Goal: Feedback & Contribution: Contribute content

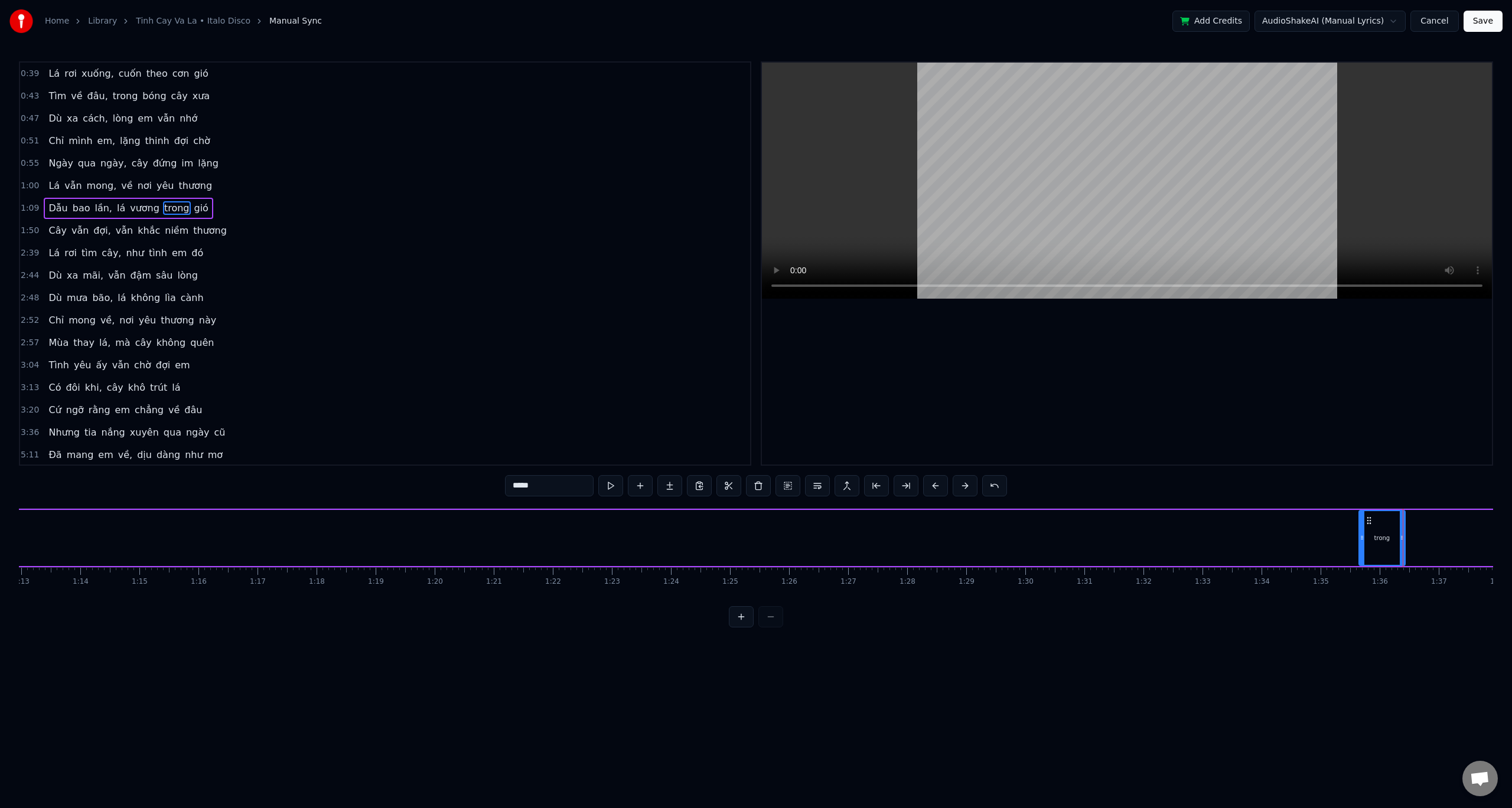
scroll to position [0, 4321]
drag, startPoint x: 300, startPoint y: 607, endPoint x: 291, endPoint y: 603, distance: 9.8
click at [278, 607] on div "0:39 Lá rơi xuống, cuốn theo cơn gió 0:43 Tìm về đâu, trong bóng cây xưa 0:47 D…" at bounding box center [756, 344] width 1474 height 566
drag, startPoint x: 1423, startPoint y: 522, endPoint x: 1354, endPoint y: 543, distance: 72.1
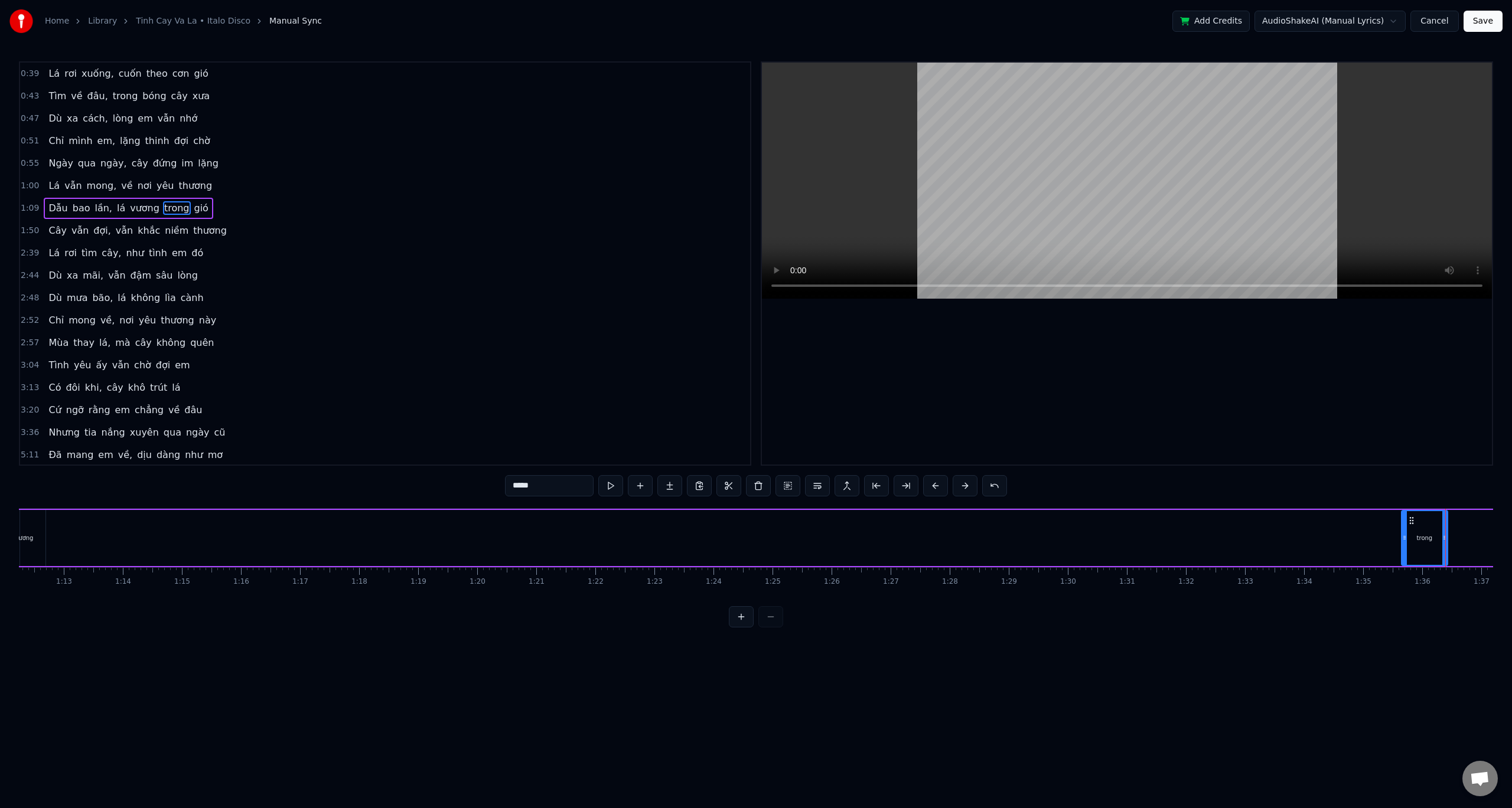
click at [1319, 541] on div "Dẫu bao lần, lá vương trong gió" at bounding box center [1065, 538] width 2422 height 58
click at [1413, 531] on div "trong" at bounding box center [1425, 538] width 46 height 56
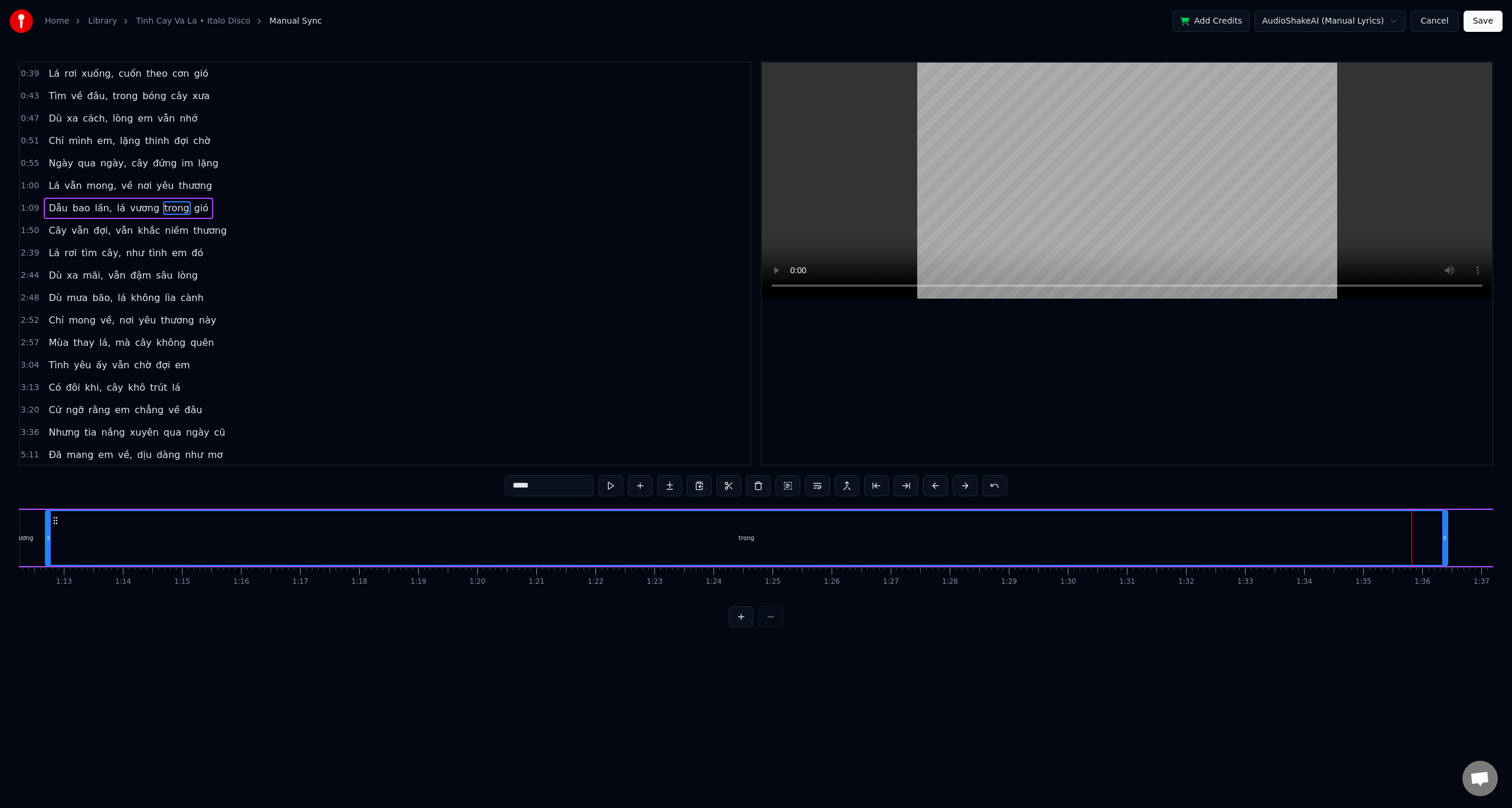
drag, startPoint x: 1405, startPoint y: 542, endPoint x: 47, endPoint y: 558, distance: 1358.1
click at [48, 558] on div at bounding box center [48, 538] width 4 height 54
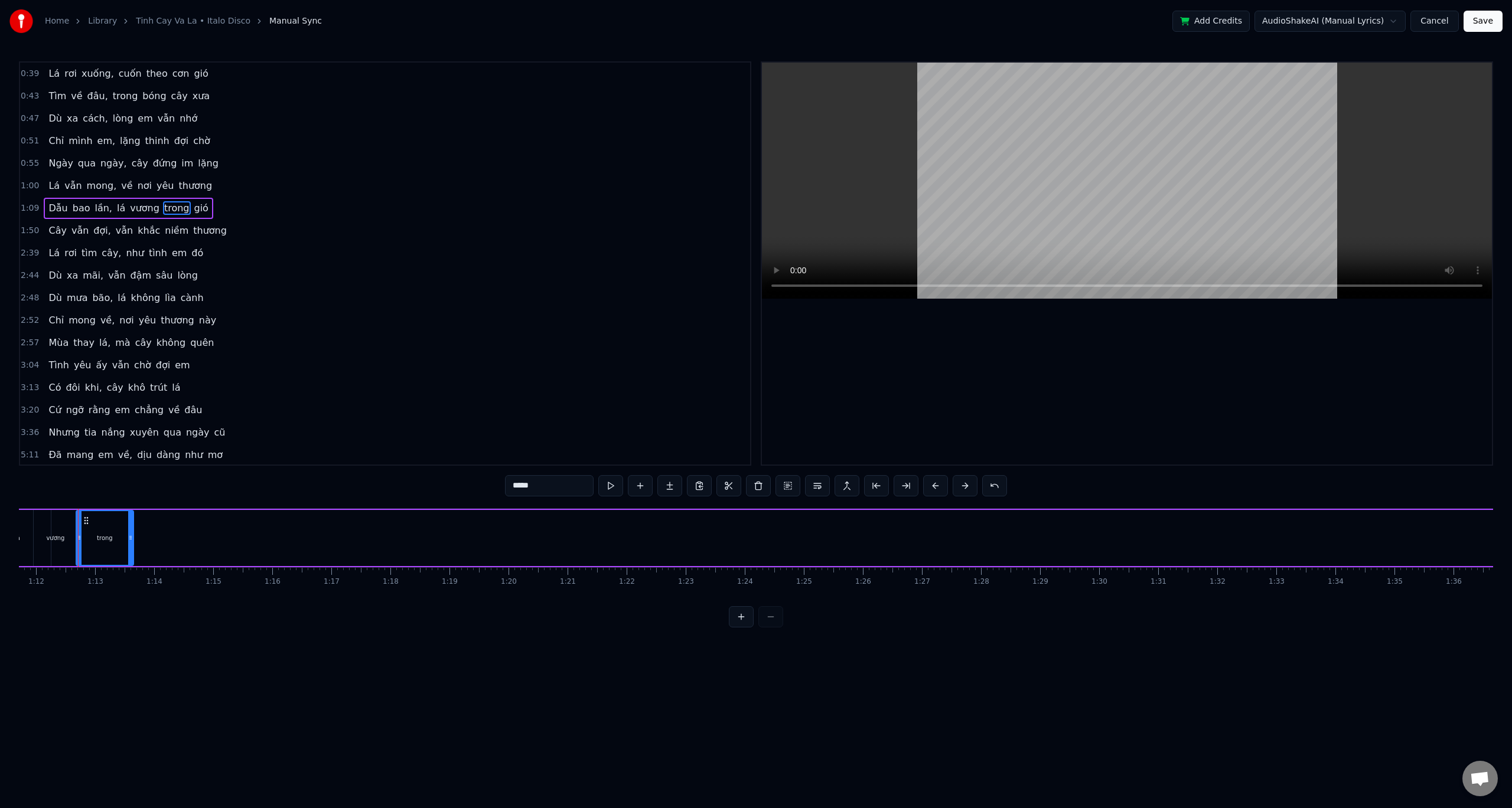
drag, startPoint x: 1477, startPoint y: 536, endPoint x: 131, endPoint y: 546, distance: 1346.0
click at [131, 546] on div at bounding box center [131, 538] width 4 height 54
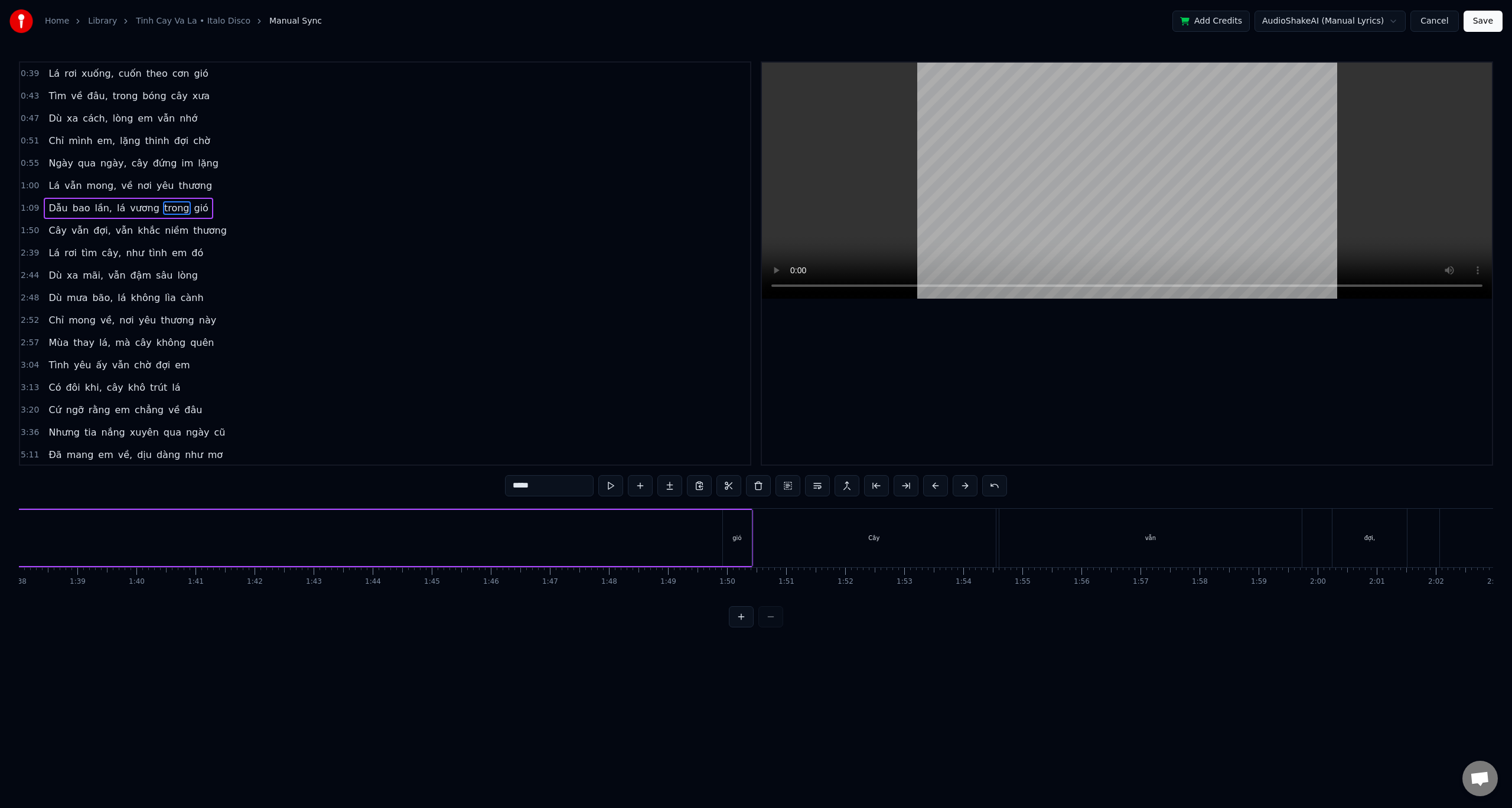
scroll to position [0, 5982]
click at [543, 534] on div "gió" at bounding box center [545, 538] width 9 height 9
type input "***"
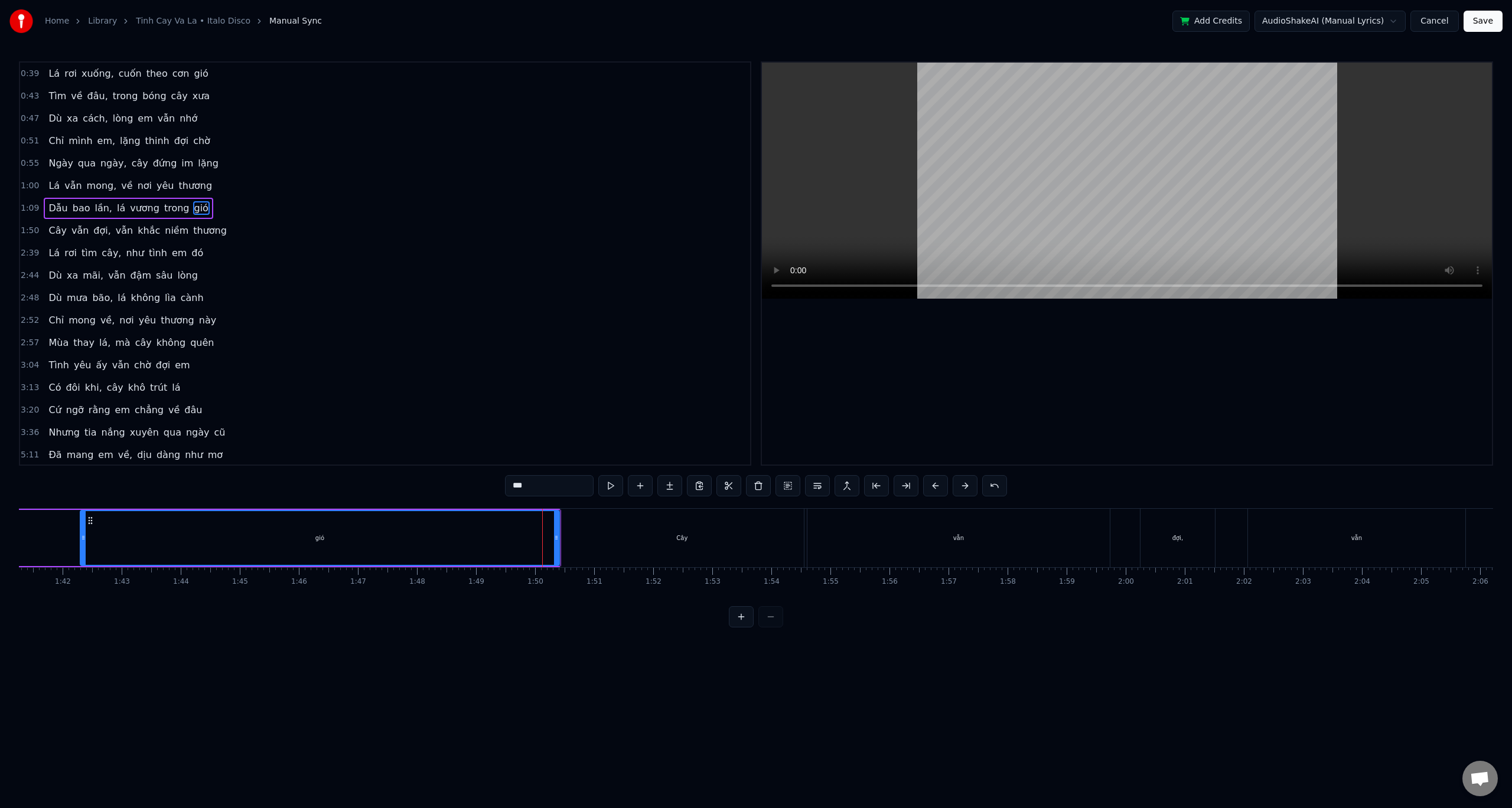
drag, startPoint x: 535, startPoint y: 539, endPoint x: 84, endPoint y: 551, distance: 451.2
click at [84, 551] on div at bounding box center [83, 538] width 4 height 54
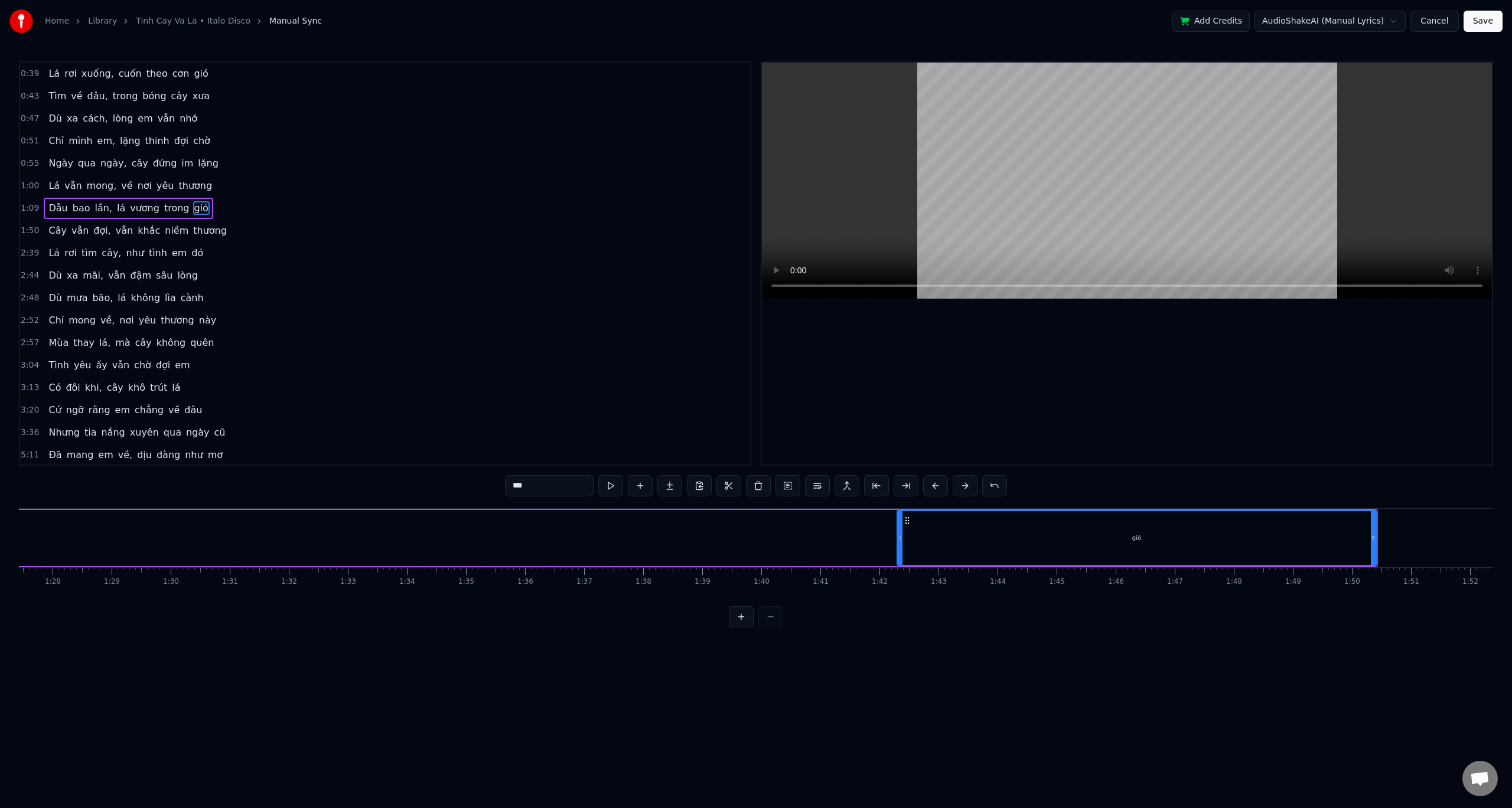
scroll to position [0, 5155]
drag, startPoint x: 1126, startPoint y: 536, endPoint x: 782, endPoint y: 570, distance: 345.7
click at [477, 597] on div "Lá rơi xuống, cuốn theo cơn gió Tìm về đâu, trong bóng cây xưa Dù xa cách, lòng…" at bounding box center [756, 553] width 1474 height 89
drag, startPoint x: 1035, startPoint y: 529, endPoint x: 962, endPoint y: 539, distance: 73.7
click at [962, 539] on div "gió" at bounding box center [1147, 538] width 478 height 54
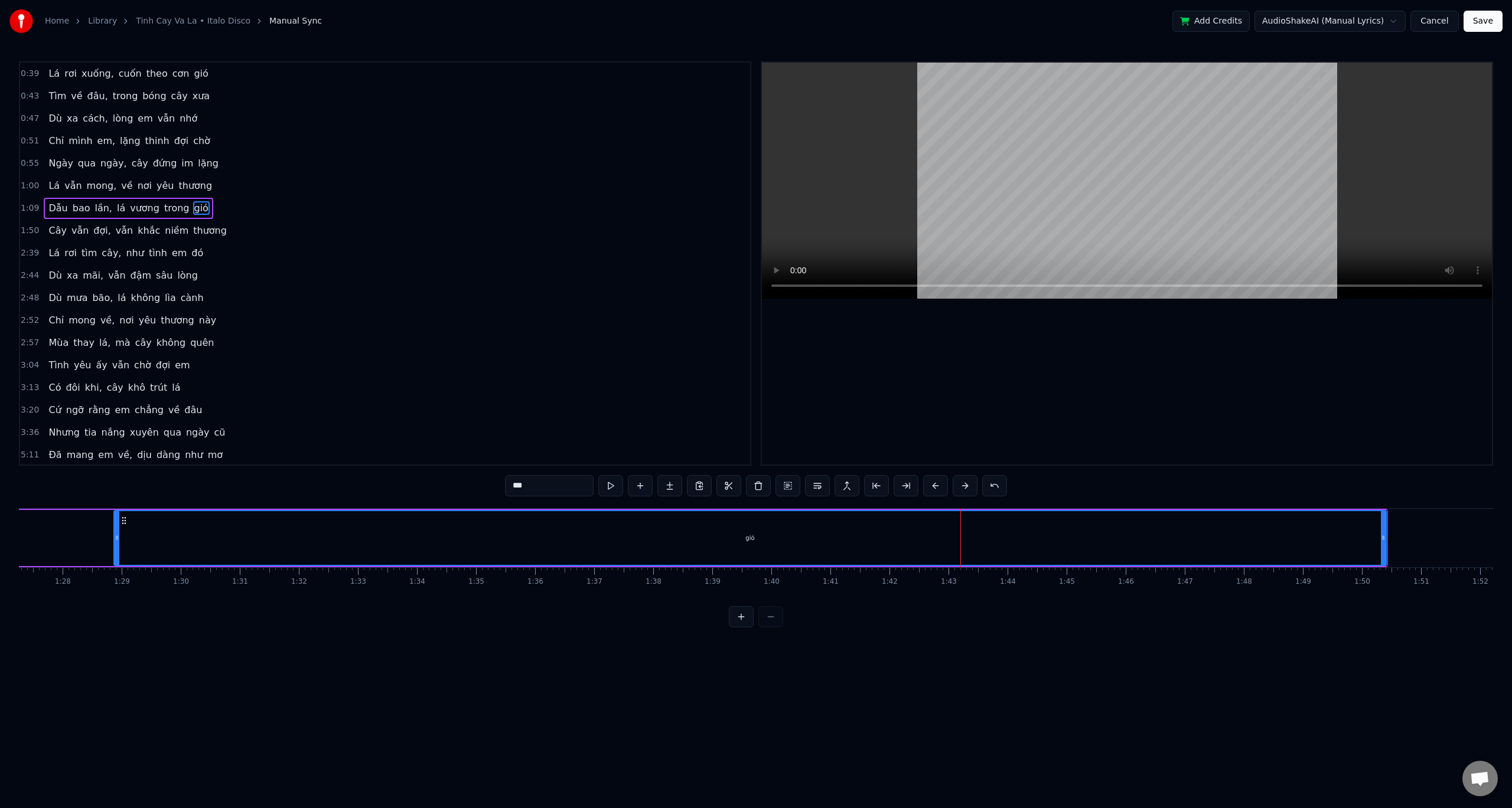
drag, startPoint x: 909, startPoint y: 541, endPoint x: 116, endPoint y: 555, distance: 793.1
click at [116, 555] on div at bounding box center [117, 538] width 4 height 54
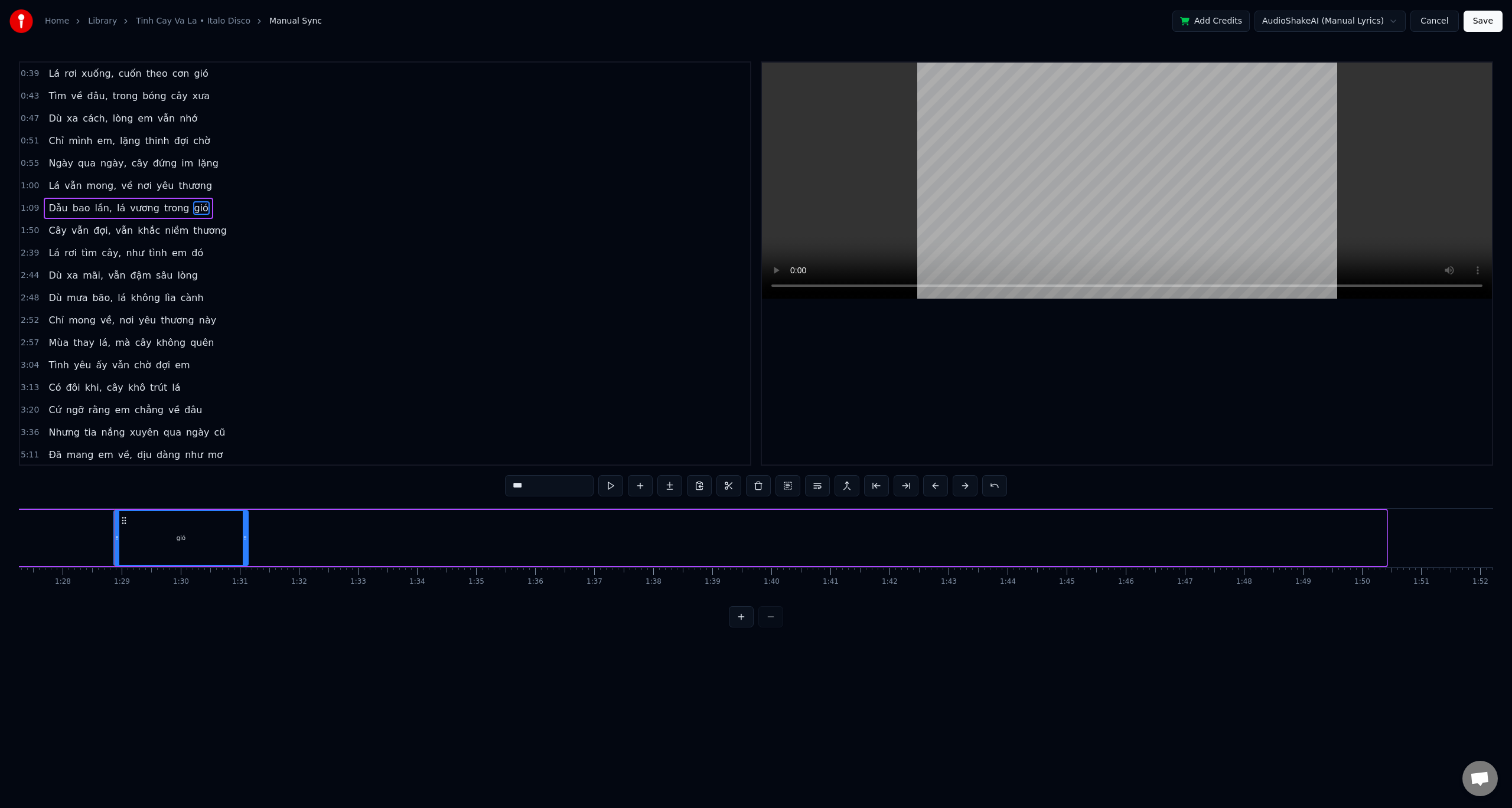
drag, startPoint x: 1384, startPoint y: 540, endPoint x: 246, endPoint y: 541, distance: 1138.0
click at [246, 541] on icon at bounding box center [245, 538] width 4 height 10
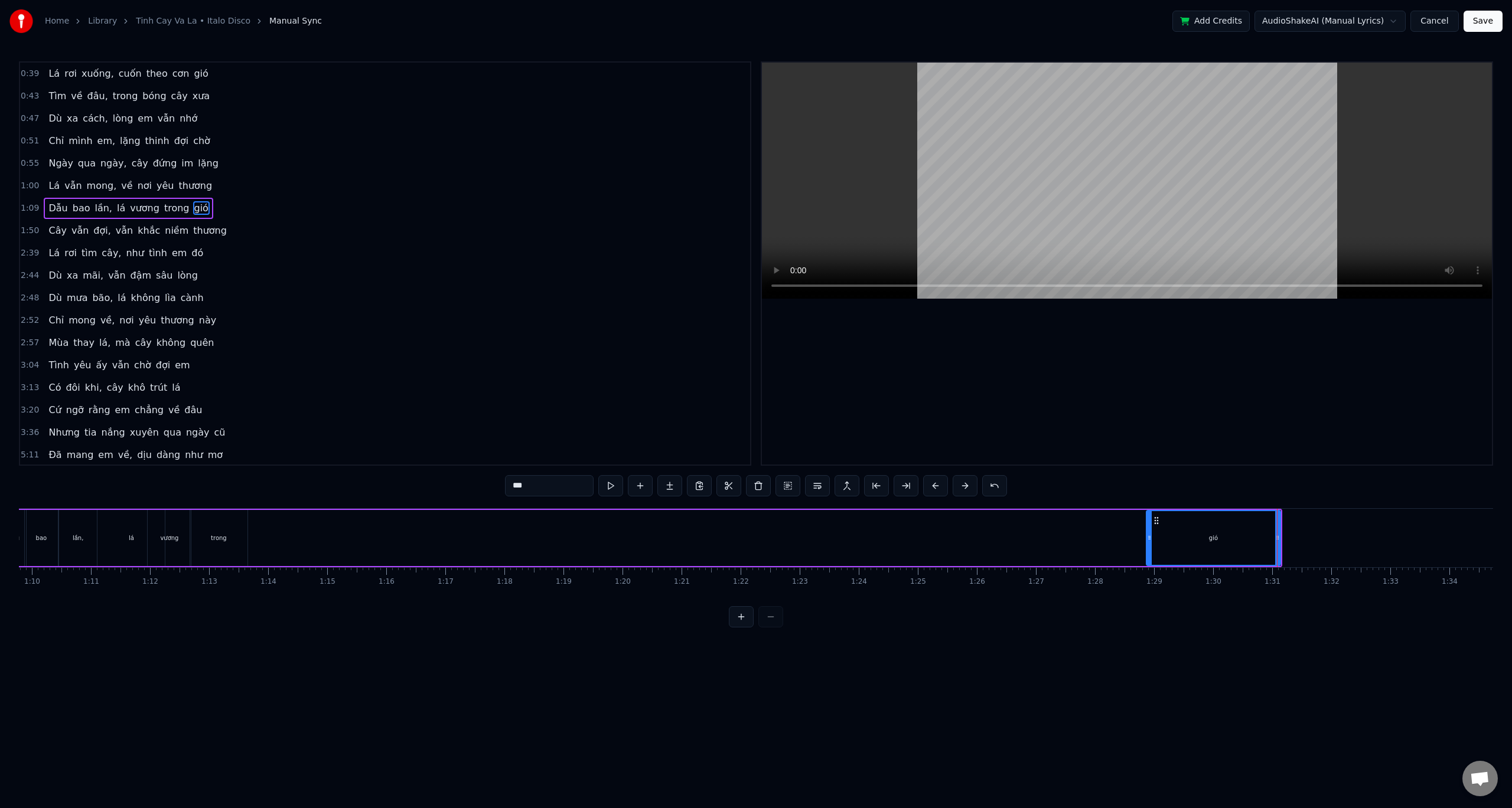
scroll to position [0, 4115]
click at [1136, 542] on div "Dẫu bao lần, lá vương trong gió" at bounding box center [648, 538] width 1283 height 58
drag, startPoint x: 1082, startPoint y: 548, endPoint x: 1028, endPoint y: 548, distance: 54.0
click at [1077, 548] on div "Dẫu bao lần, lá vương trong gió" at bounding box center [648, 538] width 1283 height 58
drag, startPoint x: 182, startPoint y: 534, endPoint x: 205, endPoint y: 536, distance: 23.1
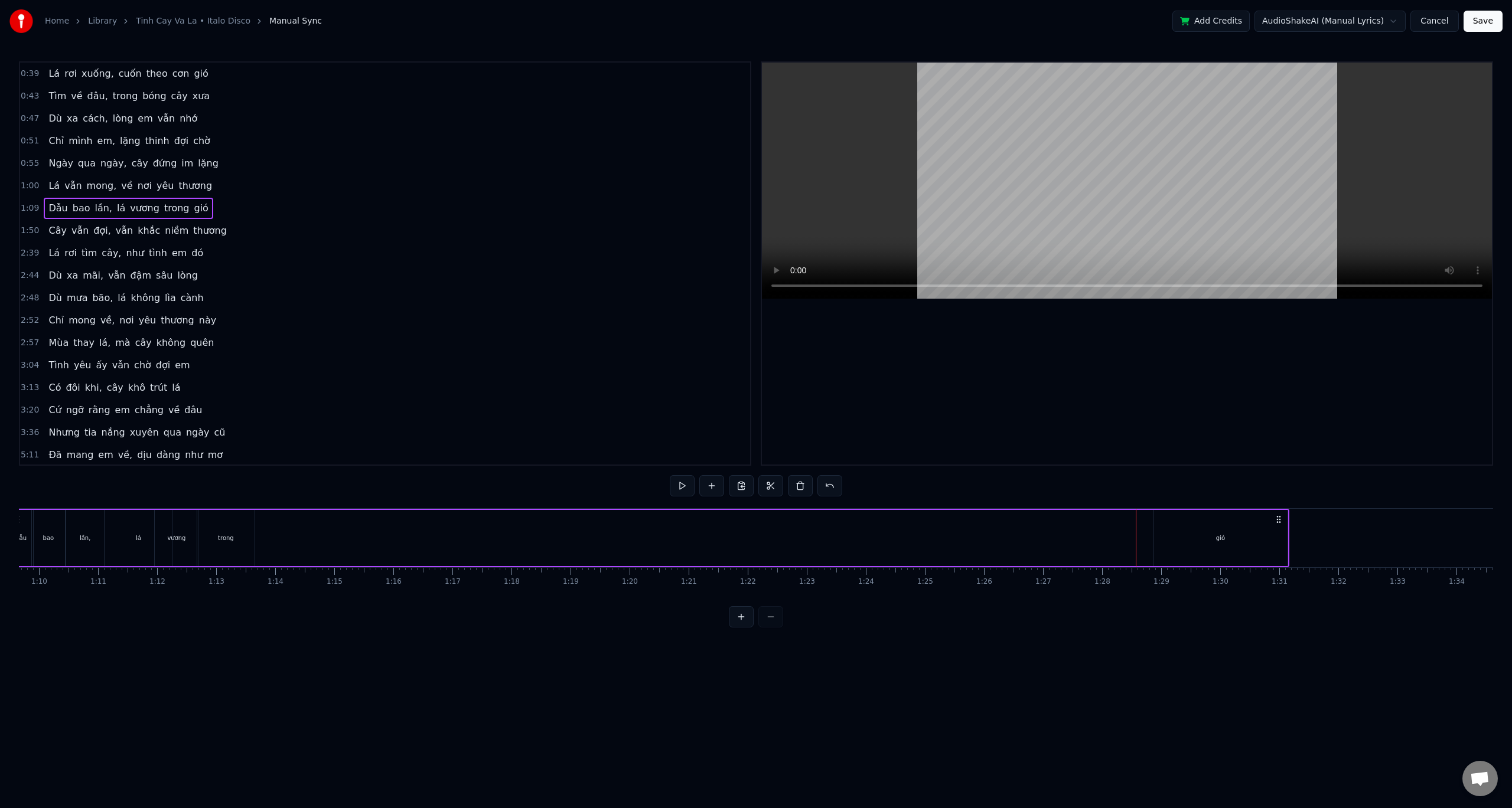
click at [182, 534] on div "vương" at bounding box center [176, 538] width 18 height 9
click at [216, 536] on div "trong" at bounding box center [226, 538] width 58 height 56
type input "*****"
click at [610, 554] on div "Dẫu bao lần, lá vương trong gió" at bounding box center [648, 538] width 1283 height 58
click at [1200, 528] on div "gió" at bounding box center [1221, 538] width 134 height 56
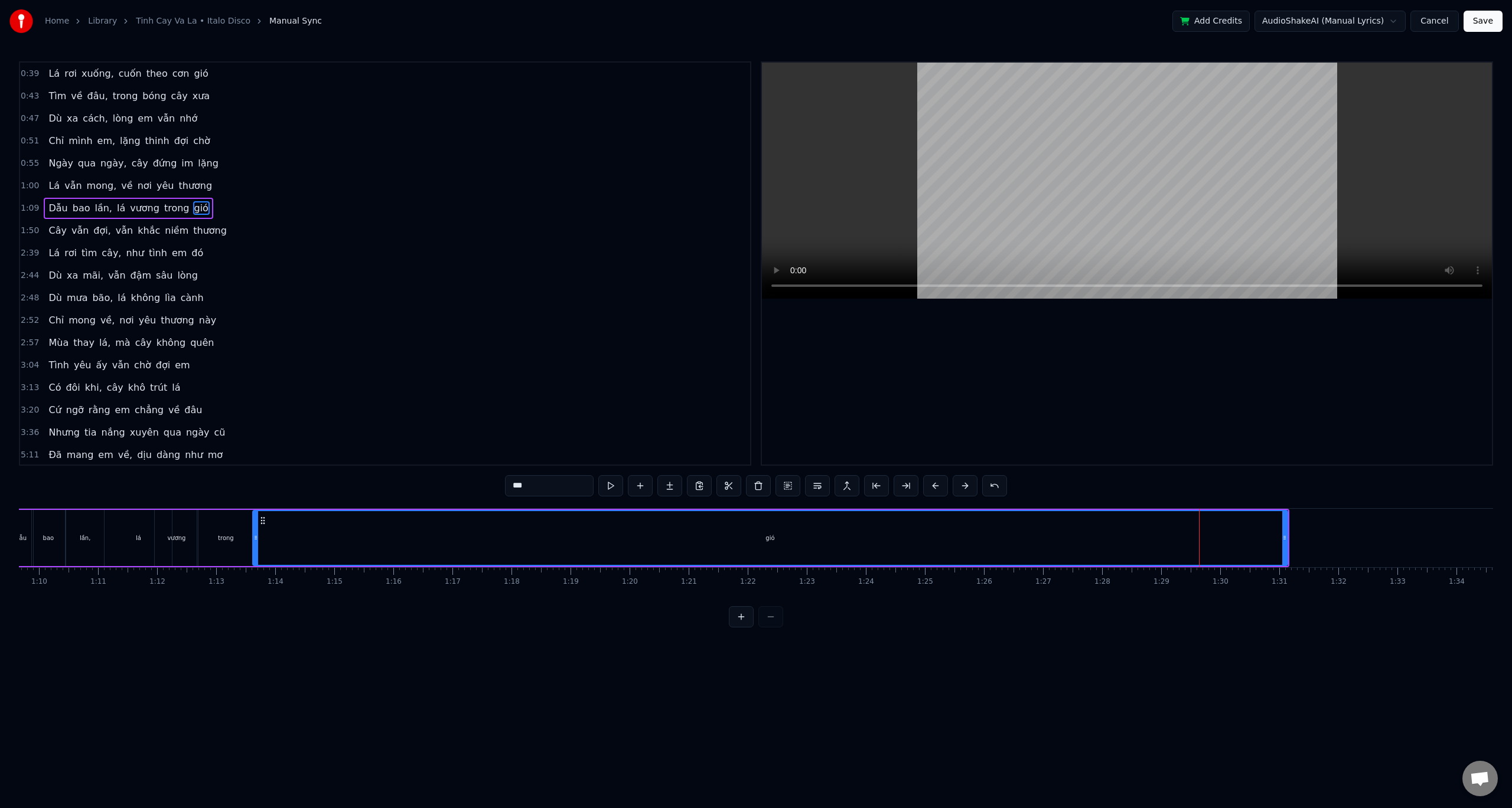
drag, startPoint x: 1158, startPoint y: 539, endPoint x: 258, endPoint y: 539, distance: 900.0
click at [258, 539] on icon at bounding box center [255, 538] width 4 height 10
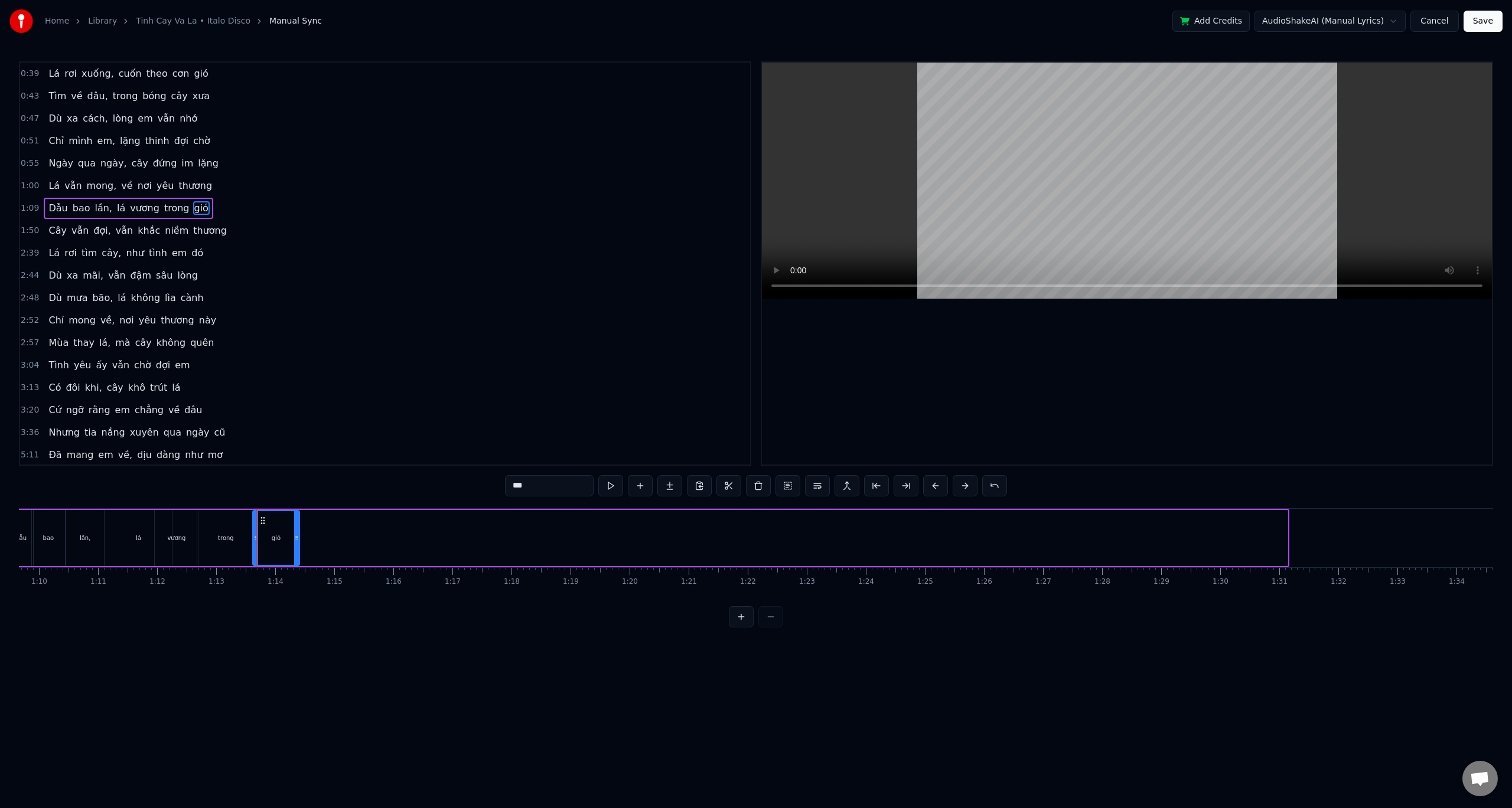
drag, startPoint x: 1284, startPoint y: 539, endPoint x: 294, endPoint y: 553, distance: 990.1
click at [295, 553] on div at bounding box center [296, 538] width 4 height 54
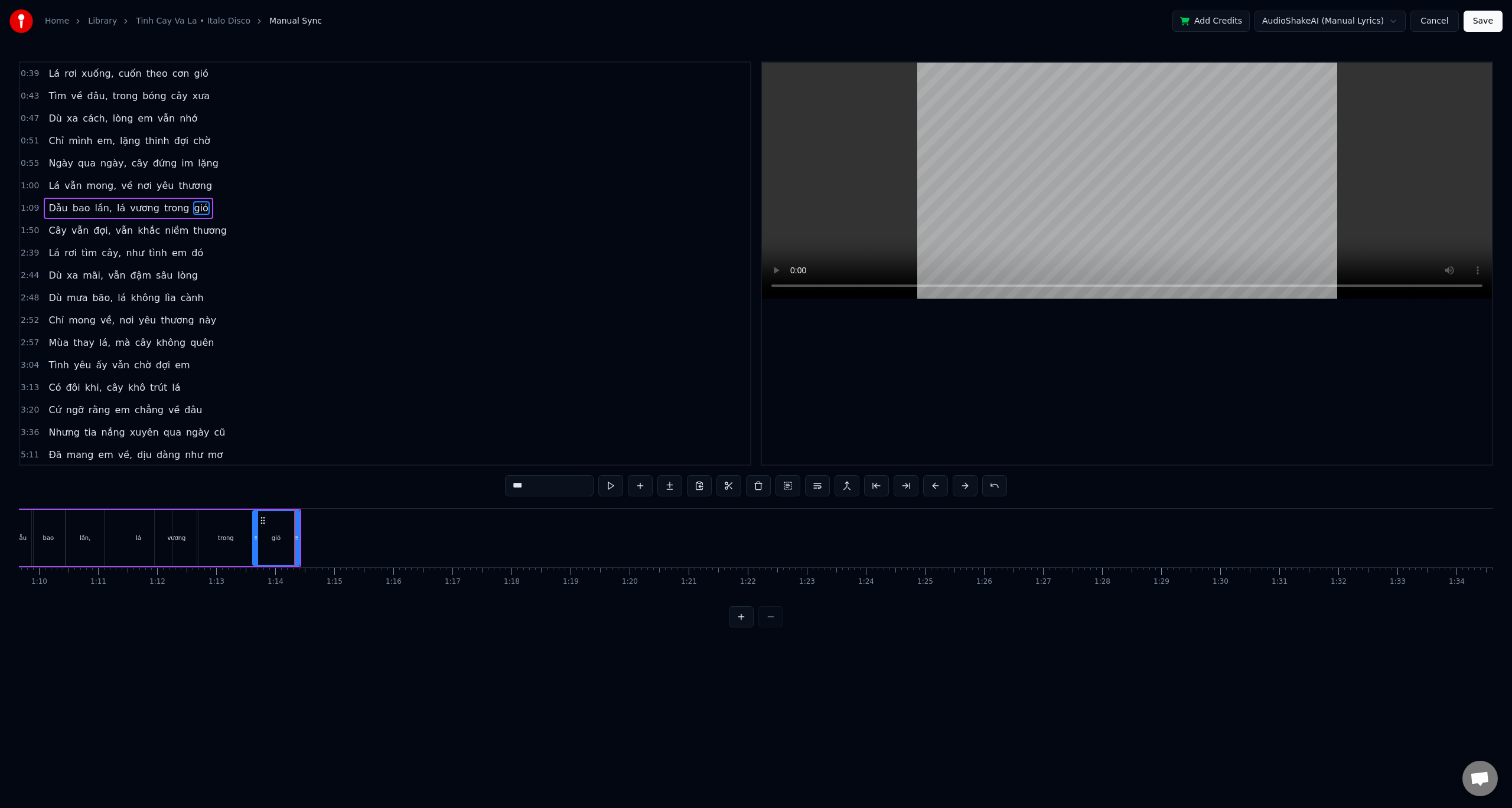
click at [744, 625] on button at bounding box center [741, 617] width 25 height 21
click at [405, 507] on div "0:39 Lá rơi xuống, cuốn theo cơn gió 0:43 Tìm về đâu, trong bóng cây xưa 0:47 D…" at bounding box center [756, 344] width 1474 height 566
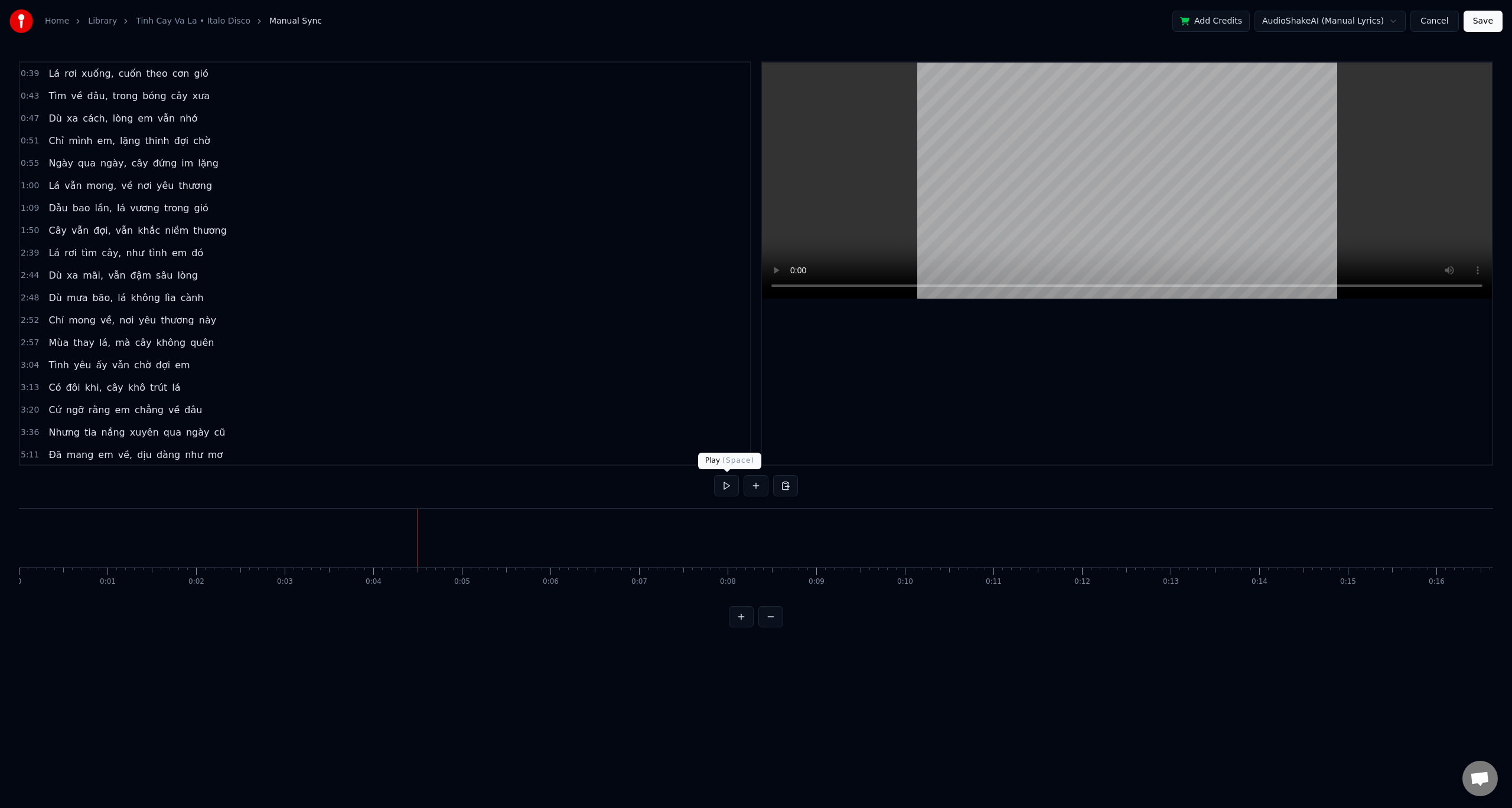
click at [729, 490] on button at bounding box center [726, 486] width 25 height 21
click at [726, 486] on button at bounding box center [726, 486] width 25 height 21
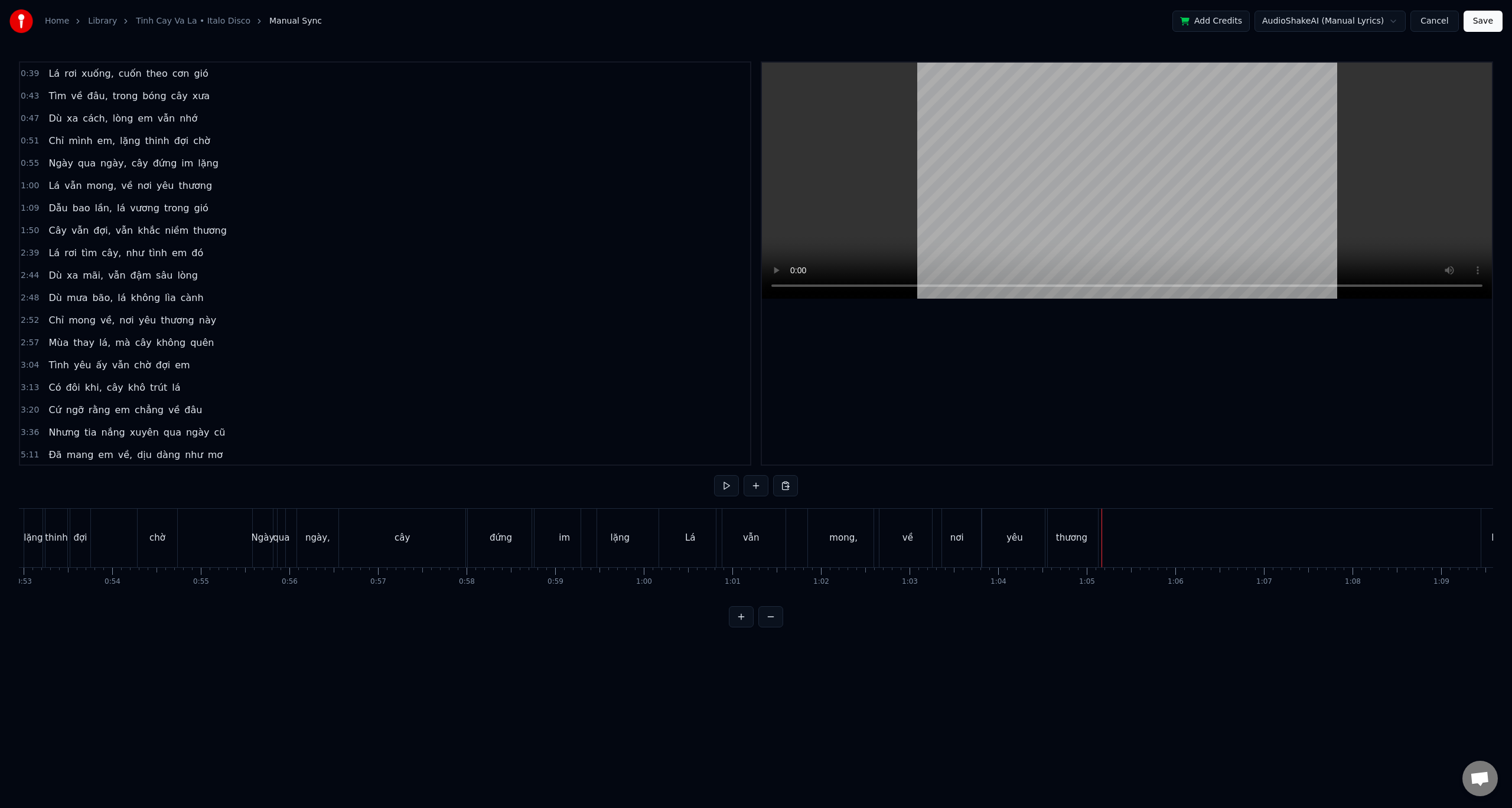
click at [439, 496] on div "0:39 Lá rơi xuống, cuốn theo cơn gió 0:43 Tìm về đâu, trong bóng cây xưa 0:47 D…" at bounding box center [756, 344] width 1474 height 566
click at [551, 479] on div "0:39 Lá rơi xuống, cuốn theo cơn gió 0:43 Tìm về đâu, trong bóng cây xưa 0:47 D…" at bounding box center [756, 344] width 1474 height 566
drag, startPoint x: 1102, startPoint y: 531, endPoint x: 1070, endPoint y: 536, distance: 32.4
click at [484, 525] on div "đứng" at bounding box center [501, 538] width 66 height 58
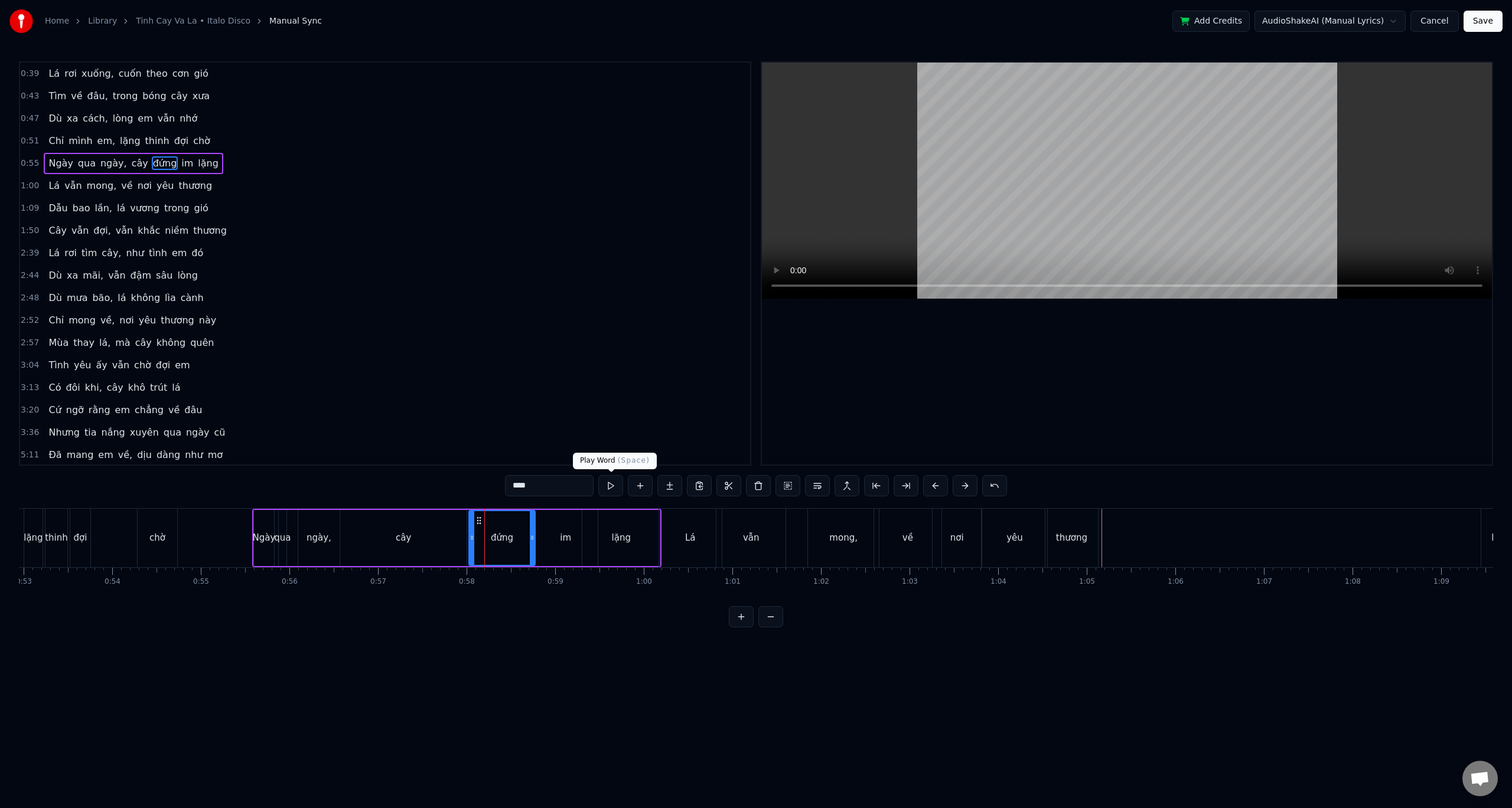
click at [612, 486] on button at bounding box center [611, 486] width 25 height 21
click at [611, 483] on button at bounding box center [611, 486] width 25 height 21
click at [427, 480] on div "0:39 Lá rơi xuống, cuốn theo cơn gió 0:43 Tìm về đâu, trong bóng cây xưa 0:47 D…" at bounding box center [756, 344] width 1474 height 566
click at [693, 533] on div "Lá" at bounding box center [690, 538] width 10 height 13
type input "**"
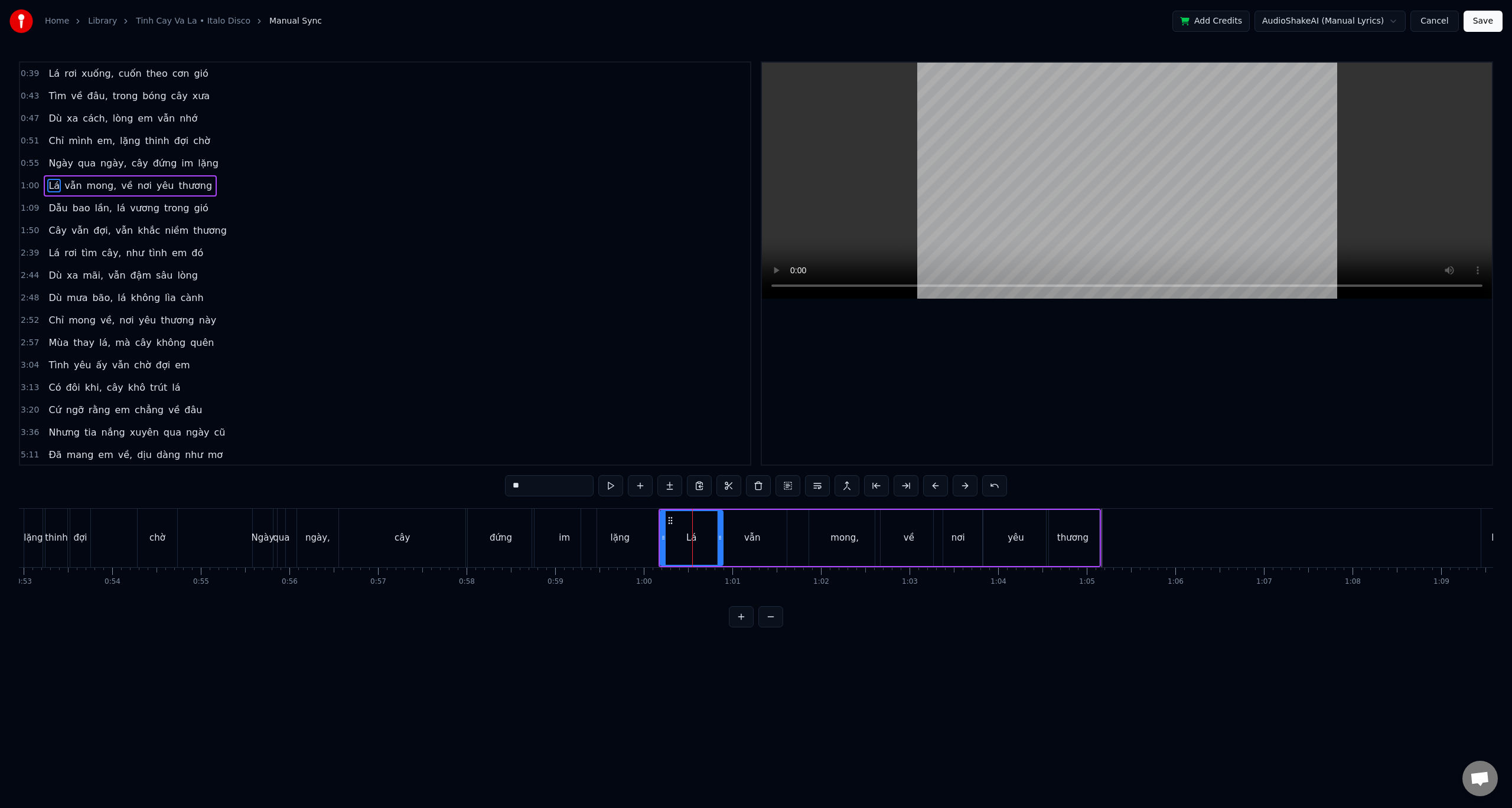
click at [797, 538] on div "Lá vẫn mong, về nơi yêu thương" at bounding box center [879, 538] width 442 height 58
click at [812, 535] on div "mong," at bounding box center [844, 538] width 70 height 56
drag, startPoint x: 812, startPoint y: 532, endPoint x: 785, endPoint y: 531, distance: 27.0
click at [785, 531] on div at bounding box center [785, 538] width 4 height 54
drag, startPoint x: 875, startPoint y: 539, endPoint x: 841, endPoint y: 537, distance: 34.1
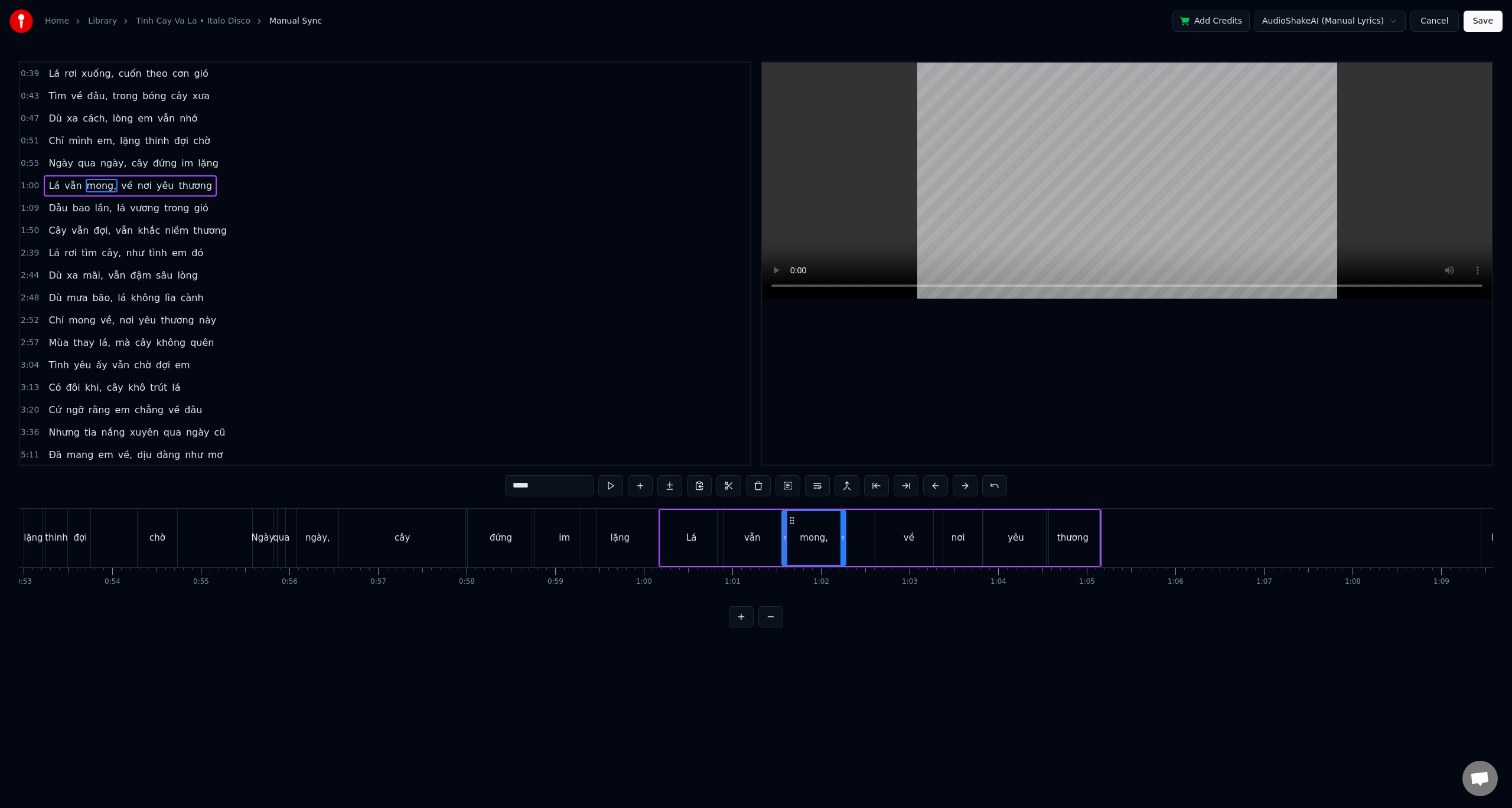
click at [841, 537] on icon at bounding box center [843, 538] width 4 height 10
click at [884, 536] on div "về" at bounding box center [909, 538] width 66 height 56
drag, startPoint x: 878, startPoint y: 538, endPoint x: 848, endPoint y: 539, distance: 30.0
click at [848, 539] on icon at bounding box center [848, 538] width 4 height 10
drag, startPoint x: 940, startPoint y: 539, endPoint x: 909, endPoint y: 539, distance: 31.0
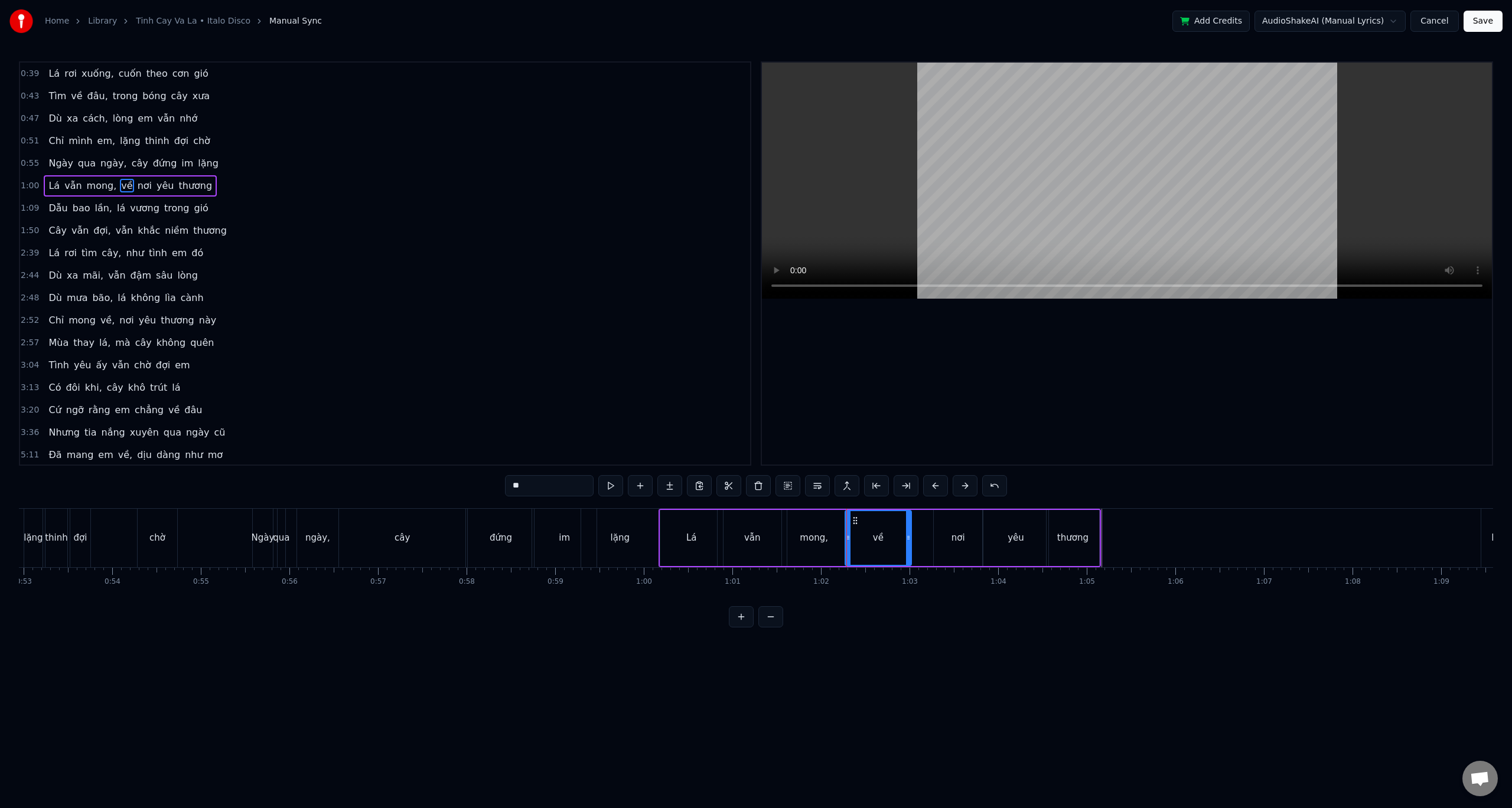
click at [909, 539] on icon at bounding box center [908, 538] width 4 height 10
click at [960, 540] on div "nơi" at bounding box center [958, 538] width 13 height 13
drag, startPoint x: 935, startPoint y: 538, endPoint x: 910, endPoint y: 539, distance: 25.0
click at [910, 539] on icon at bounding box center [912, 538] width 4 height 10
drag, startPoint x: 980, startPoint y: 539, endPoint x: 951, endPoint y: 539, distance: 29.0
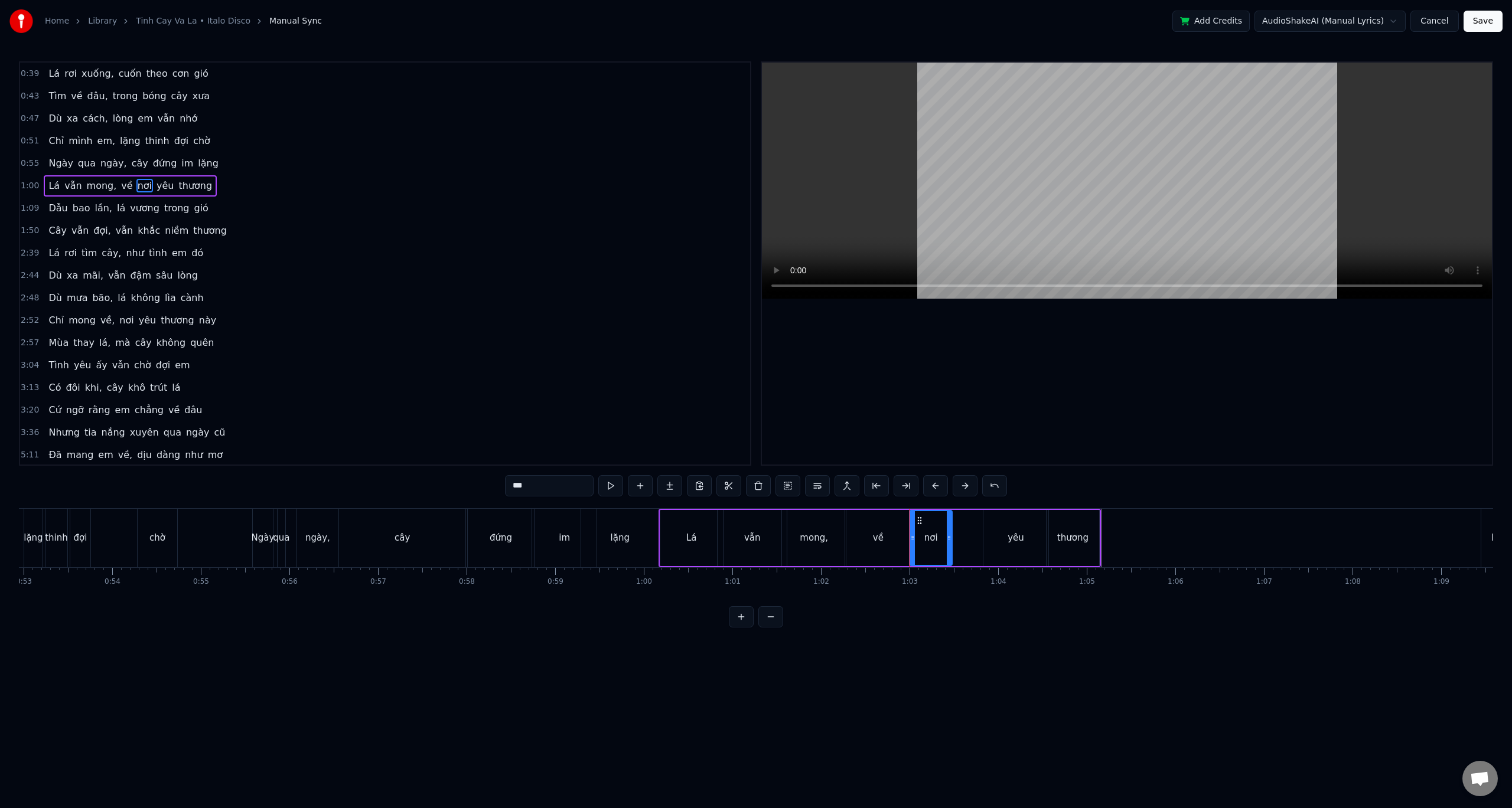
click at [951, 539] on icon at bounding box center [949, 538] width 4 height 10
click at [1000, 539] on div "yêu" at bounding box center [1016, 538] width 65 height 56
type input "***"
drag, startPoint x: 986, startPoint y: 537, endPoint x: 957, endPoint y: 539, distance: 29.1
click at [957, 539] on icon at bounding box center [957, 538] width 4 height 10
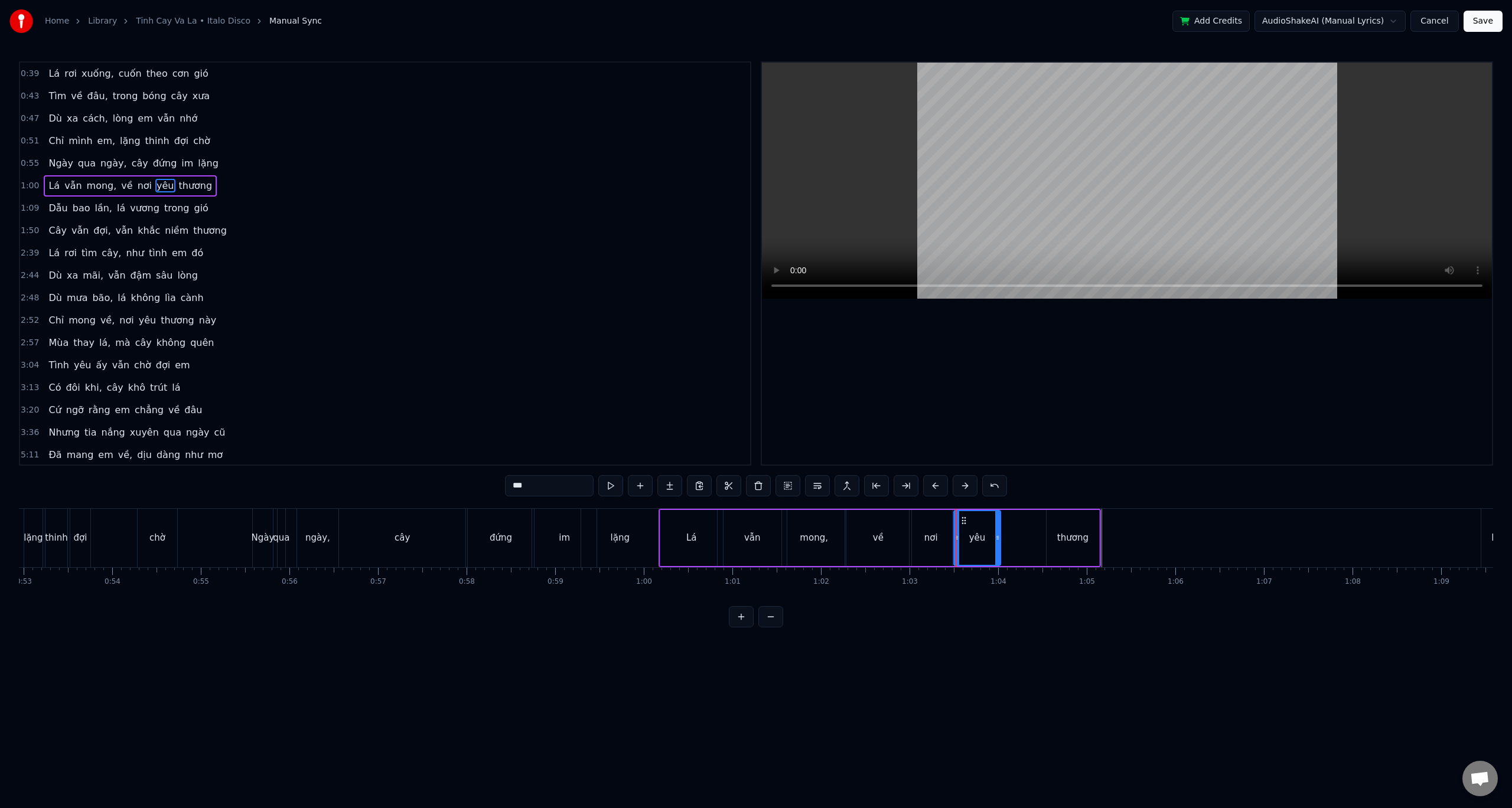
drag, startPoint x: 1044, startPoint y: 539, endPoint x: 996, endPoint y: 539, distance: 48.0
click at [996, 539] on icon at bounding box center [997, 538] width 4 height 10
click at [1028, 539] on div "Lá vẫn mong, về nơi yêu thương" at bounding box center [879, 538] width 442 height 58
click at [1049, 522] on div "thương" at bounding box center [1073, 538] width 52 height 56
drag, startPoint x: 1047, startPoint y: 534, endPoint x: 1001, endPoint y: 536, distance: 46.0
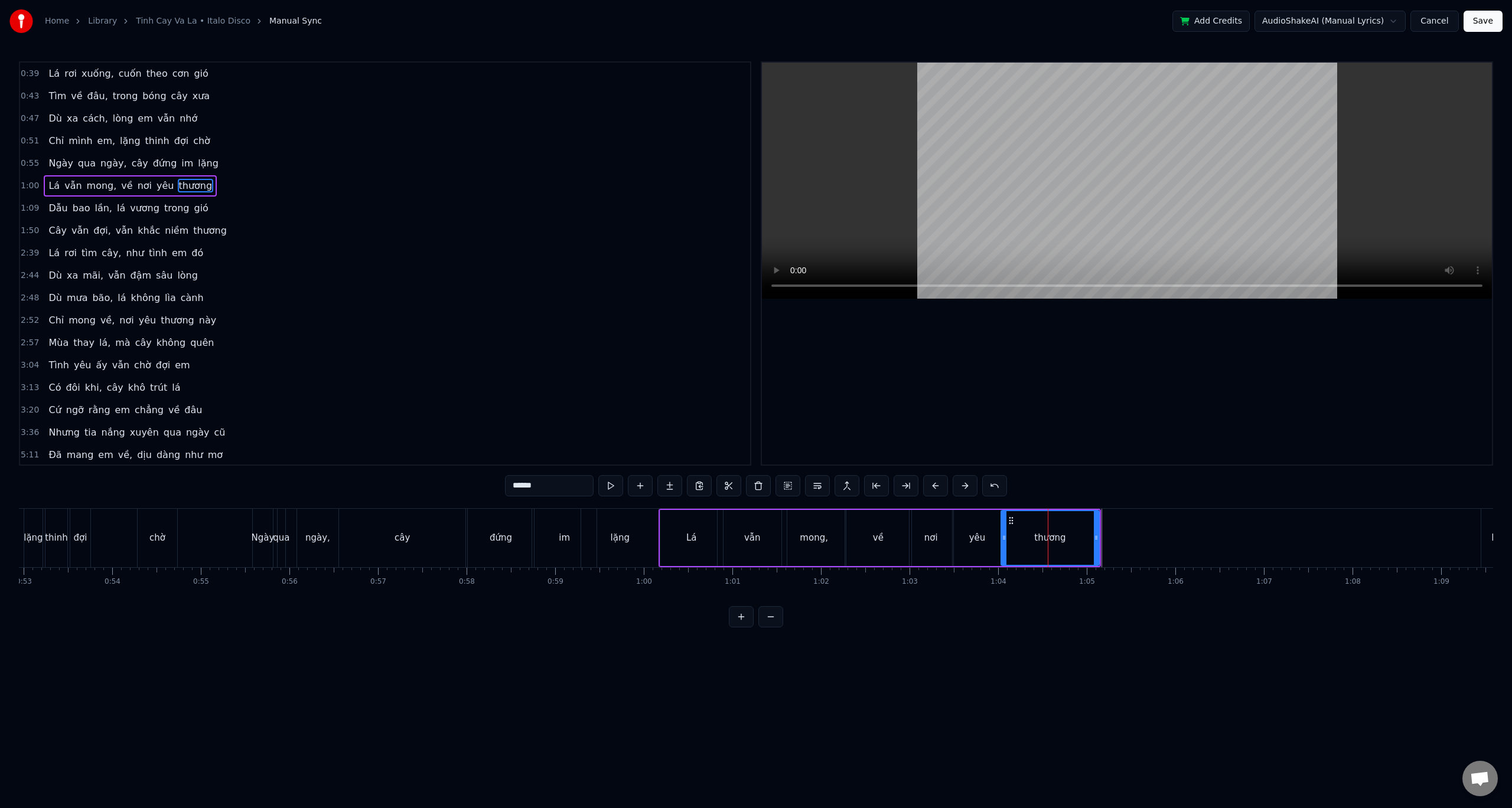
click at [1002, 536] on icon at bounding box center [1004, 538] width 4 height 10
drag, startPoint x: 1093, startPoint y: 539, endPoint x: 1051, endPoint y: 542, distance: 42.1
click at [1051, 542] on icon at bounding box center [1054, 538] width 4 height 10
click at [615, 485] on button at bounding box center [611, 486] width 25 height 21
click at [443, 491] on div "0:39 Lá rơi xuống, cuốn theo cơn gió 0:43 Tìm về đâu, trong bóng cây xưa 0:47 D…" at bounding box center [756, 344] width 1474 height 566
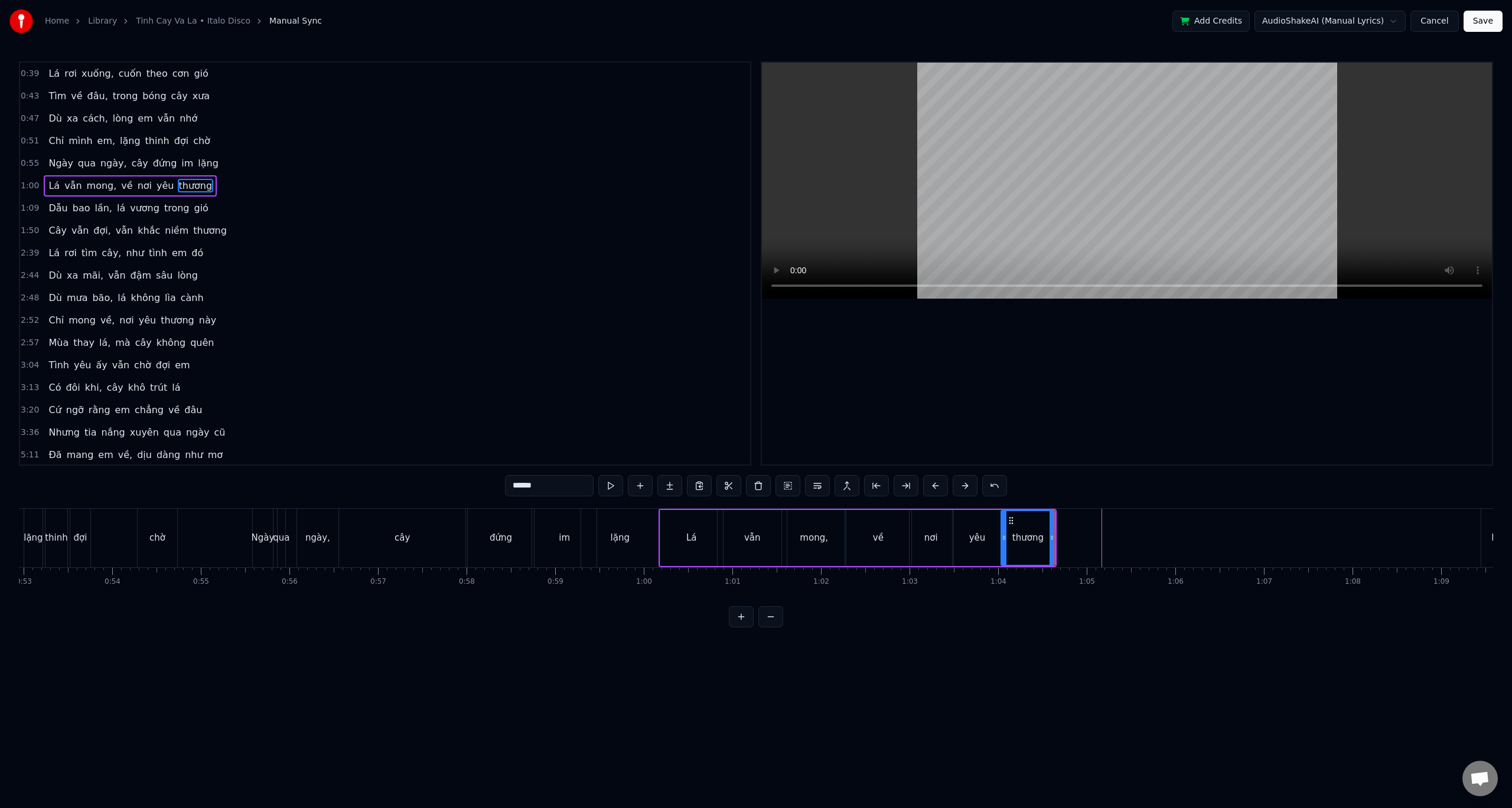
click at [808, 349] on div at bounding box center [1127, 263] width 730 height 402
click at [365, 500] on div "0:39 Lá rơi xuống, cuốn theo cơn gió 0:43 Tìm về đâu, trong bóng cây xưa 0:47 D…" at bounding box center [756, 344] width 1474 height 566
click at [348, 522] on div "cây" at bounding box center [402, 538] width 126 height 58
type input "***"
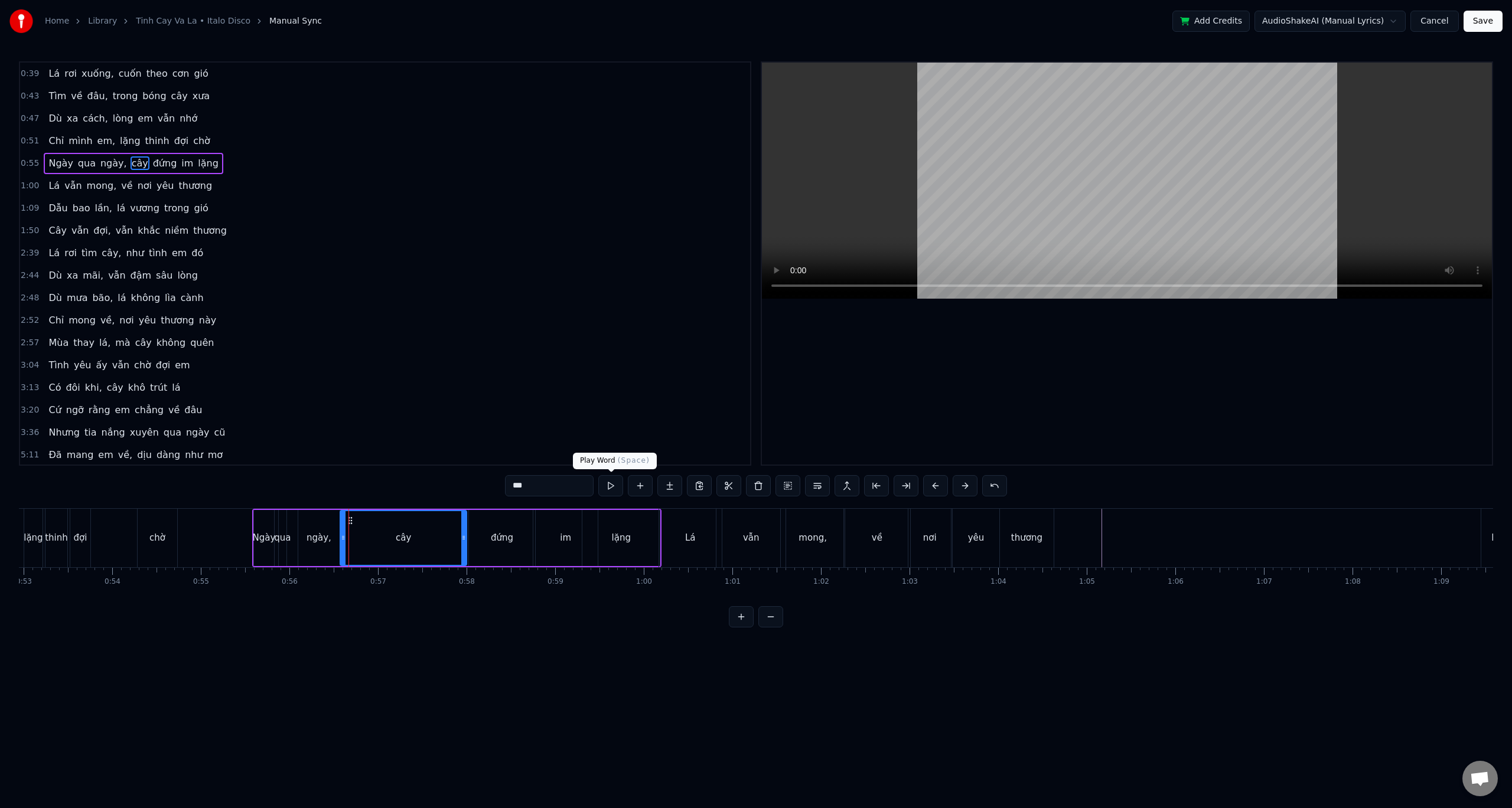
click at [606, 486] on button at bounding box center [611, 486] width 25 height 21
click at [611, 486] on button at bounding box center [611, 486] width 25 height 21
click at [611, 485] on button at bounding box center [611, 486] width 25 height 21
click at [612, 484] on button at bounding box center [611, 486] width 25 height 21
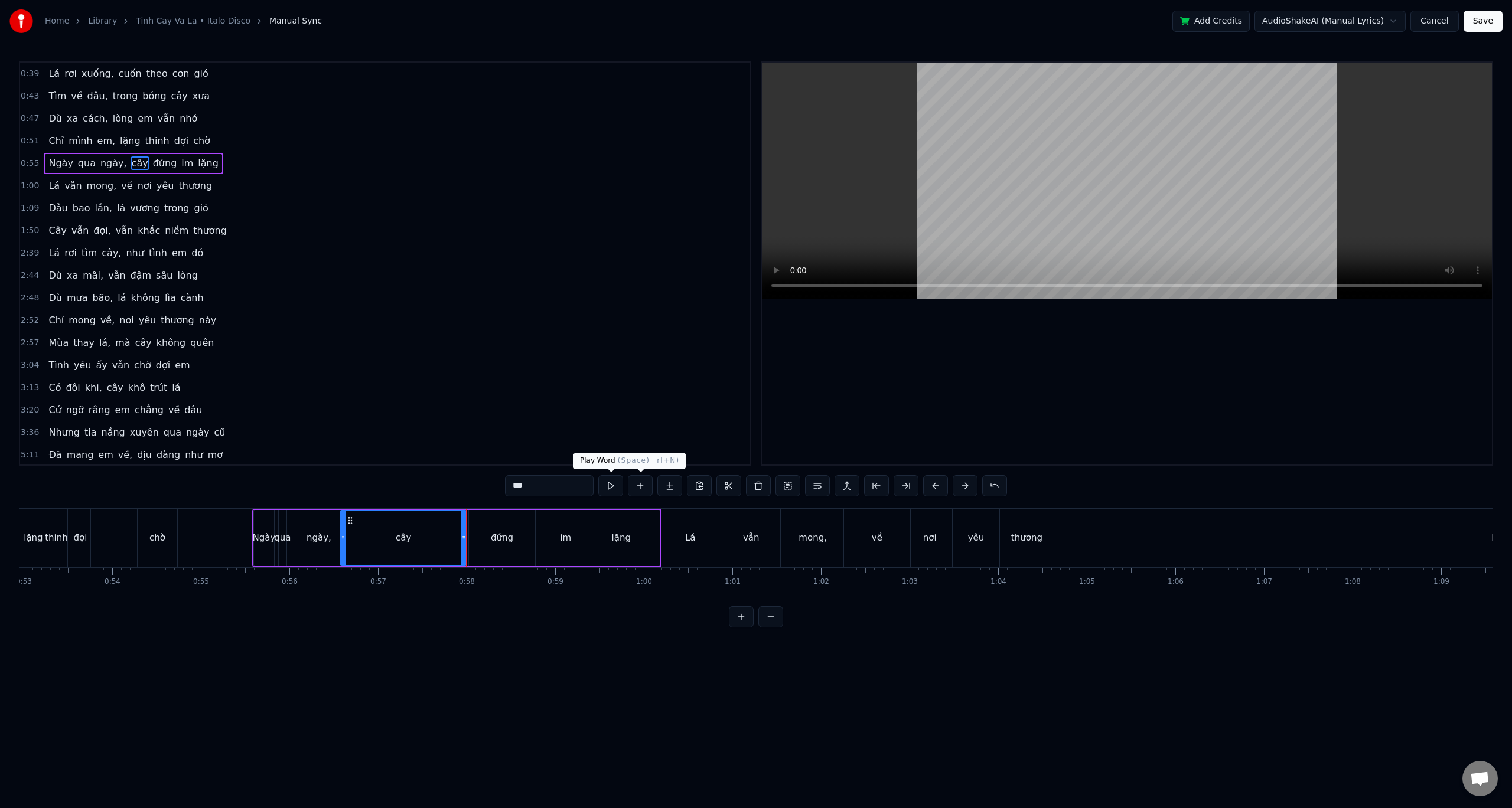
click at [616, 483] on button at bounding box center [611, 486] width 25 height 21
click at [616, 483] on button at bounding box center [611, 486] width 25 height 21
click at [613, 483] on button at bounding box center [611, 486] width 25 height 21
click at [425, 448] on div "5:11 Đã mang em về, dịu dàng như mơ" at bounding box center [385, 455] width 730 height 22
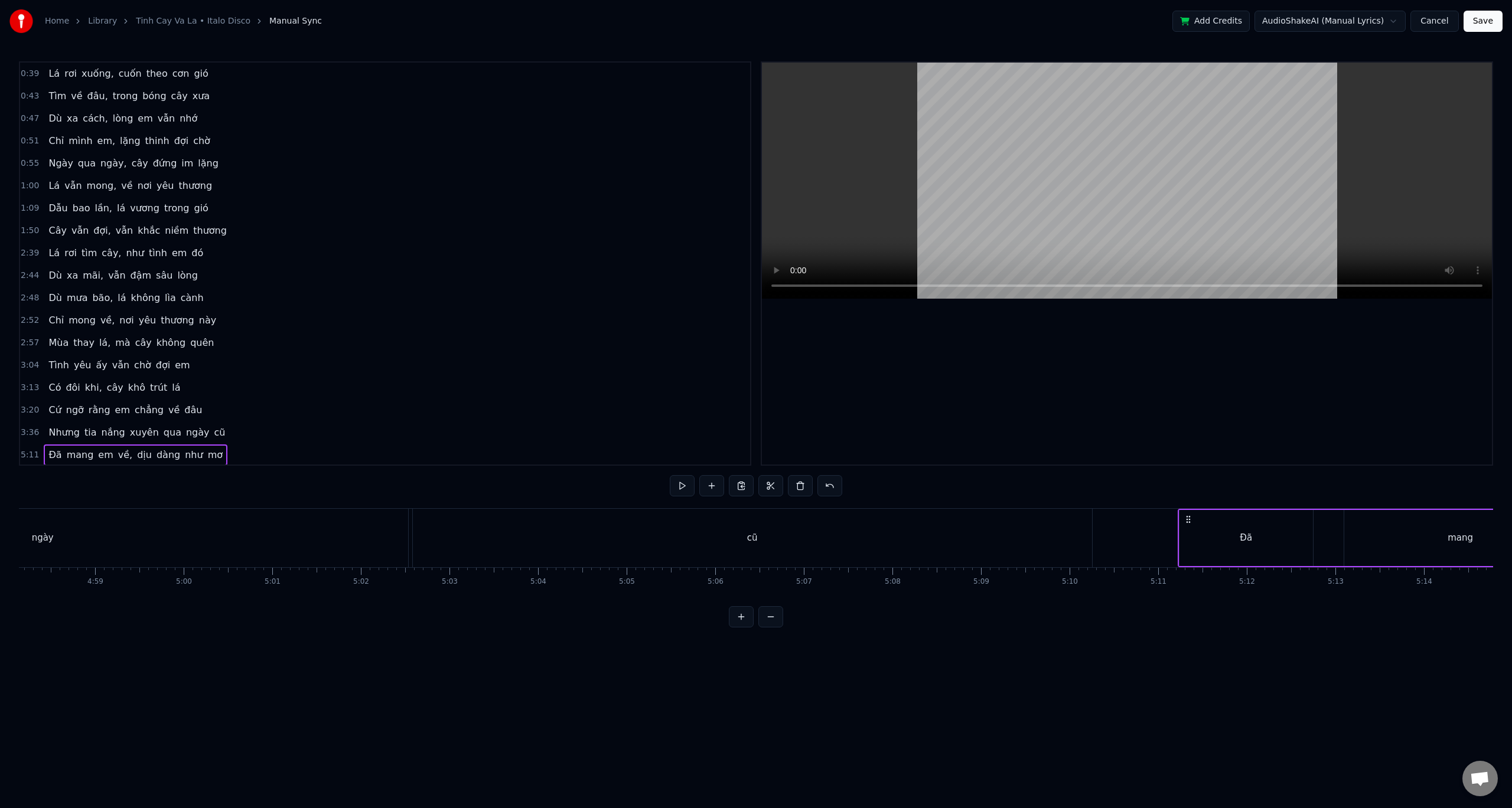
scroll to position [0, 27519]
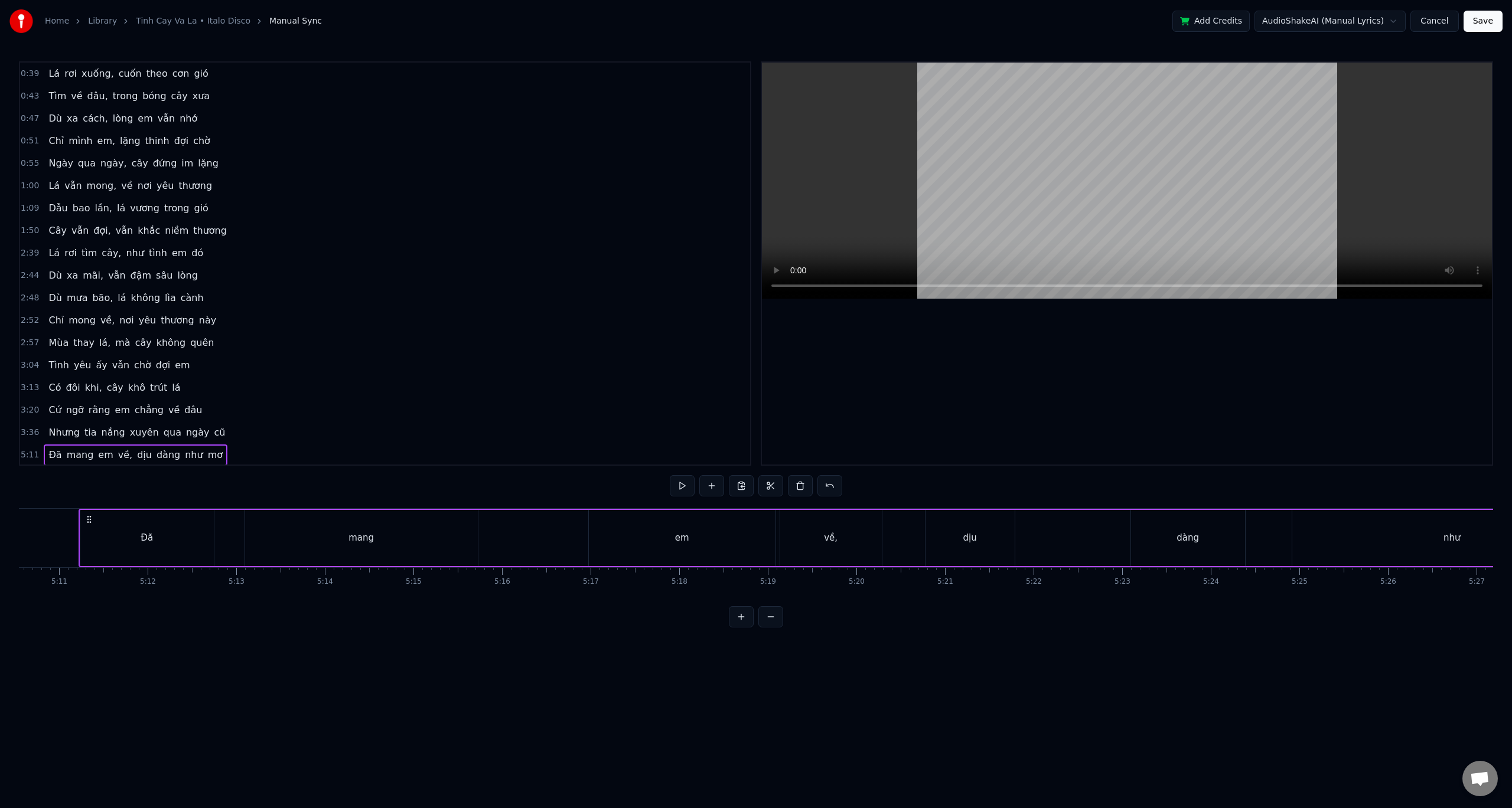
click at [154, 500] on div "0:39 Lá rơi xuống, cuốn theo cơn gió 0:43 Tìm về đâu, trong bóng cây xưa 0:47 D…" at bounding box center [756, 344] width 1474 height 566
click at [66, 501] on div "0:39 Lá rơi xuống, cuốn theo cơn gió 0:43 Tìm về đâu, trong bóng cây xưa 0:47 D…" at bounding box center [756, 344] width 1474 height 566
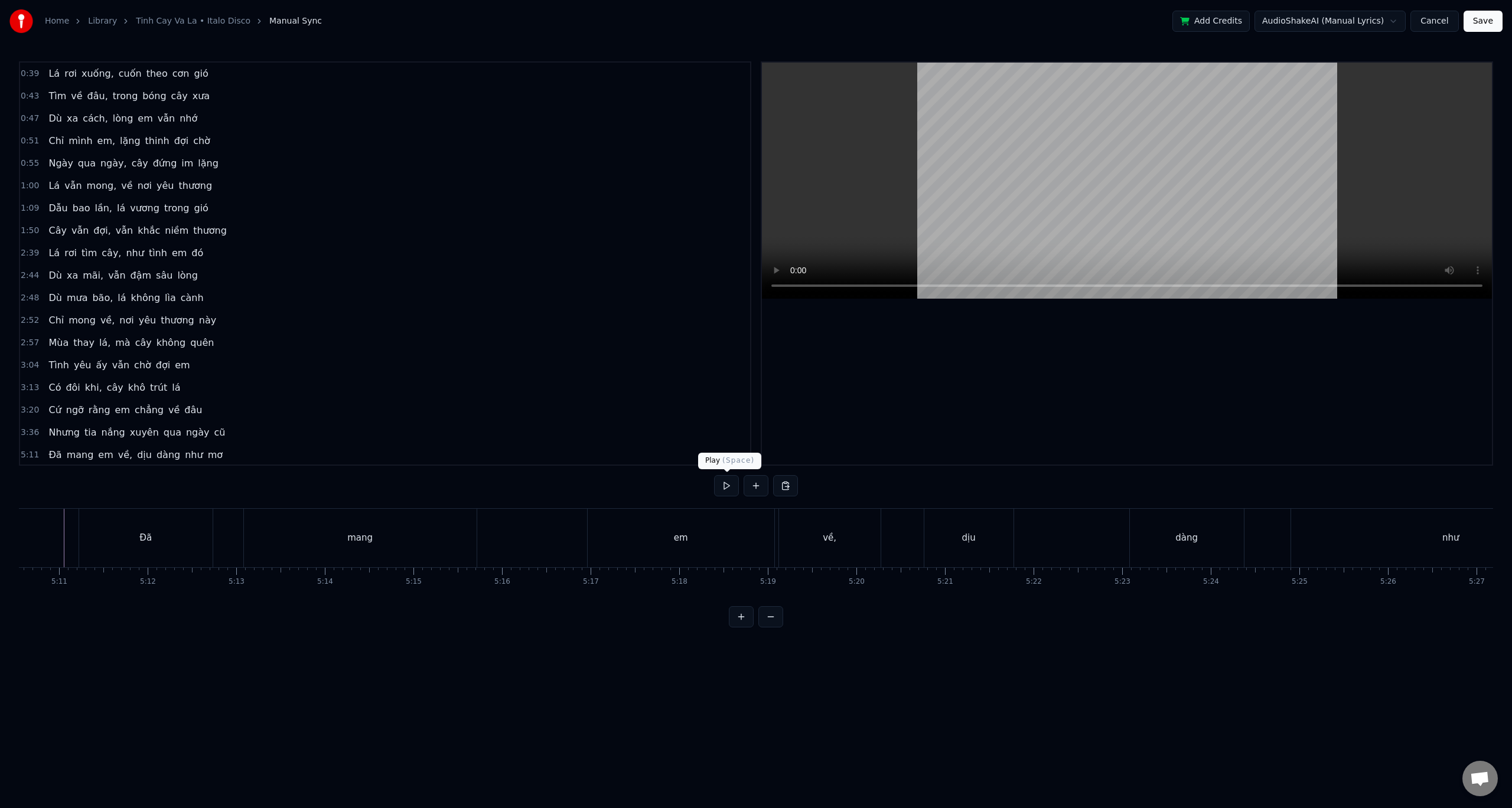
click at [726, 487] on button at bounding box center [726, 486] width 25 height 21
click at [723, 487] on button at bounding box center [726, 486] width 25 height 21
click at [336, 536] on div "thương" at bounding box center [340, 538] width 31 height 13
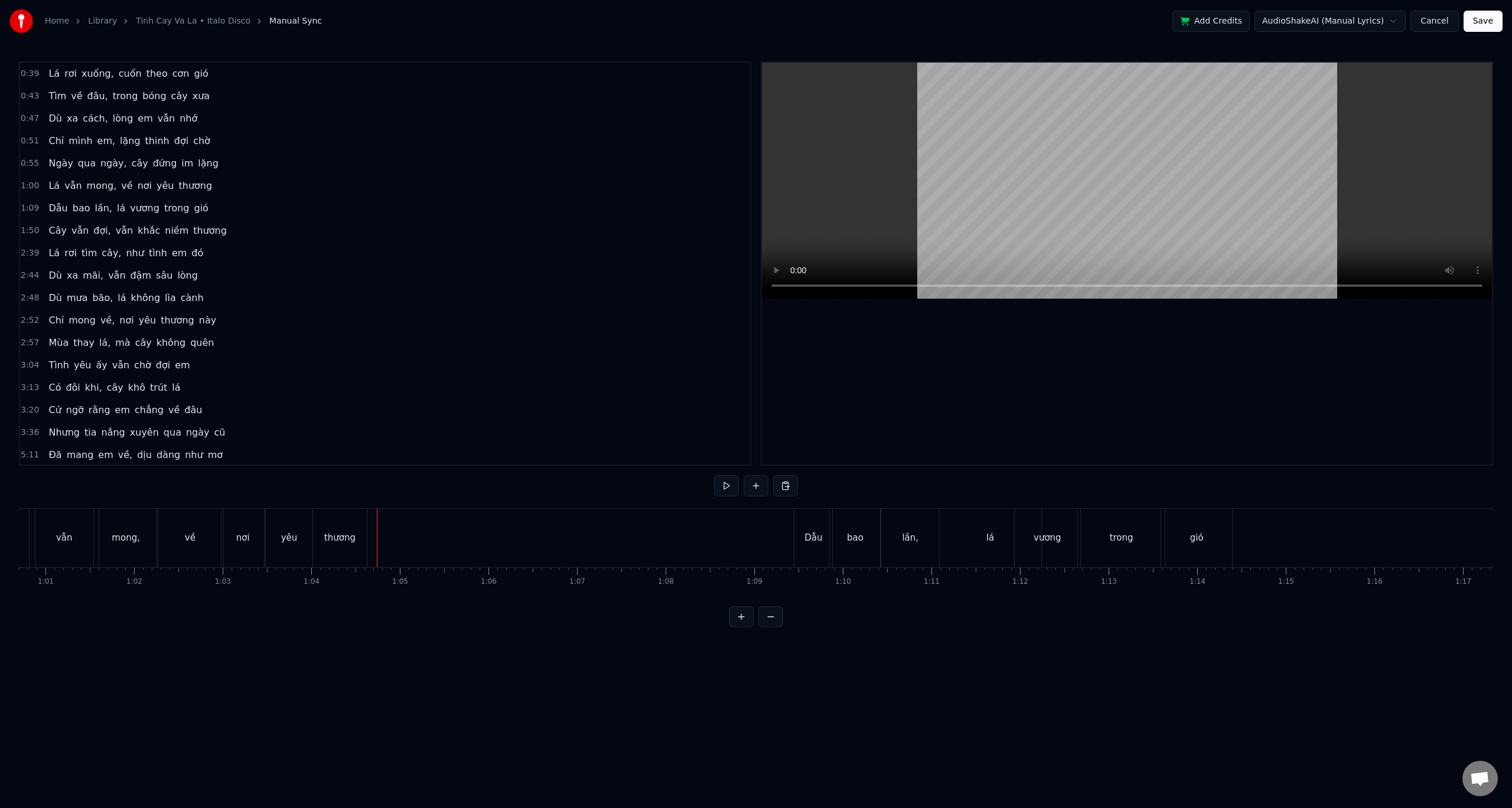
click at [330, 539] on div "thương" at bounding box center [340, 538] width 31 height 13
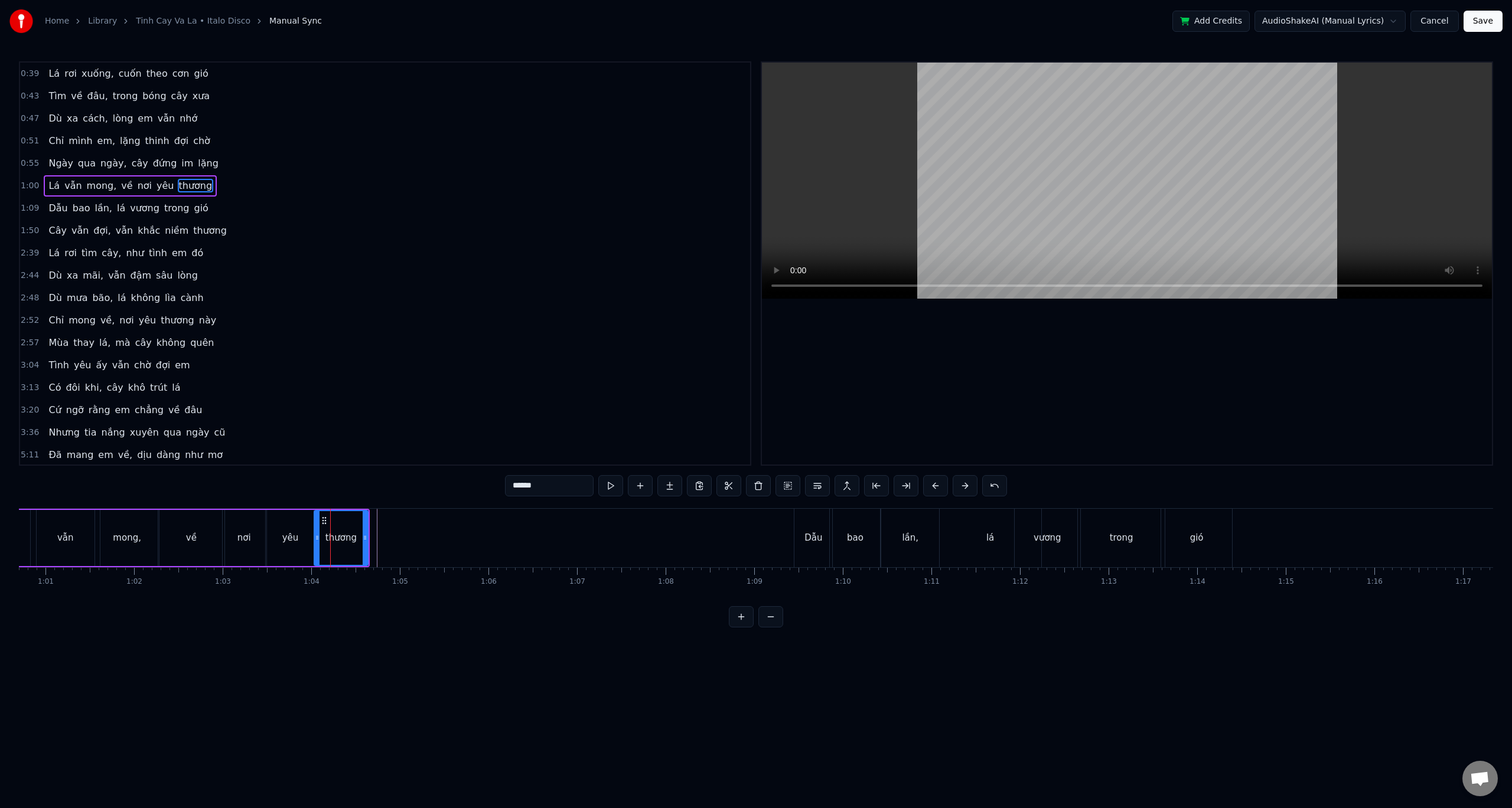
drag, startPoint x: 329, startPoint y: 517, endPoint x: 374, endPoint y: 519, distance: 45.0
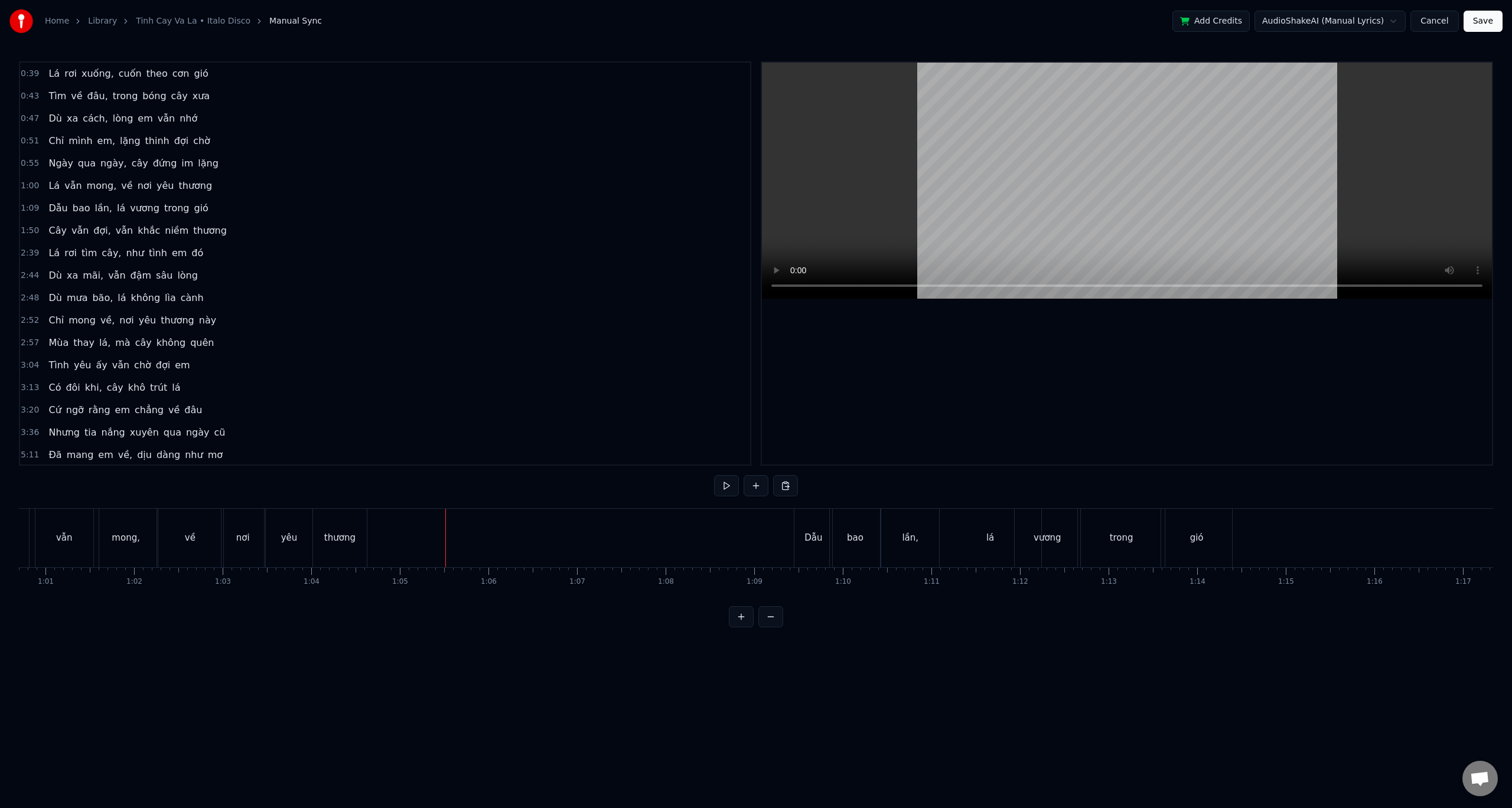
click at [504, 522] on html "Home Library Tinh Cay Va La • Italo Disco Manual Sync Add Credits AudioShakeAI …" at bounding box center [756, 323] width 1512 height 646
click at [359, 525] on div "thương" at bounding box center [340, 538] width 54 height 58
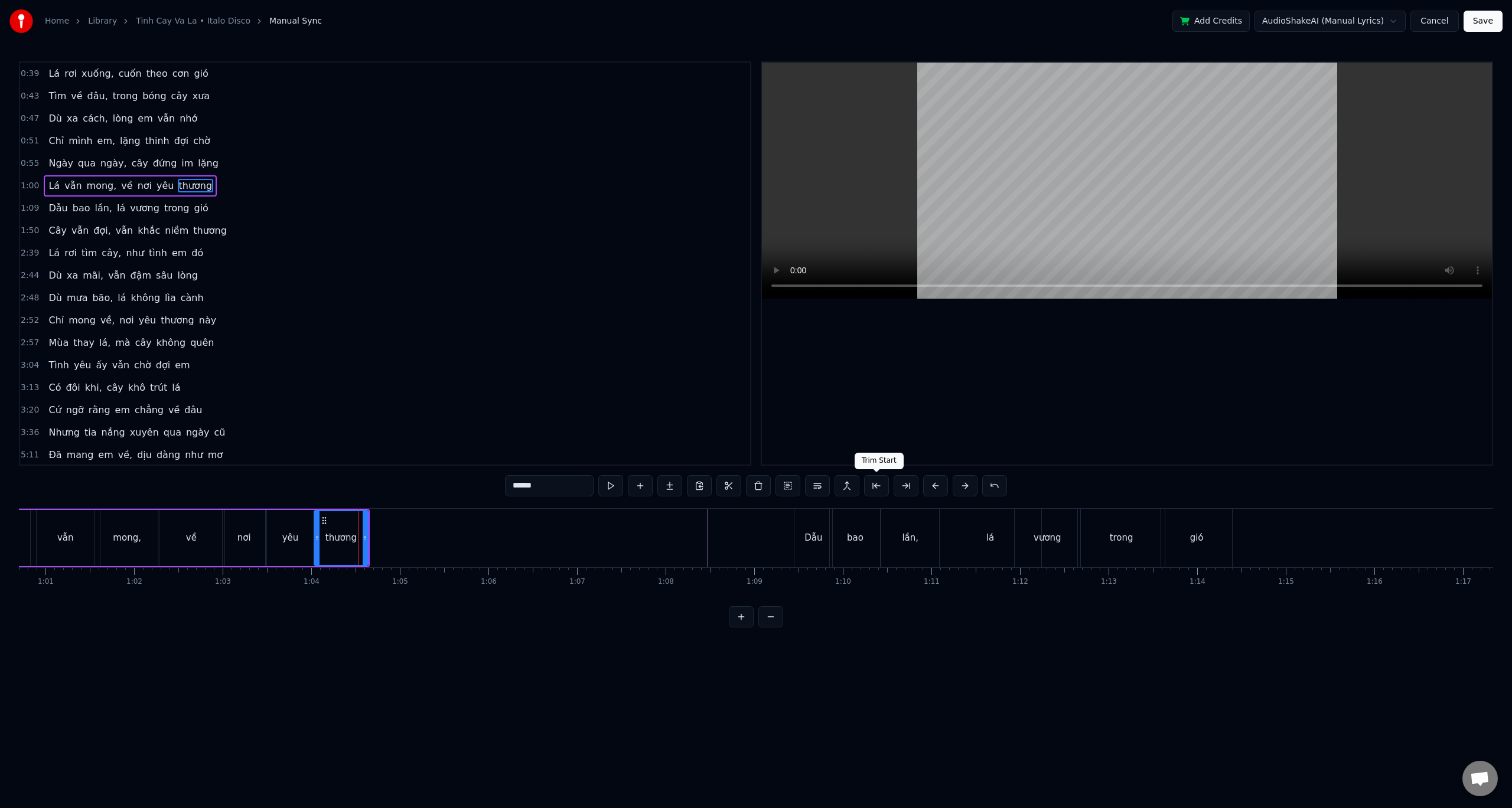
click at [879, 486] on button at bounding box center [877, 486] width 25 height 21
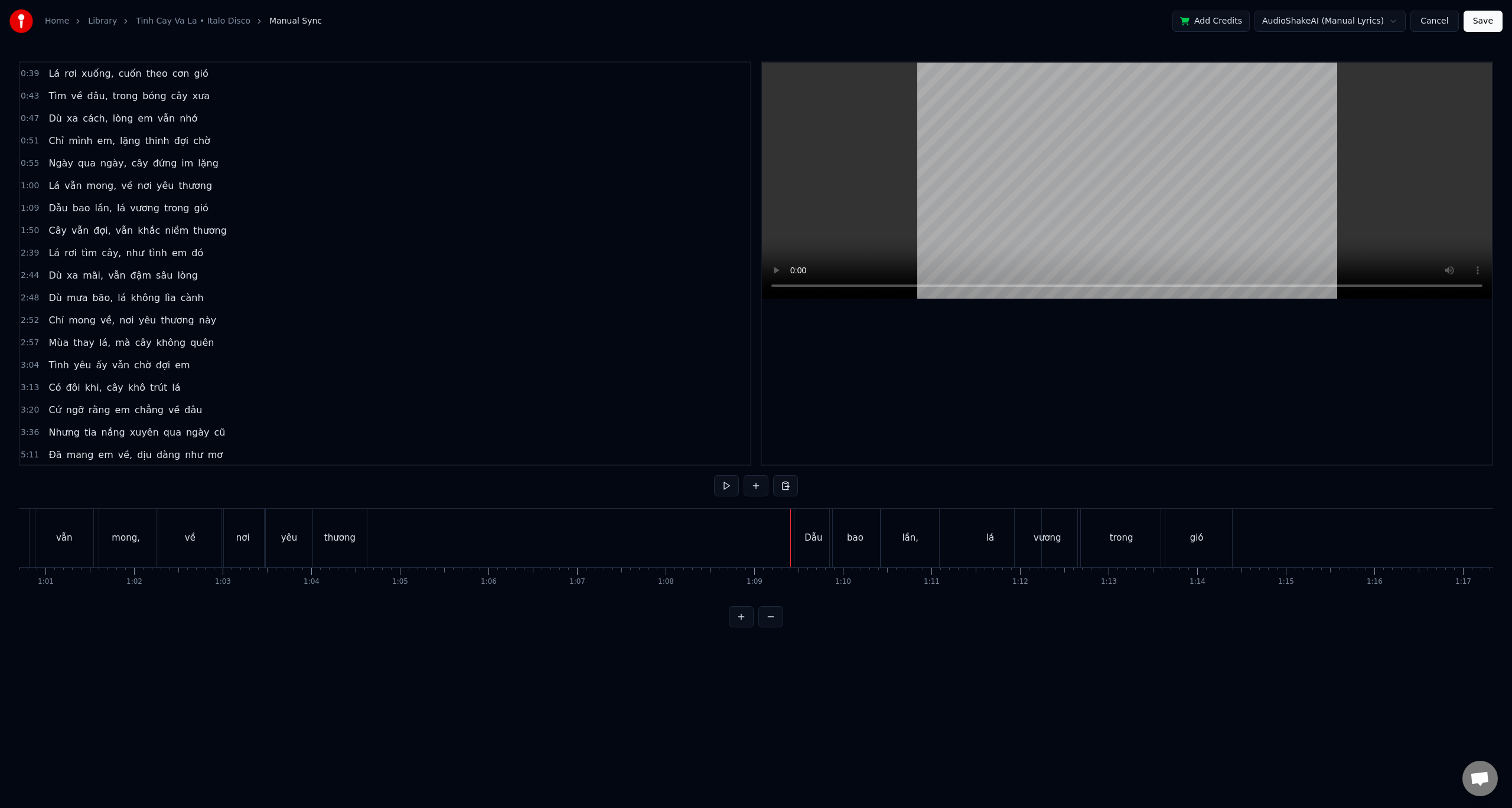
click at [804, 522] on div "Dẫu" at bounding box center [813, 538] width 38 height 58
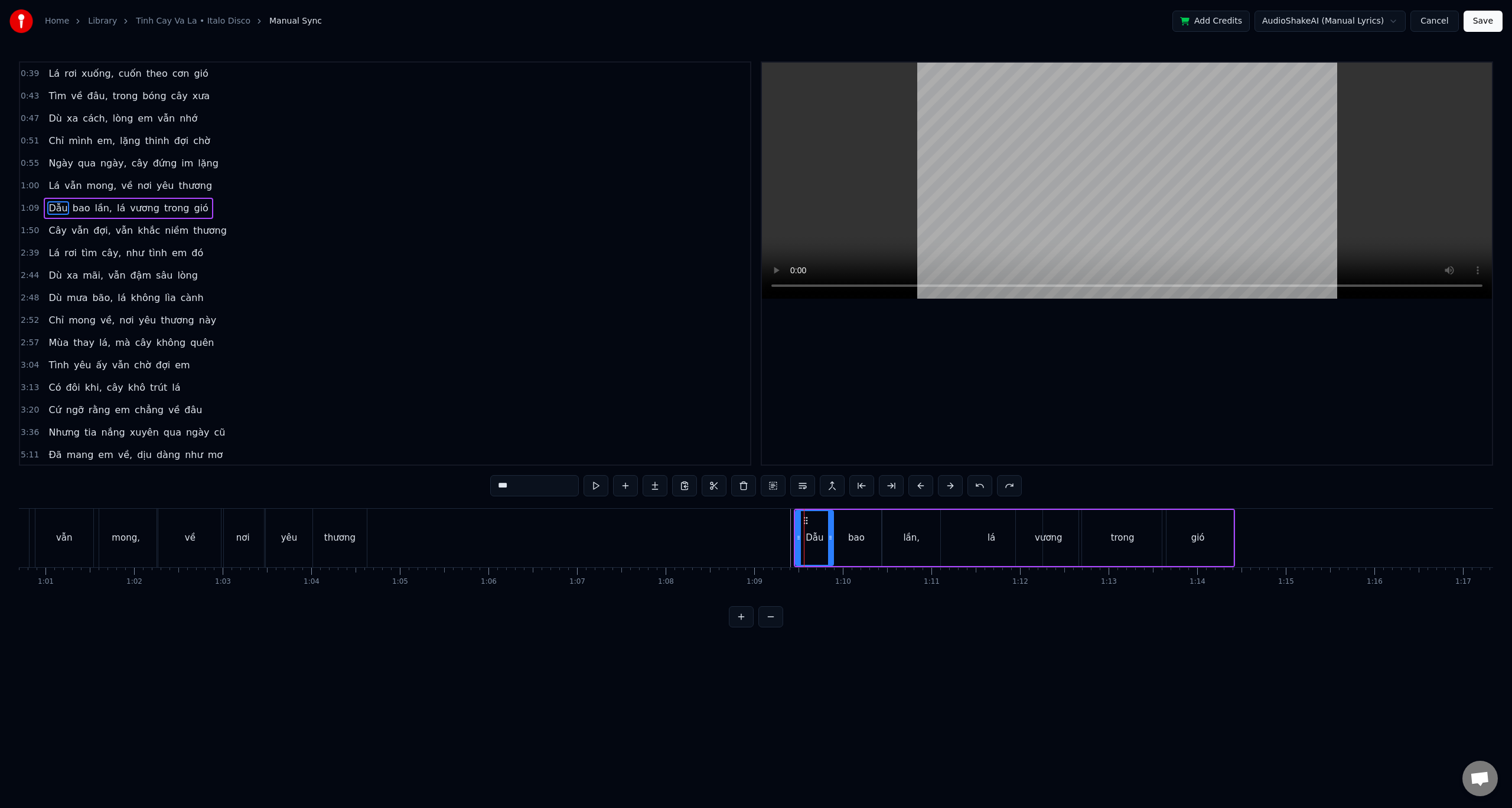
click at [924, 486] on button at bounding box center [921, 486] width 25 height 21
click at [924, 486] on button at bounding box center [936, 486] width 25 height 21
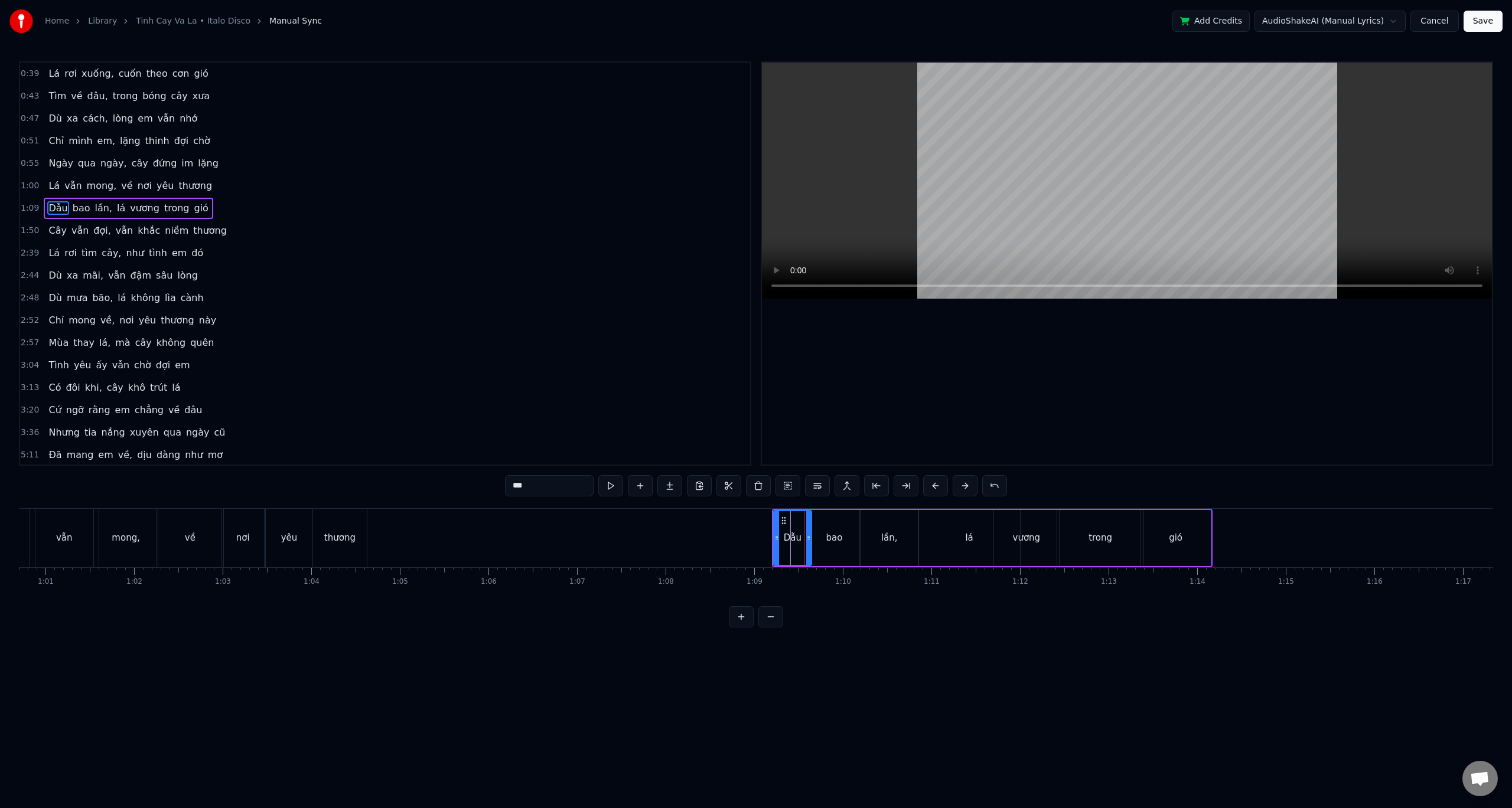
click at [924, 486] on button at bounding box center [936, 486] width 25 height 21
click at [927, 486] on button at bounding box center [936, 486] width 25 height 21
click at [927, 486] on button at bounding box center [936, 486] width 25 height 21
click at [927, 486] on button at bounding box center [936, 486] width 25 height 21
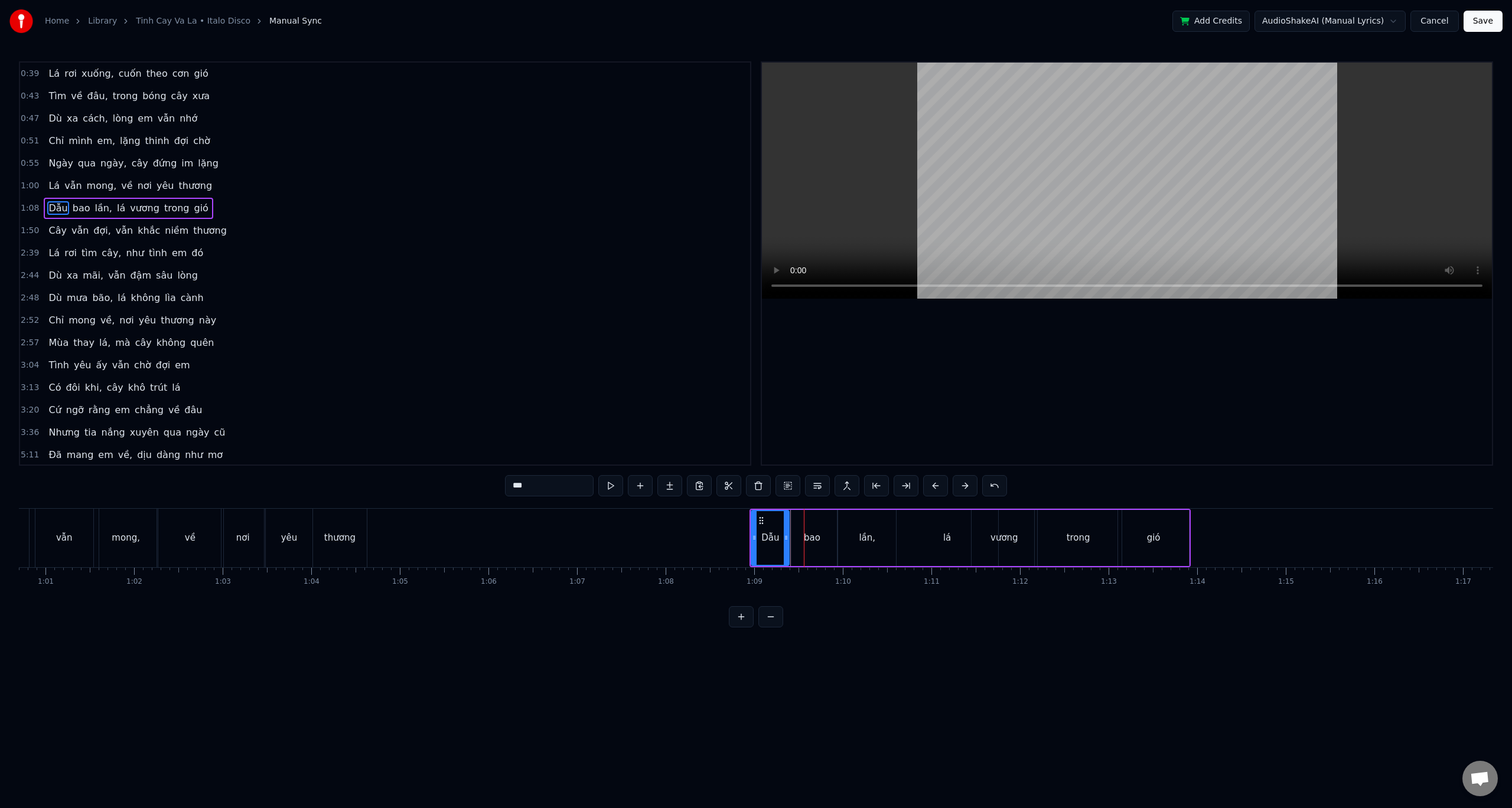
click at [927, 486] on button at bounding box center [936, 486] width 25 height 21
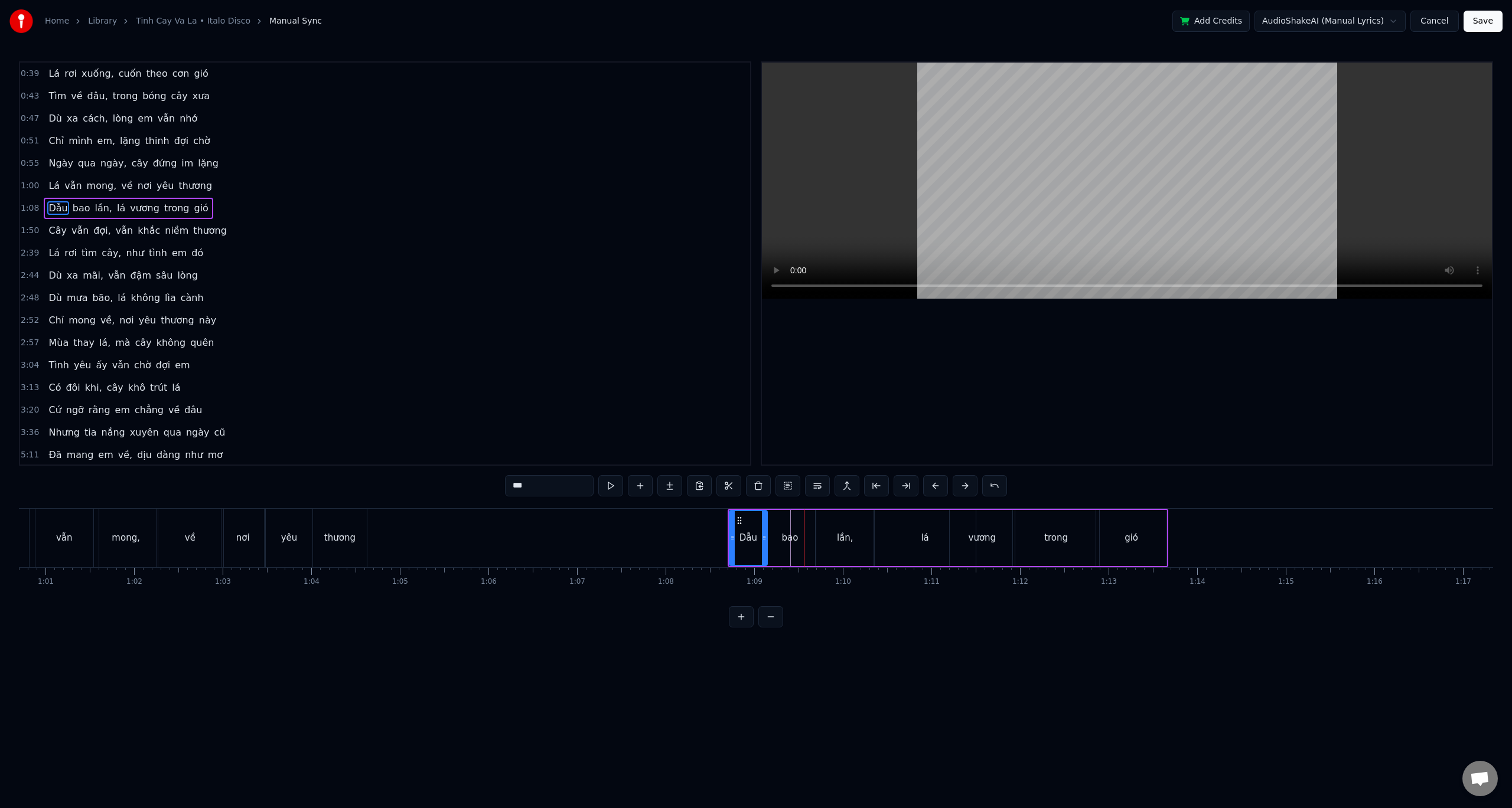
click at [927, 486] on button at bounding box center [936, 486] width 25 height 21
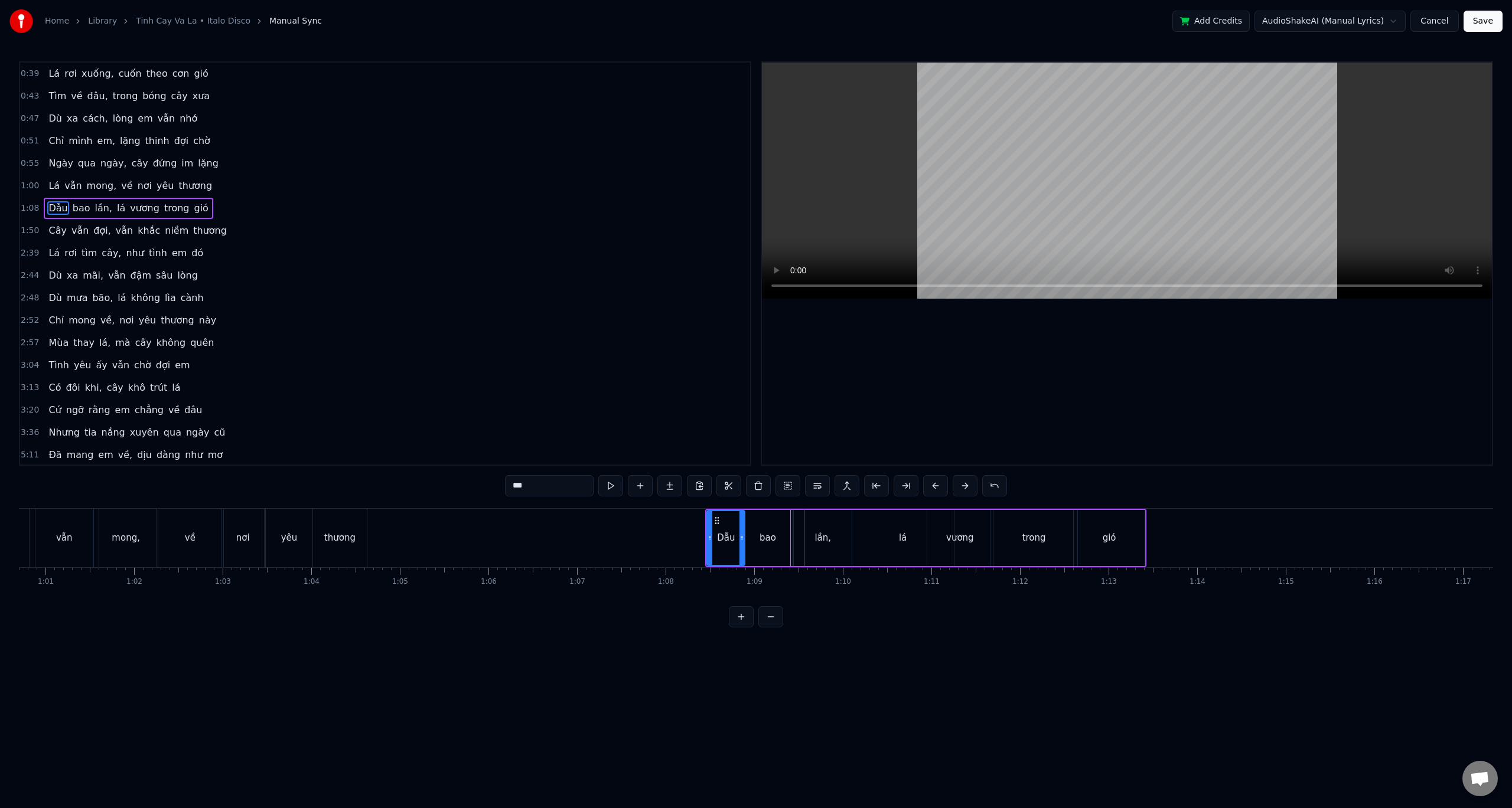
click at [927, 486] on button at bounding box center [936, 486] width 25 height 21
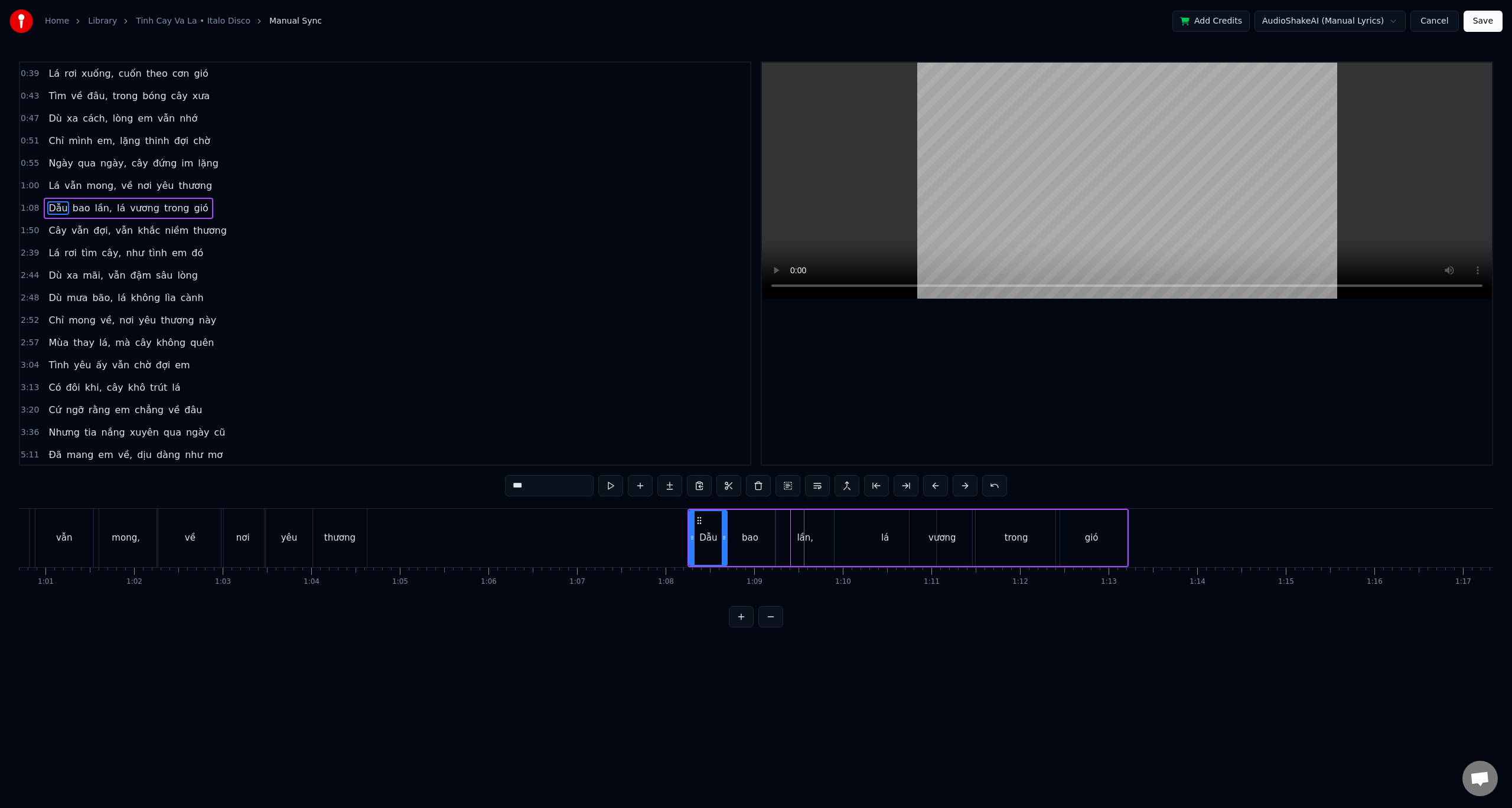
click at [927, 486] on button at bounding box center [936, 486] width 25 height 21
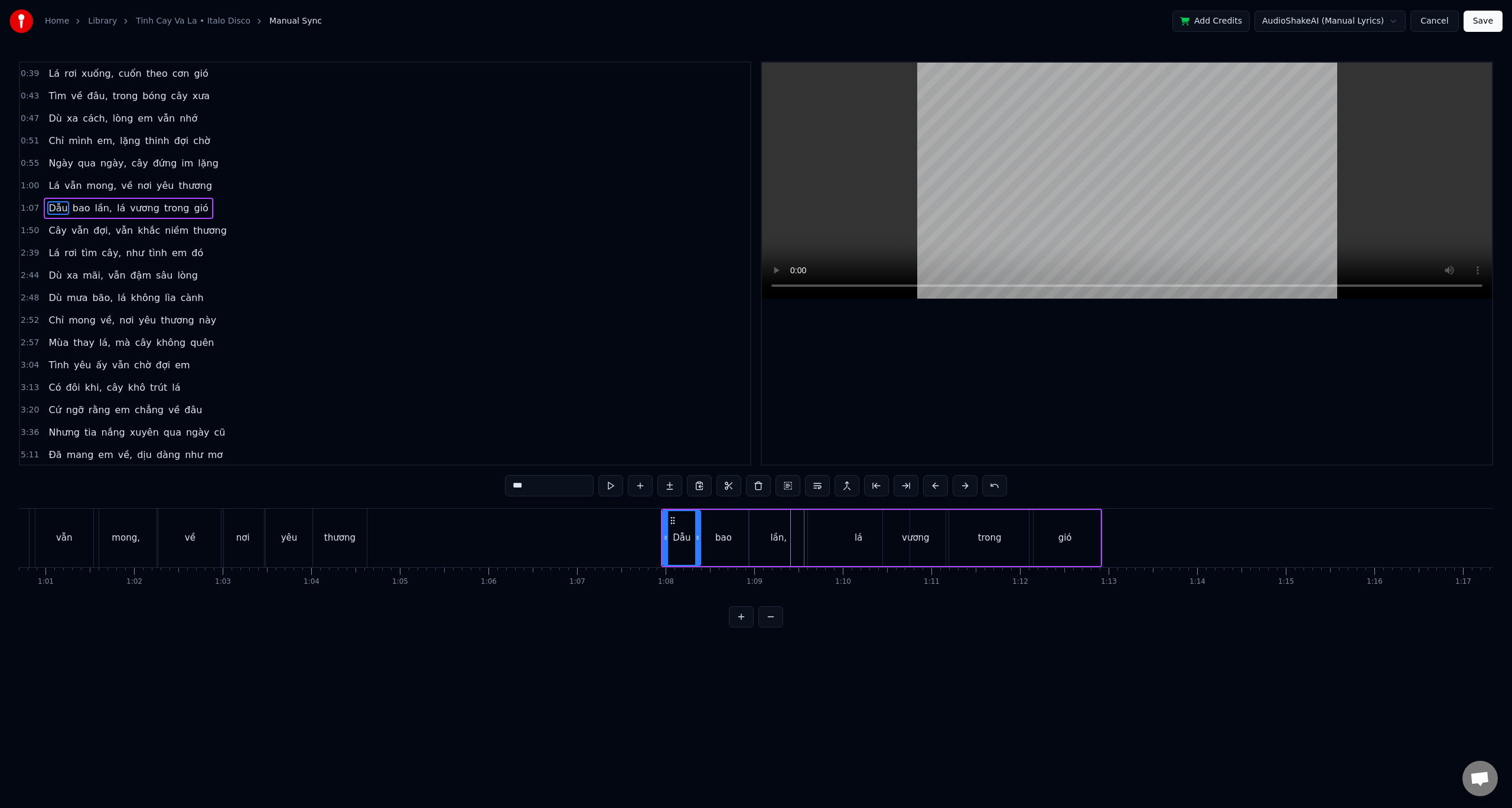
click at [927, 486] on button at bounding box center [936, 486] width 25 height 21
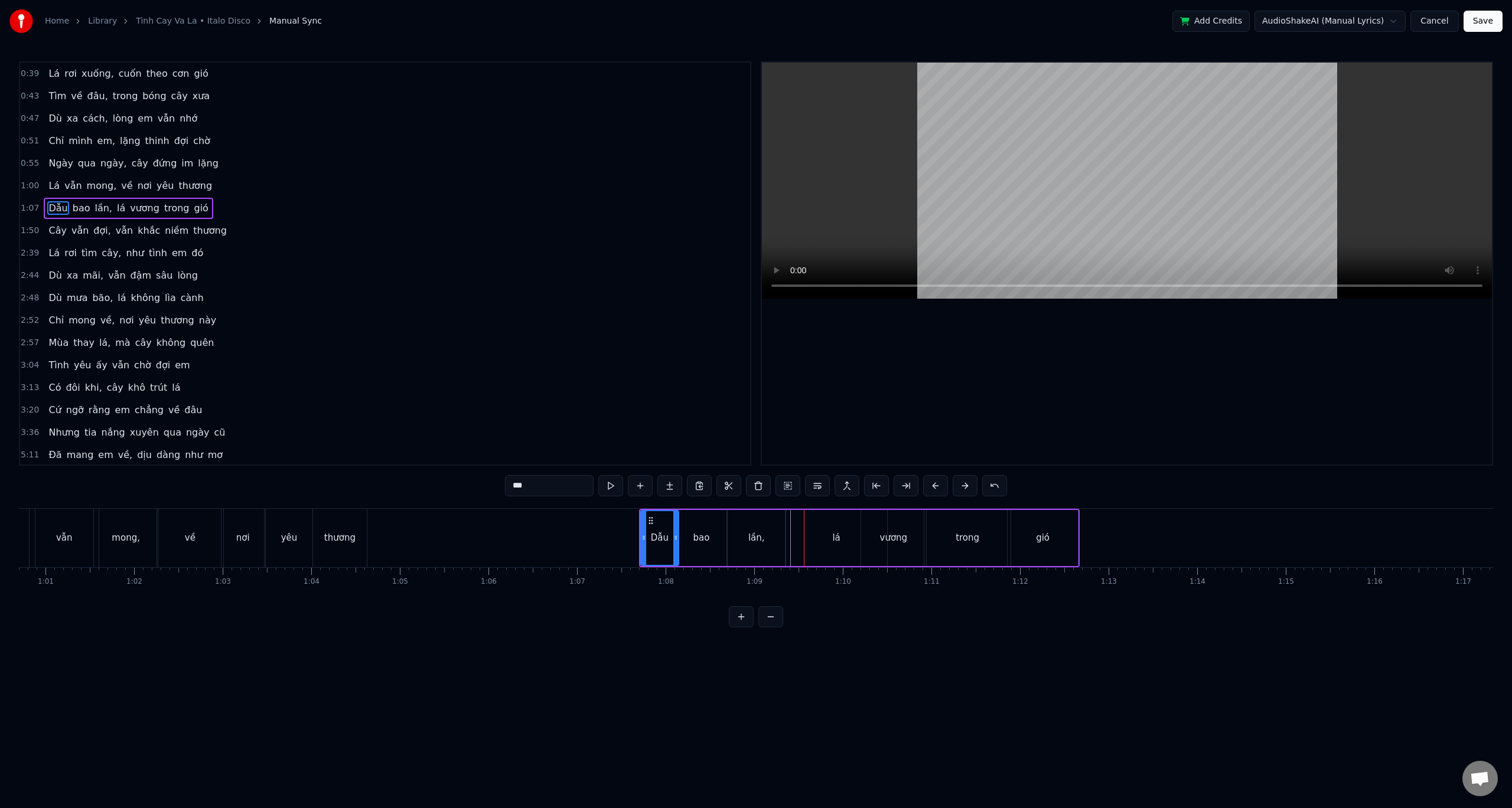
click at [927, 486] on button at bounding box center [936, 486] width 25 height 21
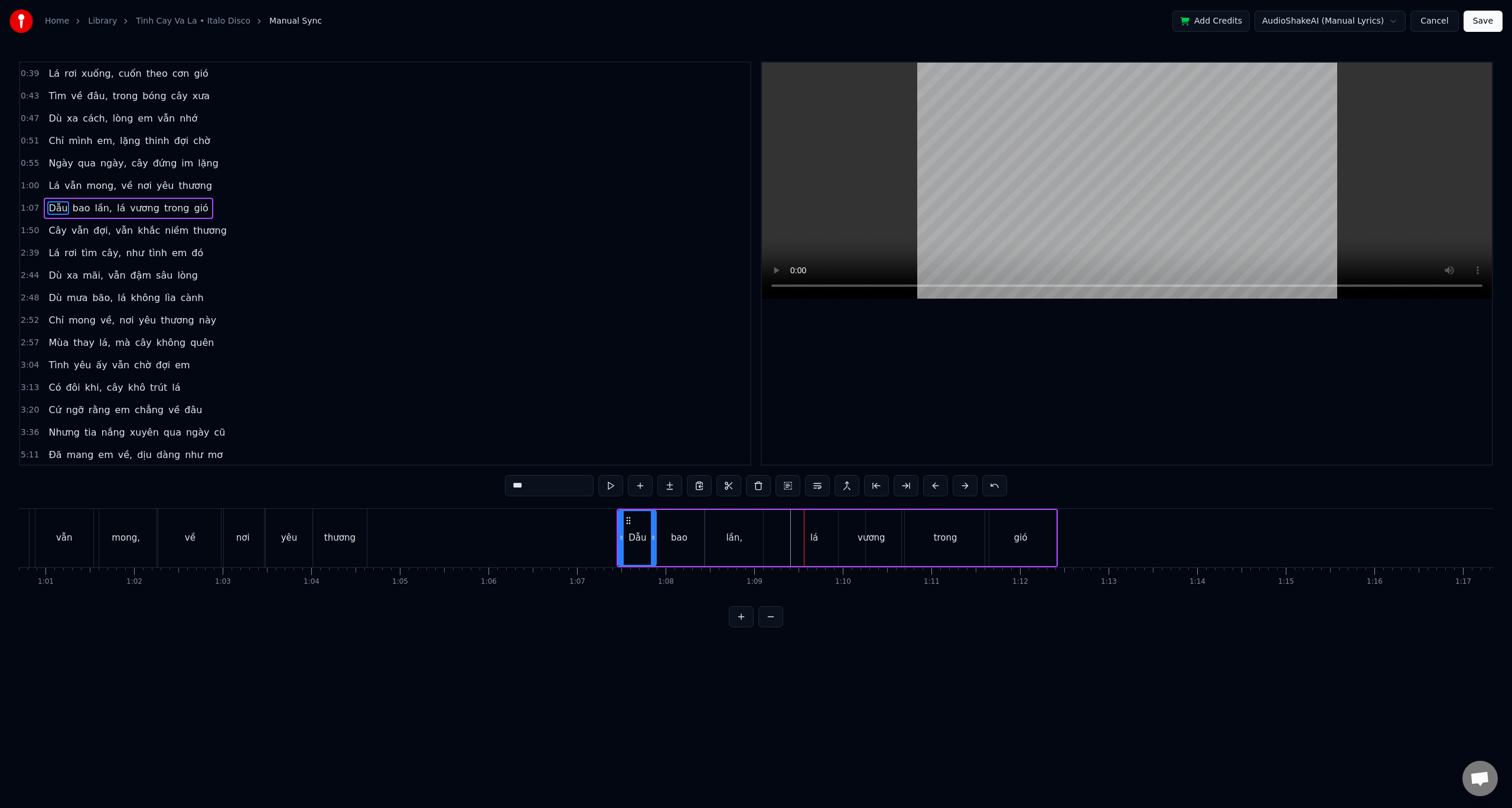
click at [927, 486] on button at bounding box center [936, 486] width 25 height 21
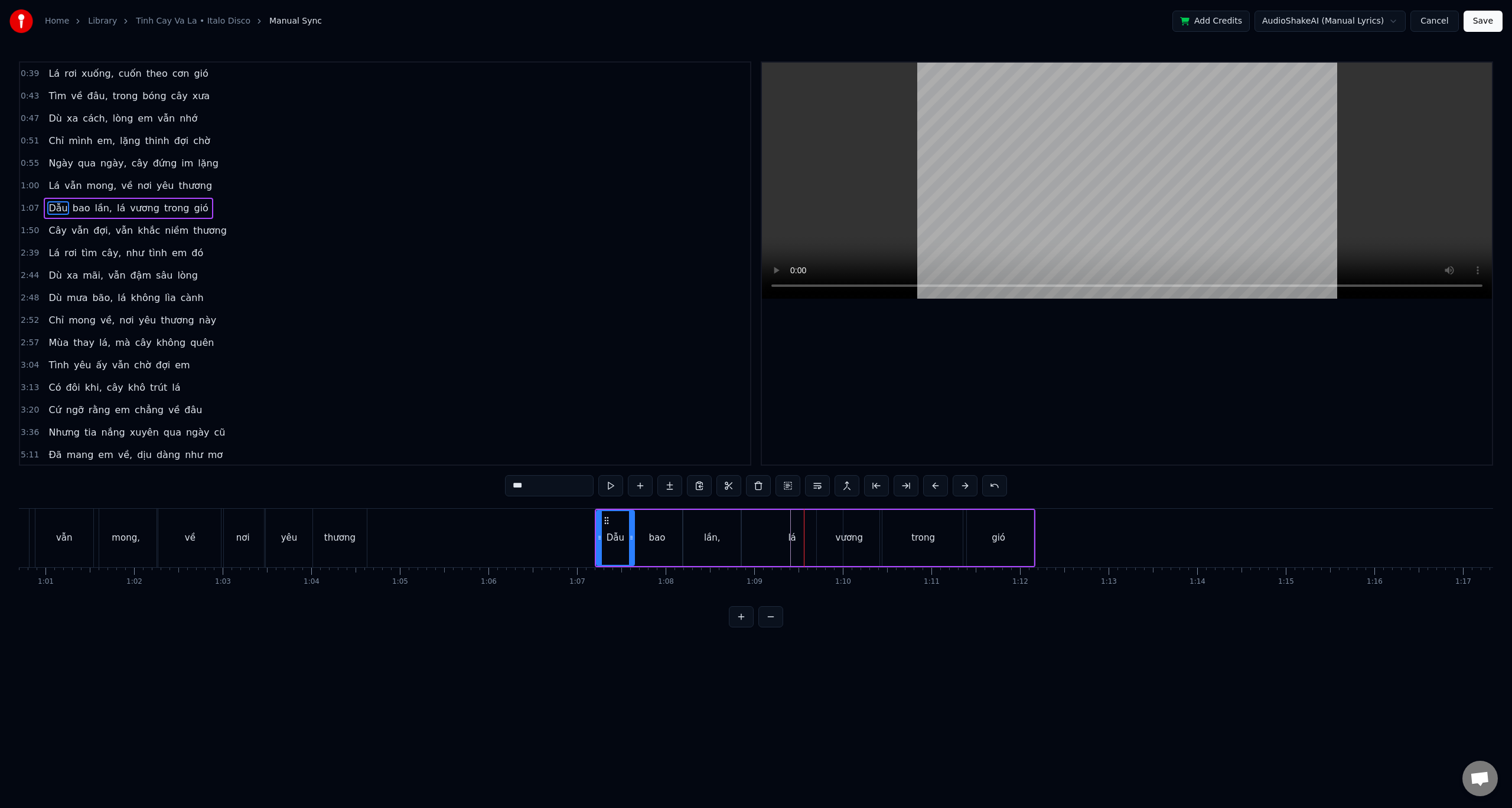
click at [927, 486] on button at bounding box center [936, 486] width 25 height 21
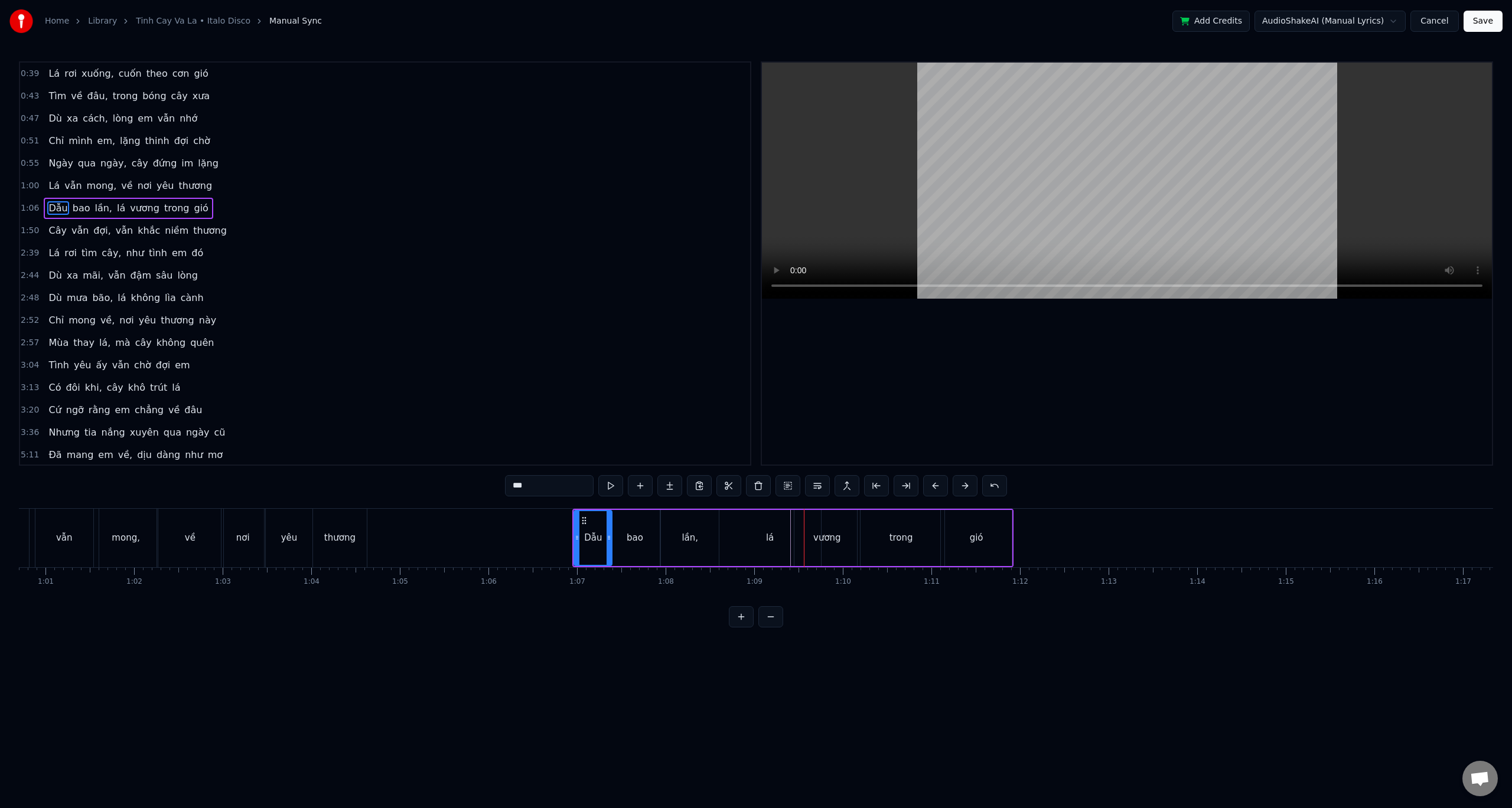
click at [927, 486] on button at bounding box center [936, 486] width 25 height 21
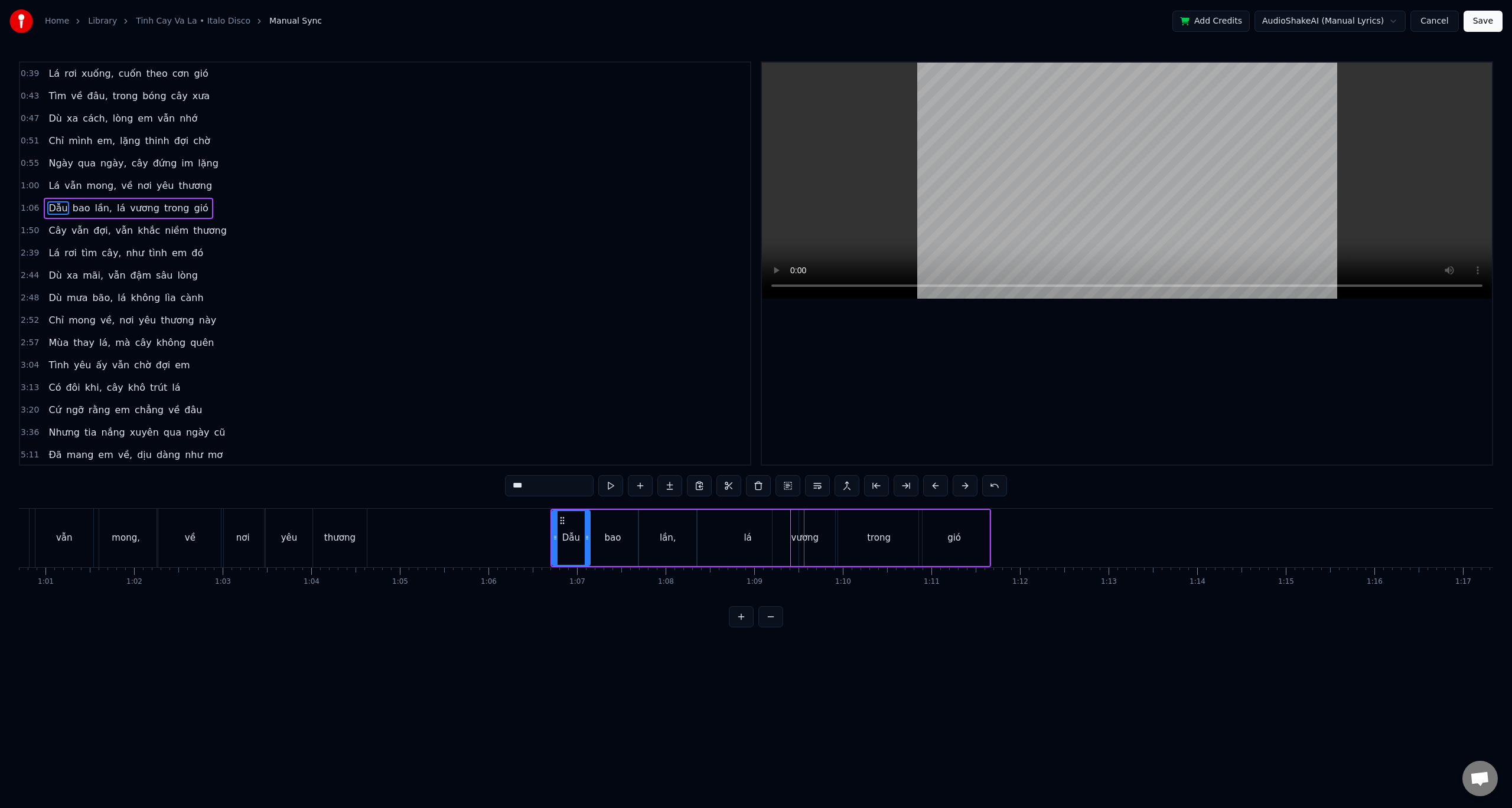
click at [927, 486] on button at bounding box center [936, 486] width 25 height 21
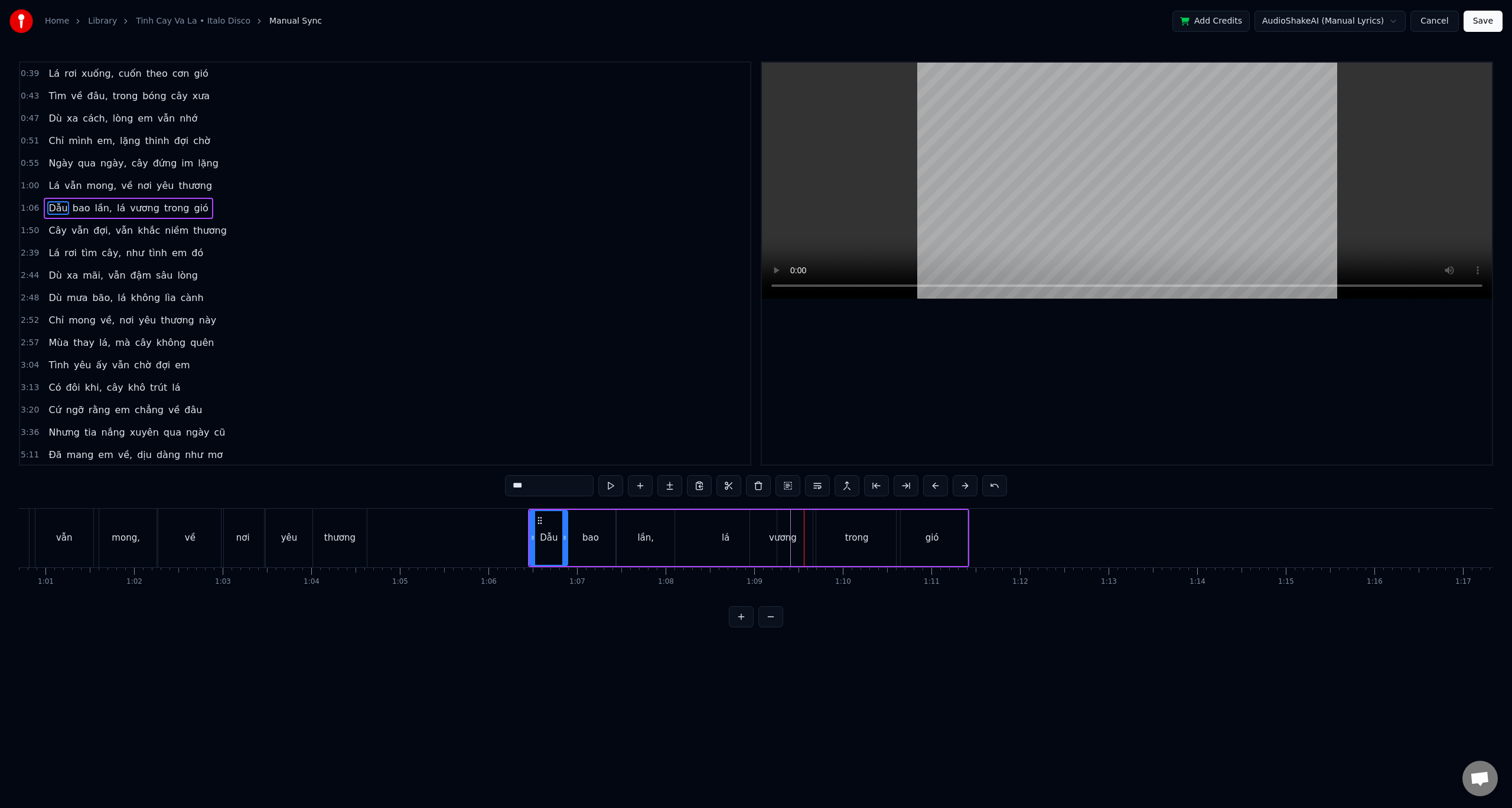
click at [927, 486] on button at bounding box center [936, 486] width 25 height 21
click at [927, 486] on button at bounding box center [936, 486] width 25 height 21
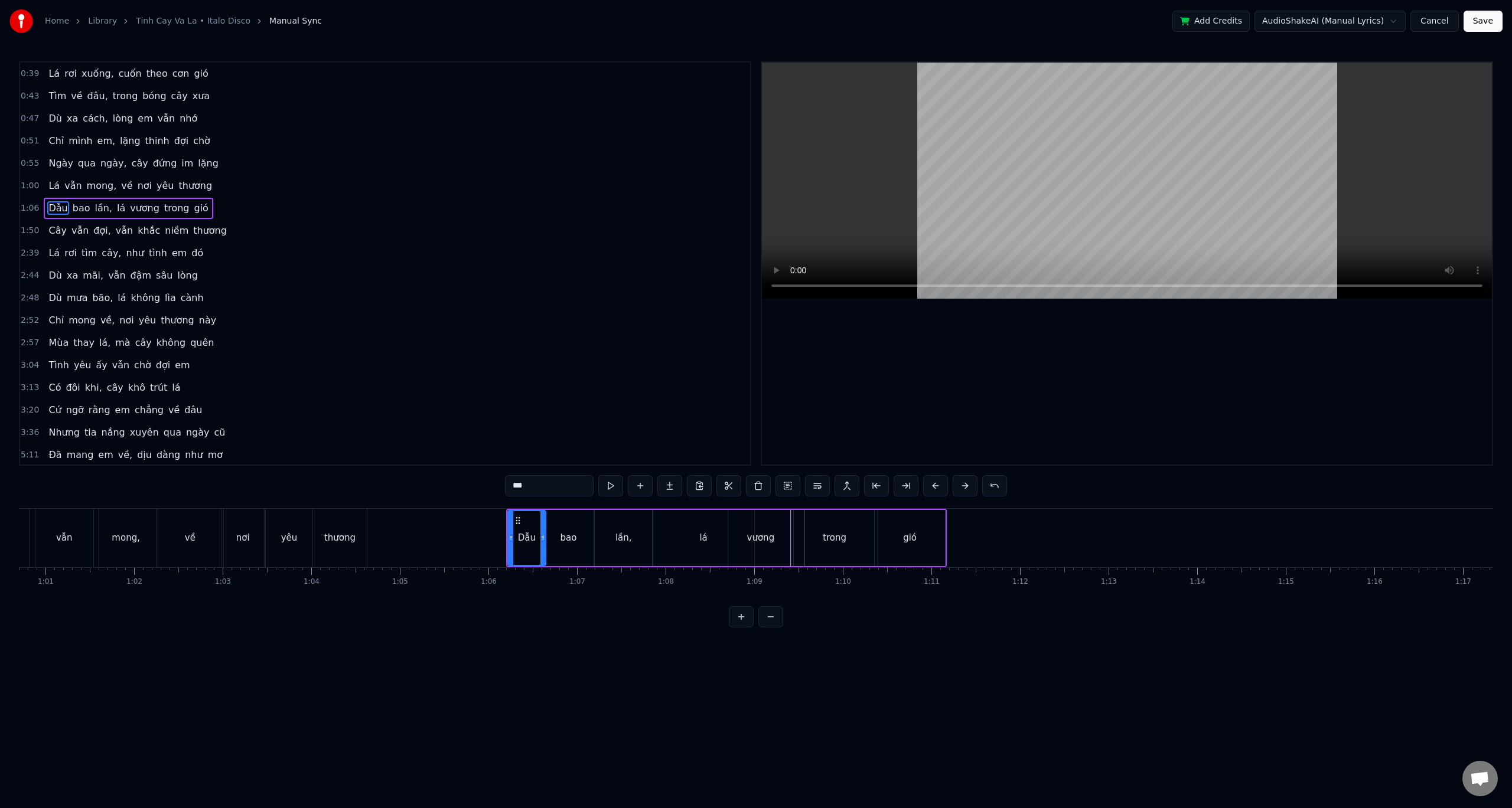
click at [925, 486] on button at bounding box center [936, 486] width 25 height 21
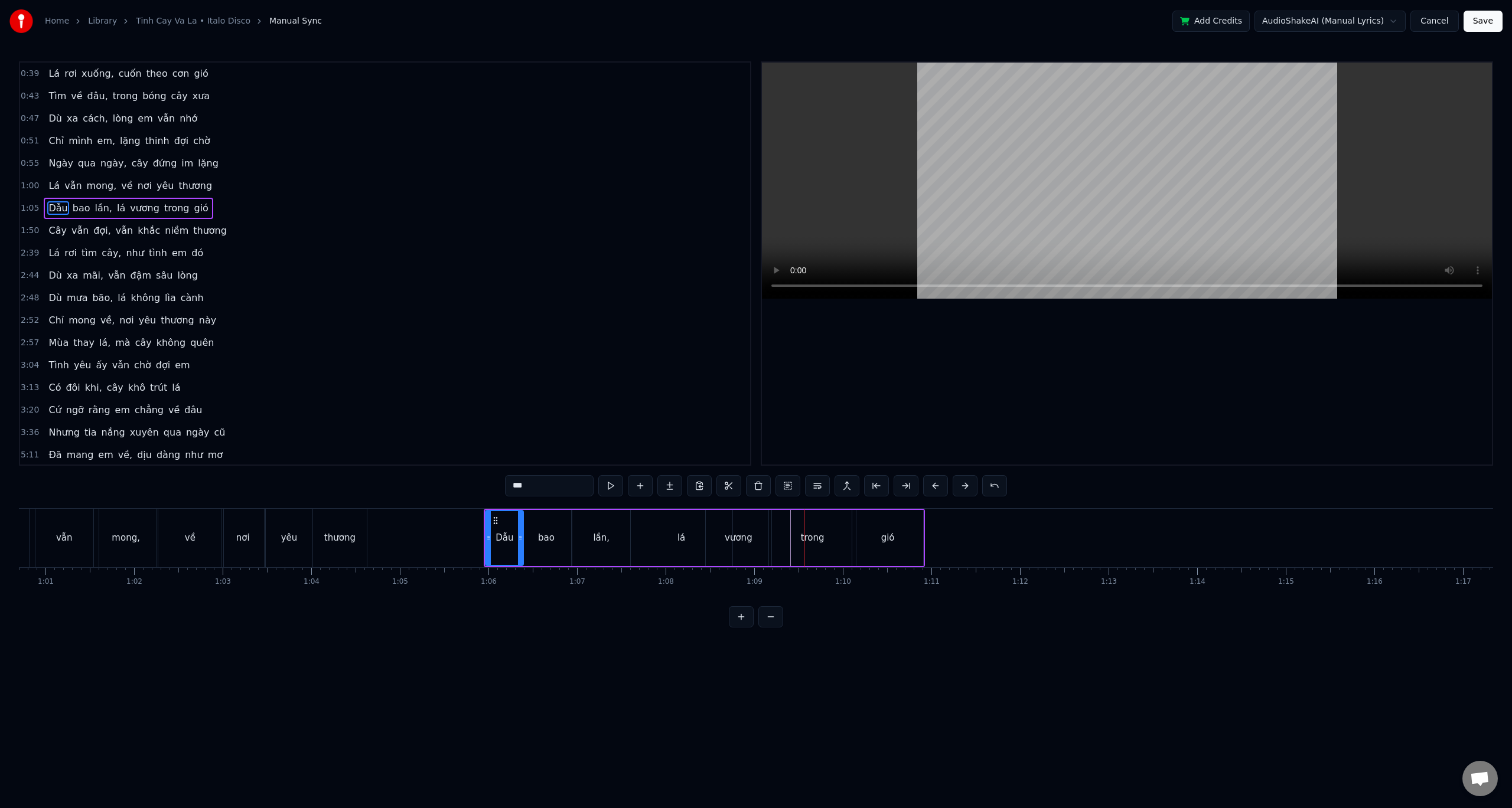
click at [925, 486] on button at bounding box center [936, 486] width 25 height 21
click at [928, 484] on button at bounding box center [936, 486] width 25 height 21
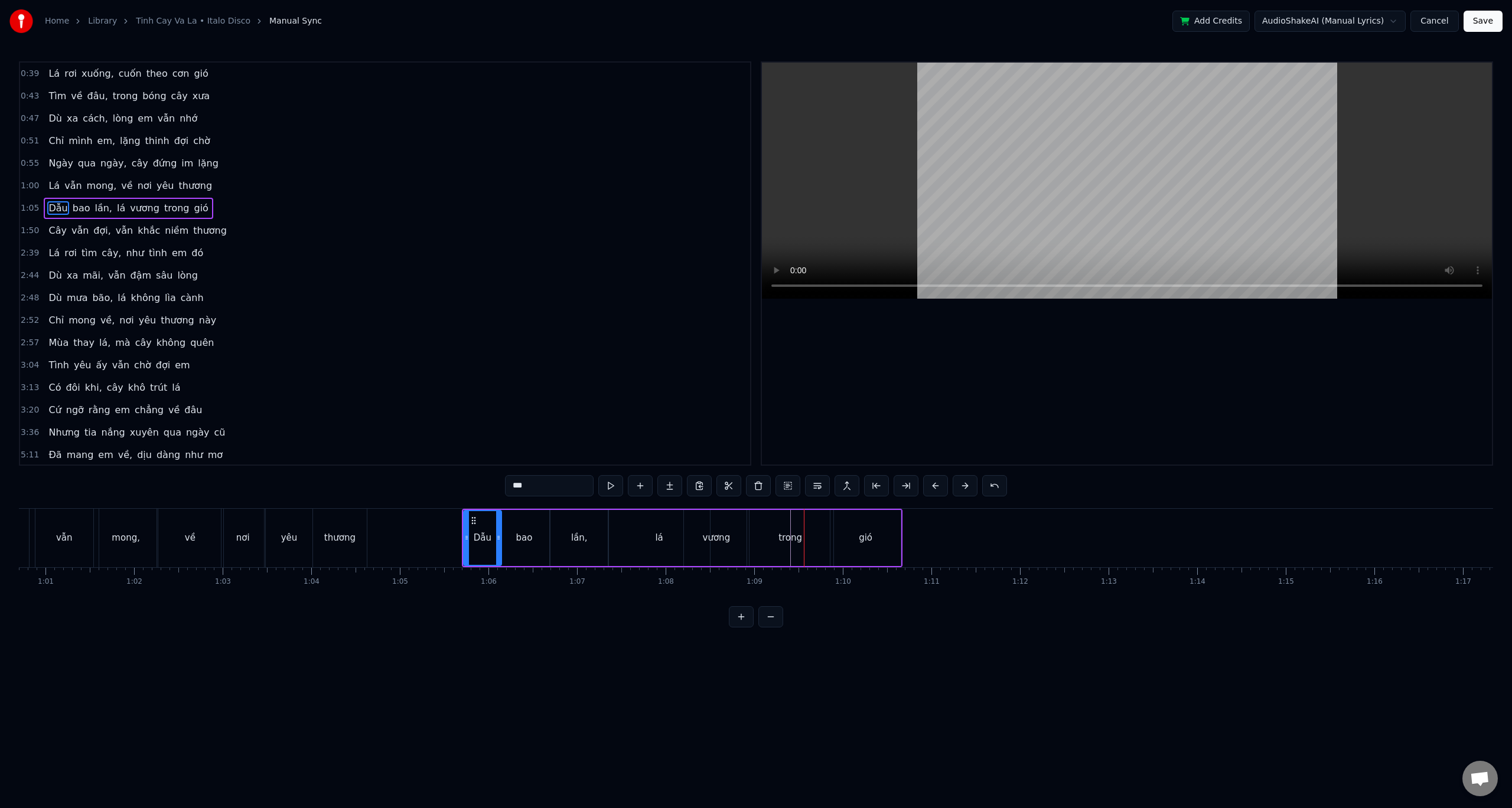
click at [928, 484] on button at bounding box center [936, 486] width 25 height 21
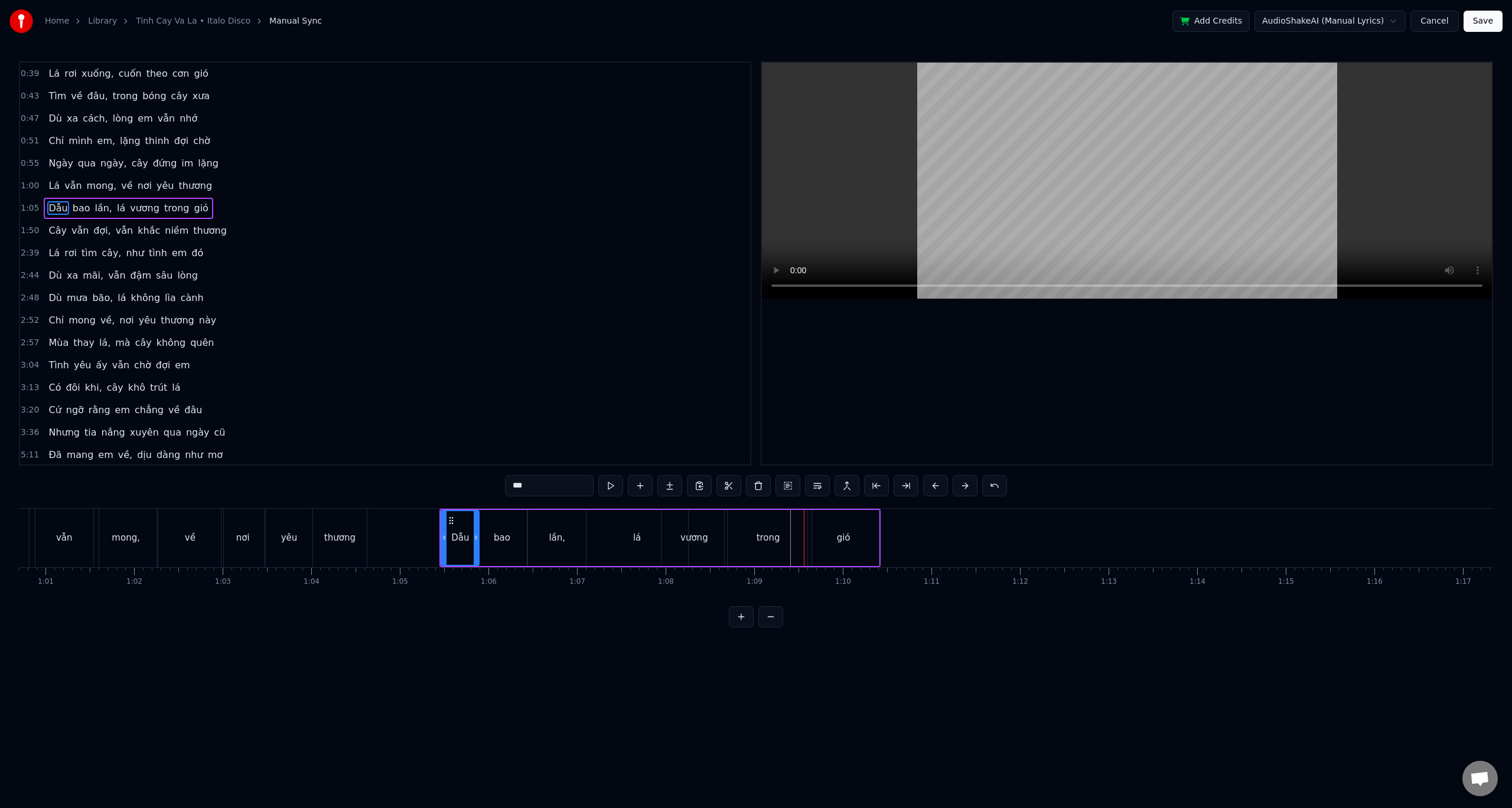
click at [928, 484] on button at bounding box center [936, 486] width 25 height 21
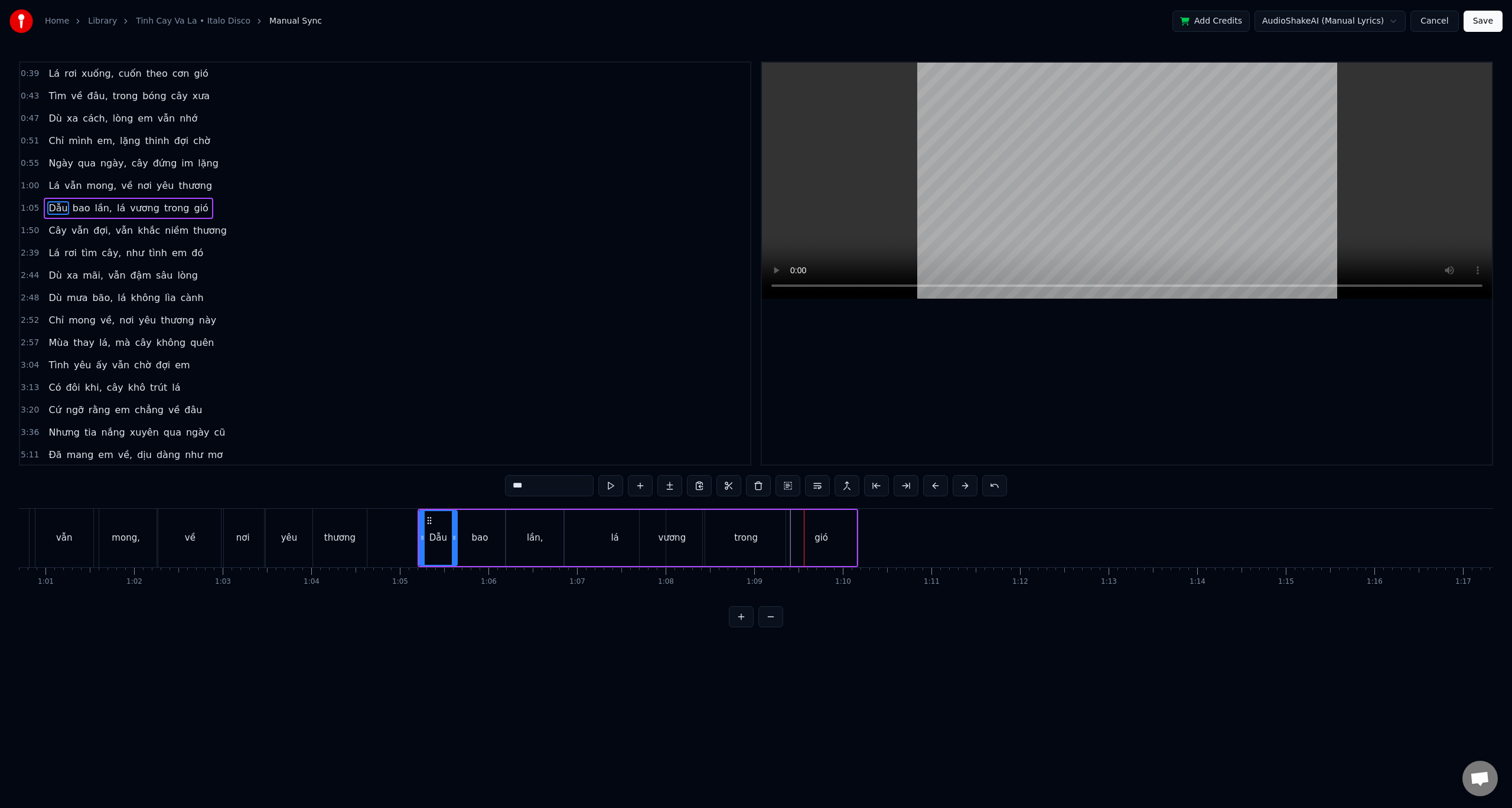
click at [928, 484] on button at bounding box center [936, 486] width 25 height 21
click at [927, 484] on button at bounding box center [936, 486] width 25 height 21
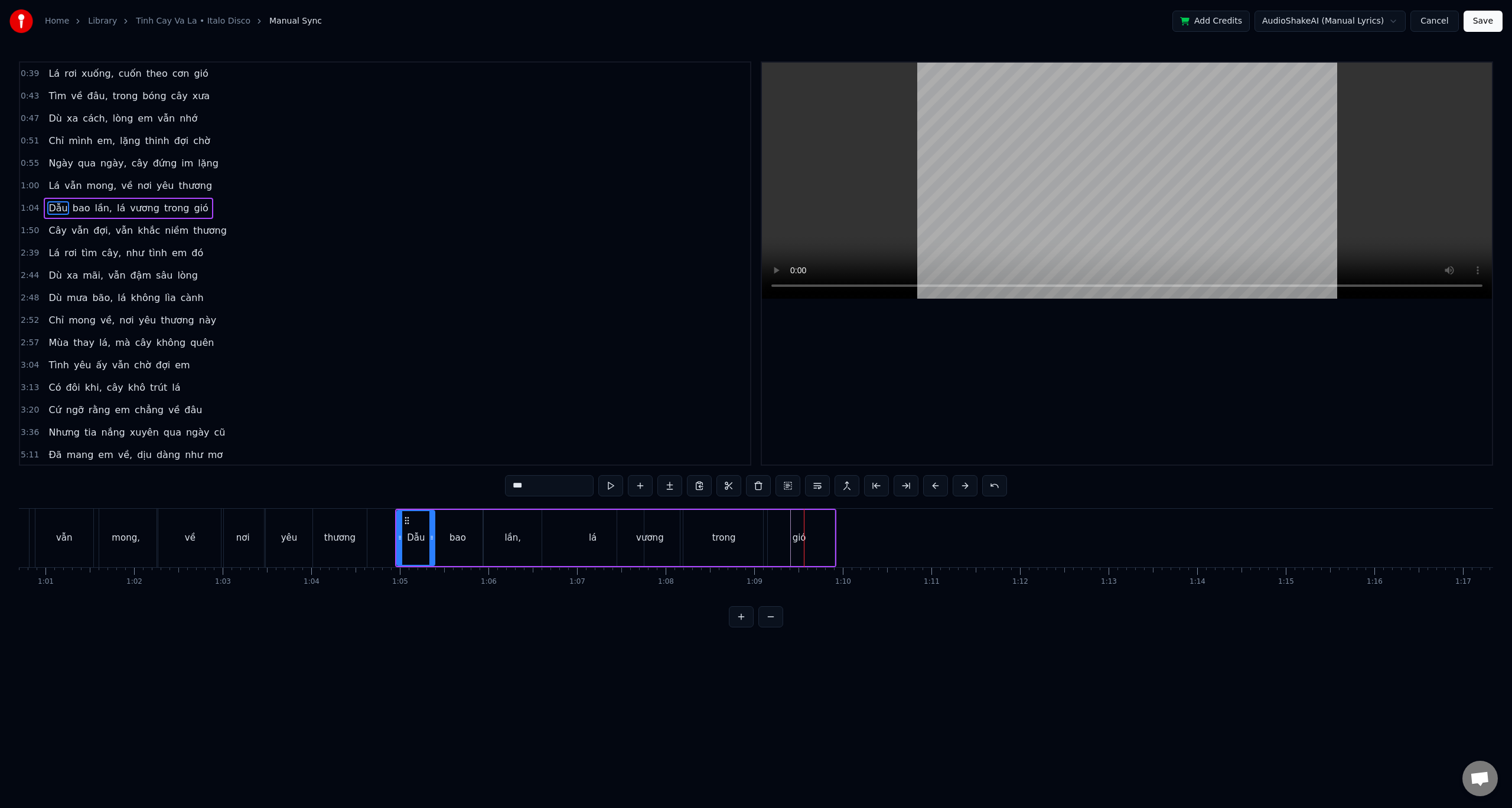
click at [926, 484] on button at bounding box center [936, 486] width 25 height 21
click at [925, 485] on button at bounding box center [936, 486] width 25 height 21
click at [924, 485] on button at bounding box center [936, 486] width 25 height 21
click at [923, 485] on div "***" at bounding box center [756, 486] width 502 height 21
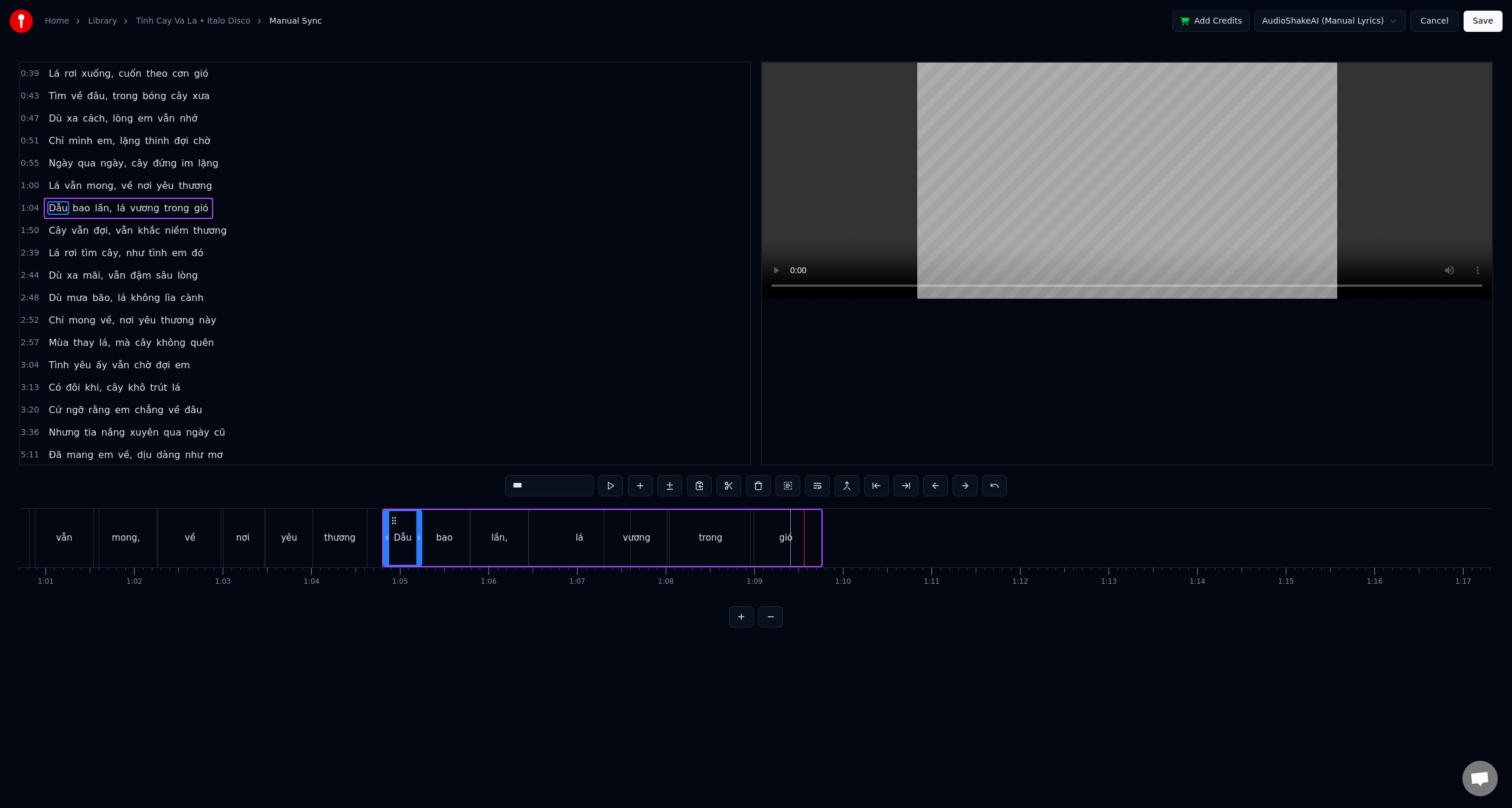
click at [923, 485] on div "***" at bounding box center [756, 486] width 502 height 21
click at [929, 486] on button at bounding box center [936, 486] width 25 height 21
click at [930, 486] on button at bounding box center [936, 486] width 25 height 21
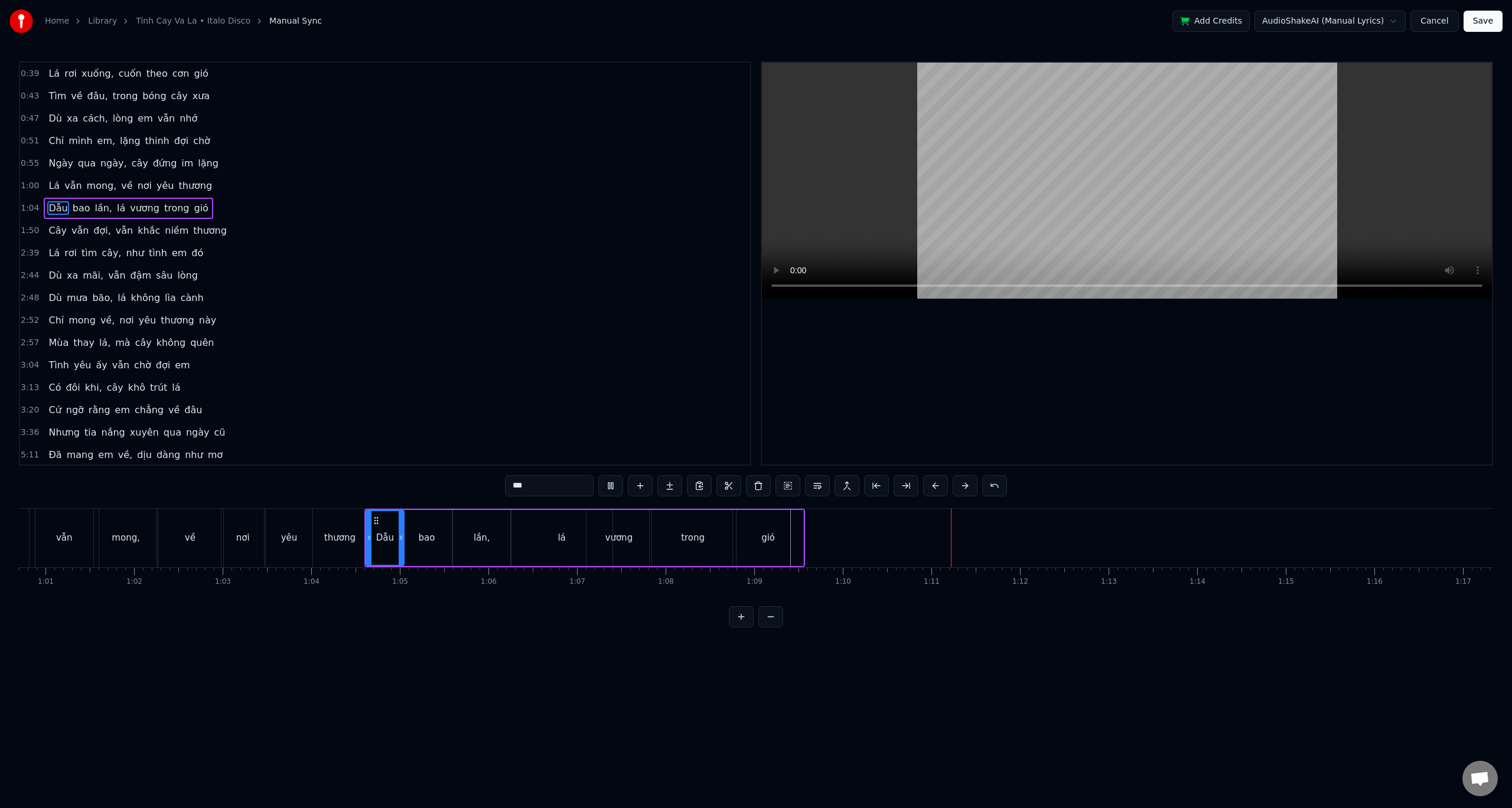
click at [357, 491] on div "0:39 Lá rơi xuống, cuốn theo cơn gió 0:43 Tìm về đâu, trong bóng cây xưa 0:47 D…" at bounding box center [756, 344] width 1474 height 566
click at [334, 503] on div "0:39 Lá rơi xuống, cuốn theo cơn gió 0:43 Tìm về đâu, trong bóng cây xưa 0:47 D…" at bounding box center [756, 344] width 1474 height 566
click at [365, 498] on div "0:39 Lá rơi xuống, cuốn theo cơn gió 0:43 Tìm về đâu, trong bóng cây xưa 0:47 D…" at bounding box center [756, 344] width 1474 height 566
click at [419, 525] on div "bao" at bounding box center [427, 538] width 50 height 56
click at [354, 504] on div "0:39 Lá rơi xuống, cuốn theo cơn gió 0:43 Tìm về đâu, trong bóng cây xưa 0:47 D…" at bounding box center [756, 344] width 1474 height 566
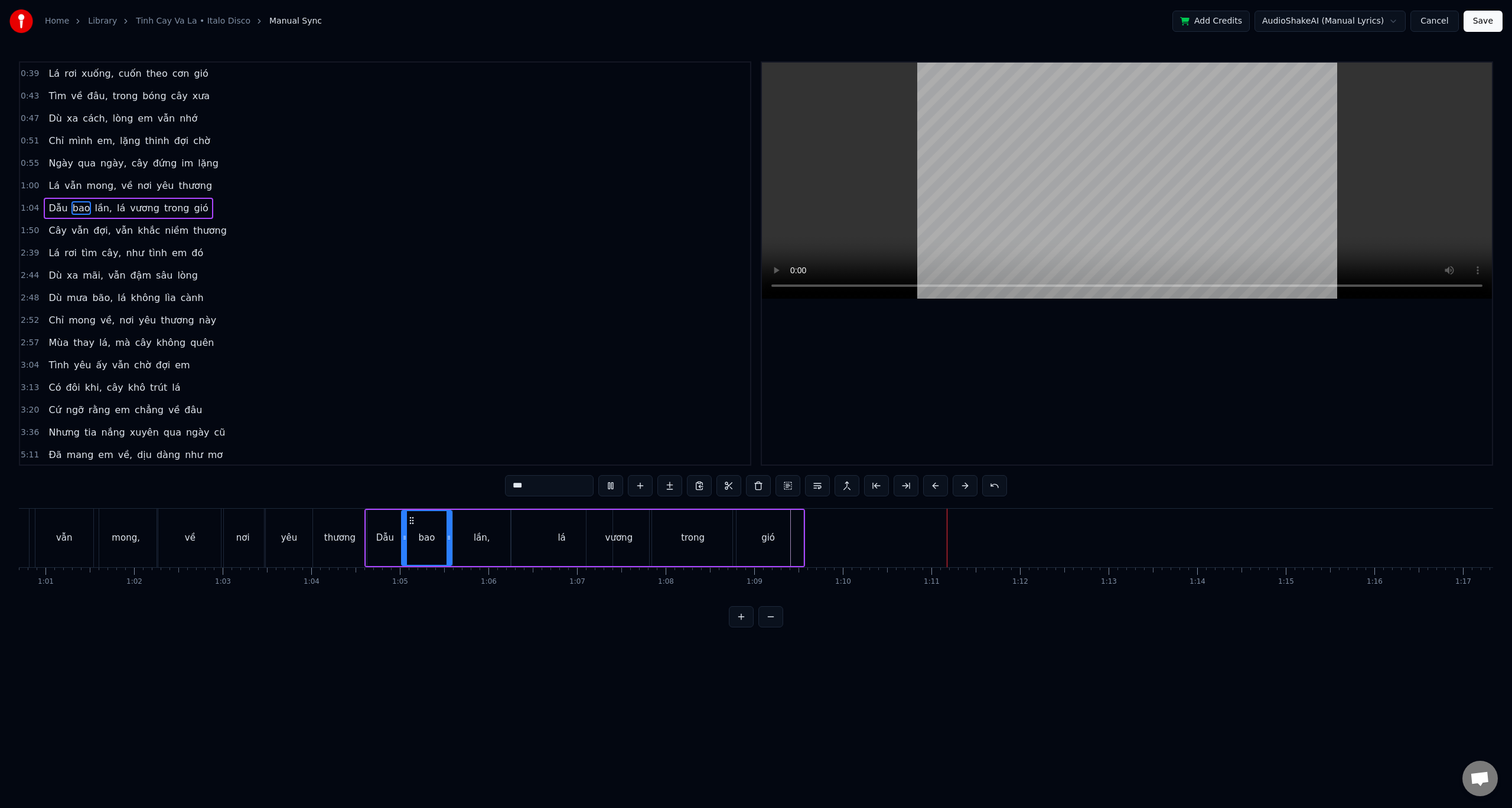
click at [501, 548] on div "lần," at bounding box center [482, 538] width 58 height 56
click at [724, 543] on div "trong" at bounding box center [693, 538] width 86 height 56
click at [578, 542] on div "lá" at bounding box center [562, 538] width 102 height 56
drag, startPoint x: 608, startPoint y: 538, endPoint x: 566, endPoint y: 539, distance: 42.0
click at [566, 539] on icon at bounding box center [568, 538] width 4 height 10
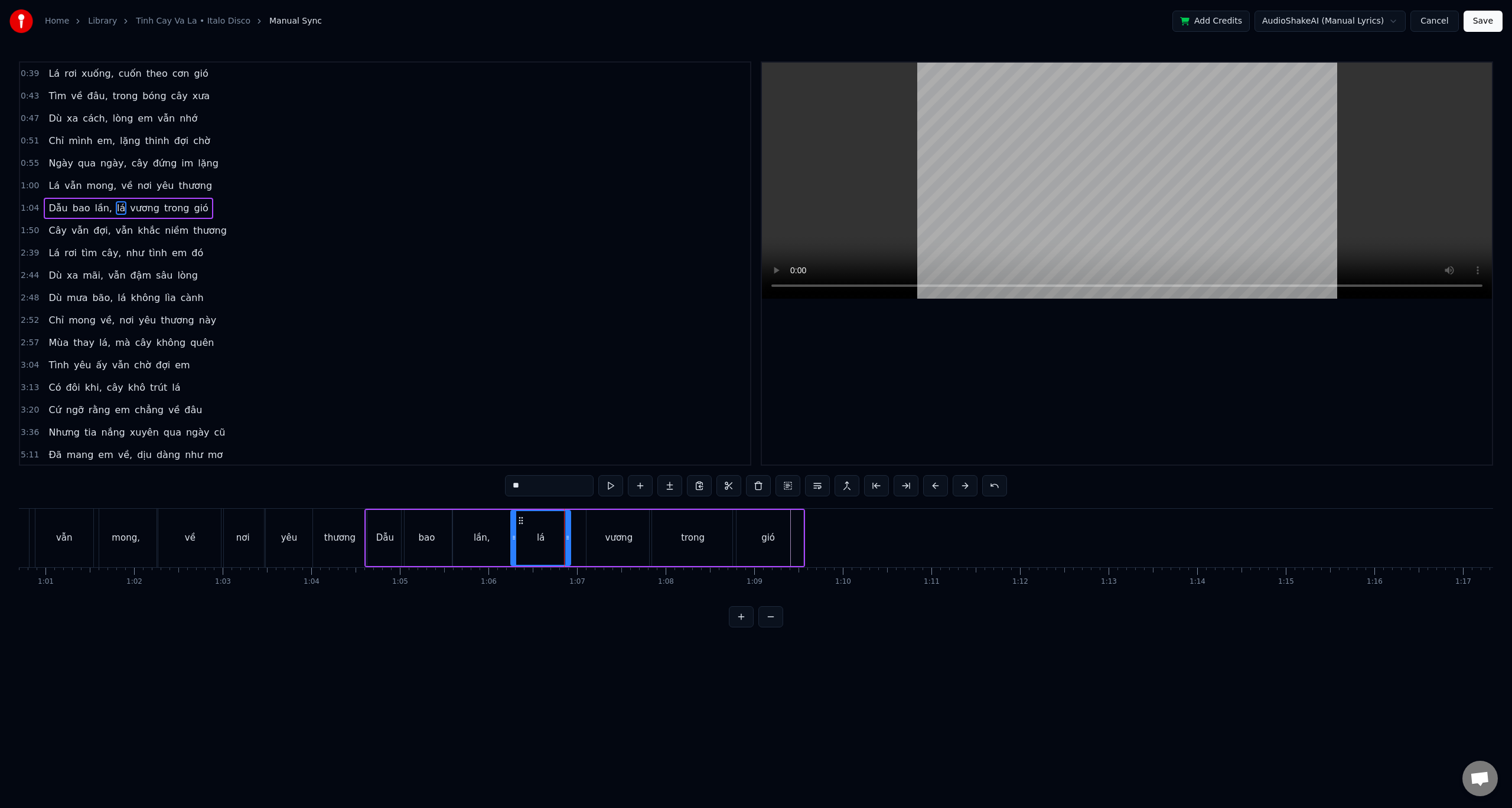
click at [619, 538] on div "vương" at bounding box center [619, 538] width 28 height 13
drag, startPoint x: 588, startPoint y: 540, endPoint x: 572, endPoint y: 539, distance: 16.0
click at [572, 539] on icon at bounding box center [574, 538] width 4 height 10
drag, startPoint x: 647, startPoint y: 538, endPoint x: 612, endPoint y: 539, distance: 35.0
click at [612, 539] on icon at bounding box center [613, 538] width 4 height 10
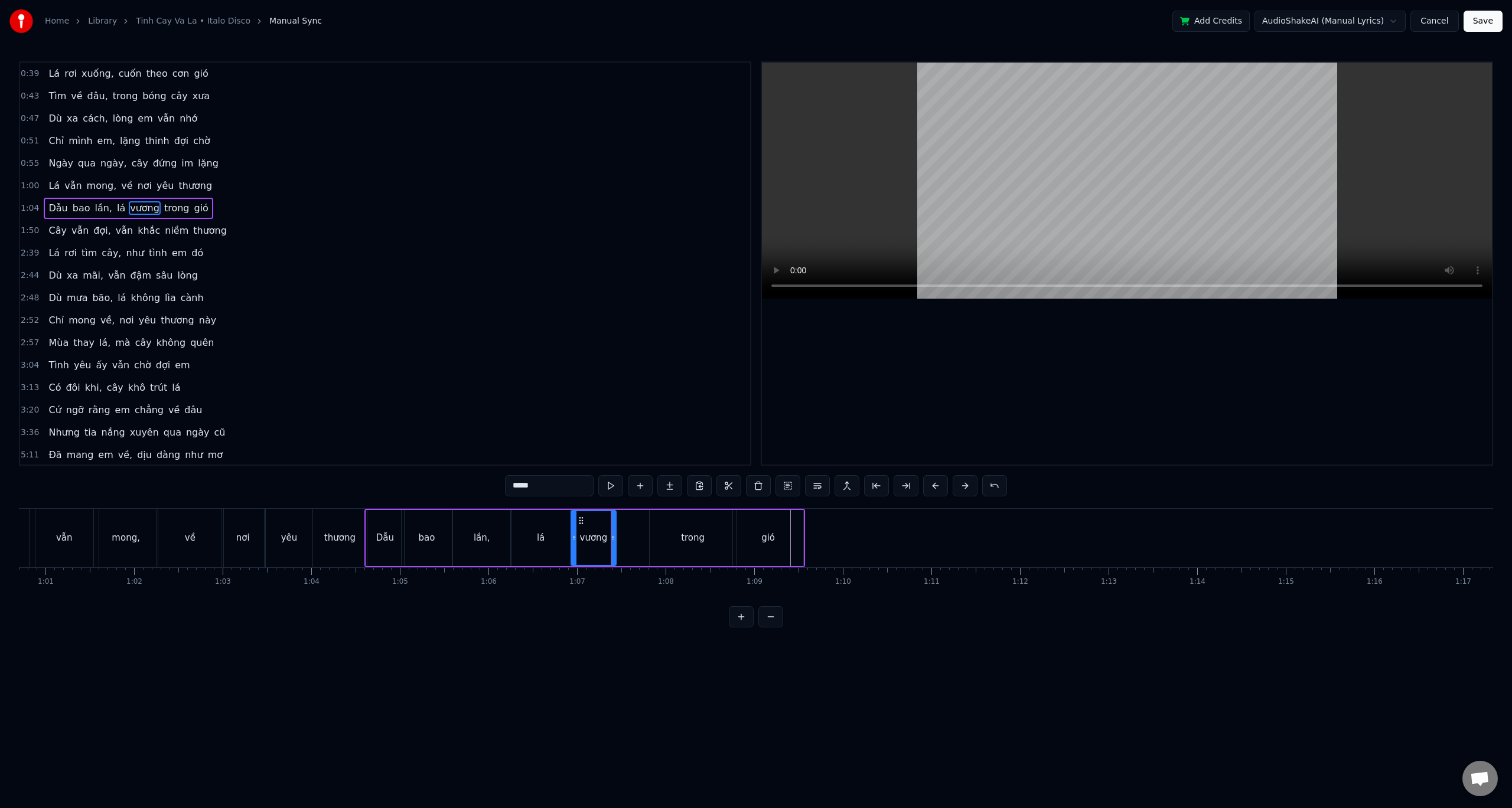
click at [675, 534] on div "trong" at bounding box center [693, 538] width 86 height 56
drag, startPoint x: 652, startPoint y: 539, endPoint x: 622, endPoint y: 539, distance: 30.0
click at [622, 539] on icon at bounding box center [622, 538] width 4 height 10
drag, startPoint x: 734, startPoint y: 537, endPoint x: 755, endPoint y: 537, distance: 21.0
click at [680, 537] on icon at bounding box center [678, 538] width 4 height 10
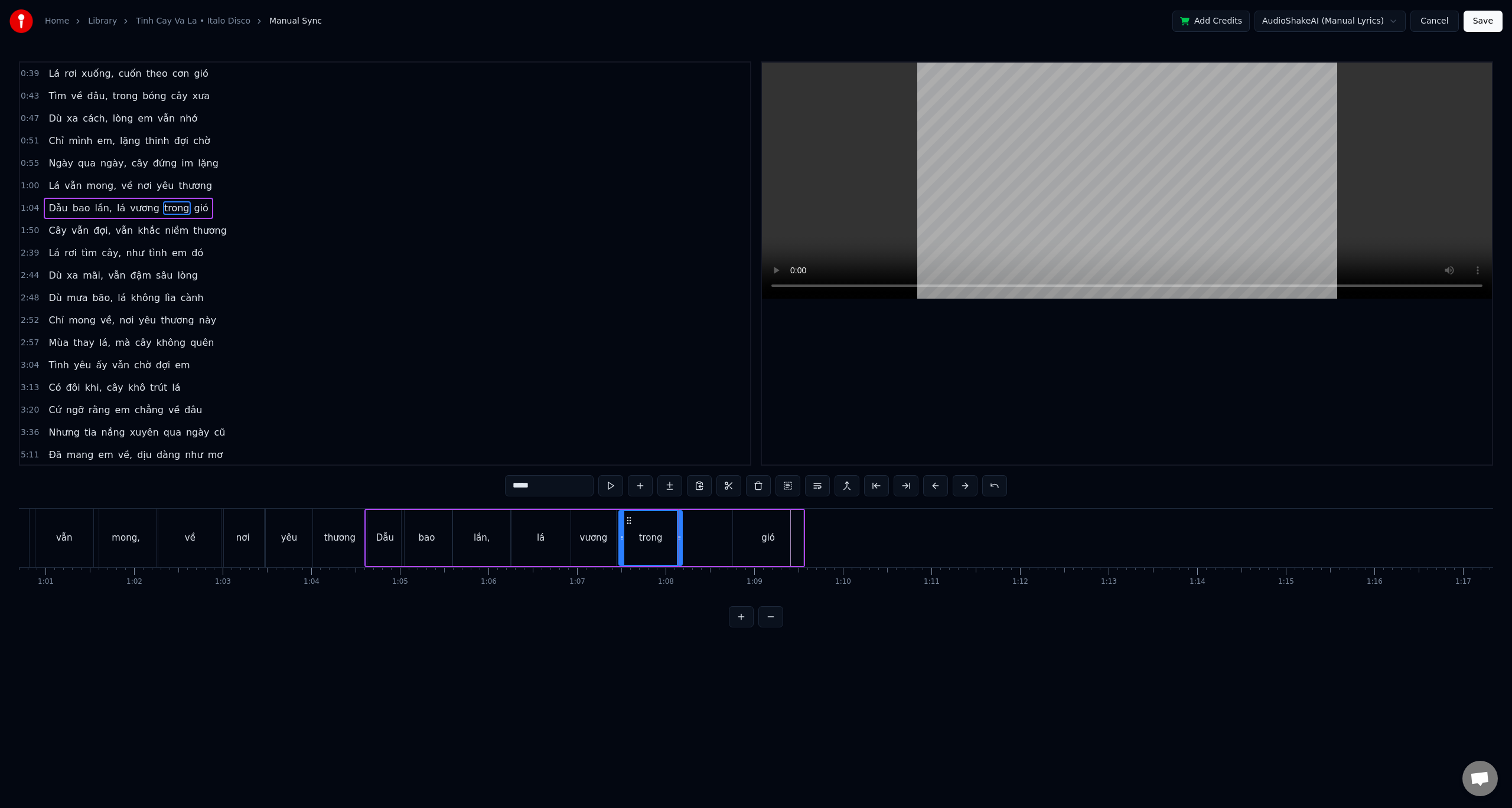
click at [754, 537] on div "gió" at bounding box center [768, 538] width 70 height 56
drag, startPoint x: 735, startPoint y: 539, endPoint x: 684, endPoint y: 542, distance: 51.1
click at [684, 542] on icon at bounding box center [687, 538] width 4 height 10
drag, startPoint x: 800, startPoint y: 538, endPoint x: 745, endPoint y: 537, distance: 55.0
click at [745, 537] on icon at bounding box center [746, 538] width 4 height 10
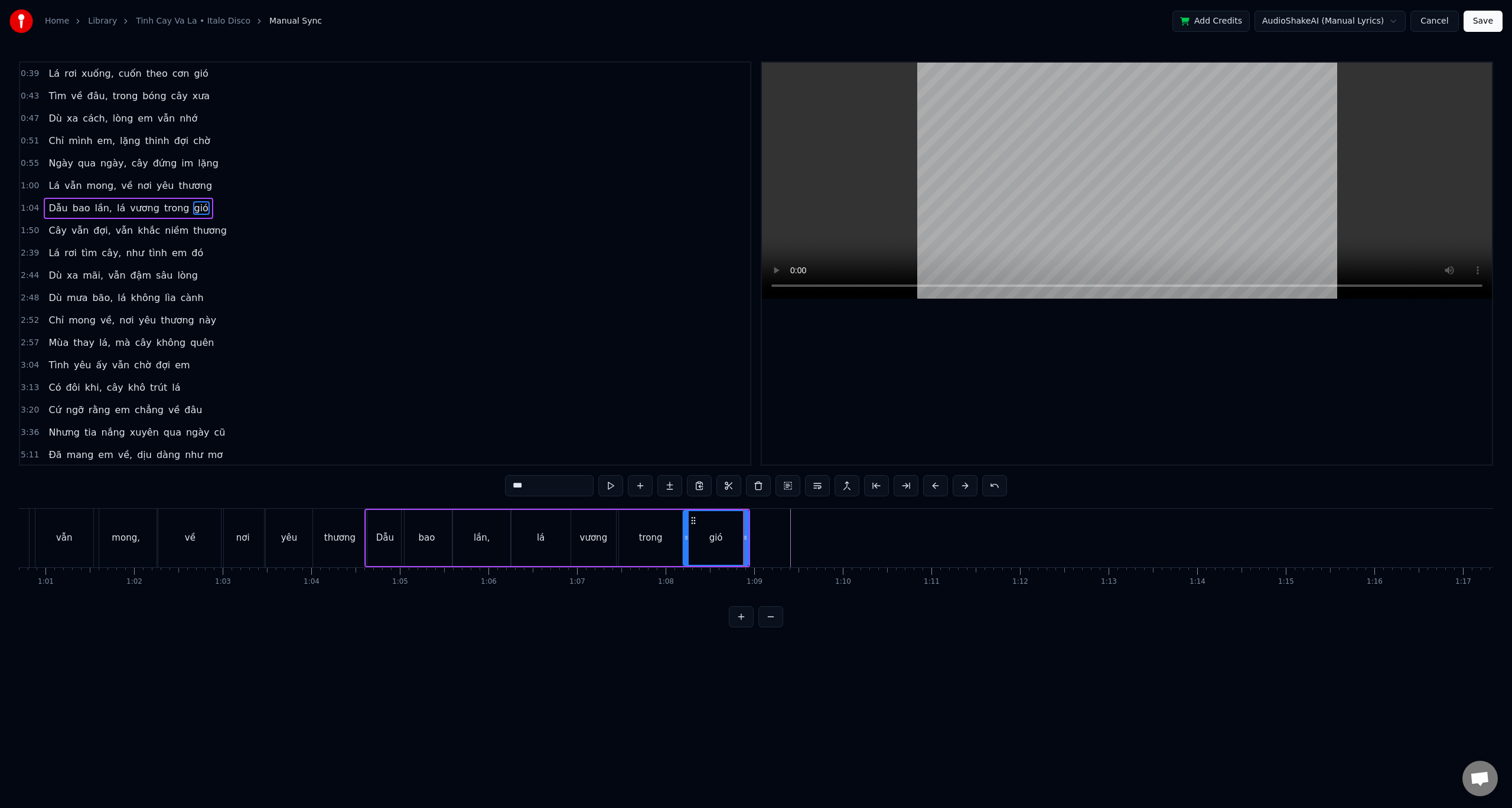
click at [399, 523] on div "Dẫu" at bounding box center [385, 538] width 38 height 56
type input "***"
click at [340, 495] on div "0:39 Lá rơi xuống, cuốn theo cơn gió 0:43 Tìm về đâu, trong bóng cây xưa 0:47 D…" at bounding box center [756, 344] width 1474 height 566
click at [359, 505] on div "0:39 Lá rơi xuống, cuốn theo cơn gió 0:43 Tìm về đâu, trong bóng cây xưa 0:47 D…" at bounding box center [756, 344] width 1474 height 566
click at [614, 485] on button at bounding box center [611, 486] width 25 height 21
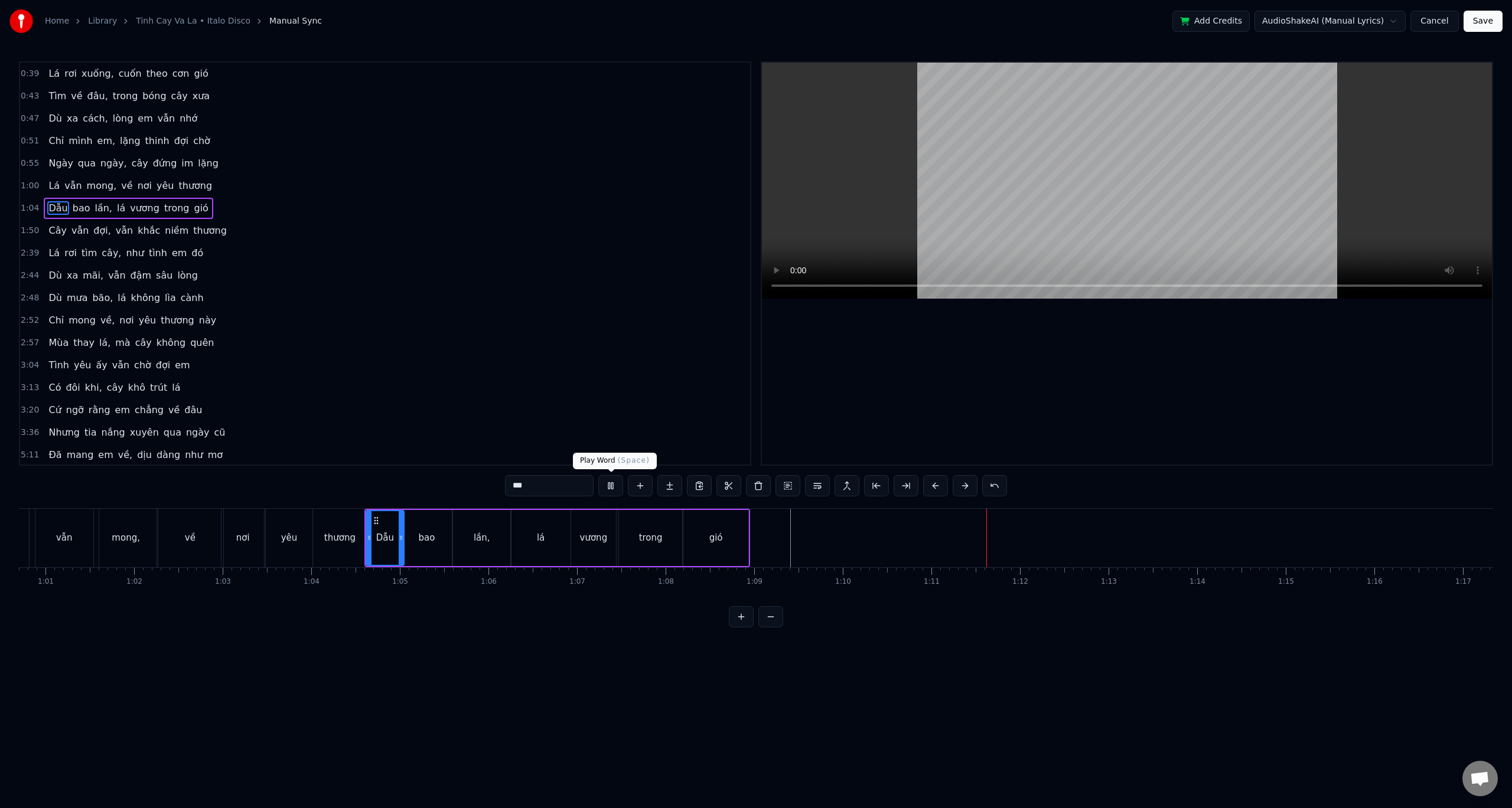
click at [611, 488] on button at bounding box center [611, 486] width 25 height 21
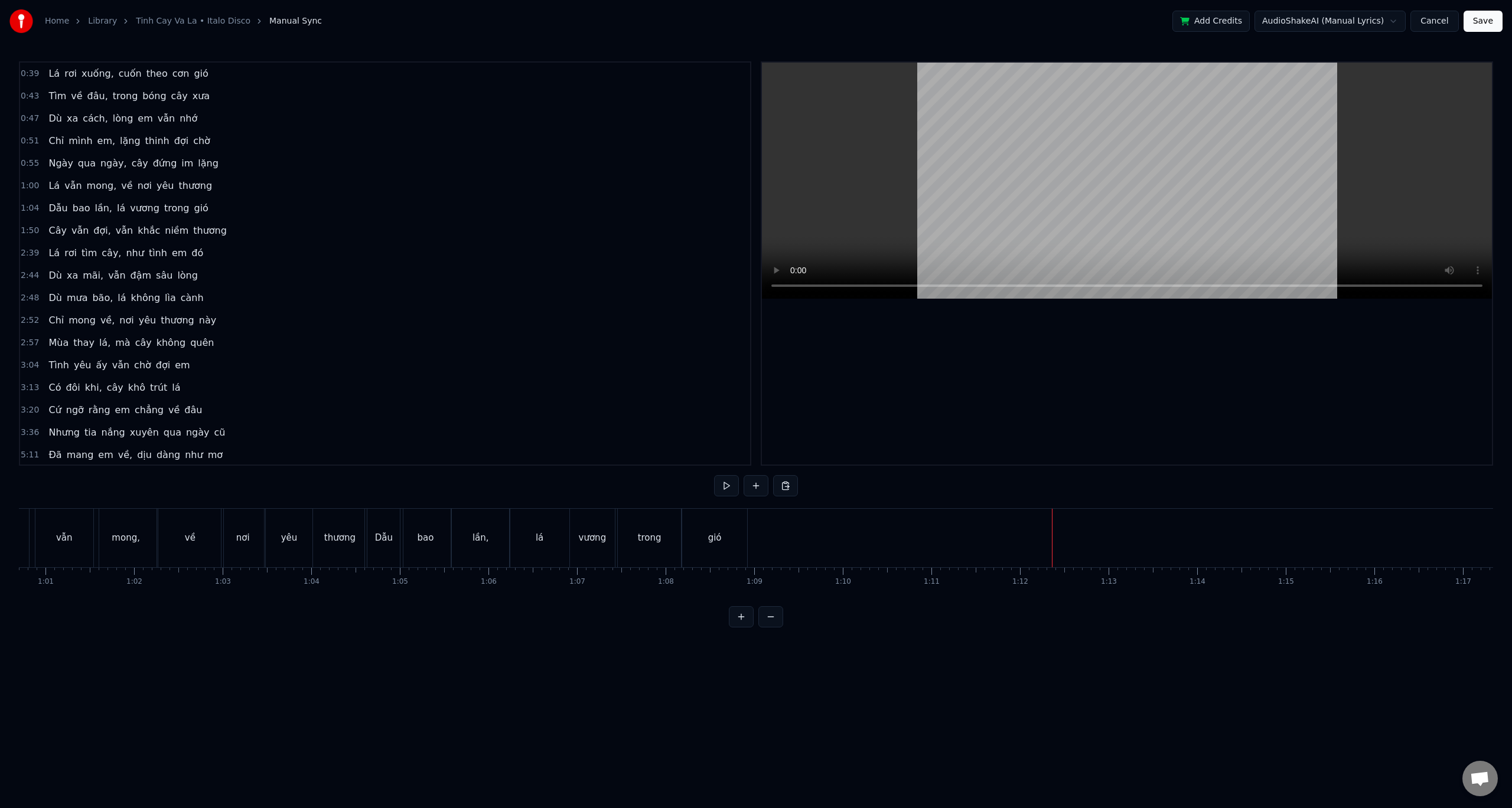
click at [770, 628] on button at bounding box center [771, 617] width 25 height 21
click at [739, 628] on button at bounding box center [741, 617] width 25 height 21
click at [801, 522] on div "Cây" at bounding box center [938, 538] width 365 height 58
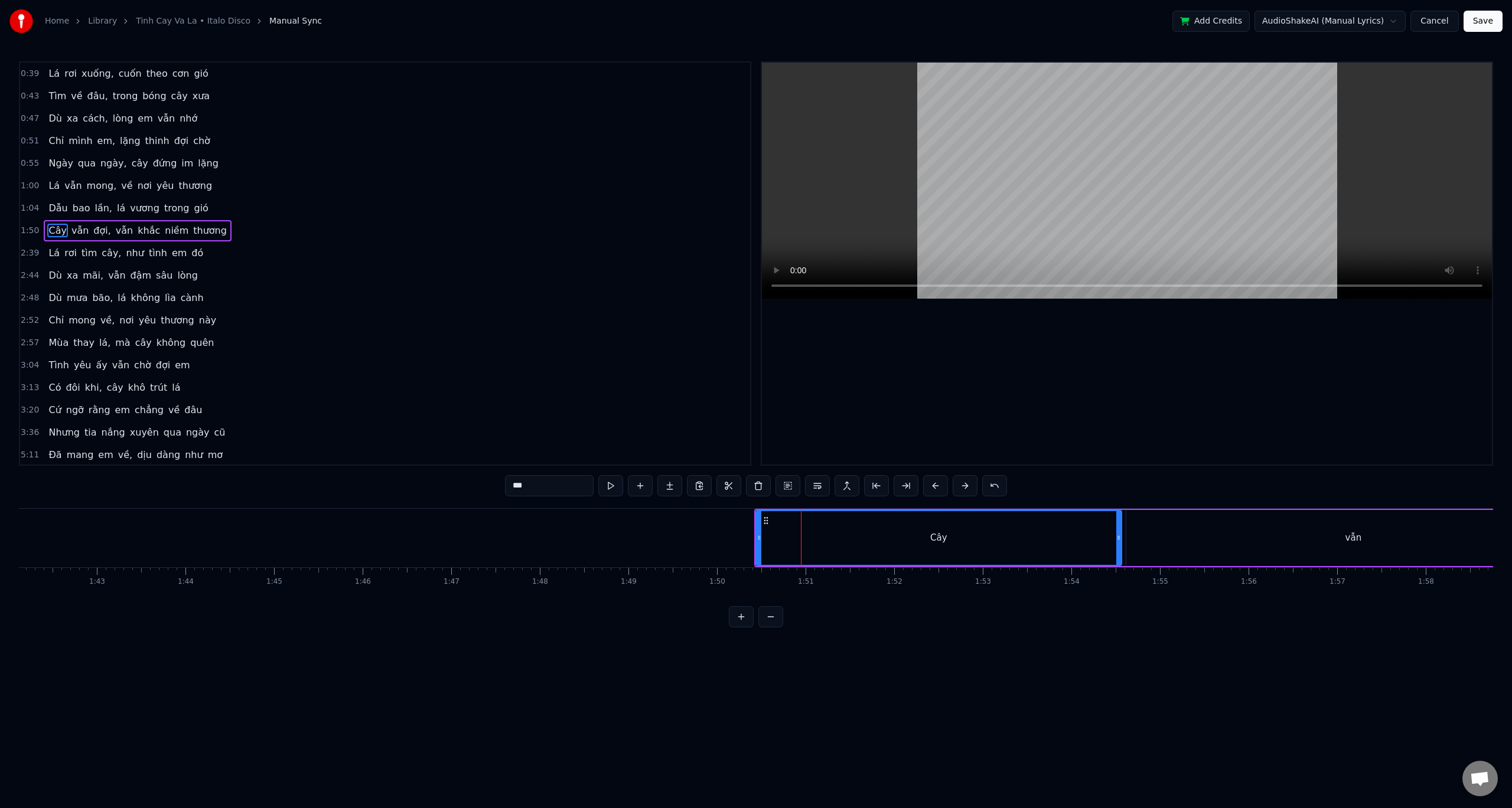
click at [878, 486] on button at bounding box center [877, 486] width 25 height 21
click at [805, 519] on div at bounding box center [805, 538] width 4 height 54
click at [910, 485] on button at bounding box center [907, 486] width 25 height 21
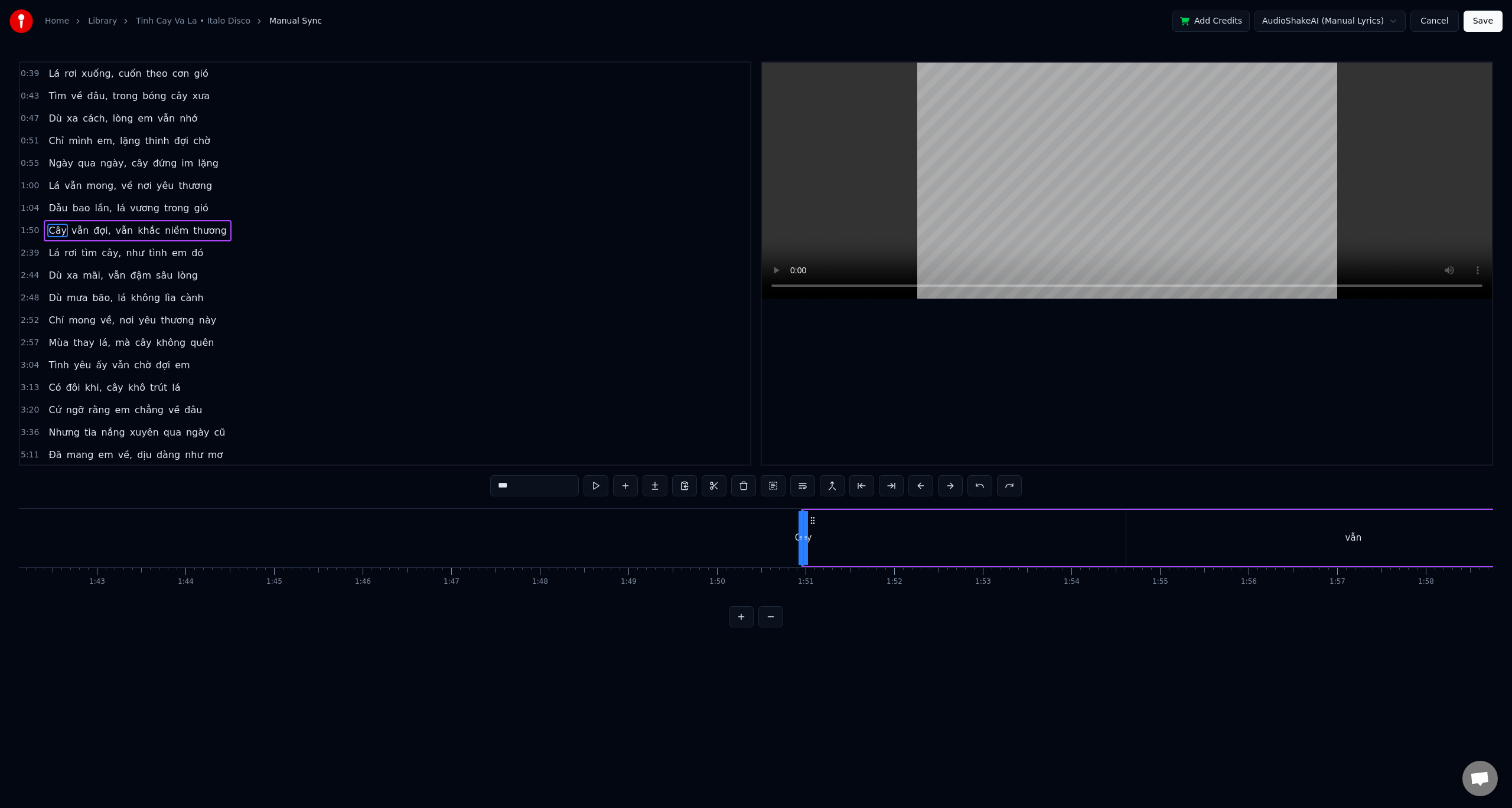
click at [825, 549] on div "Cây" at bounding box center [962, 538] width 319 height 56
click at [923, 487] on button at bounding box center [921, 486] width 25 height 21
click at [923, 487] on div "***" at bounding box center [756, 486] width 502 height 21
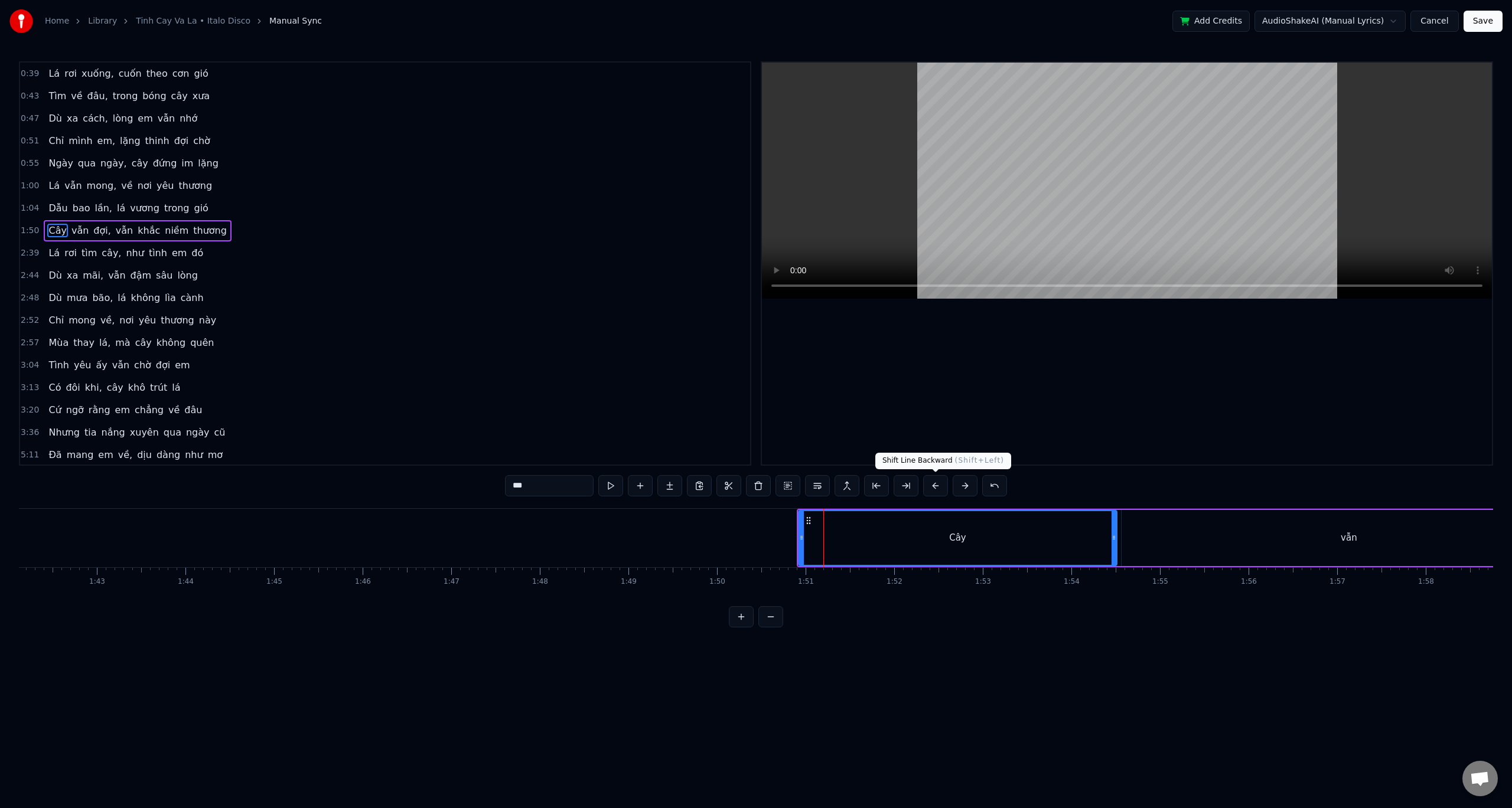
click at [936, 486] on button at bounding box center [936, 486] width 25 height 21
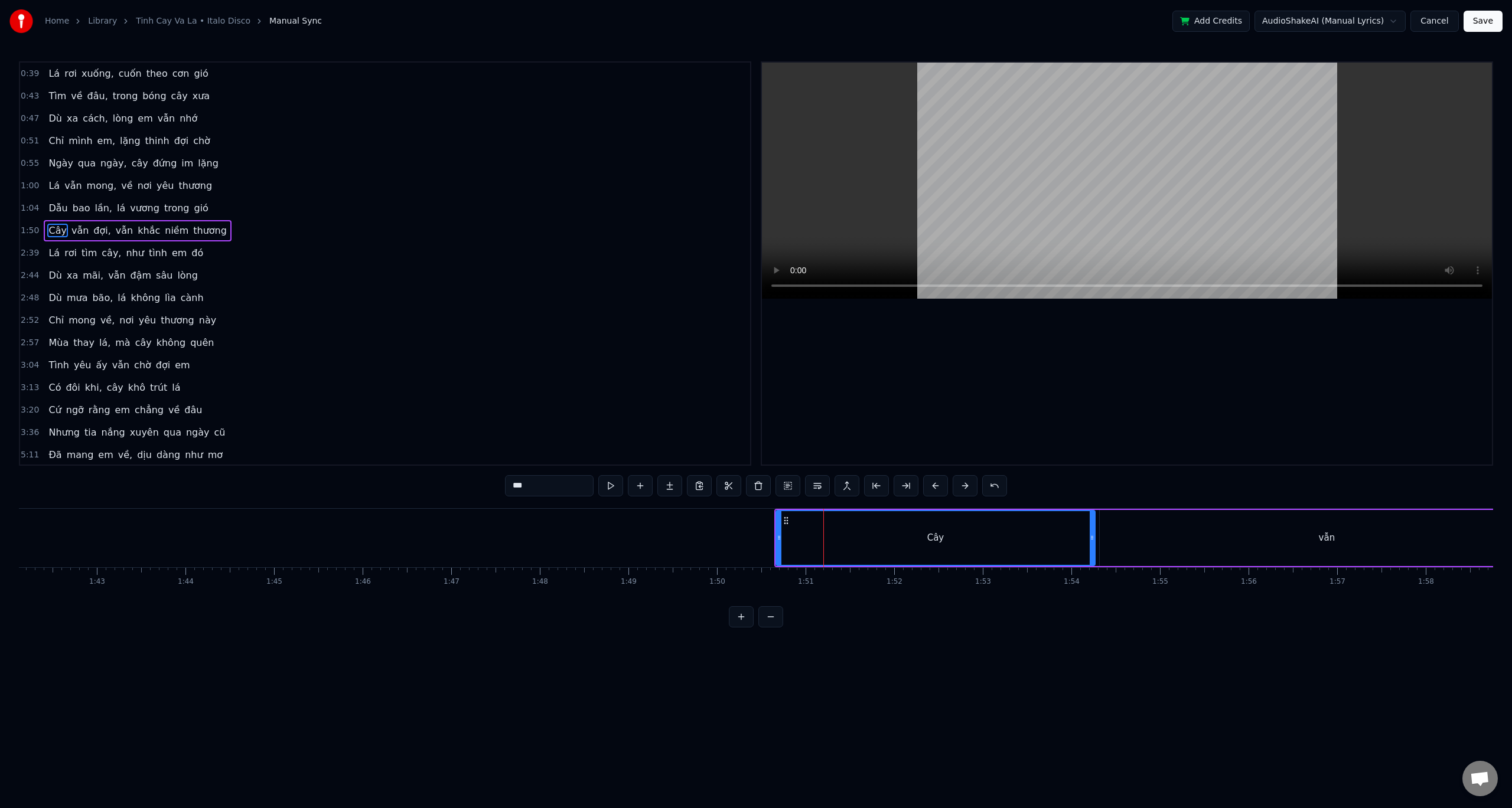
click at [936, 486] on button at bounding box center [936, 486] width 25 height 21
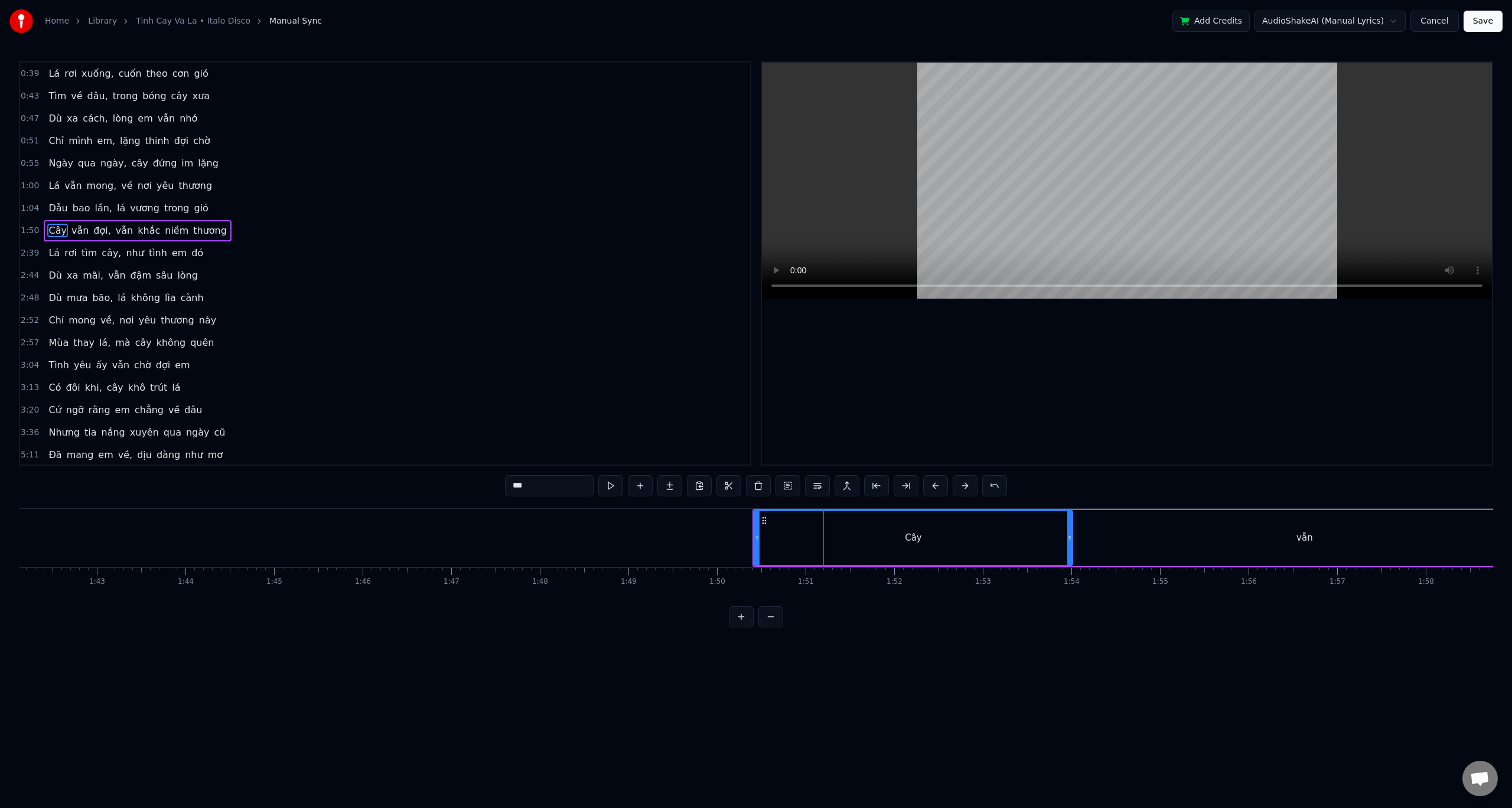
click at [936, 486] on button at bounding box center [936, 486] width 25 height 21
click at [935, 486] on button at bounding box center [936, 486] width 25 height 21
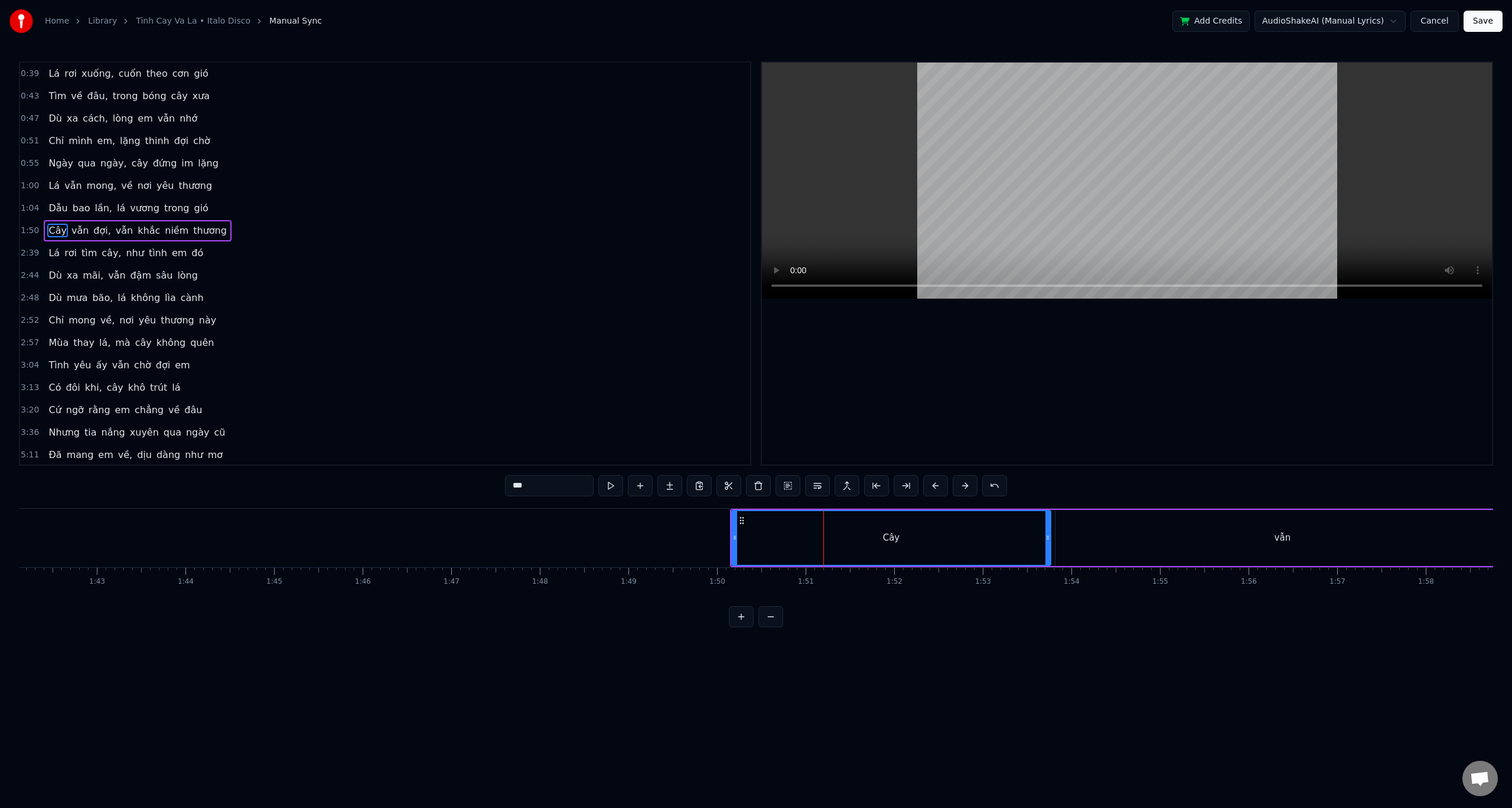
click at [935, 486] on button at bounding box center [936, 486] width 25 height 21
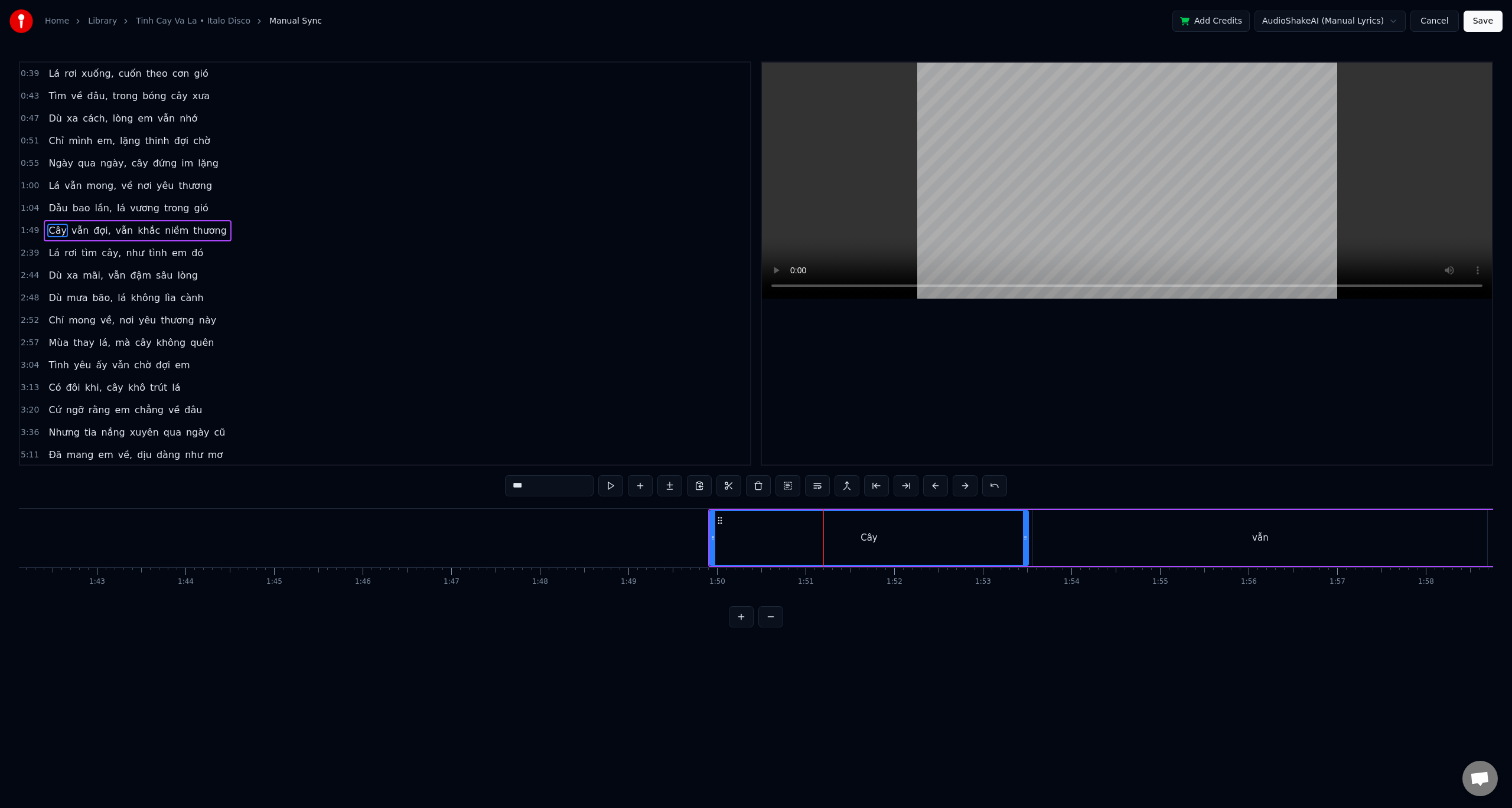
click at [935, 486] on button at bounding box center [936, 486] width 25 height 21
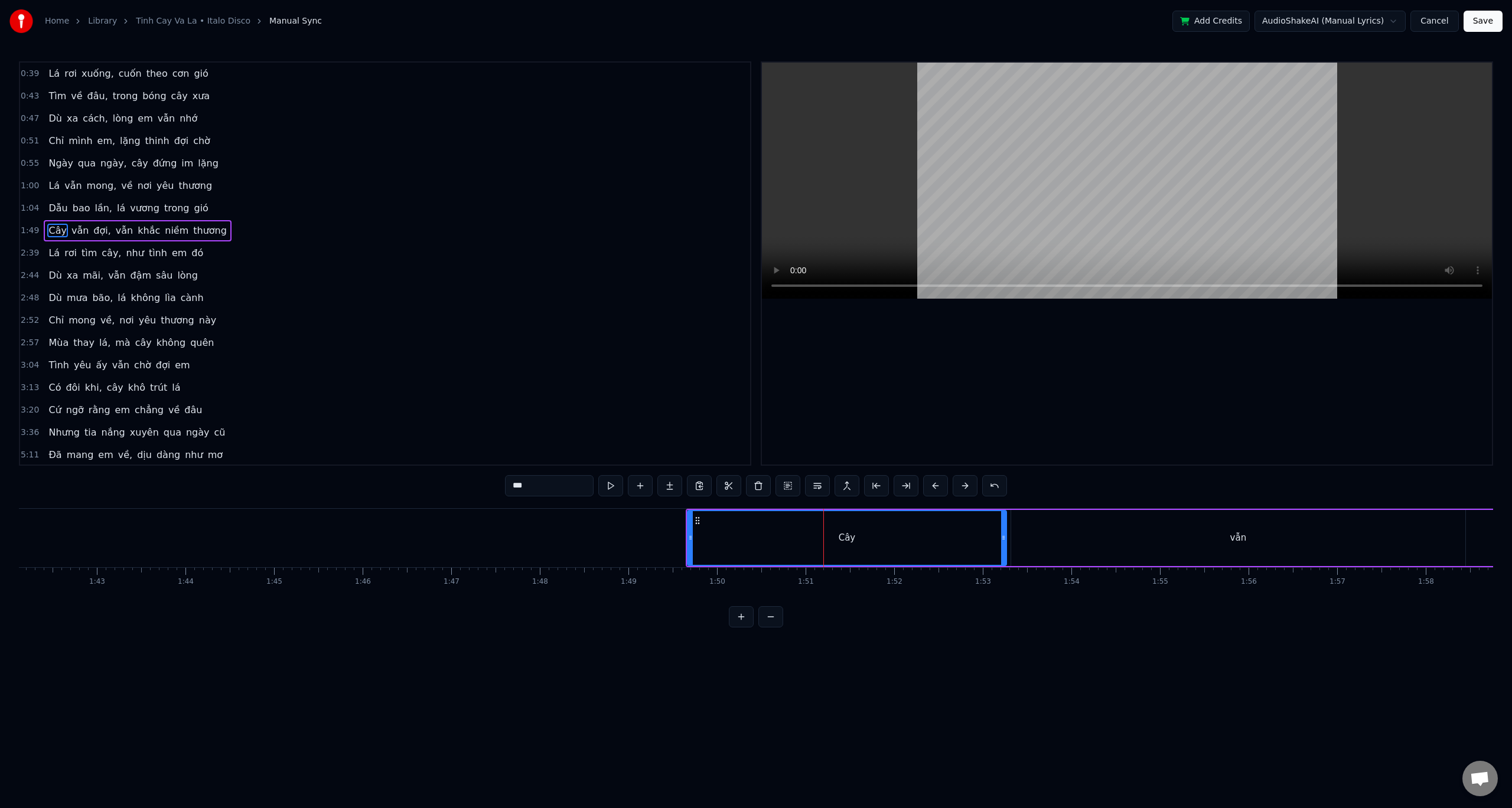
click at [935, 486] on button at bounding box center [936, 486] width 25 height 21
click at [935, 486] on button at bounding box center [936, 486] width 25 height 21
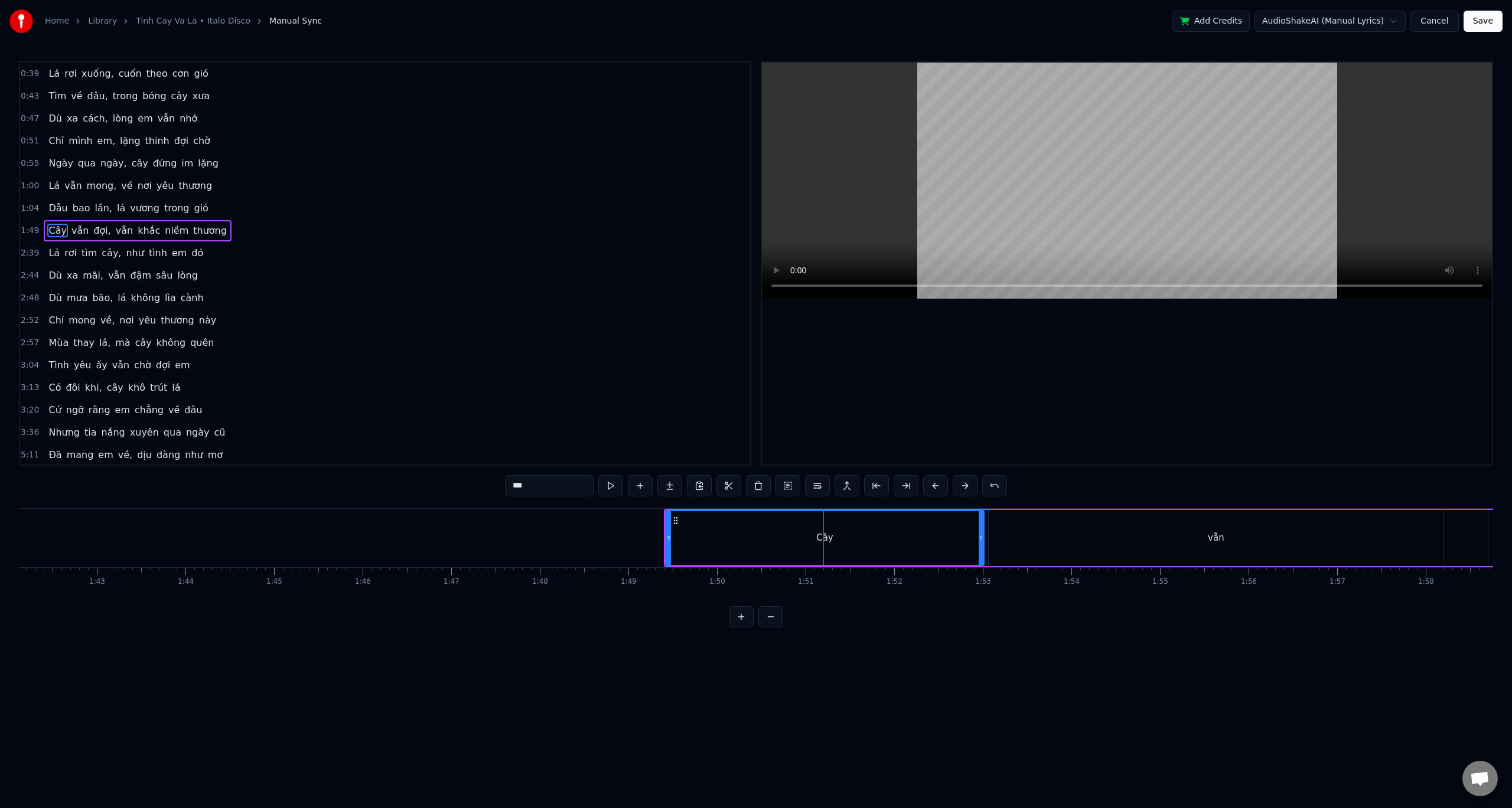
click at [935, 486] on button at bounding box center [936, 486] width 25 height 21
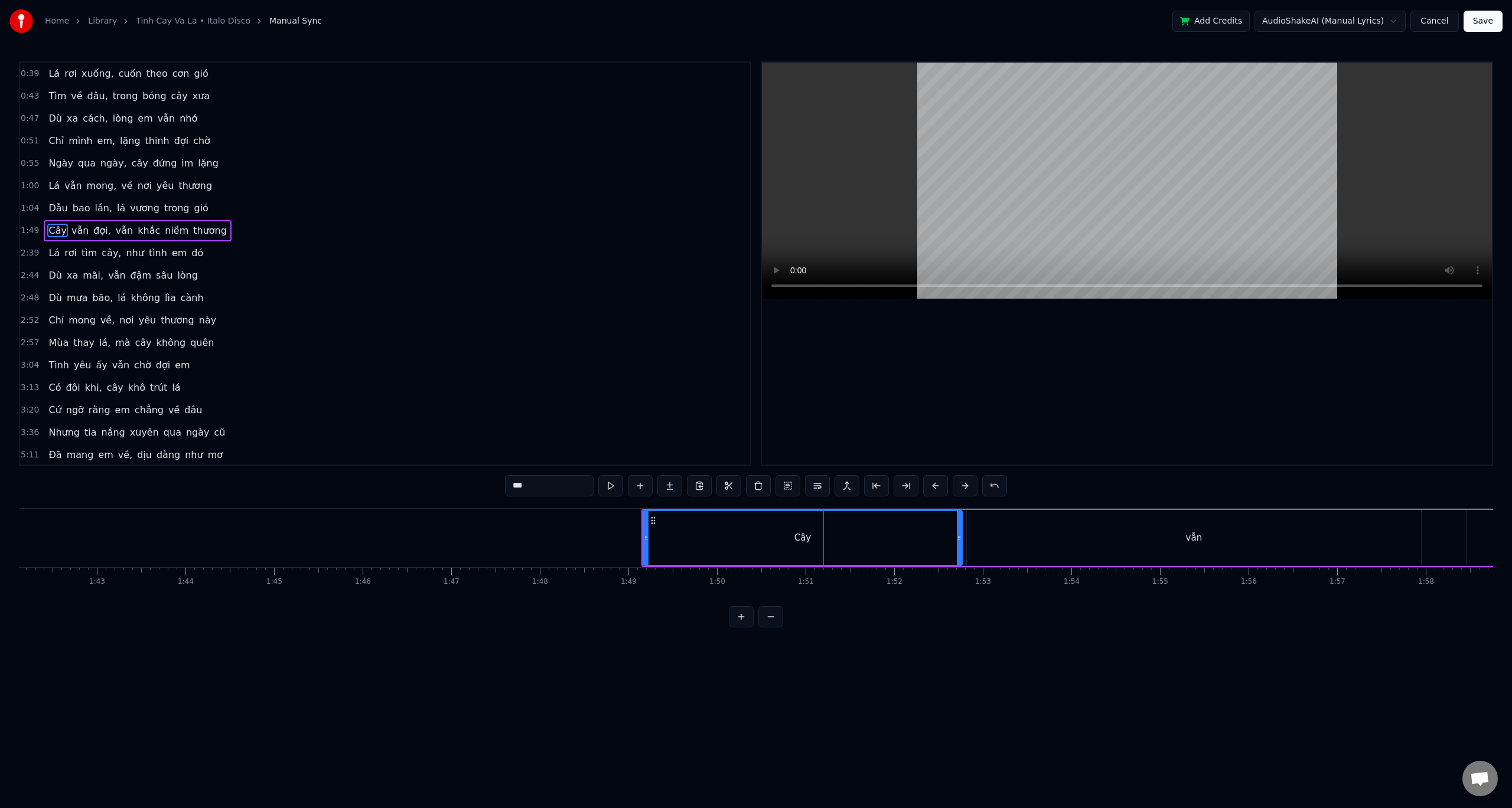
click at [935, 486] on button at bounding box center [936, 486] width 25 height 21
click at [933, 486] on button at bounding box center [936, 486] width 25 height 21
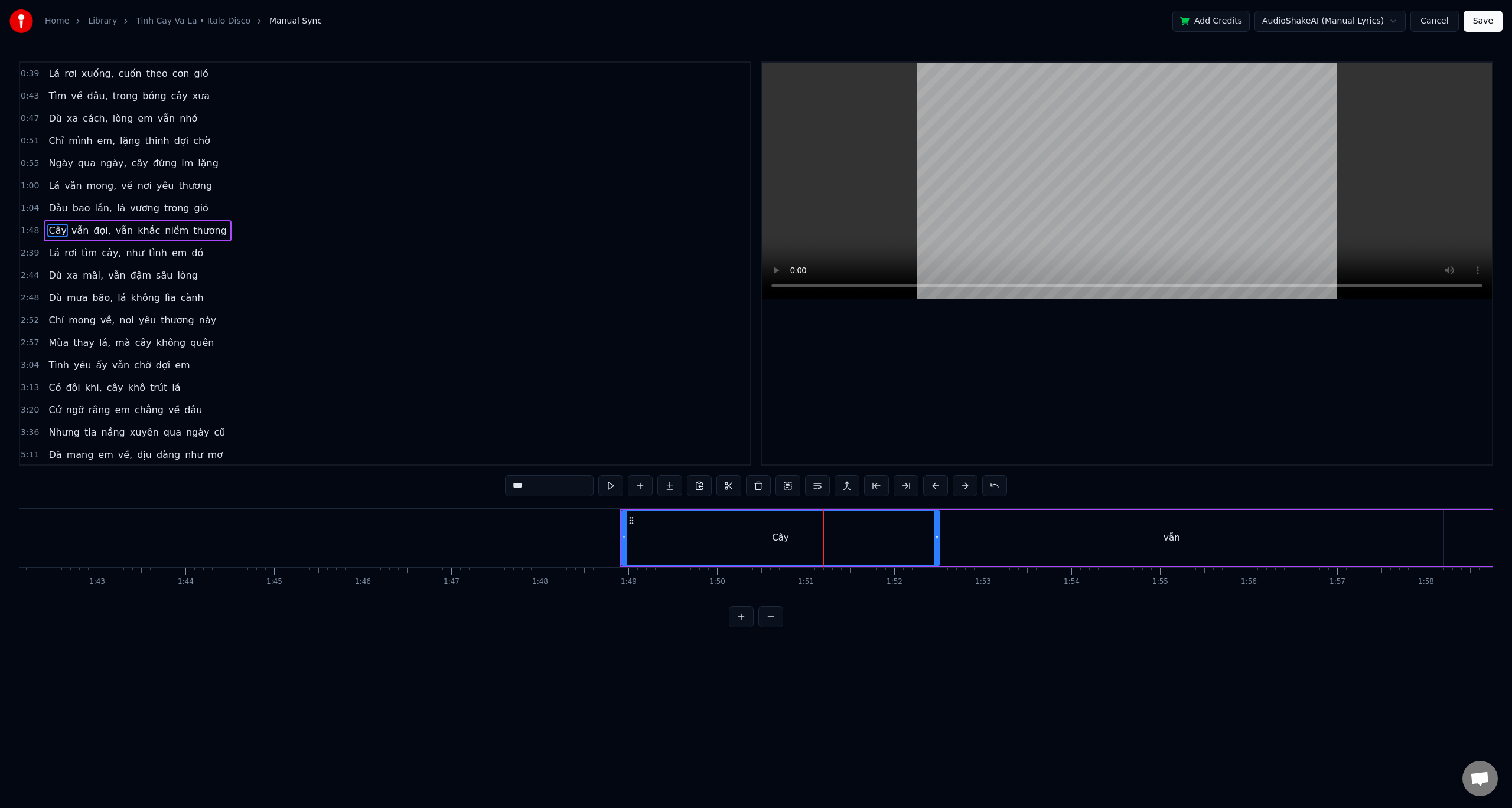
click at [933, 486] on button at bounding box center [936, 486] width 25 height 21
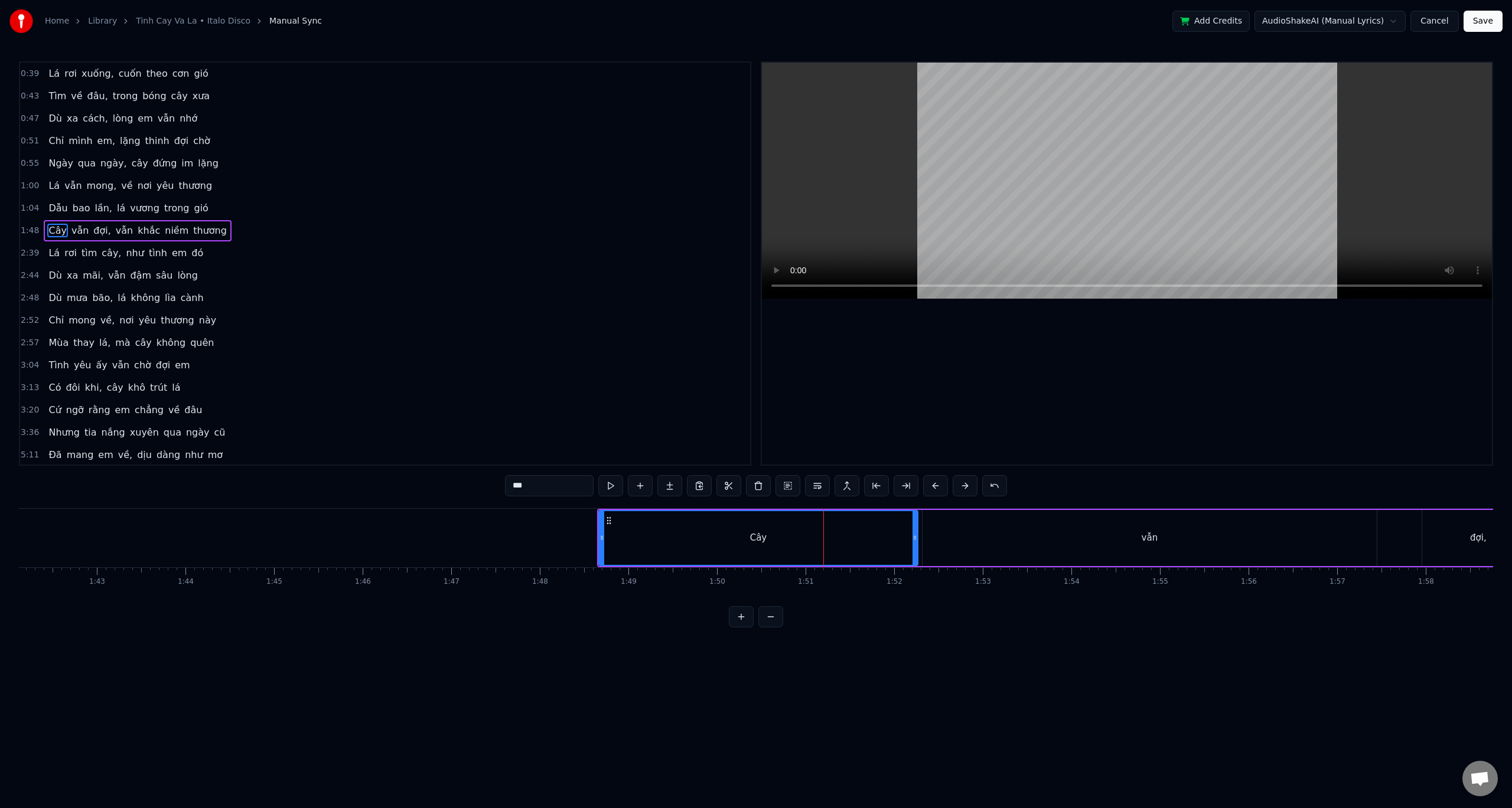
click at [933, 486] on button at bounding box center [936, 486] width 25 height 21
click at [768, 628] on button at bounding box center [771, 617] width 25 height 21
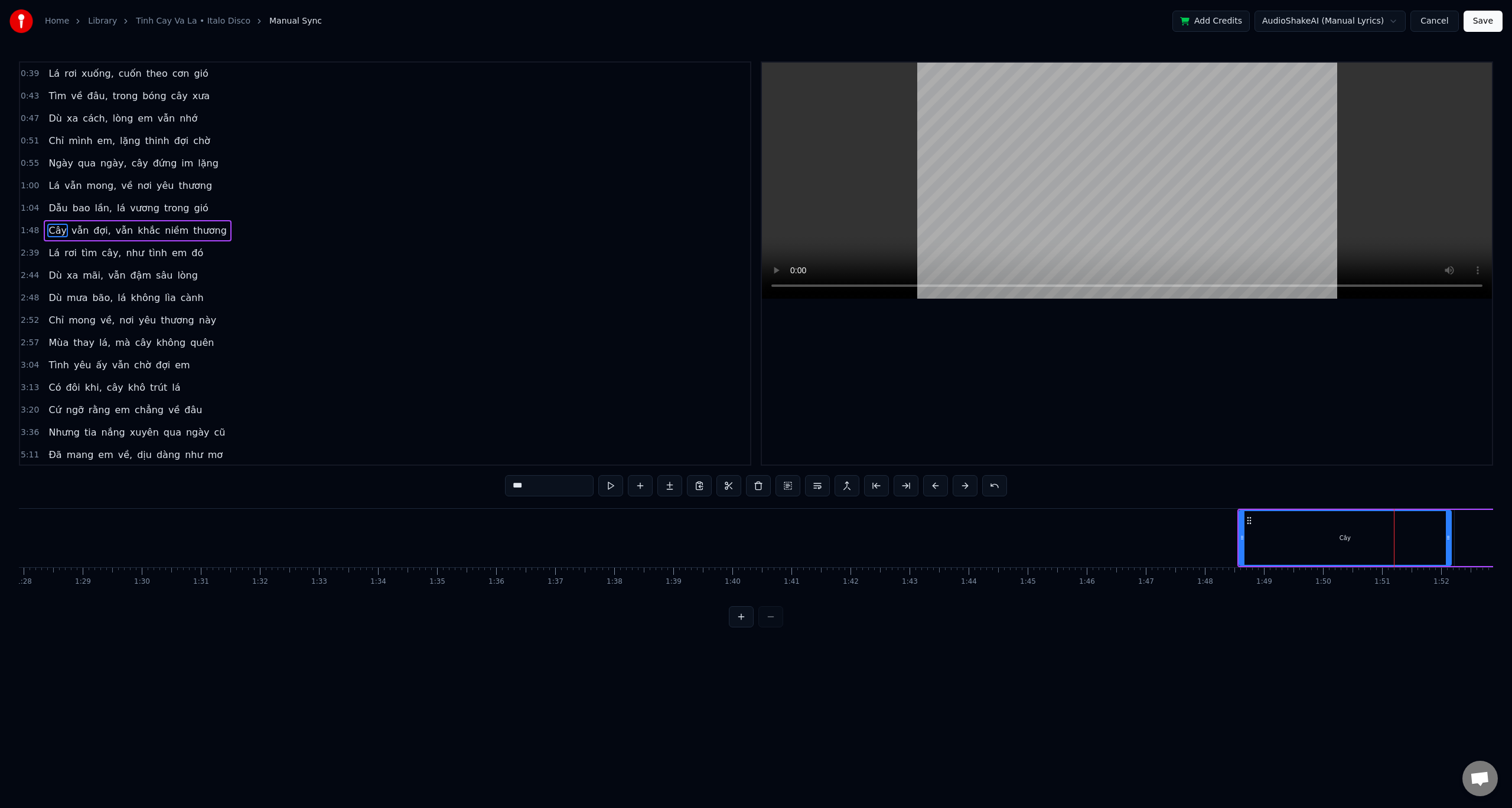
scroll to position [0, 5205]
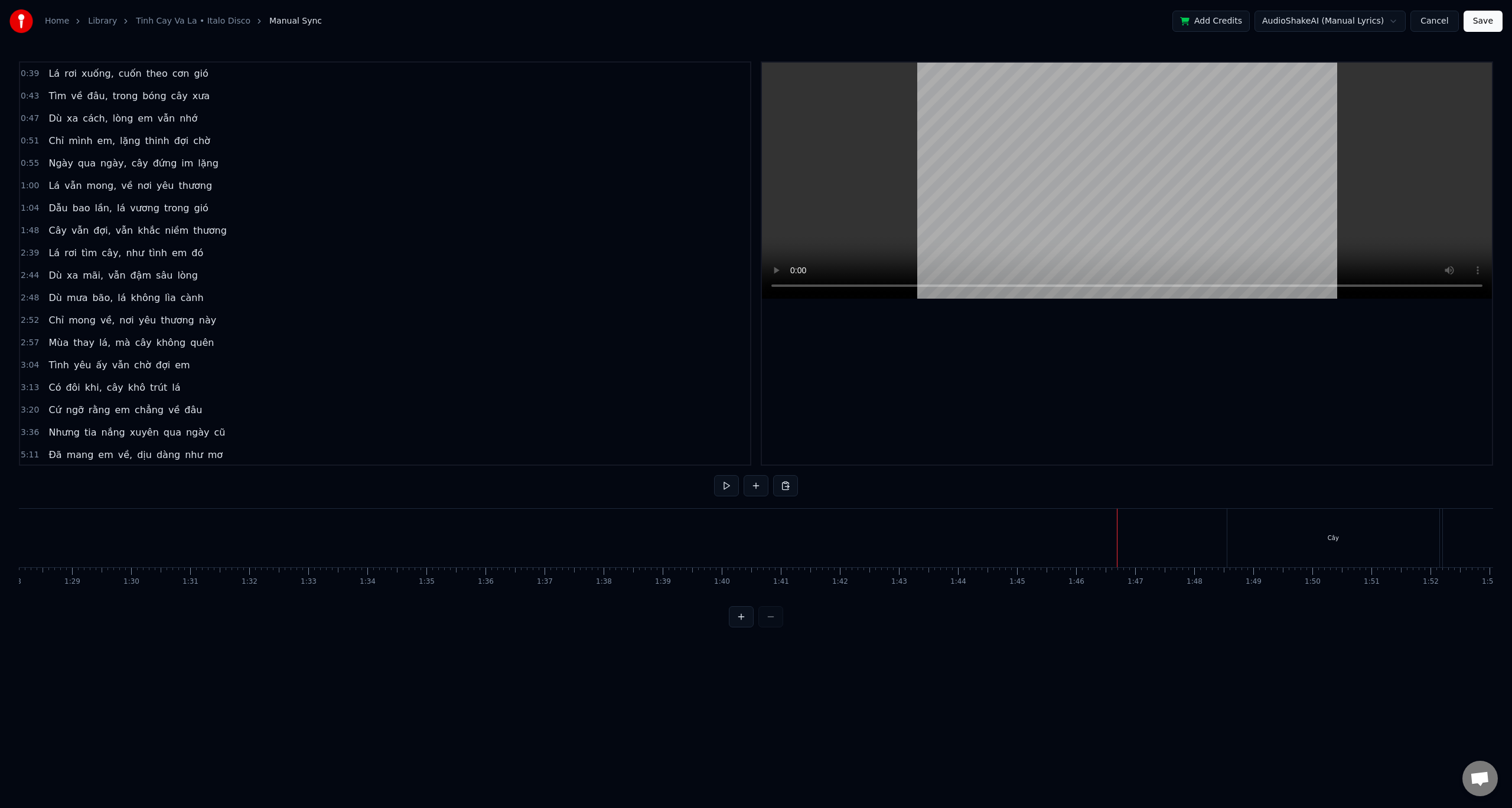
click at [1258, 531] on div "Cây" at bounding box center [1333, 538] width 212 height 58
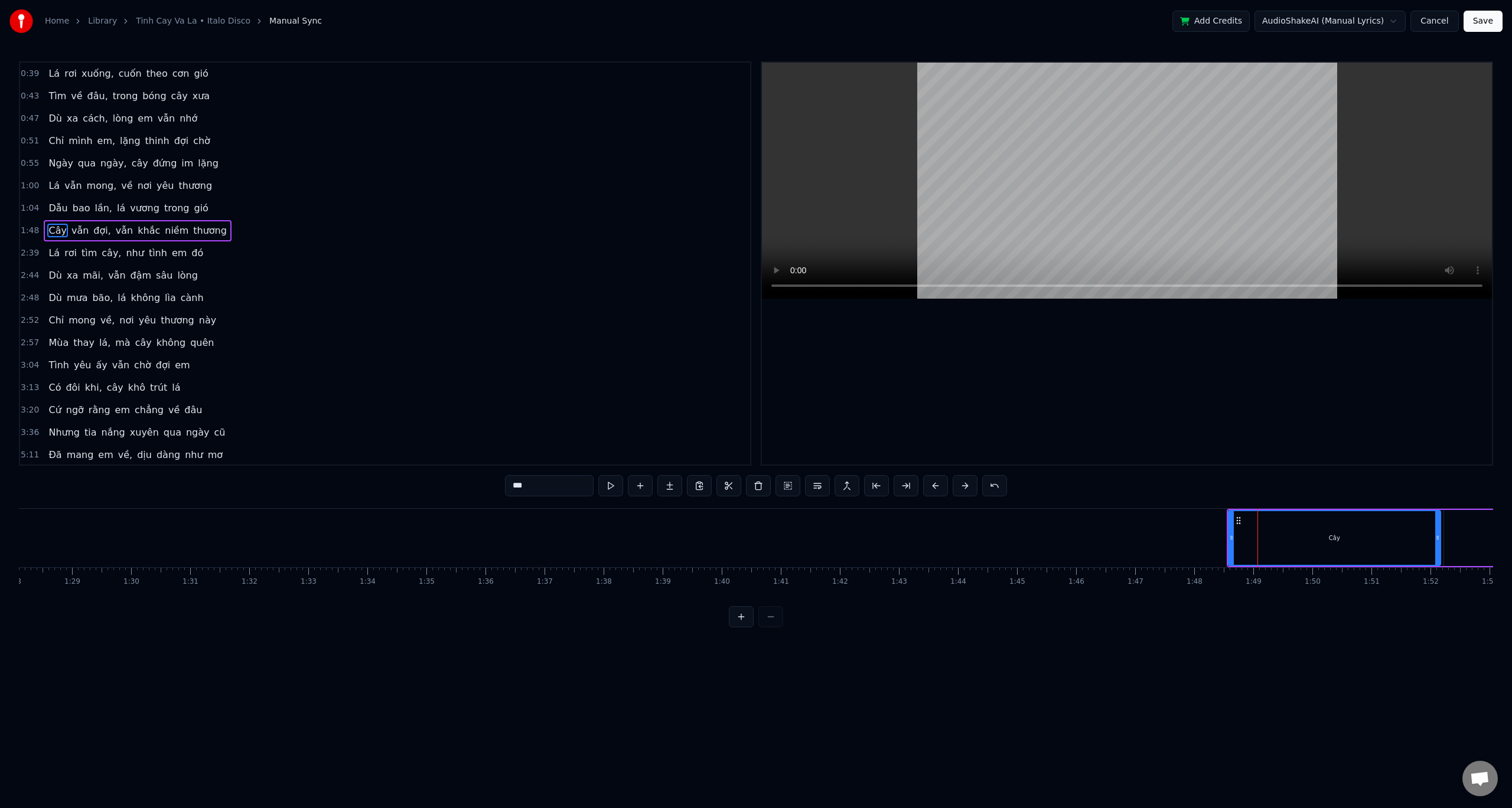
click at [931, 486] on button at bounding box center [936, 486] width 25 height 21
click at [932, 486] on button at bounding box center [936, 486] width 25 height 21
click at [933, 486] on button at bounding box center [936, 486] width 25 height 21
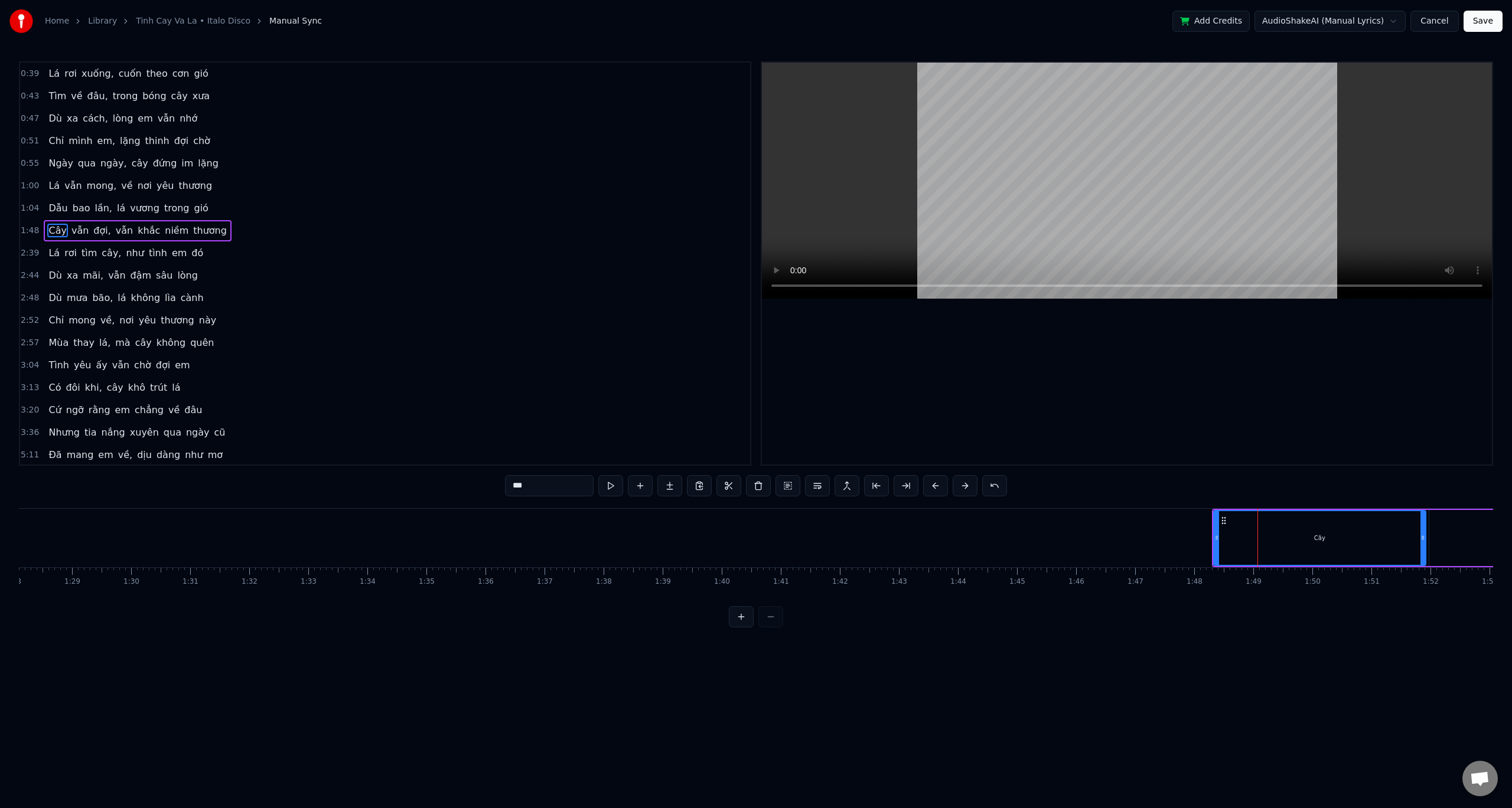
click at [933, 485] on button at bounding box center [936, 486] width 25 height 21
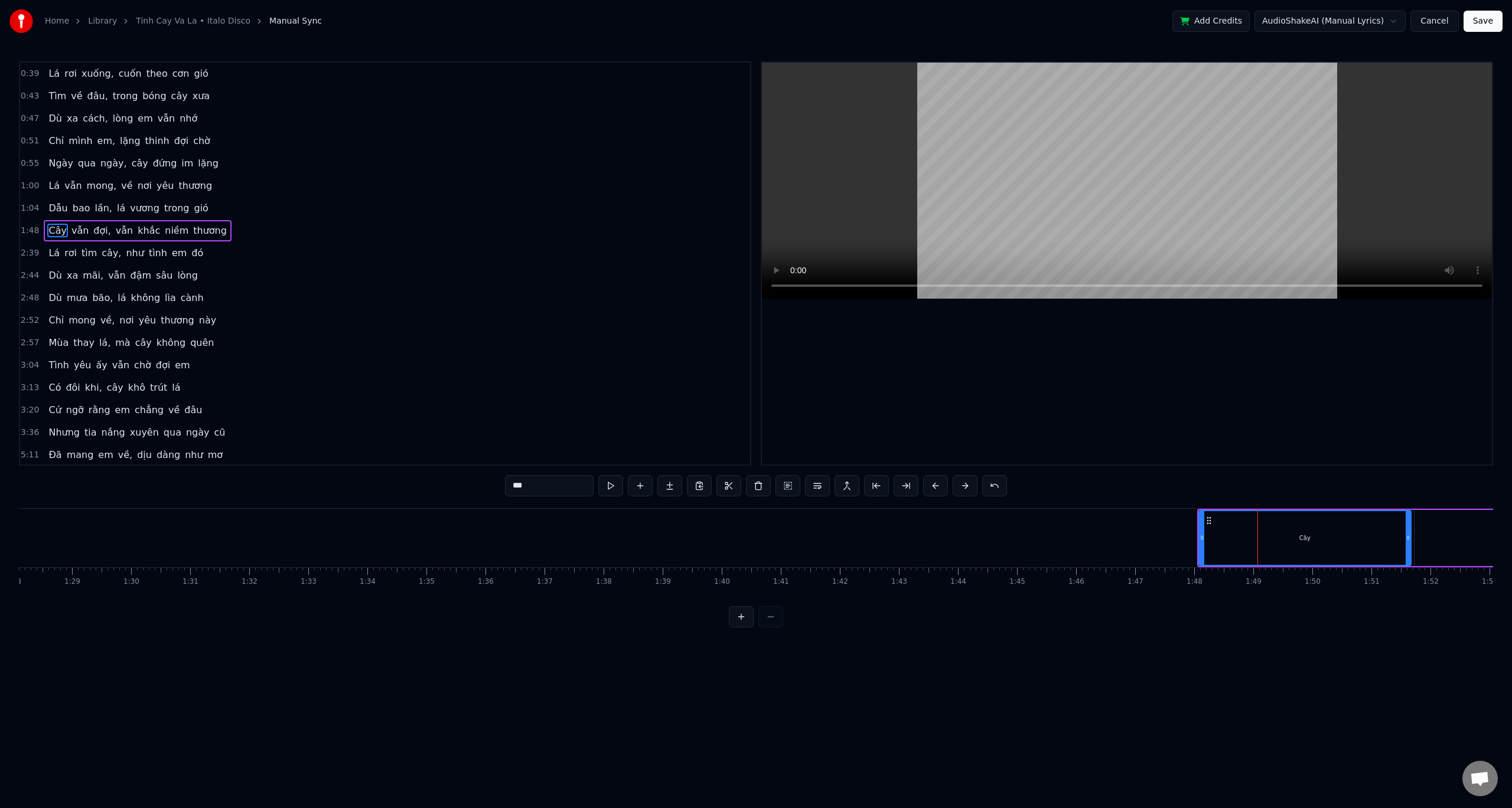
click at [933, 485] on button at bounding box center [936, 486] width 25 height 21
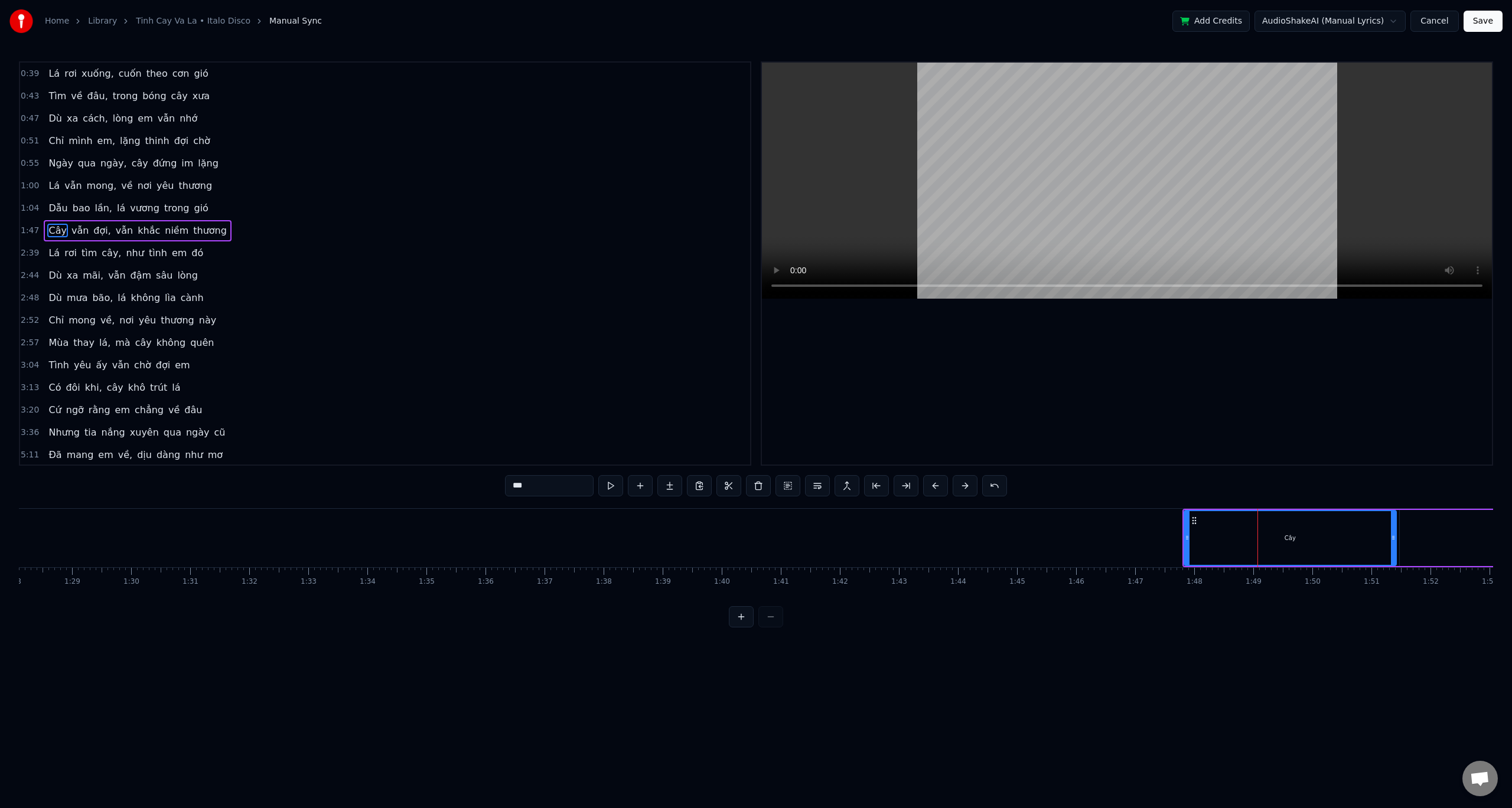
click at [933, 485] on button at bounding box center [936, 486] width 25 height 21
click at [933, 484] on button at bounding box center [936, 486] width 25 height 21
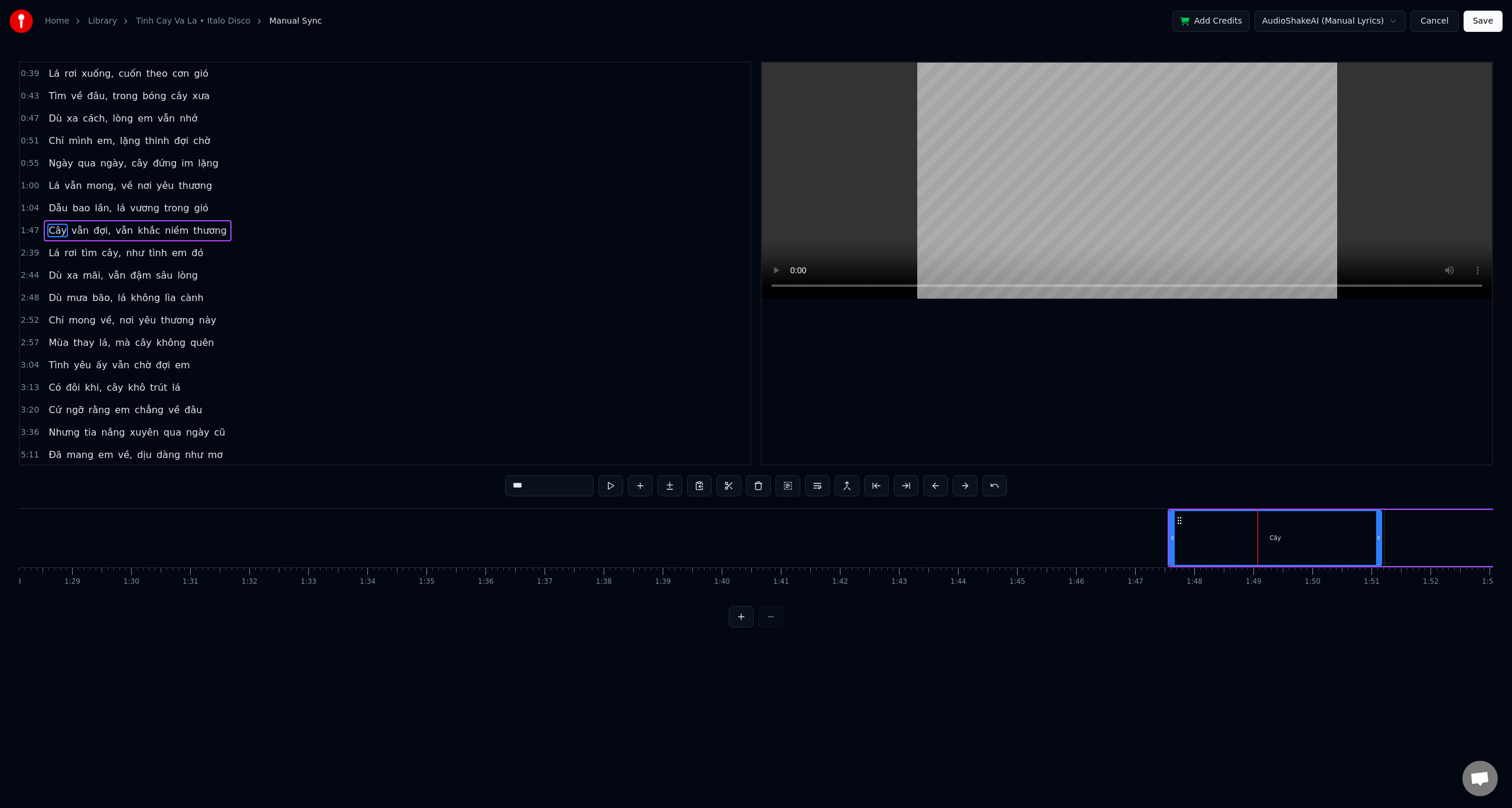
click at [933, 484] on button at bounding box center [936, 486] width 25 height 21
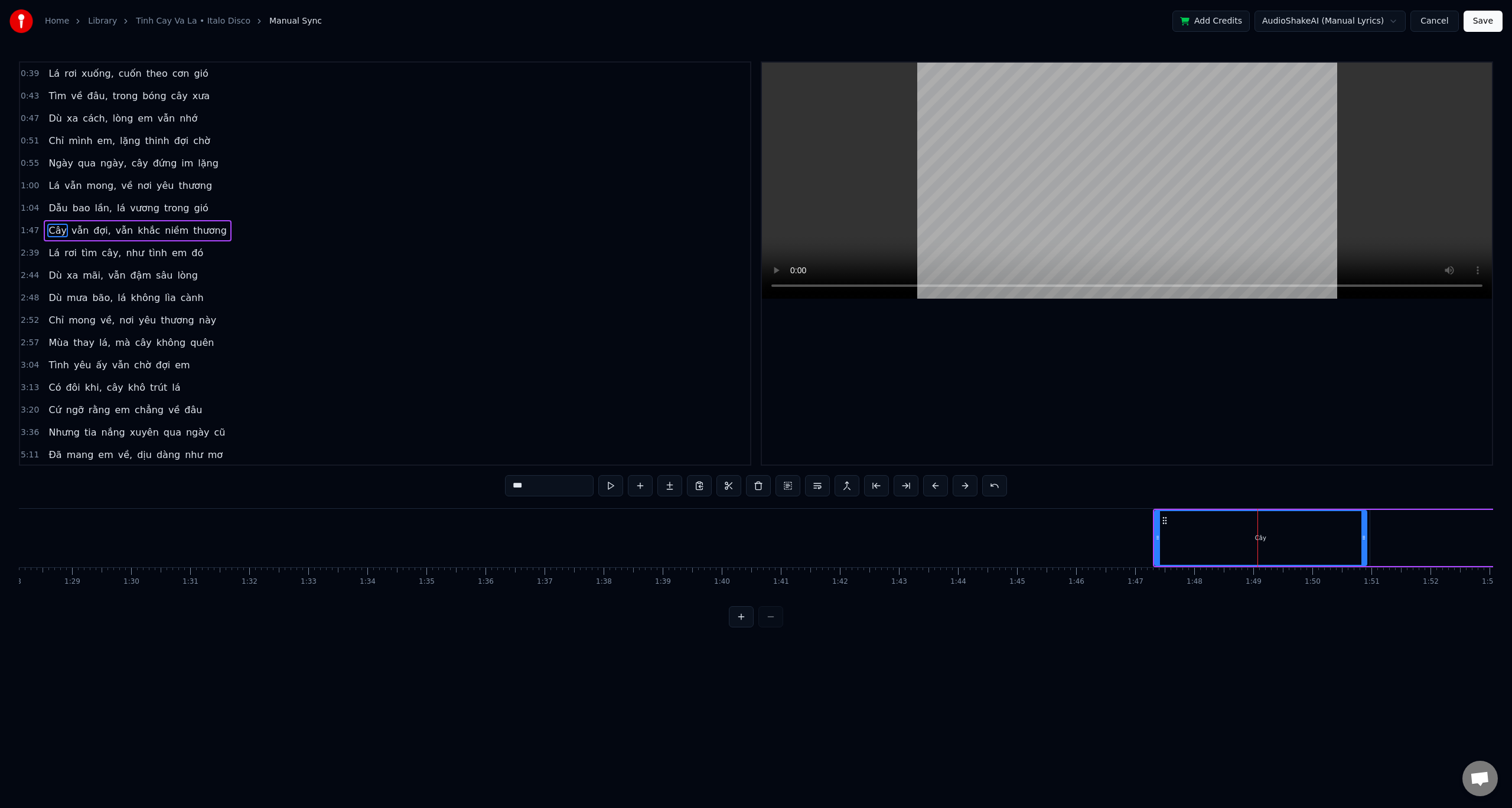
click at [933, 484] on button at bounding box center [936, 486] width 25 height 21
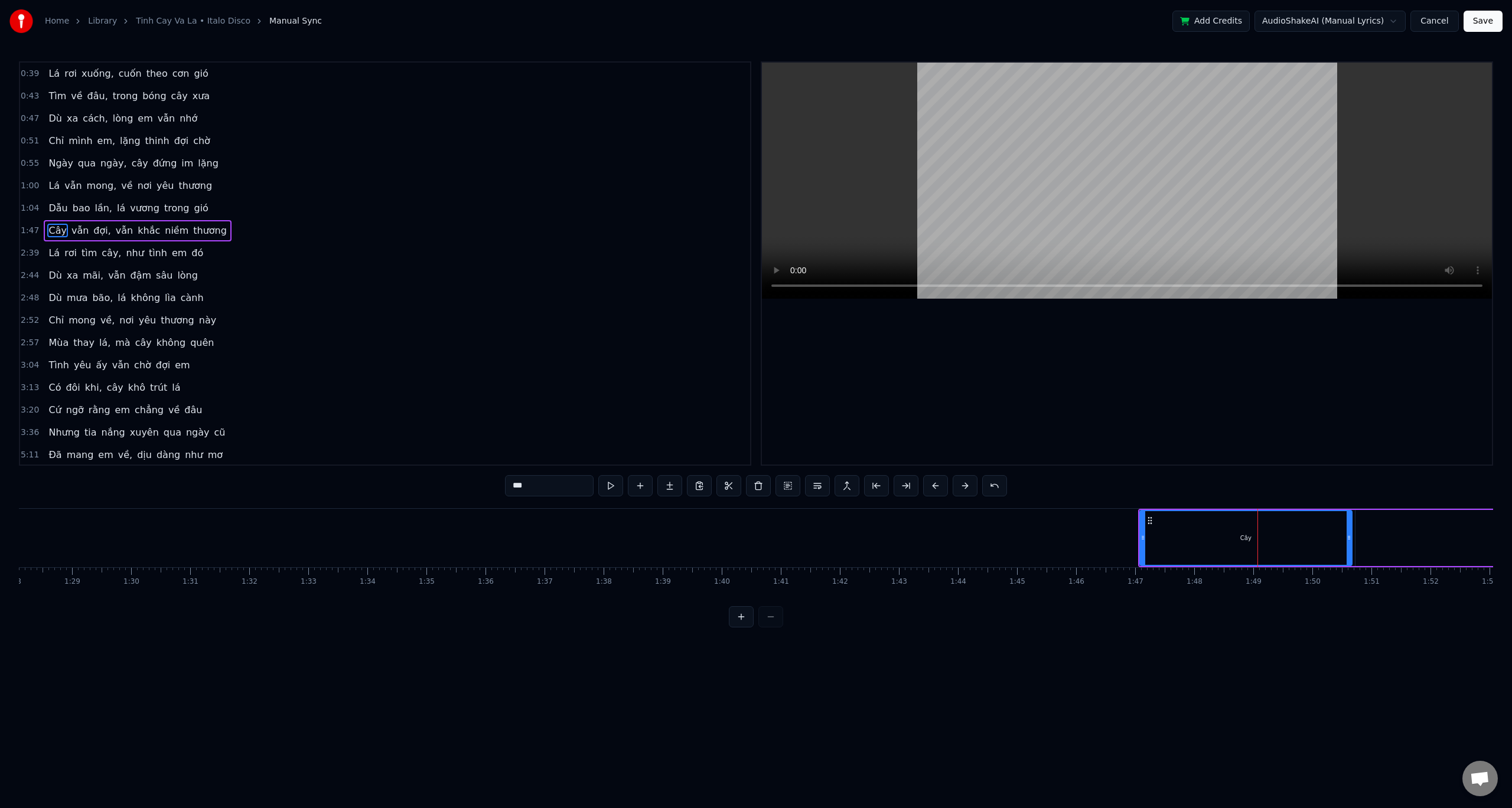
click at [933, 484] on button at bounding box center [936, 486] width 25 height 21
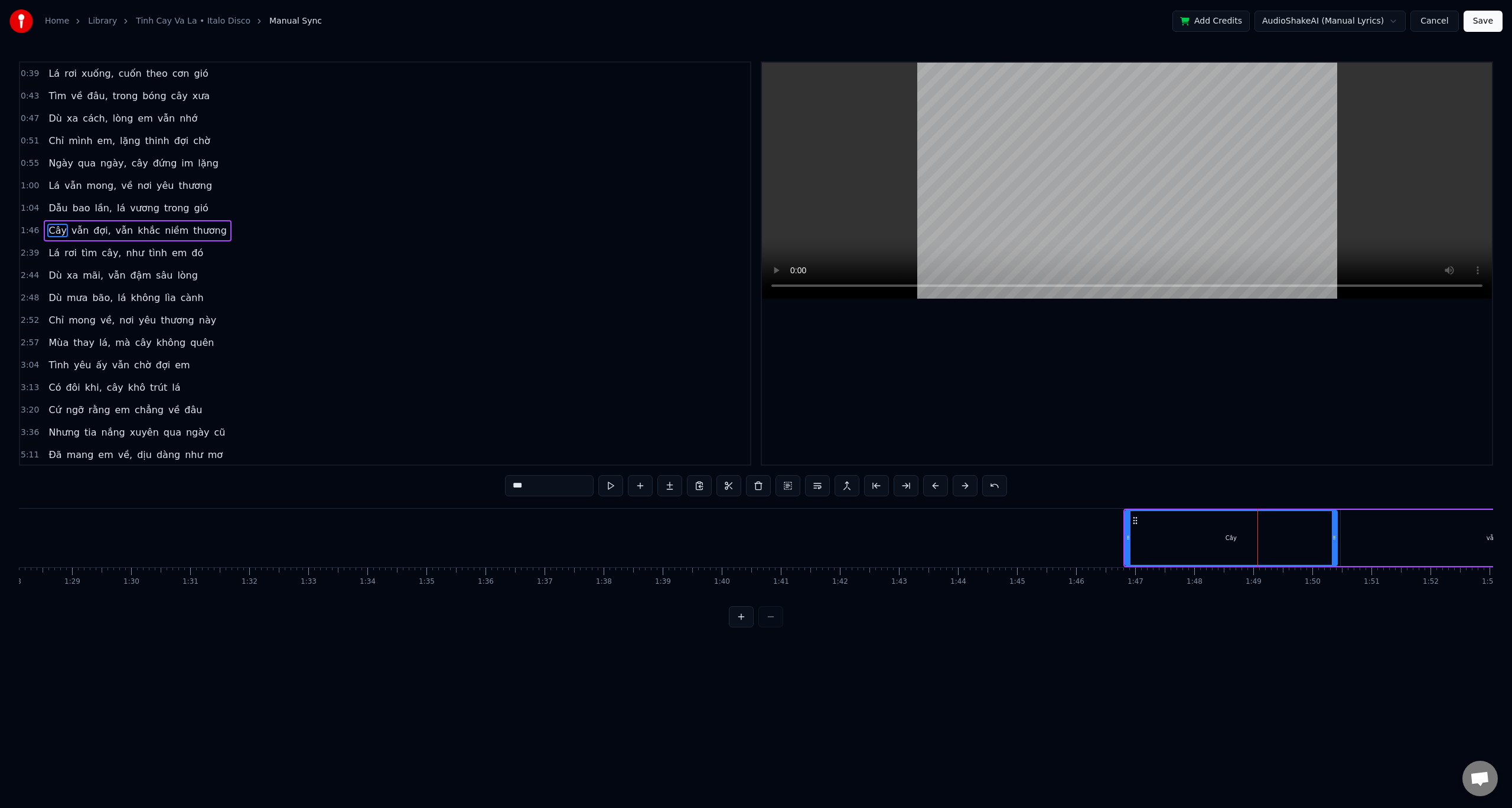
click at [933, 484] on button at bounding box center [936, 486] width 25 height 21
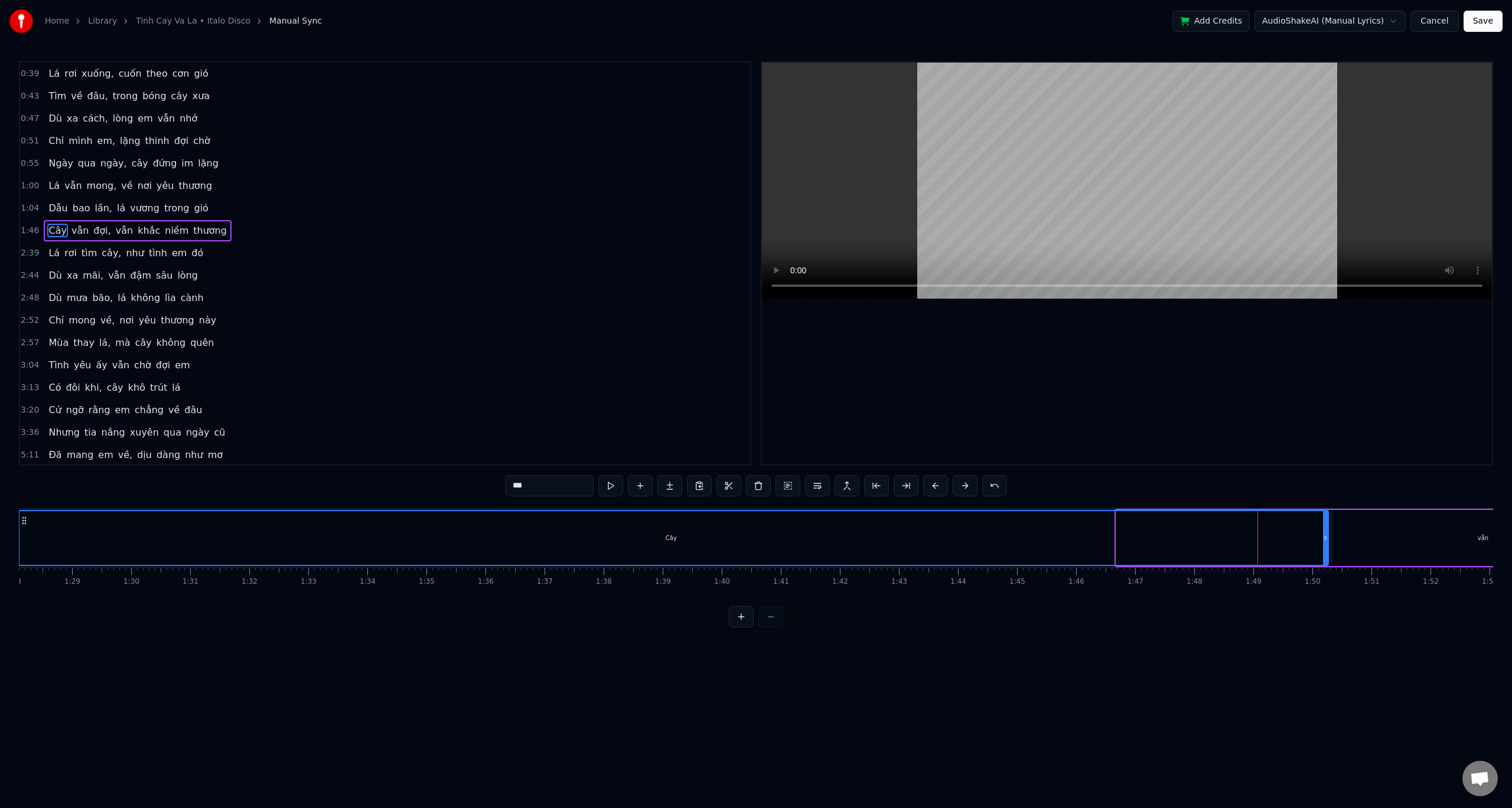
drag, startPoint x: 1118, startPoint y: 536, endPoint x: 16, endPoint y: 595, distance: 1103.6
click at [16, 595] on div "Home Library Tinh Cay Va La • Italo Disco Manual Sync Add Credits AudioShakeAI …" at bounding box center [756, 314] width 1512 height 628
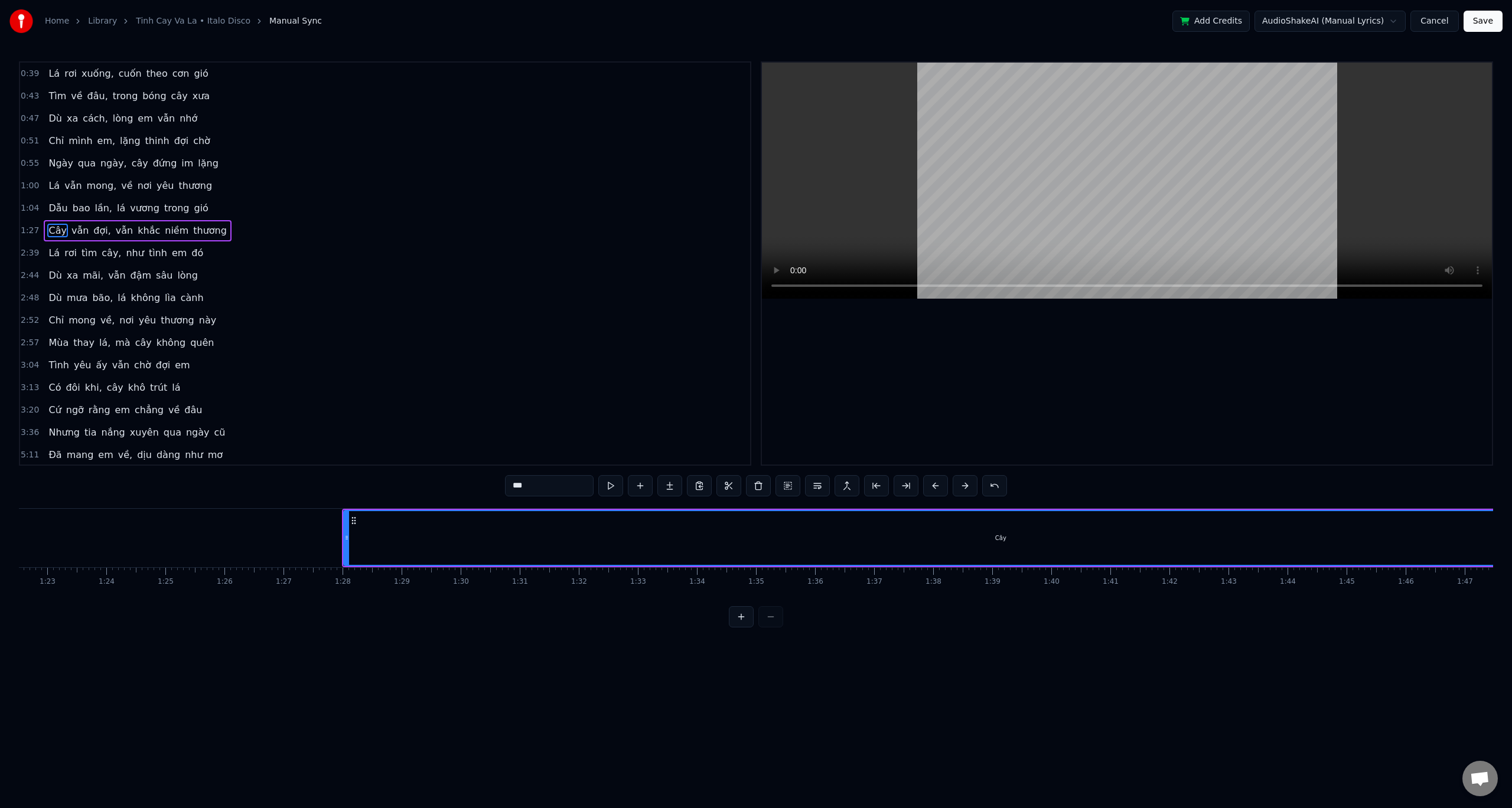
scroll to position [0, 4491]
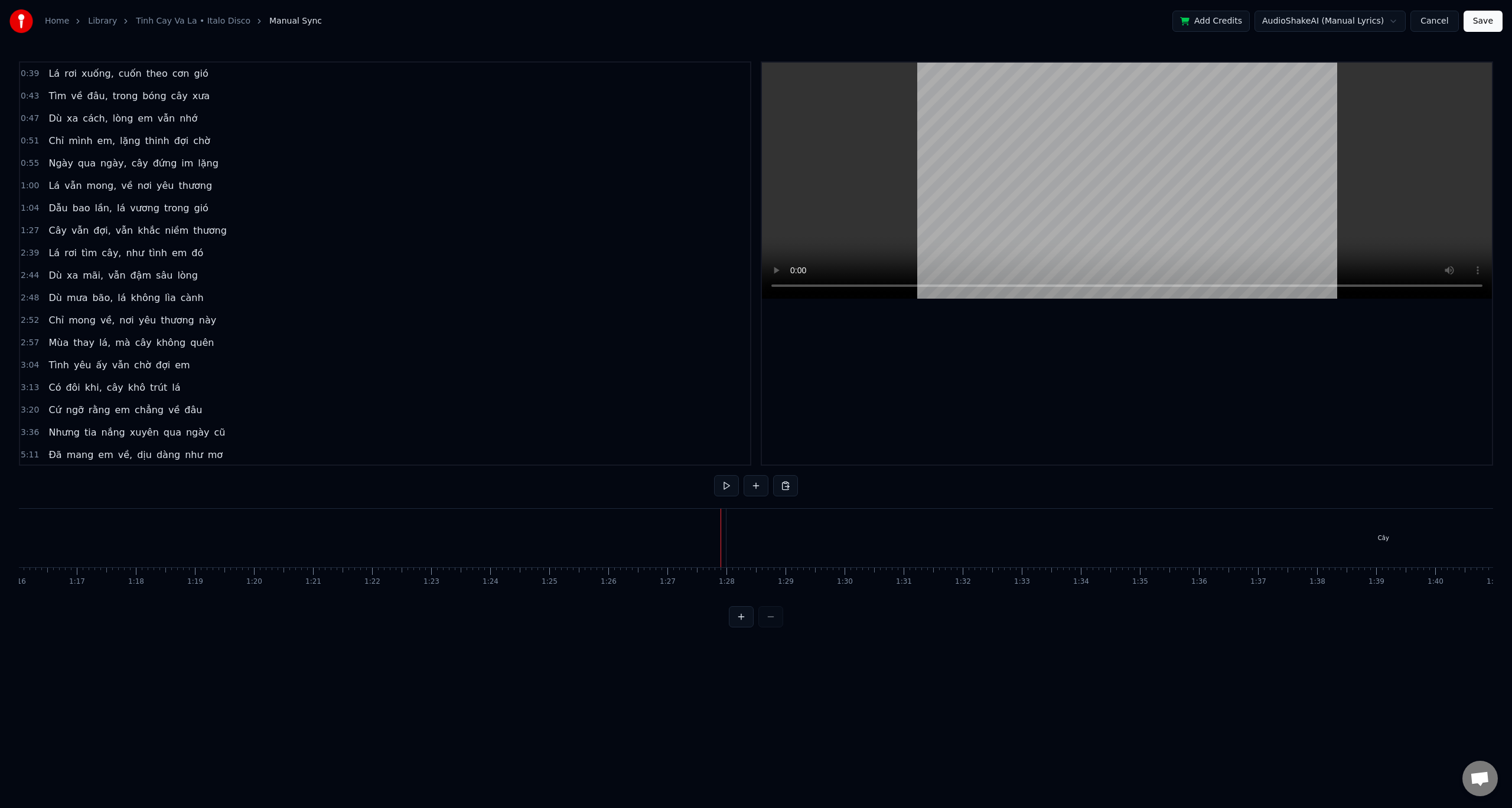
click at [732, 539] on div "Cây" at bounding box center [1384, 538] width 1314 height 58
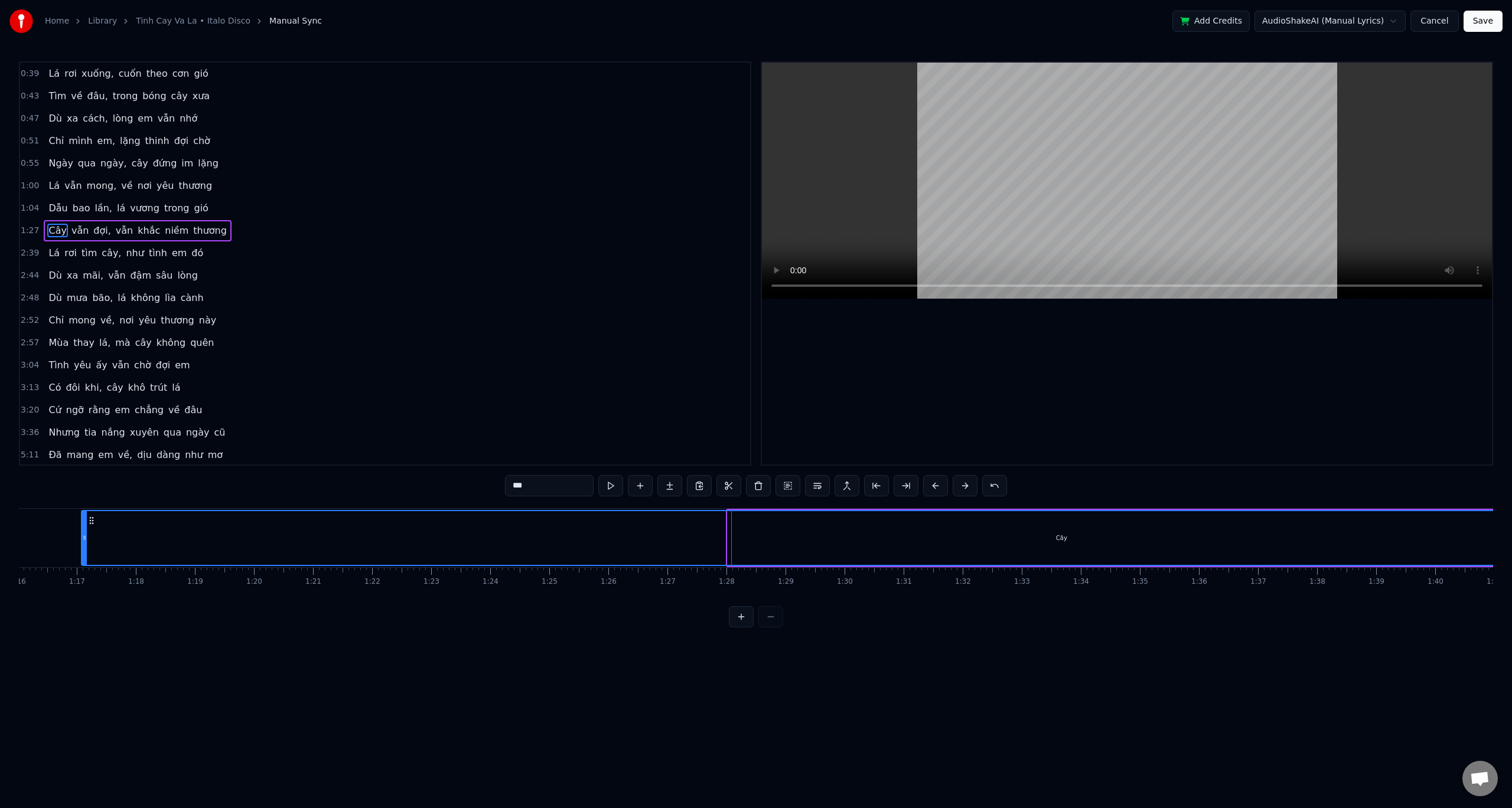
drag, startPoint x: 729, startPoint y: 540, endPoint x: 75, endPoint y: 561, distance: 654.3
click at [82, 561] on div at bounding box center [84, 538] width 4 height 54
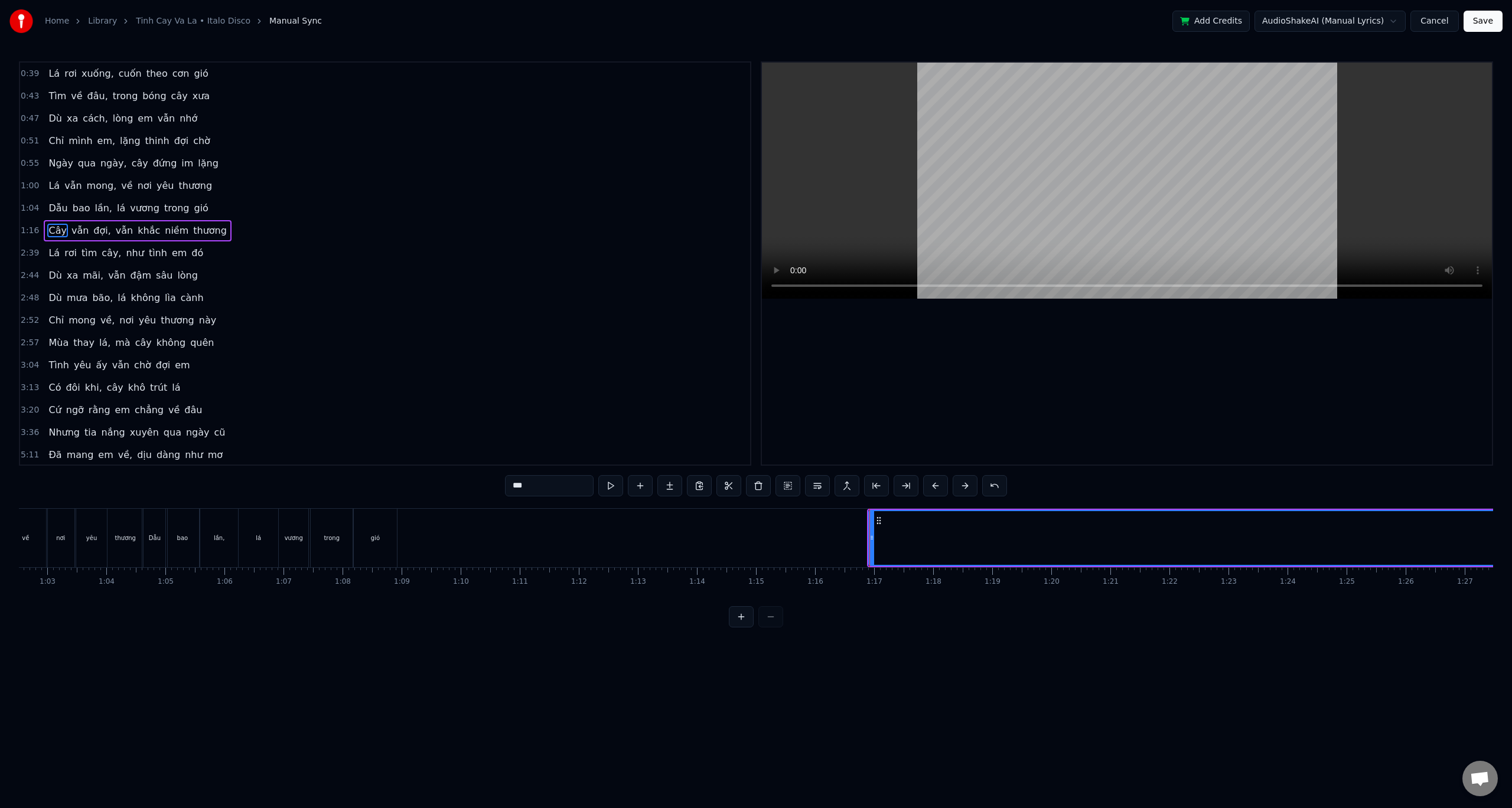
scroll to position [0, 3714]
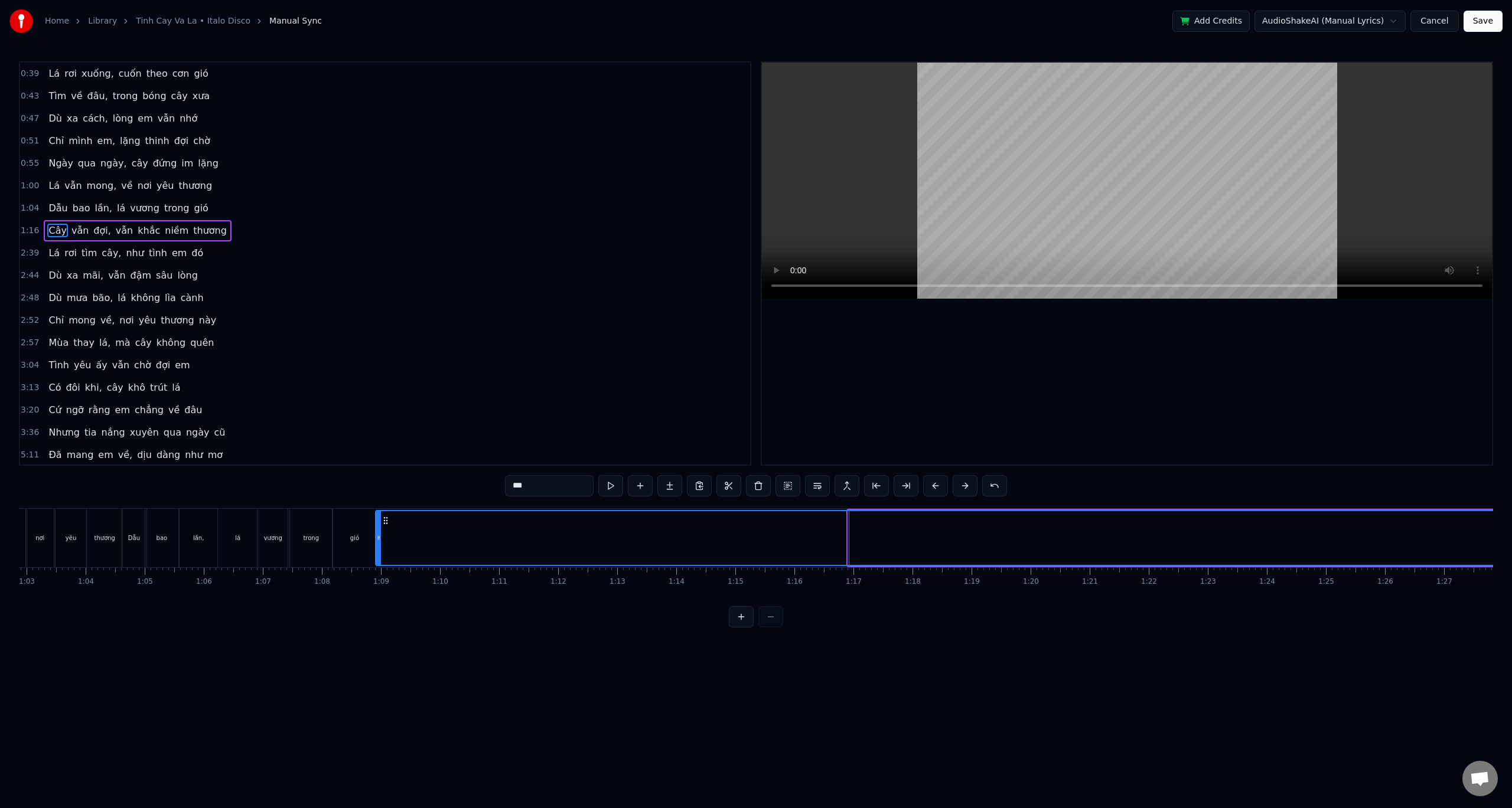
drag, startPoint x: 853, startPoint y: 537, endPoint x: 381, endPoint y: 544, distance: 472.1
click at [380, 544] on div at bounding box center [379, 538] width 4 height 54
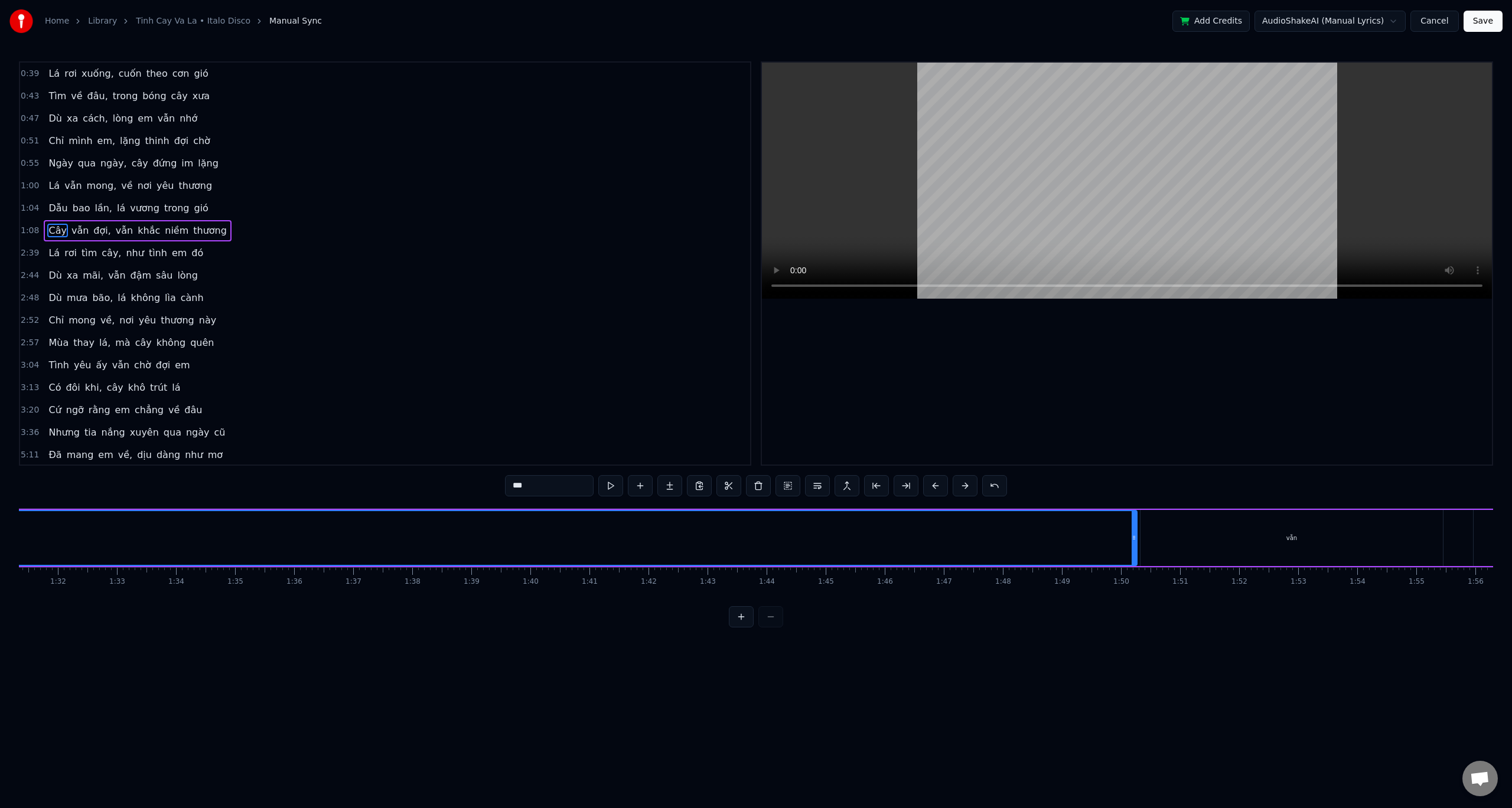
scroll to position [0, 5918]
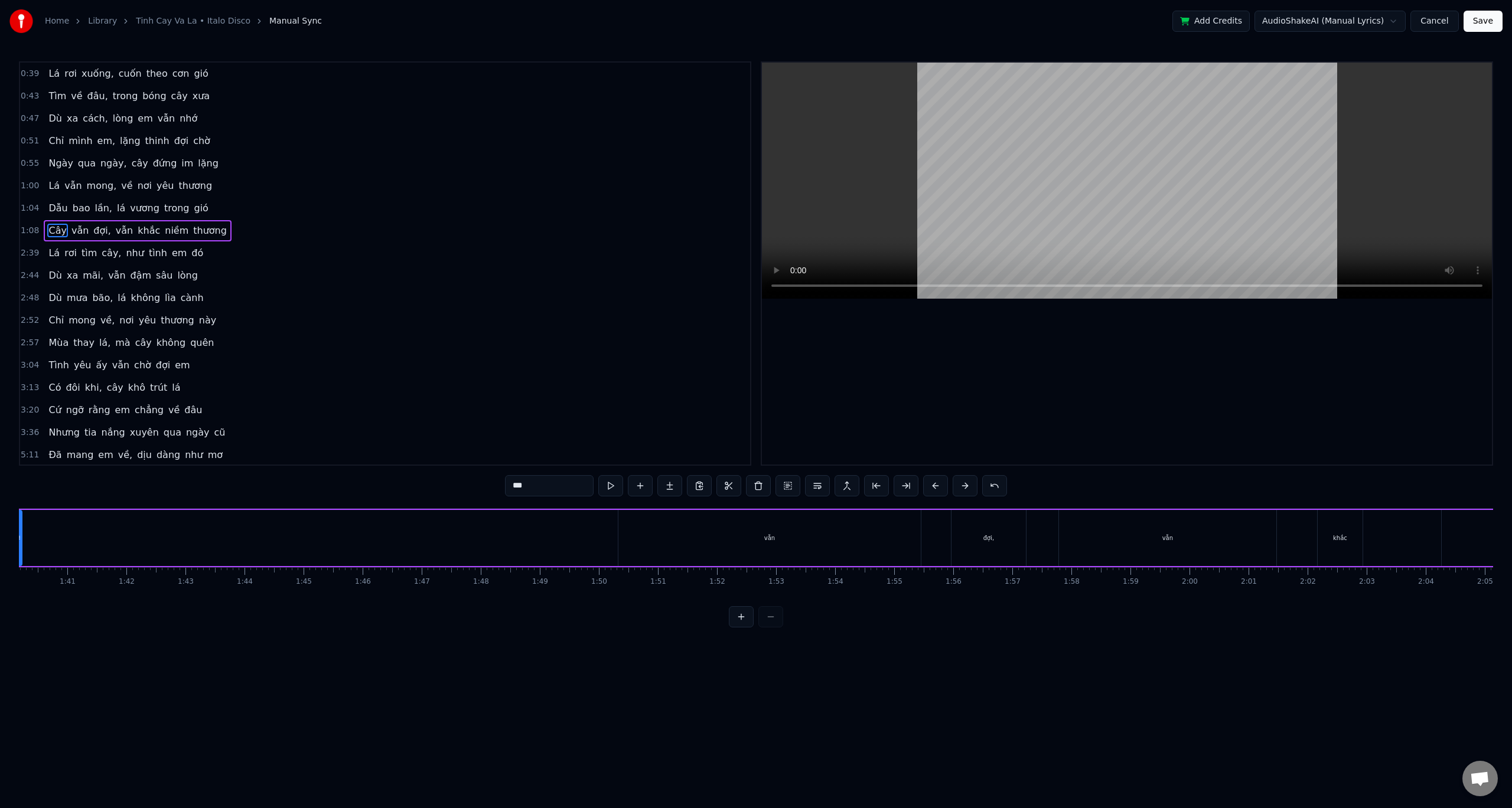
drag, startPoint x: 611, startPoint y: 537, endPoint x: 78, endPoint y: 521, distance: 533.2
click at [18, 516] on div "Home Library Tinh Cay Va La • Italo Disco Manual Sync Add Credits AudioShakeAI …" at bounding box center [756, 314] width 1512 height 628
click at [654, 532] on div "vẫn" at bounding box center [770, 538] width 303 height 56
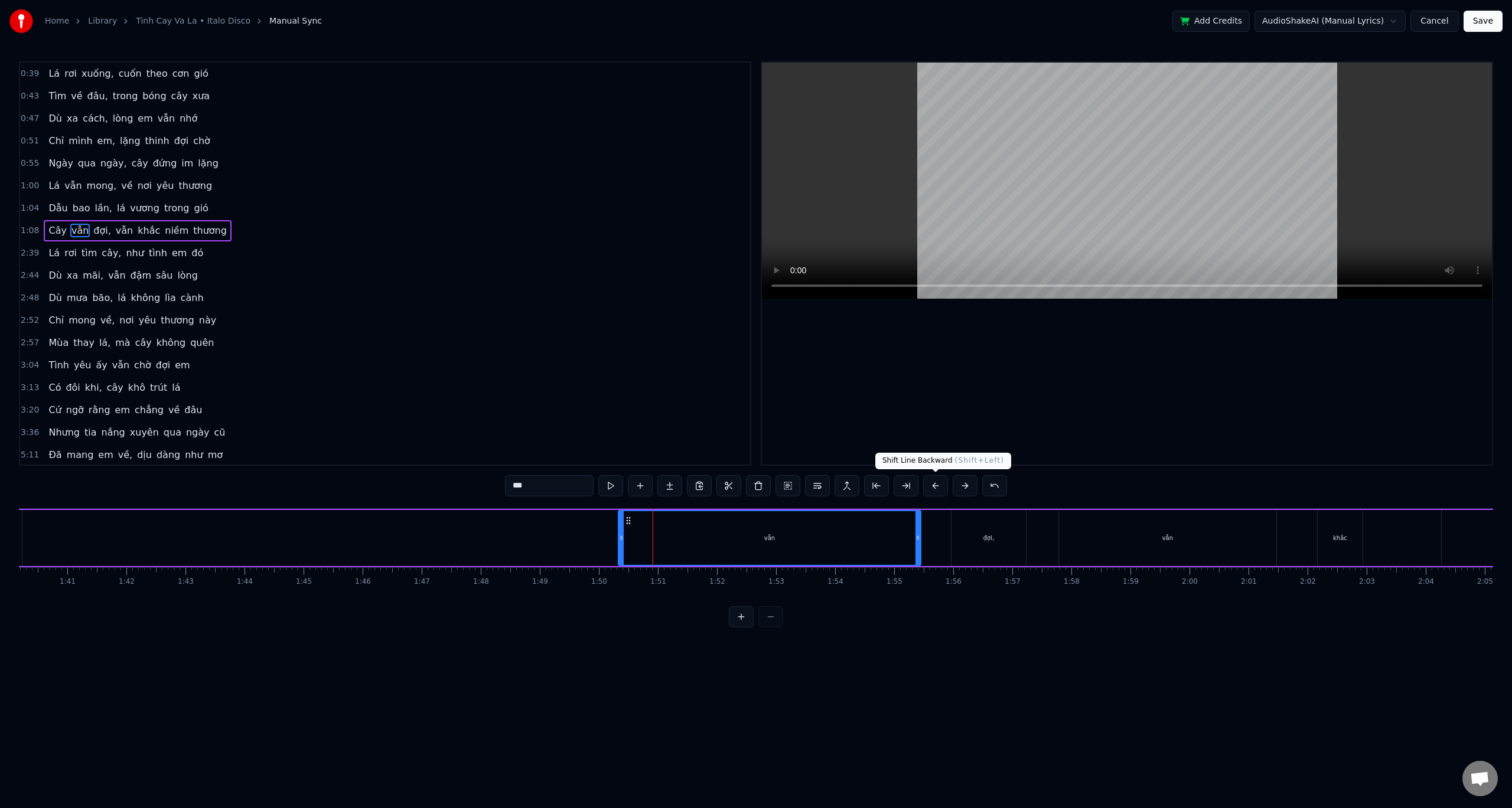
click at [933, 486] on button at bounding box center [936, 486] width 25 height 21
click at [932, 486] on button at bounding box center [936, 486] width 25 height 21
click at [933, 486] on button at bounding box center [936, 486] width 25 height 21
click at [935, 486] on button at bounding box center [936, 486] width 25 height 21
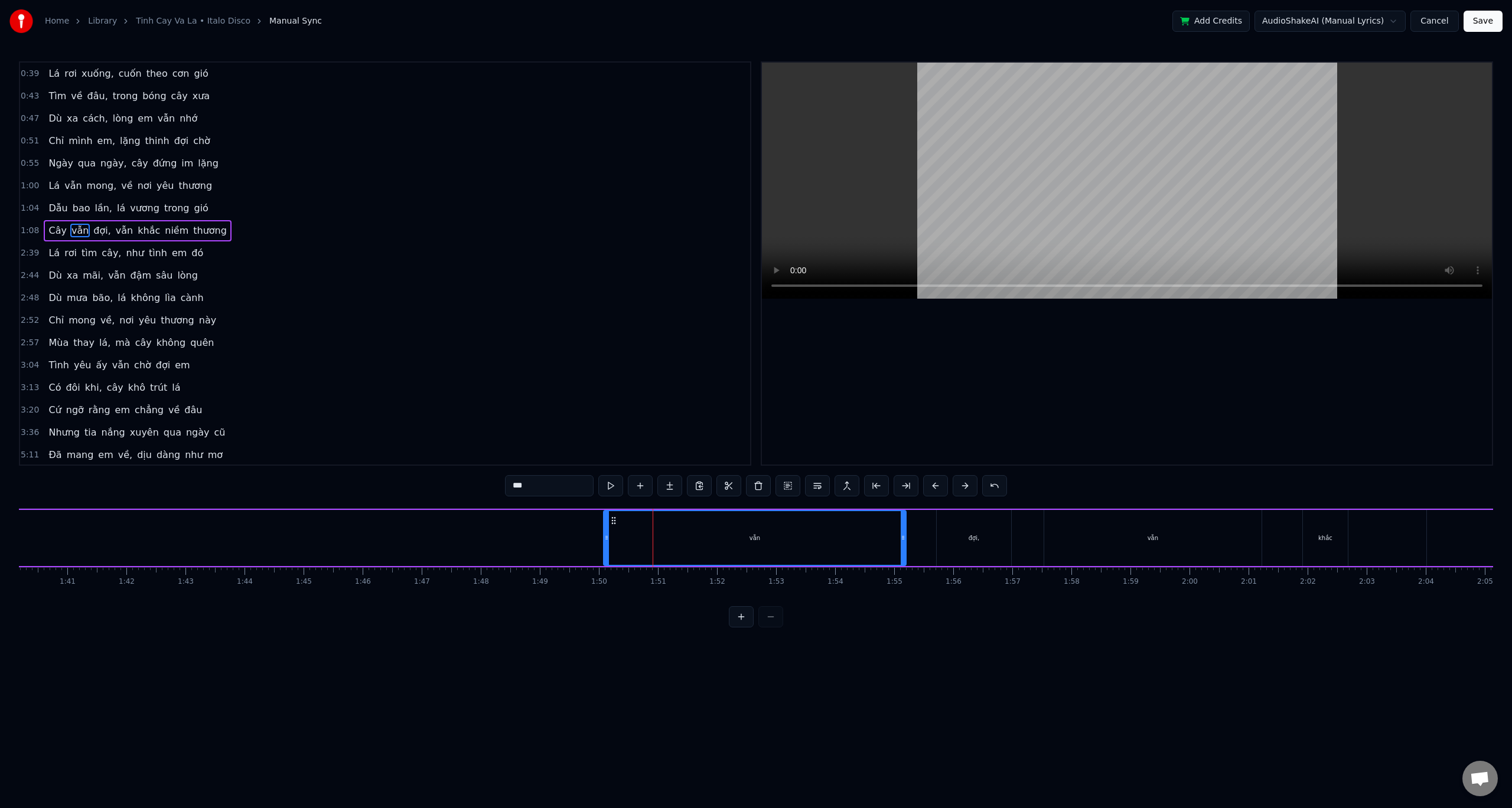
click at [935, 486] on button at bounding box center [936, 486] width 25 height 21
click at [935, 485] on button at bounding box center [936, 486] width 25 height 21
click at [935, 483] on button at bounding box center [936, 486] width 25 height 21
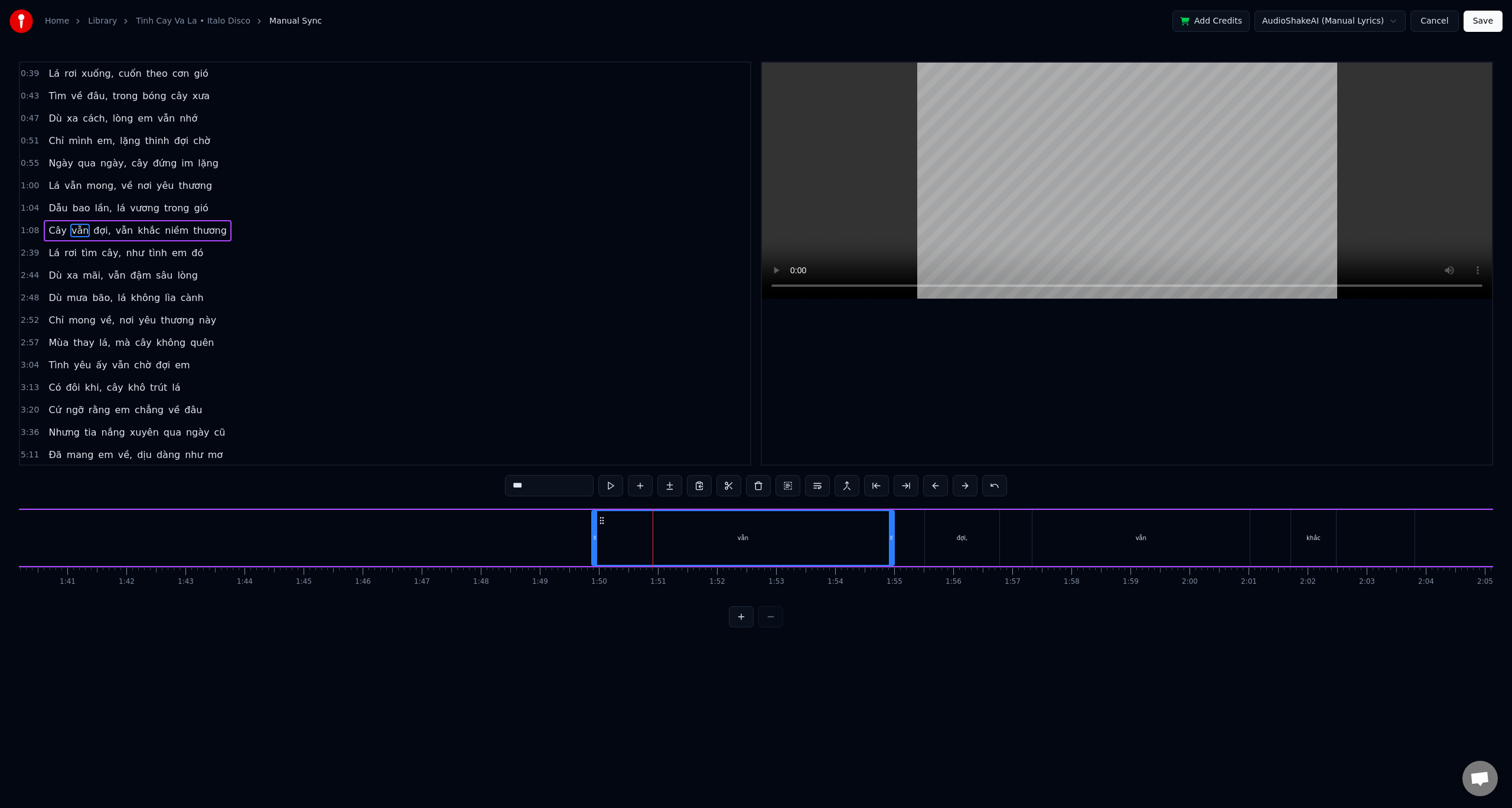
click at [935, 483] on button at bounding box center [936, 486] width 25 height 21
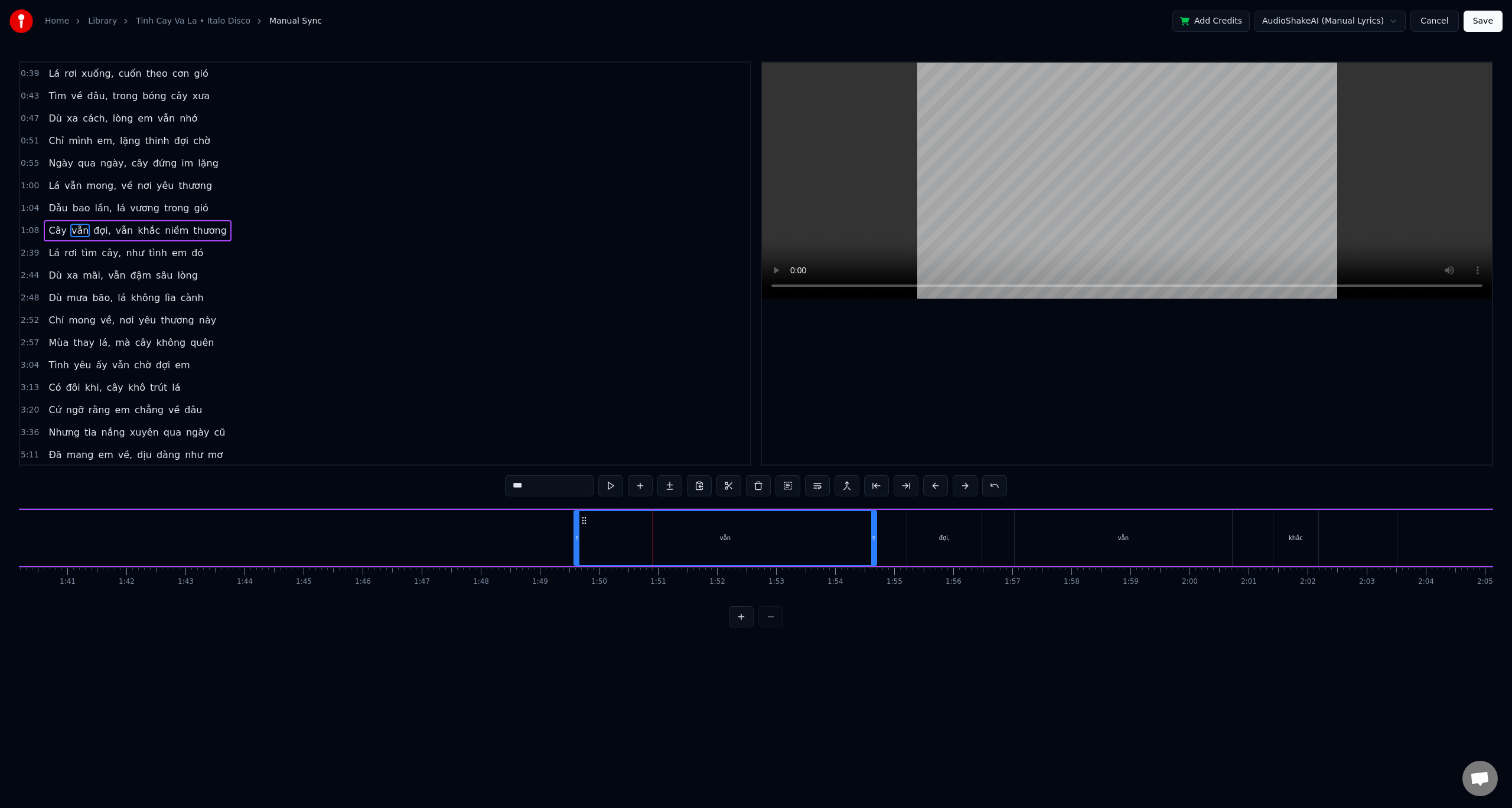
click at [935, 482] on button at bounding box center [936, 486] width 25 height 21
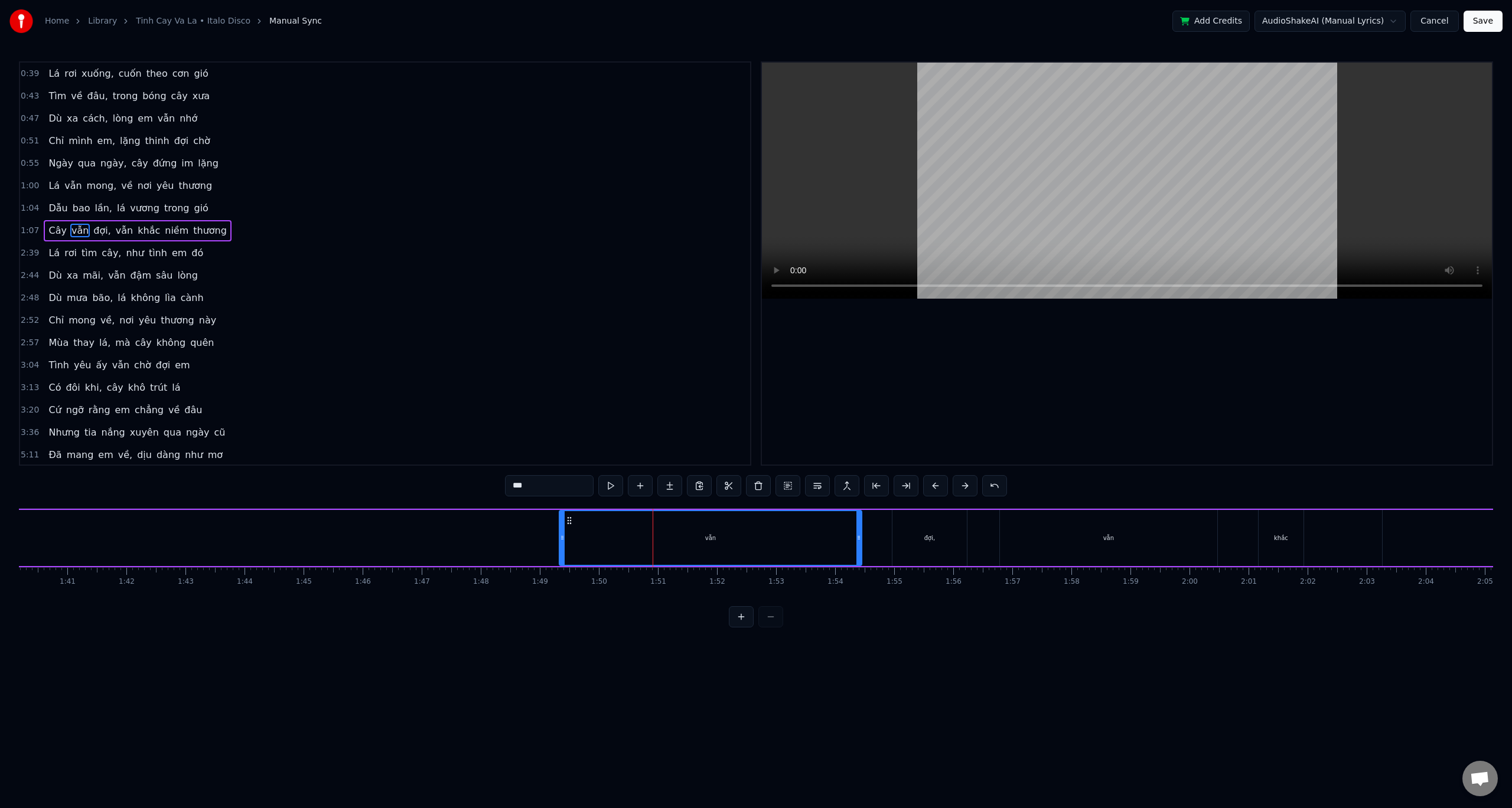
click at [935, 482] on button at bounding box center [936, 486] width 25 height 21
click at [933, 480] on button at bounding box center [936, 486] width 25 height 21
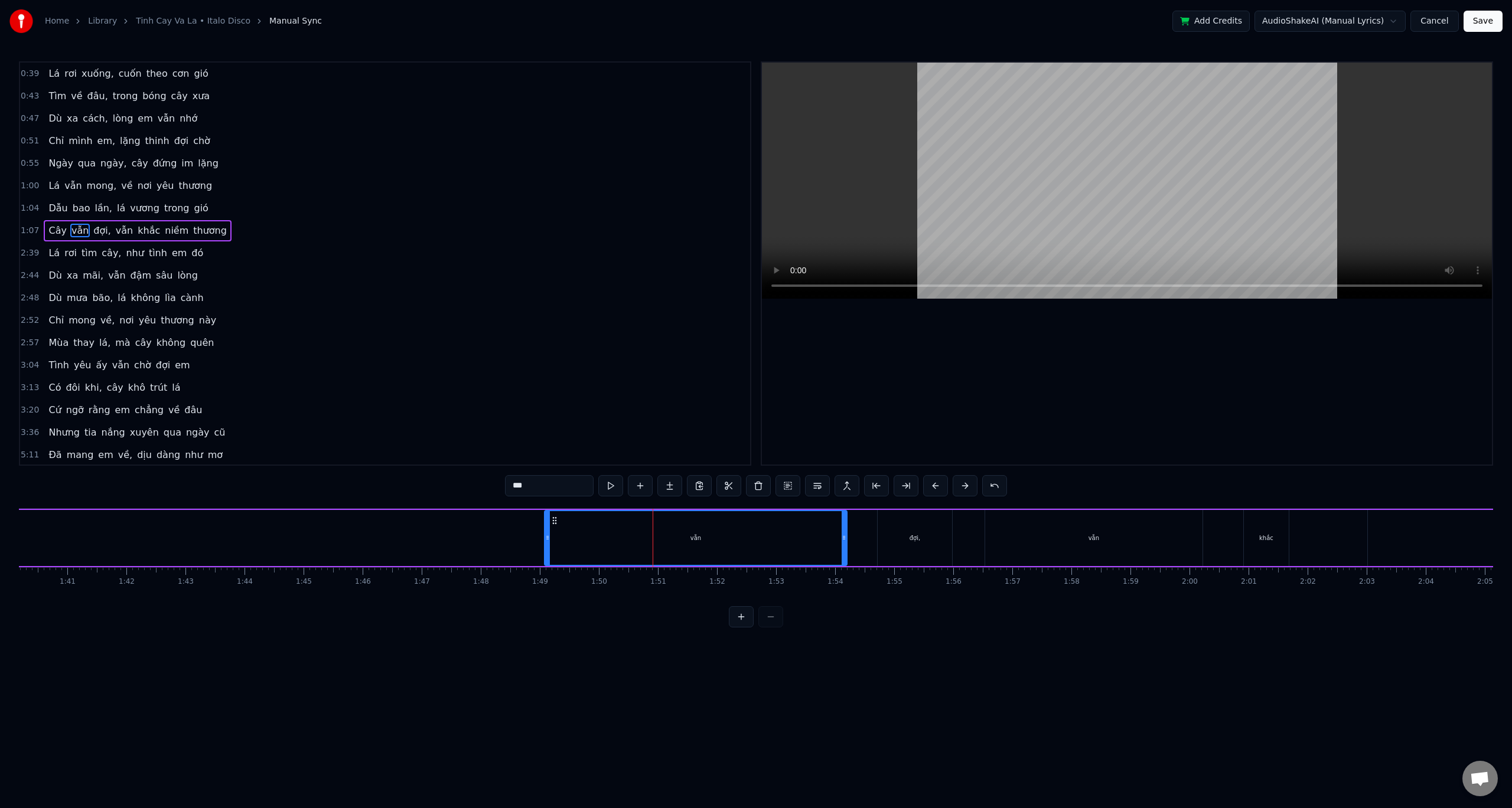
click at [933, 480] on button at bounding box center [936, 486] width 25 height 21
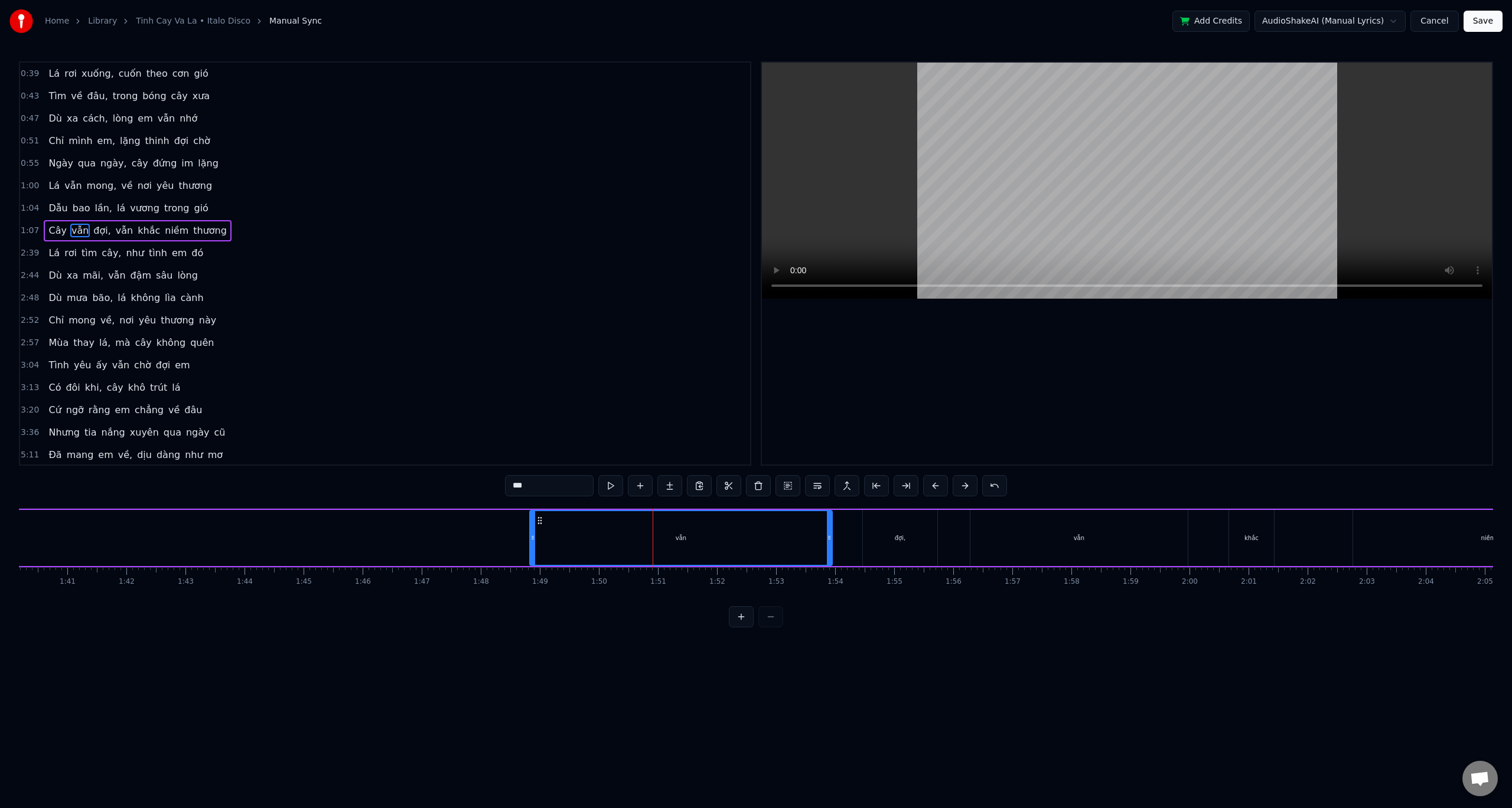
click at [933, 480] on button at bounding box center [936, 486] width 25 height 21
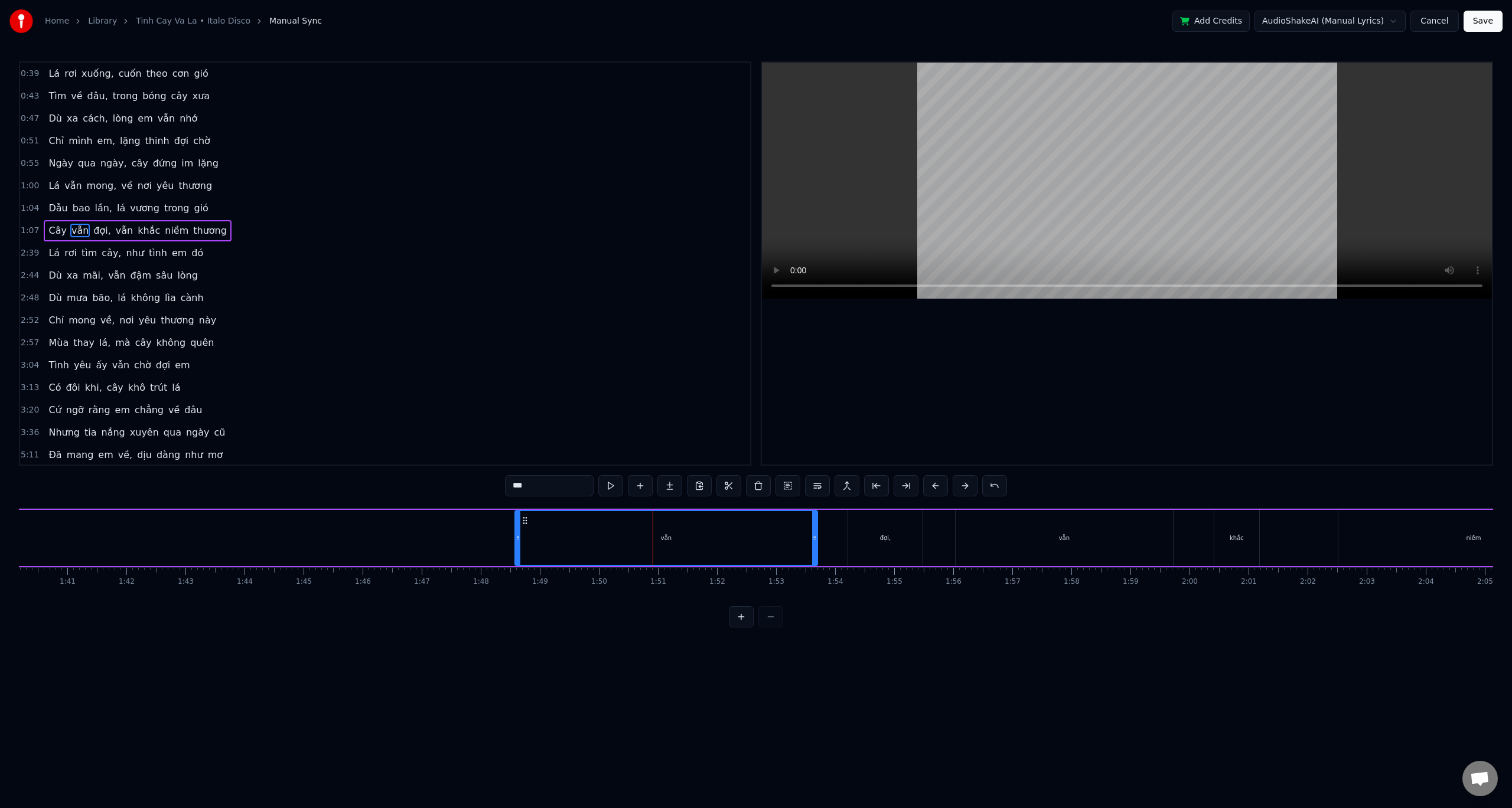
click at [933, 480] on button at bounding box center [936, 486] width 25 height 21
click at [933, 480] on button at bounding box center [936, 486] width 25 height 21
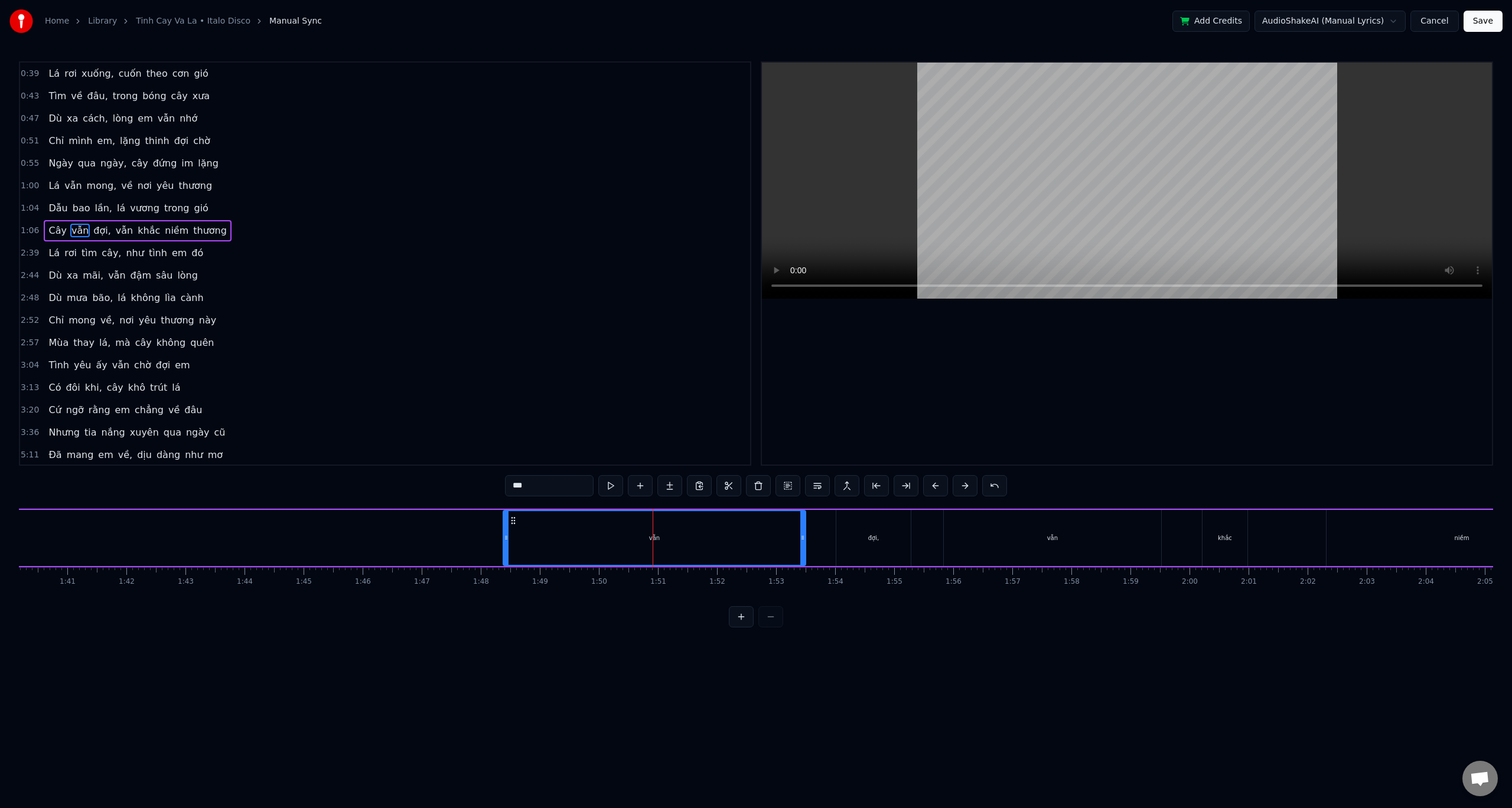
click at [933, 480] on button at bounding box center [936, 486] width 25 height 21
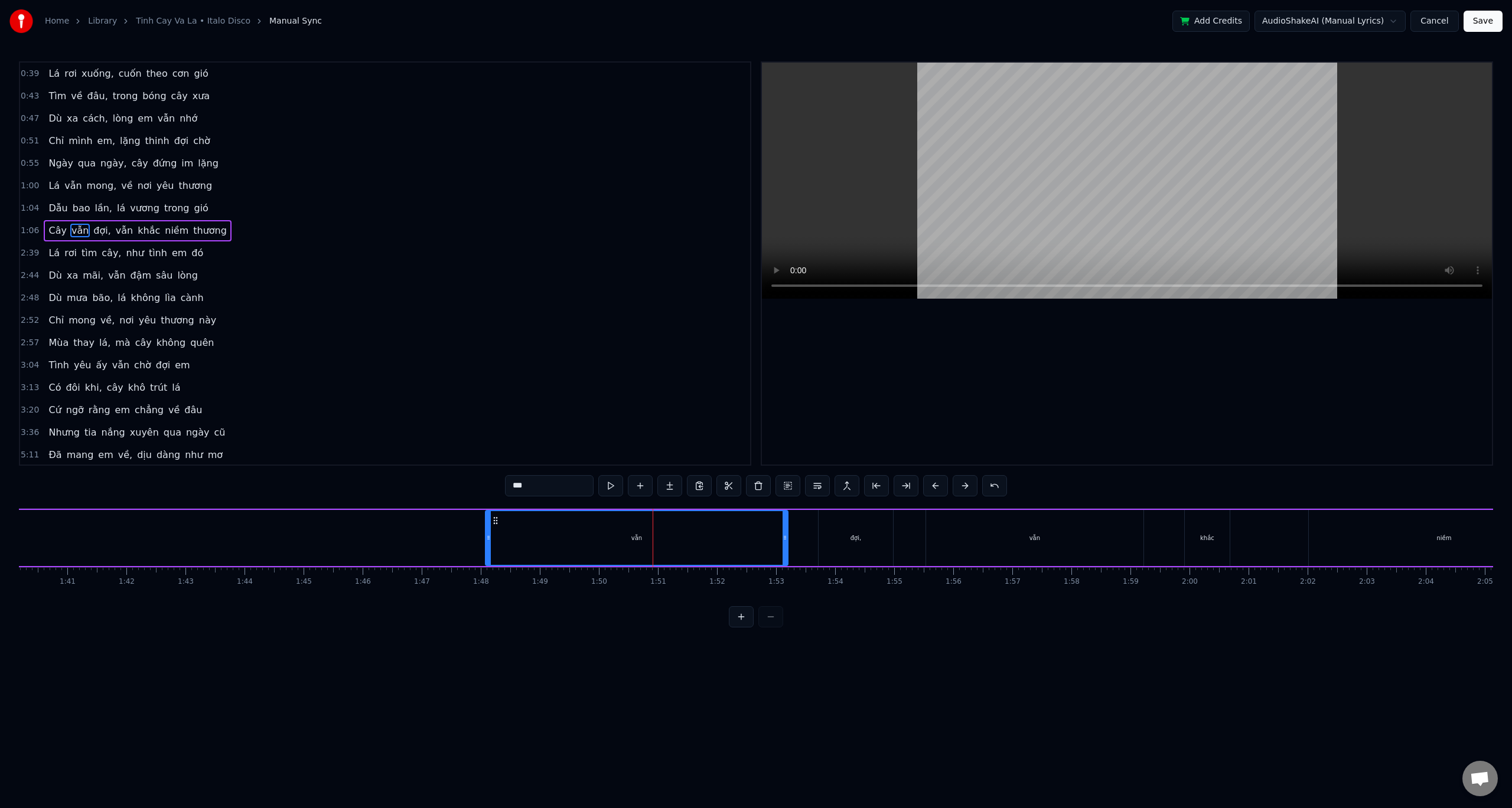
click at [932, 480] on button at bounding box center [936, 486] width 25 height 21
click at [932, 480] on button at bounding box center [936, 486] width 25 height 21
click at [930, 480] on button at bounding box center [936, 486] width 25 height 21
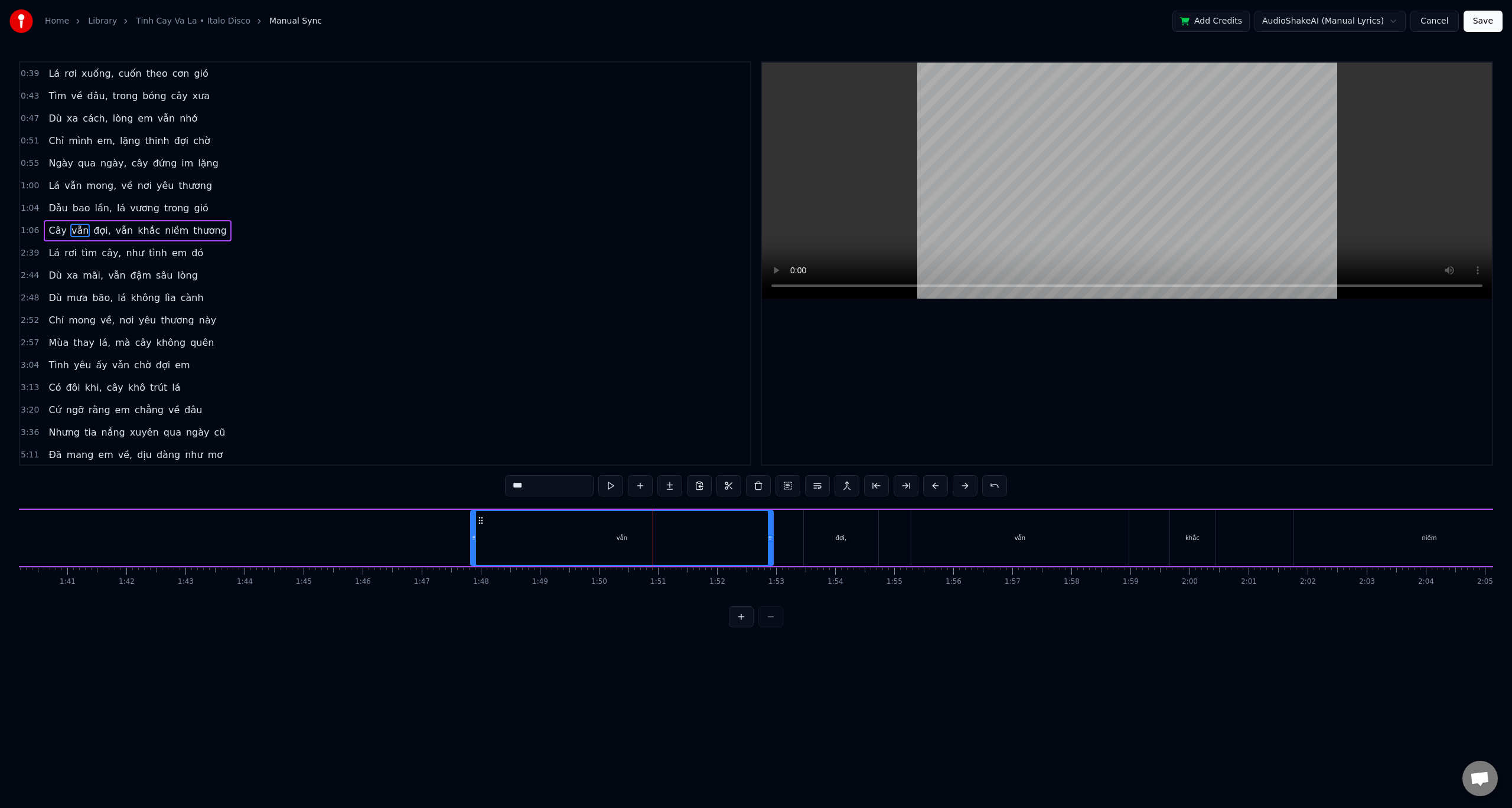
click at [930, 479] on button at bounding box center [936, 486] width 25 height 21
click at [928, 478] on button at bounding box center [936, 486] width 25 height 21
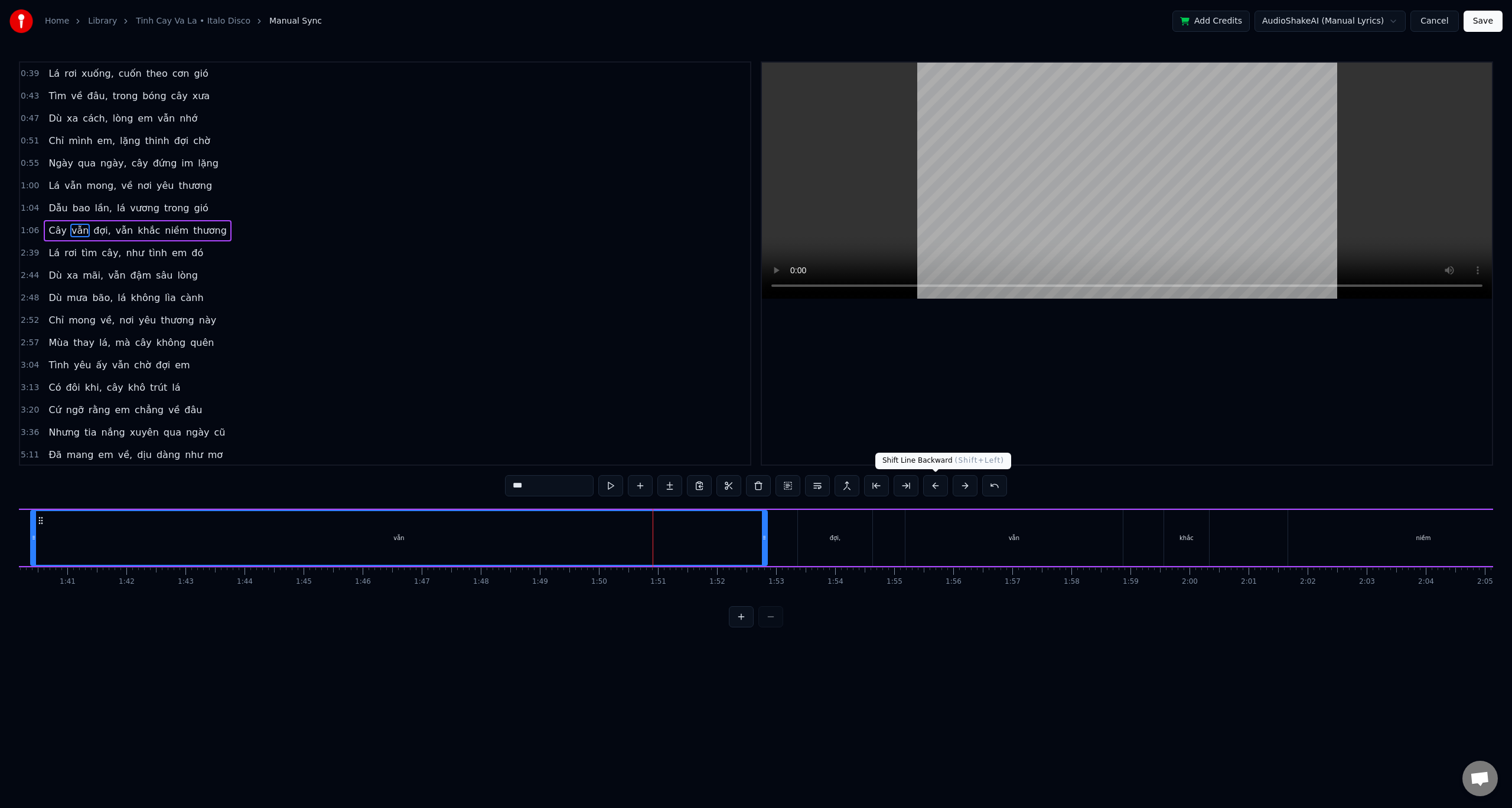
drag, startPoint x: 466, startPoint y: 542, endPoint x: 30, endPoint y: 537, distance: 436.0
click at [31, 537] on div at bounding box center [33, 538] width 4 height 54
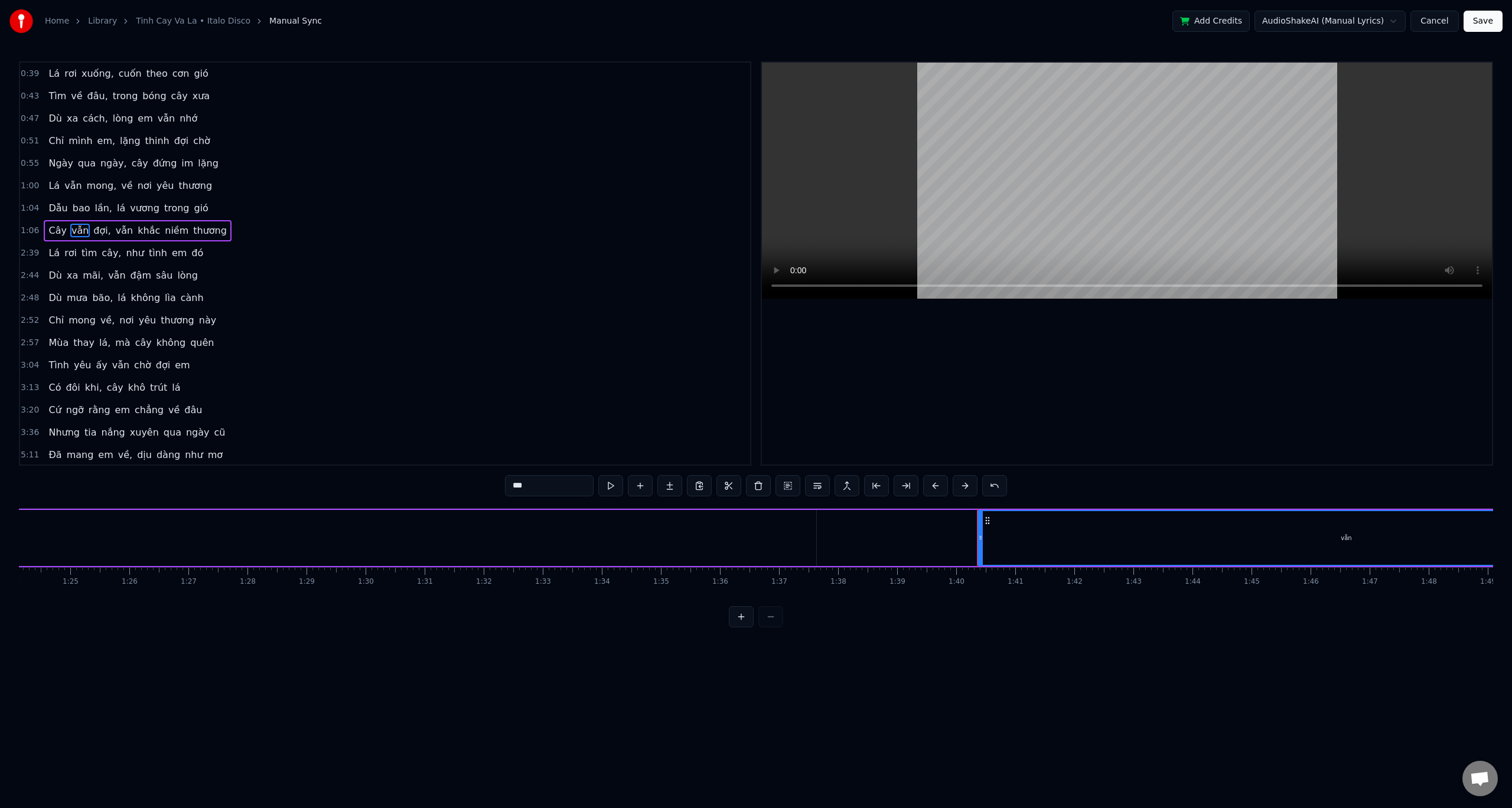
scroll to position [0, 4662]
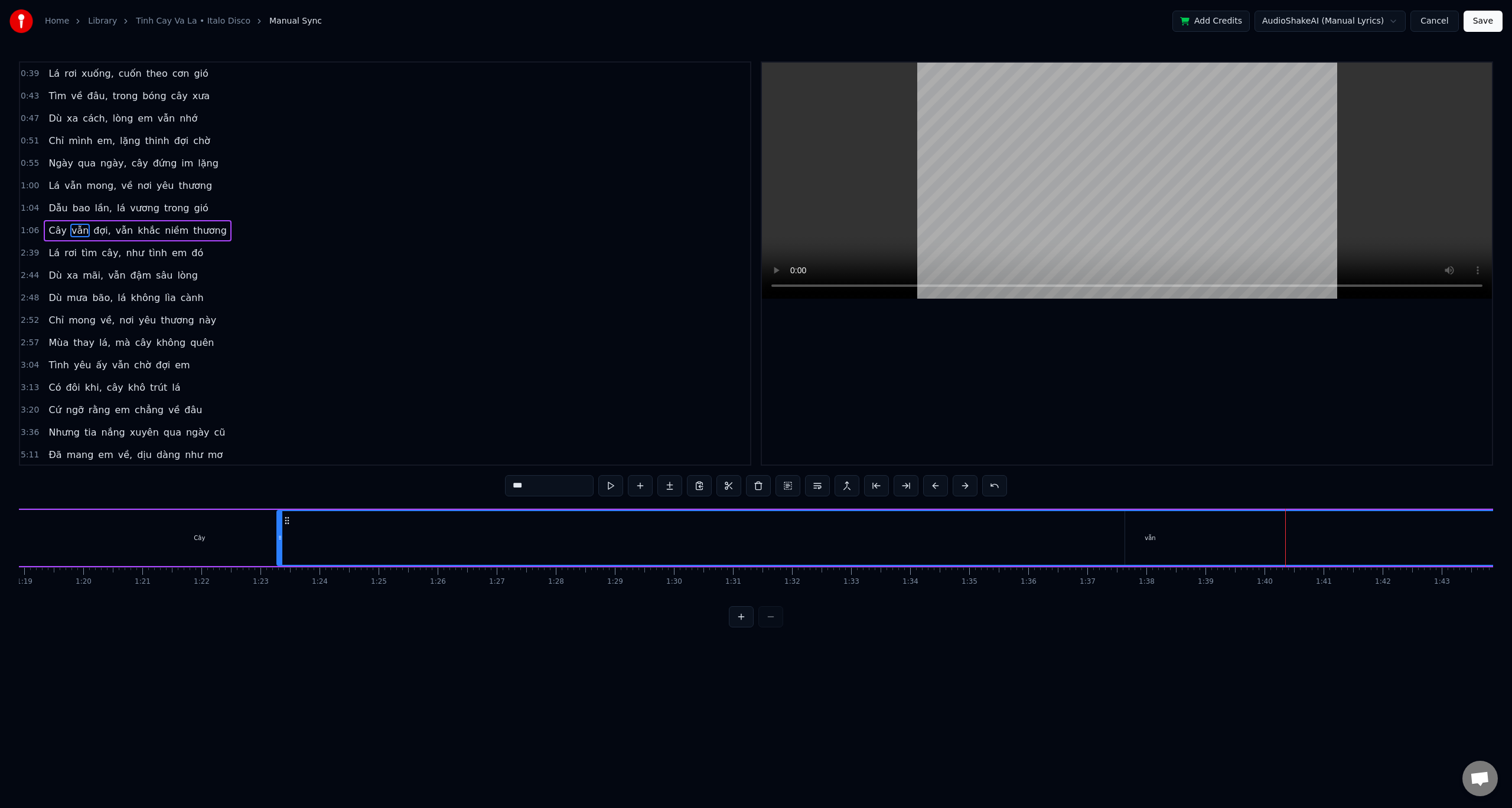
drag, startPoint x: 1260, startPoint y: 539, endPoint x: 278, endPoint y: 546, distance: 982.0
click at [278, 546] on div at bounding box center [280, 538] width 4 height 54
click at [235, 535] on div "Cây" at bounding box center [199, 538] width 1850 height 56
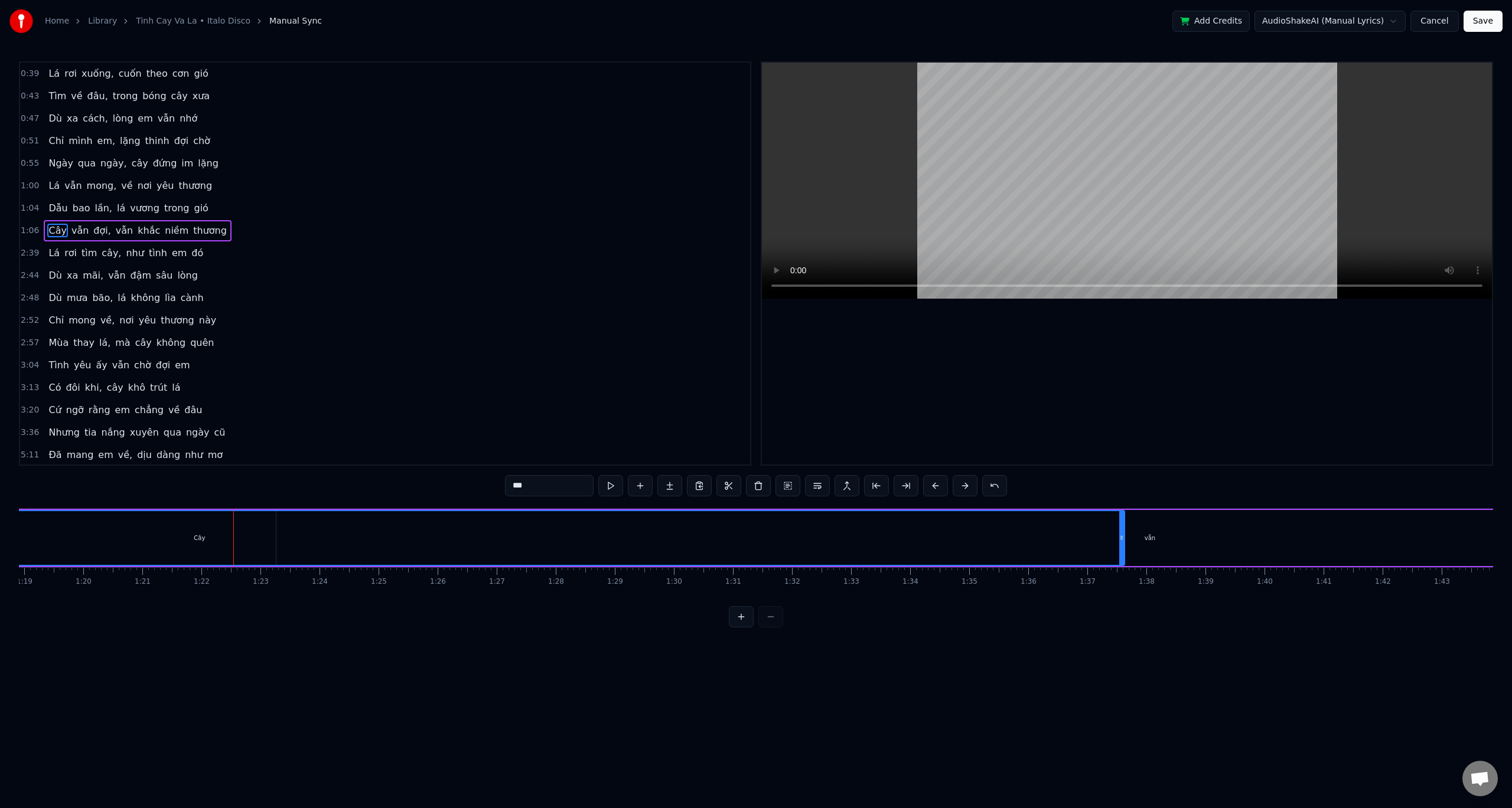
click at [749, 626] on button at bounding box center [741, 617] width 25 height 21
click at [744, 626] on button at bounding box center [741, 617] width 25 height 21
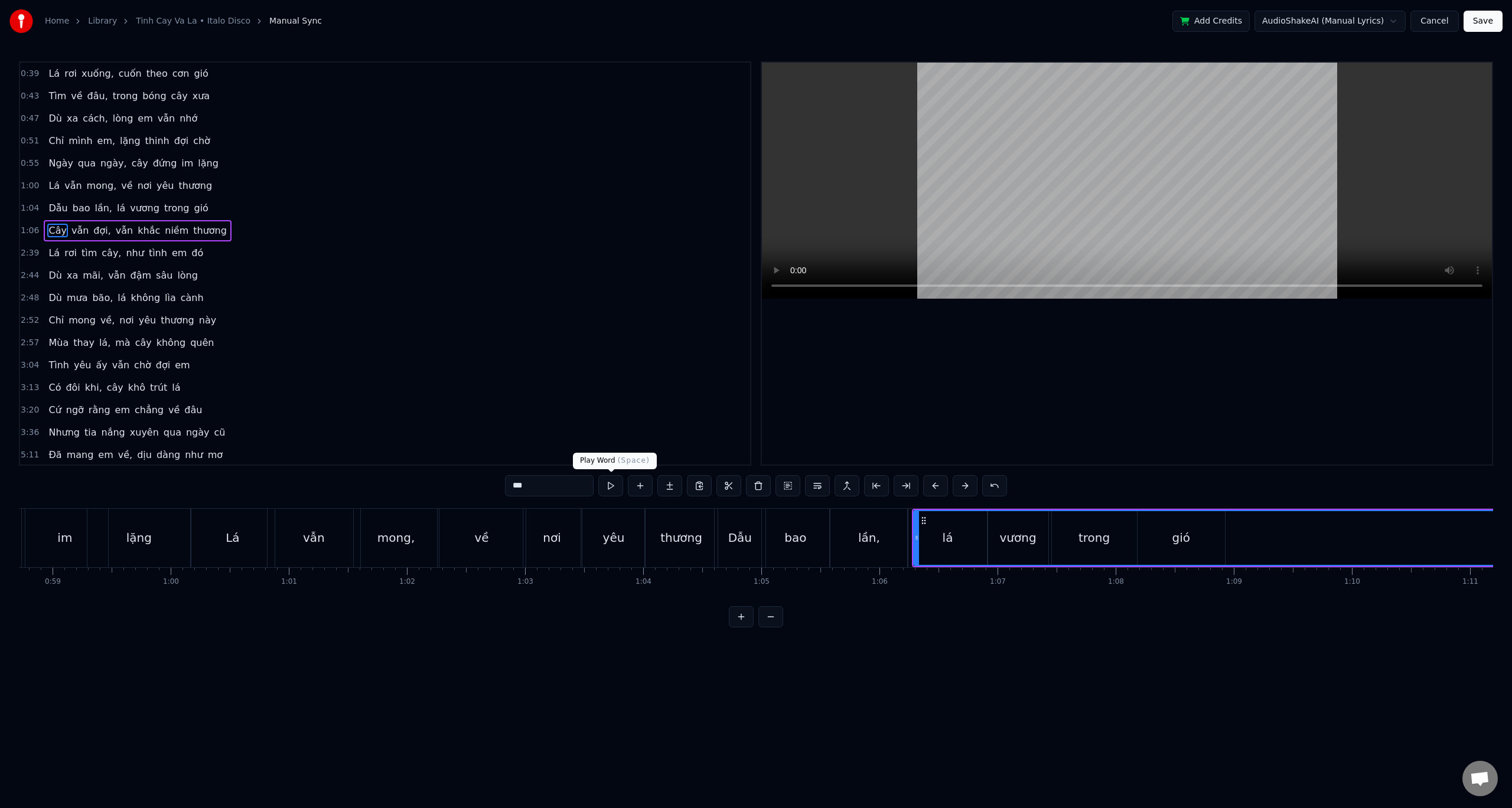
click at [612, 488] on button at bounding box center [611, 486] width 25 height 21
click at [612, 485] on button at bounding box center [611, 486] width 25 height 21
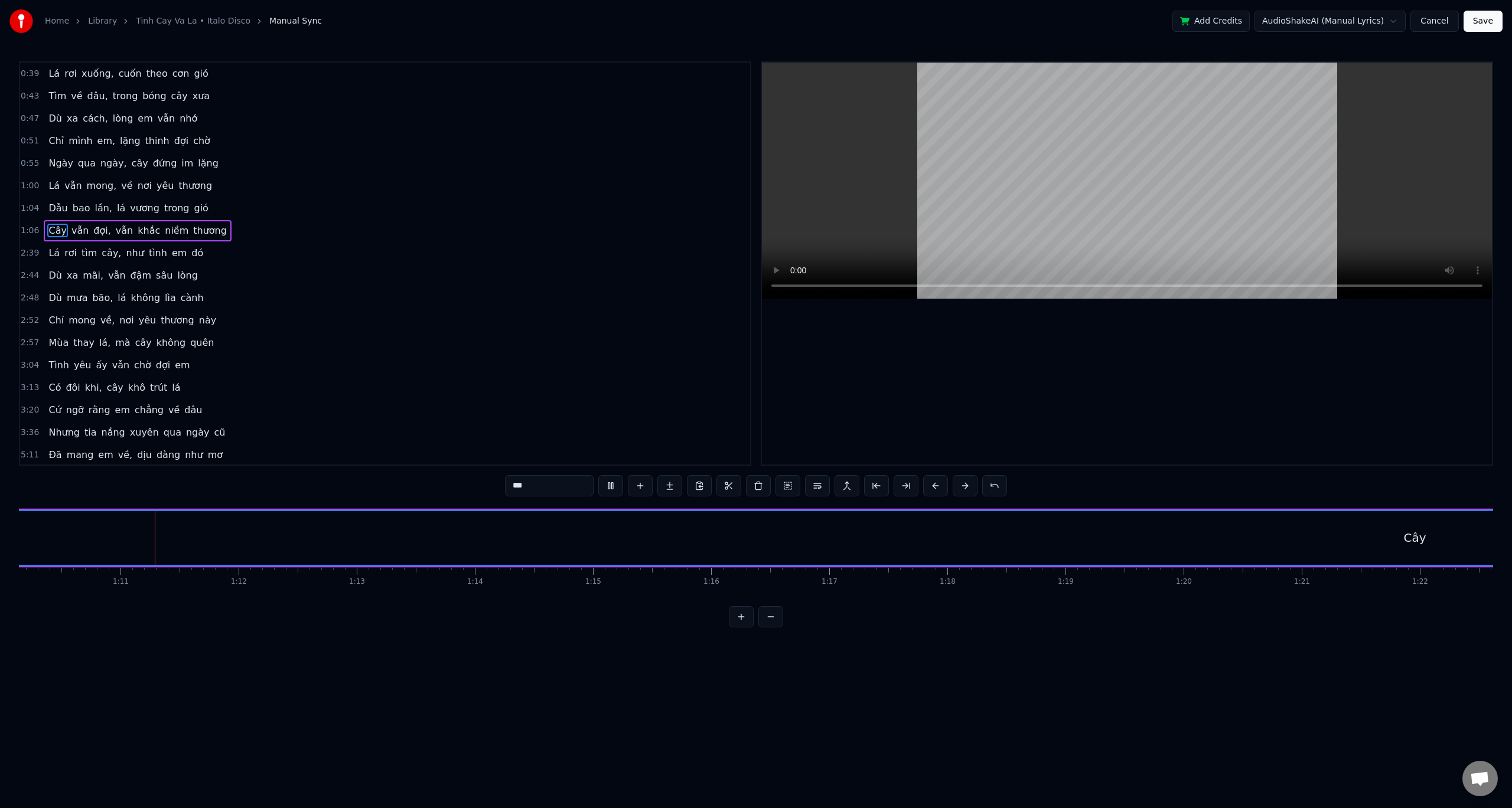
scroll to position [0, 8297]
click at [611, 488] on button at bounding box center [611, 486] width 25 height 21
drag, startPoint x: 1339, startPoint y: 544, endPoint x: 1167, endPoint y: 556, distance: 172.4
click at [1167, 556] on div "Cây" at bounding box center [1405, 538] width 3700 height 54
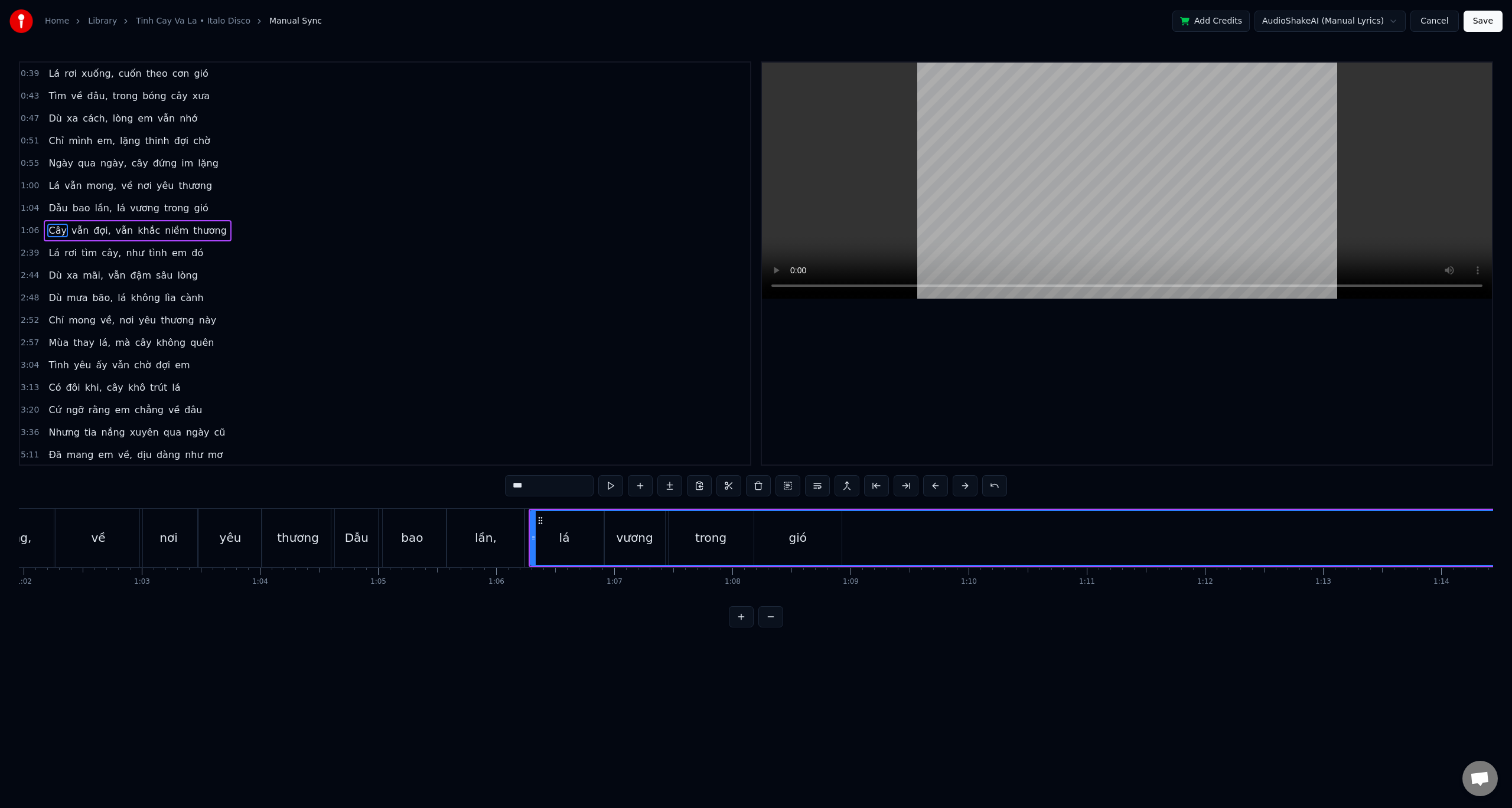
scroll to position [0, 7257]
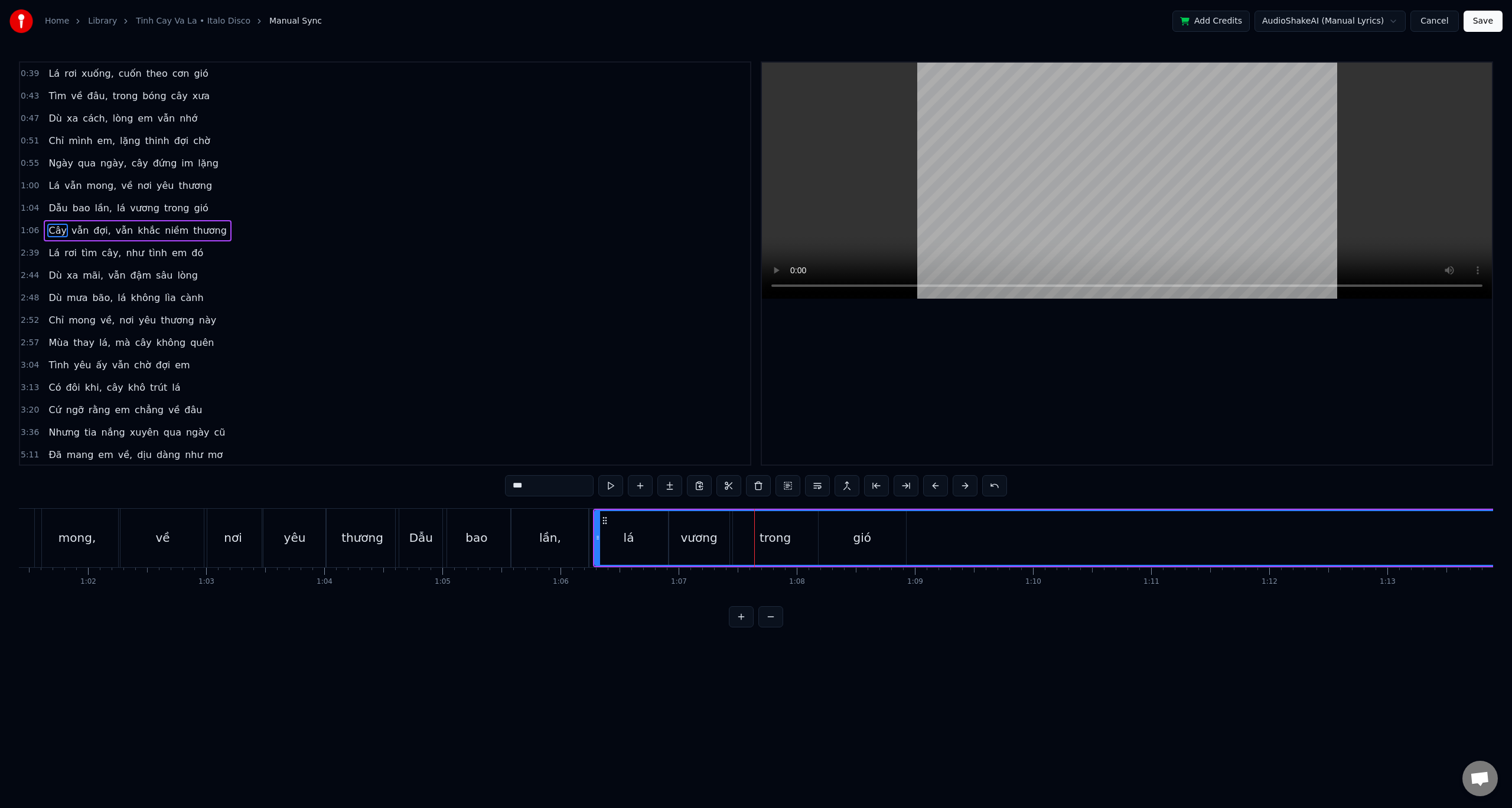
drag, startPoint x: 597, startPoint y: 540, endPoint x: 909, endPoint y: 528, distance: 312.2
click at [909, 528] on div at bounding box center [910, 538] width 4 height 54
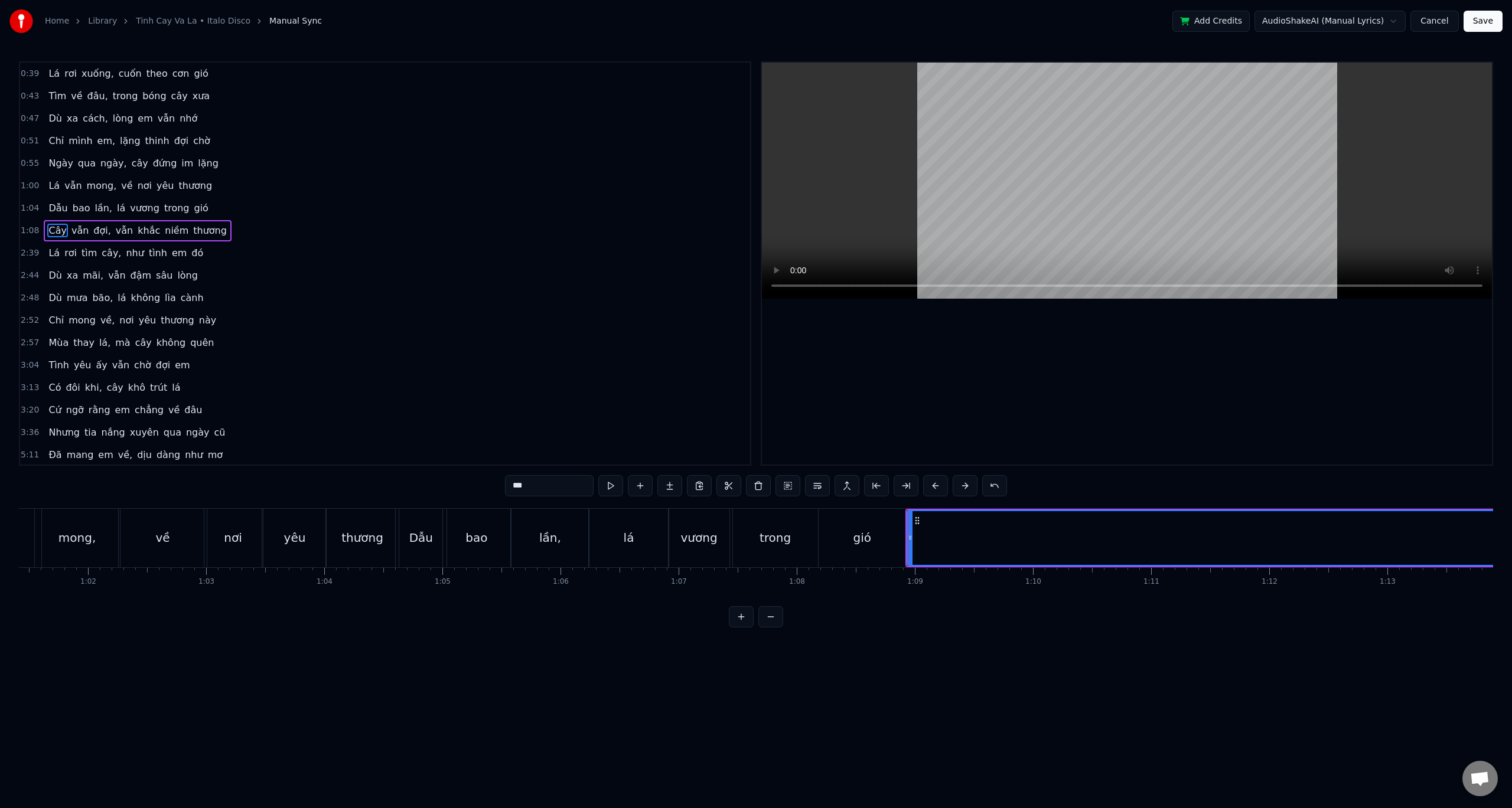
click at [842, 536] on div "gió" at bounding box center [862, 538] width 87 height 58
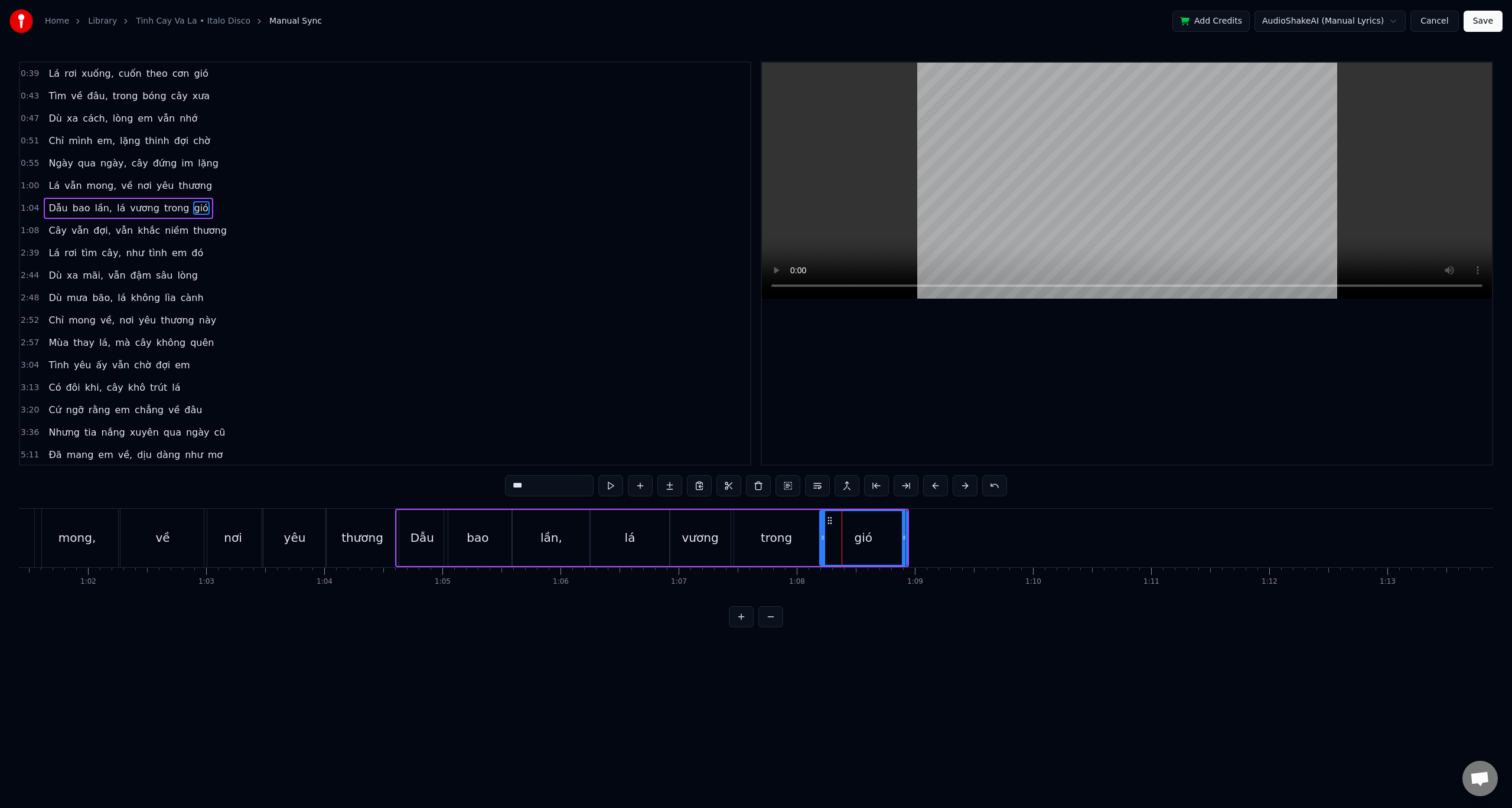
click at [708, 533] on div "vương" at bounding box center [700, 538] width 37 height 18
click at [787, 539] on div "trong" at bounding box center [777, 538] width 31 height 18
drag, startPoint x: 817, startPoint y: 537, endPoint x: 790, endPoint y: 536, distance: 27.0
click at [790, 536] on icon at bounding box center [790, 538] width 4 height 10
click at [820, 537] on div "gió" at bounding box center [864, 538] width 87 height 56
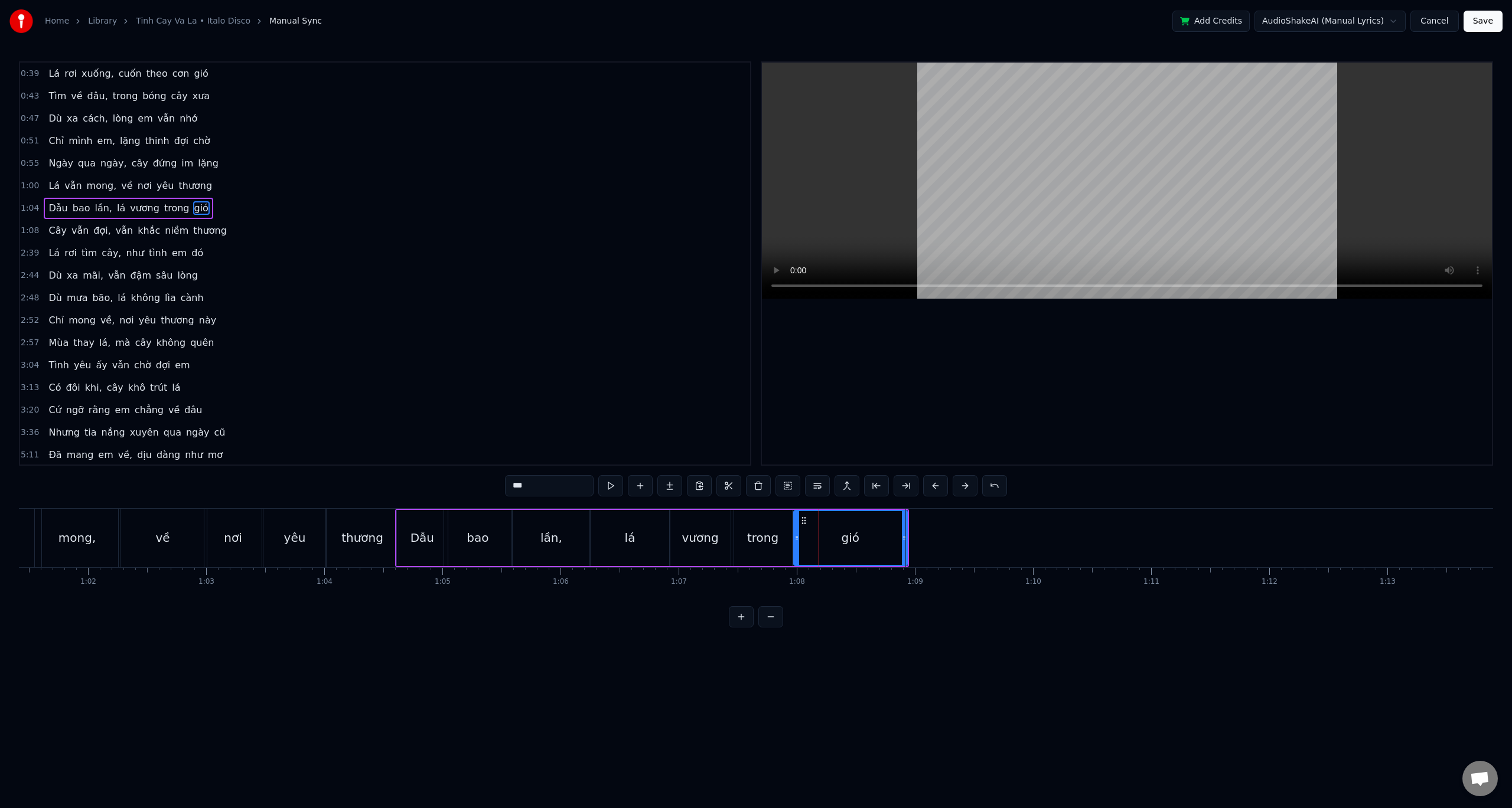
drag, startPoint x: 823, startPoint y: 536, endPoint x: 797, endPoint y: 539, distance: 26.2
click at [797, 539] on icon at bounding box center [797, 538] width 4 height 10
drag, startPoint x: 904, startPoint y: 537, endPoint x: 856, endPoint y: 539, distance: 48.0
click at [856, 539] on icon at bounding box center [856, 538] width 4 height 10
click at [423, 493] on div "0:39 Lá rơi xuống, cuốn theo cơn gió 0:43 Tìm về đâu, trong bóng cây xưa 0:47 D…" at bounding box center [756, 344] width 1474 height 566
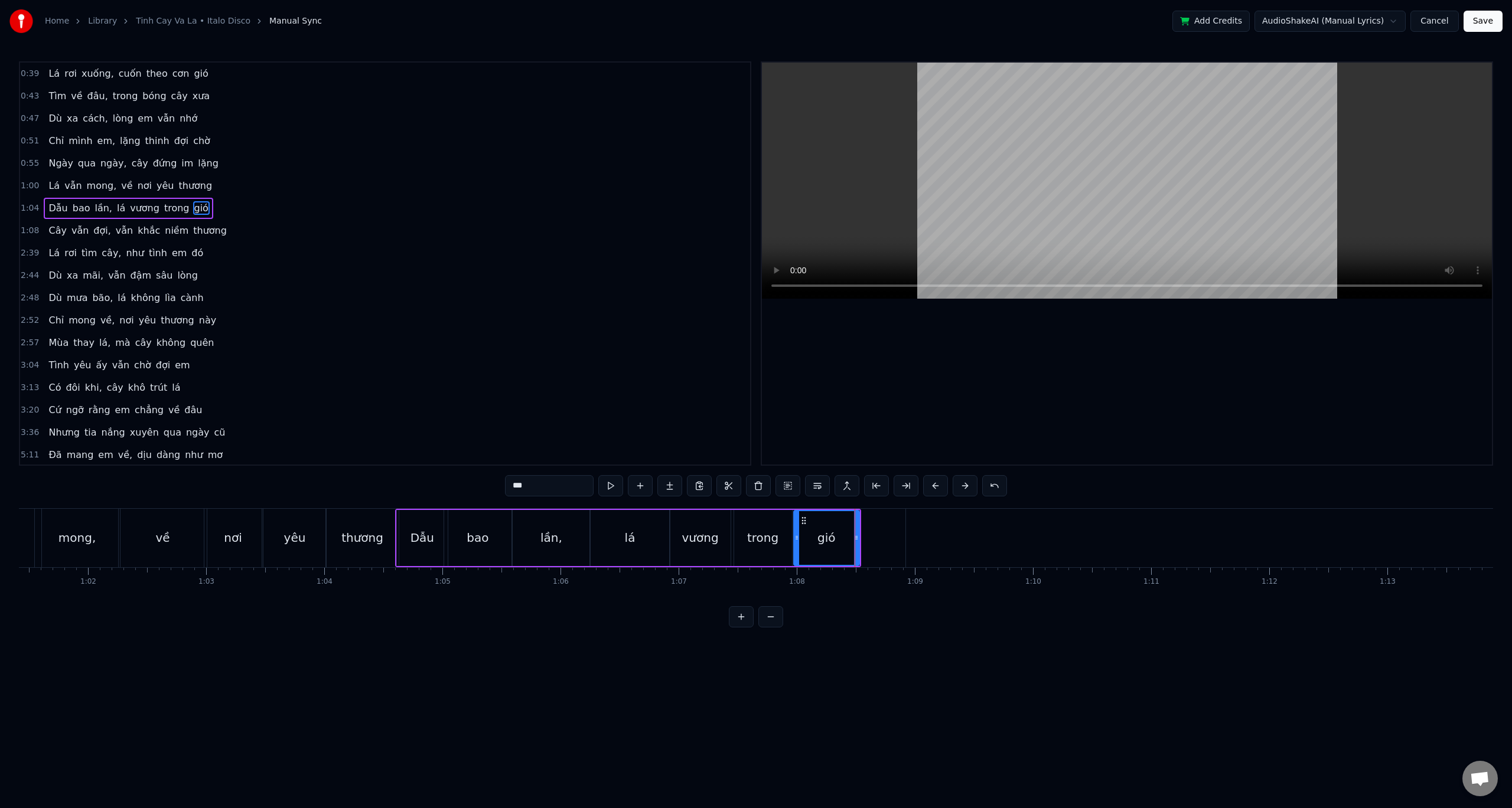
click at [425, 502] on div "0:39 Lá rơi xuống, cuốn theo cơn gió 0:43 Tìm về đâu, trong bóng cây xưa 0:47 D…" at bounding box center [756, 344] width 1474 height 566
click at [425, 505] on div "0:39 Lá rơi xuống, cuốn theo cơn gió 0:43 Tìm về đâu, trong bóng cây xưa 0:47 D…" at bounding box center [756, 344] width 1474 height 566
click at [609, 483] on button at bounding box center [611, 486] width 25 height 21
click at [469, 522] on div "bao" at bounding box center [478, 538] width 67 height 56
click at [612, 485] on button at bounding box center [611, 486] width 25 height 21
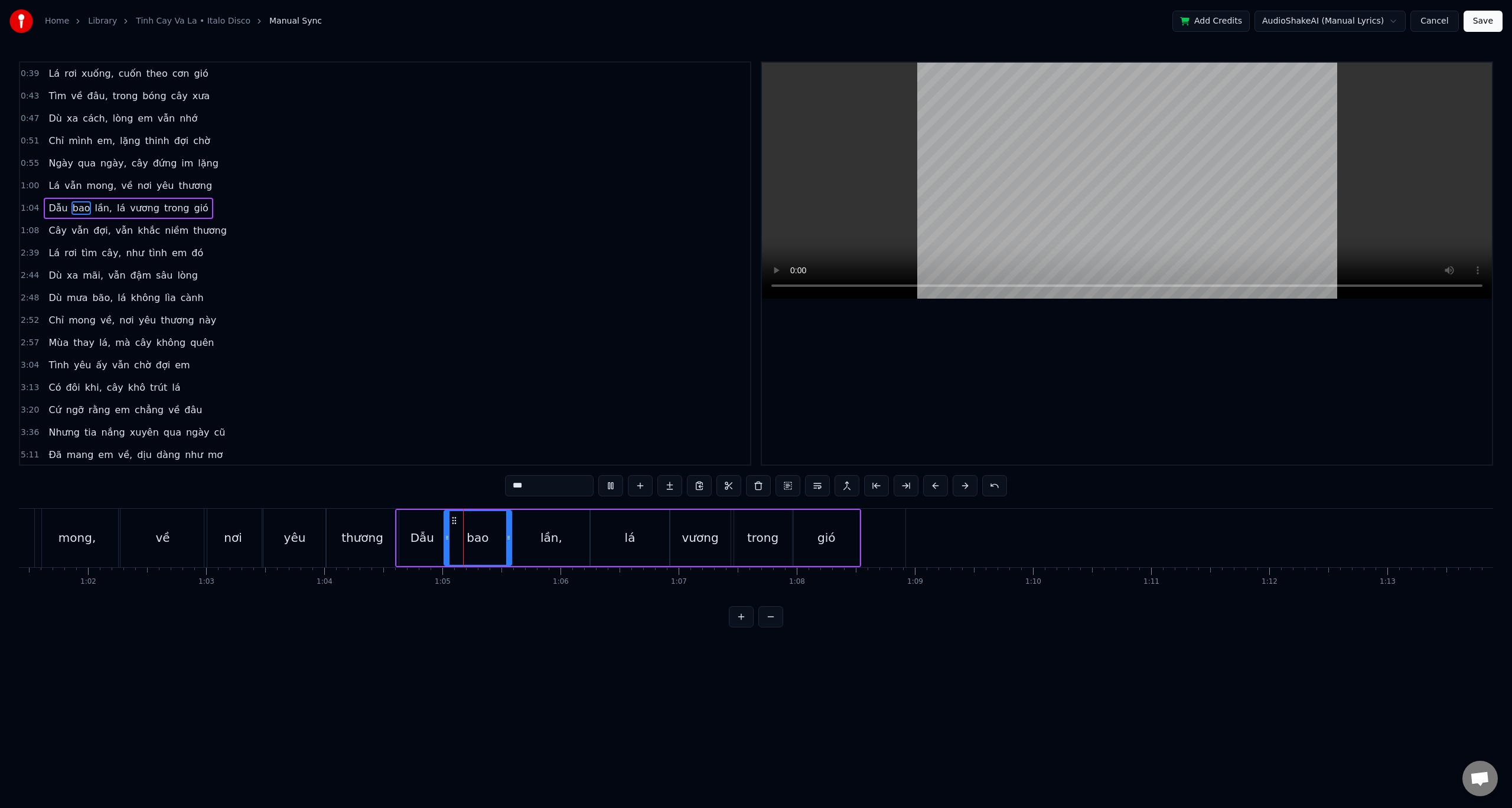
click at [436, 502] on div "0:39 Lá rơi xuống, cuốn theo cơn gió 0:43 Tìm về đâu, trong bóng cây xưa 0:47 D…" at bounding box center [756, 344] width 1474 height 566
click at [454, 516] on icon at bounding box center [454, 520] width 10 height 10
click at [382, 525] on div "thương" at bounding box center [362, 538] width 72 height 58
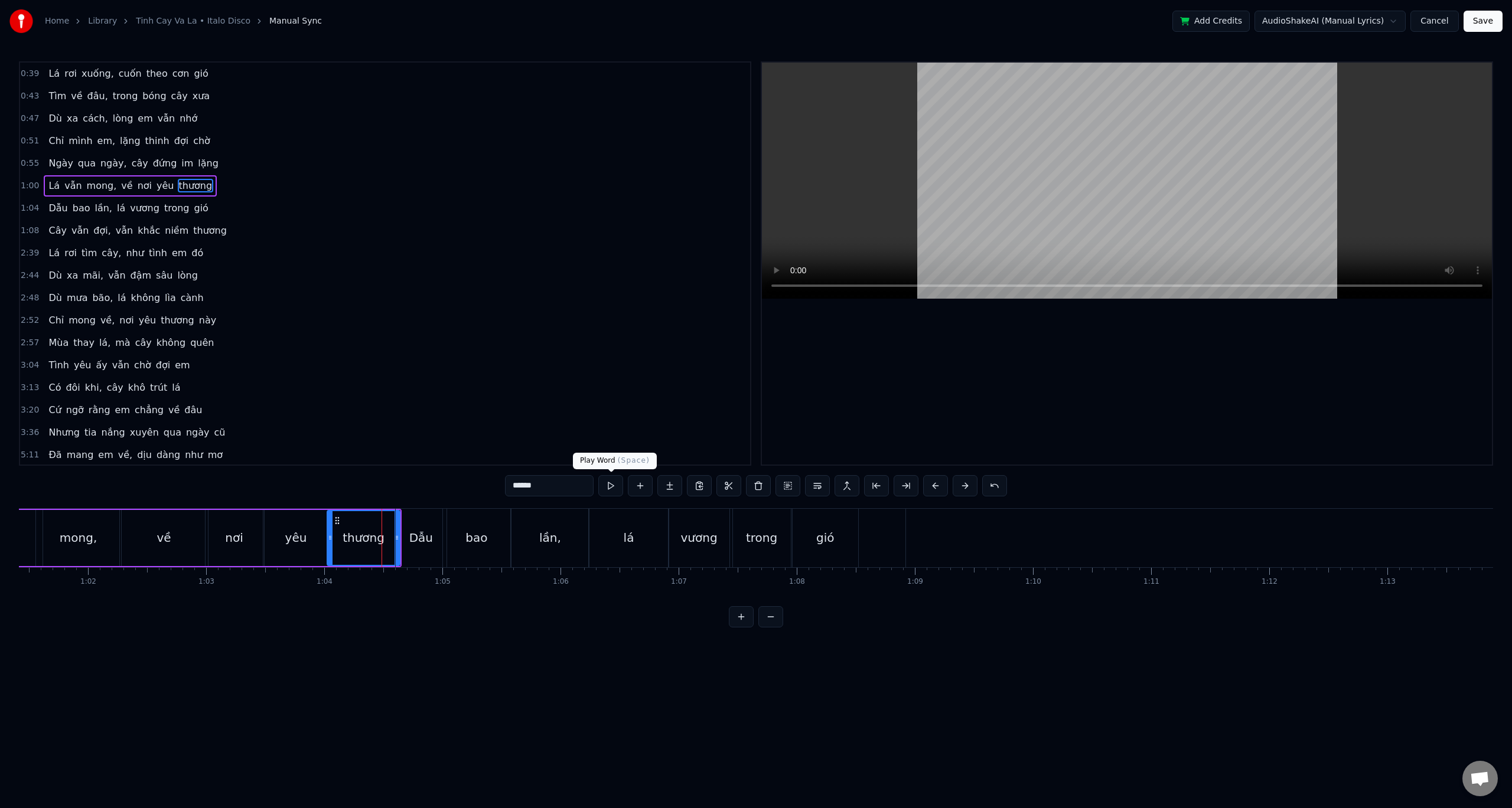
click at [611, 486] on button at bounding box center [611, 486] width 25 height 21
click at [247, 522] on div "nơi" at bounding box center [234, 538] width 58 height 56
click at [614, 483] on button at bounding box center [611, 486] width 25 height 21
click at [152, 517] on div "về" at bounding box center [163, 538] width 88 height 56
type input "**"
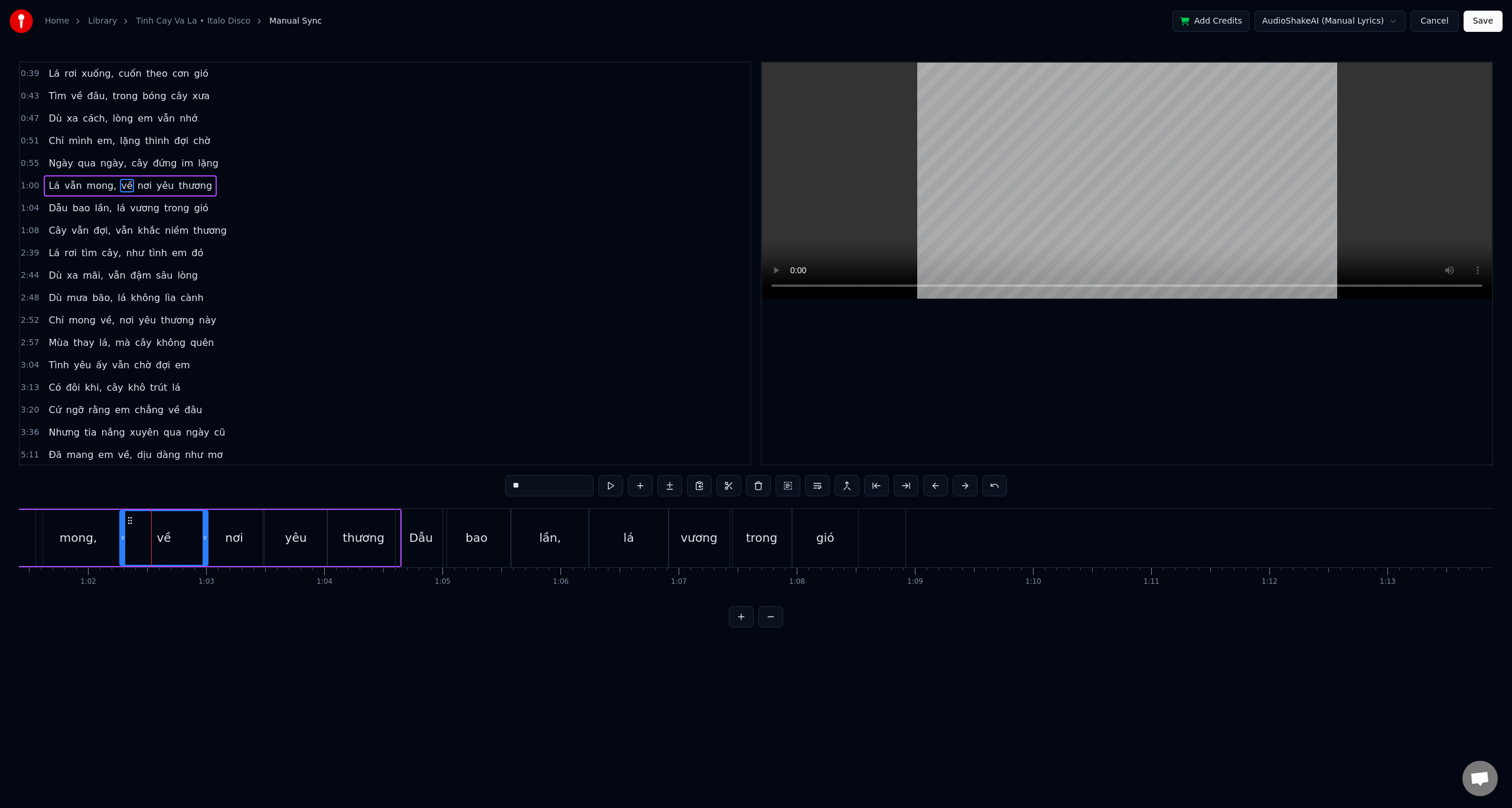
click at [165, 494] on div "0:39 Lá rơi xuống, cuốn theo cơn gió 0:43 Tìm về đâu, trong bóng cây xưa 0:47 D…" at bounding box center [756, 344] width 1474 height 566
click at [611, 483] on button at bounding box center [611, 486] width 25 height 21
click at [614, 487] on button at bounding box center [611, 486] width 25 height 21
click at [613, 486] on button at bounding box center [611, 486] width 25 height 21
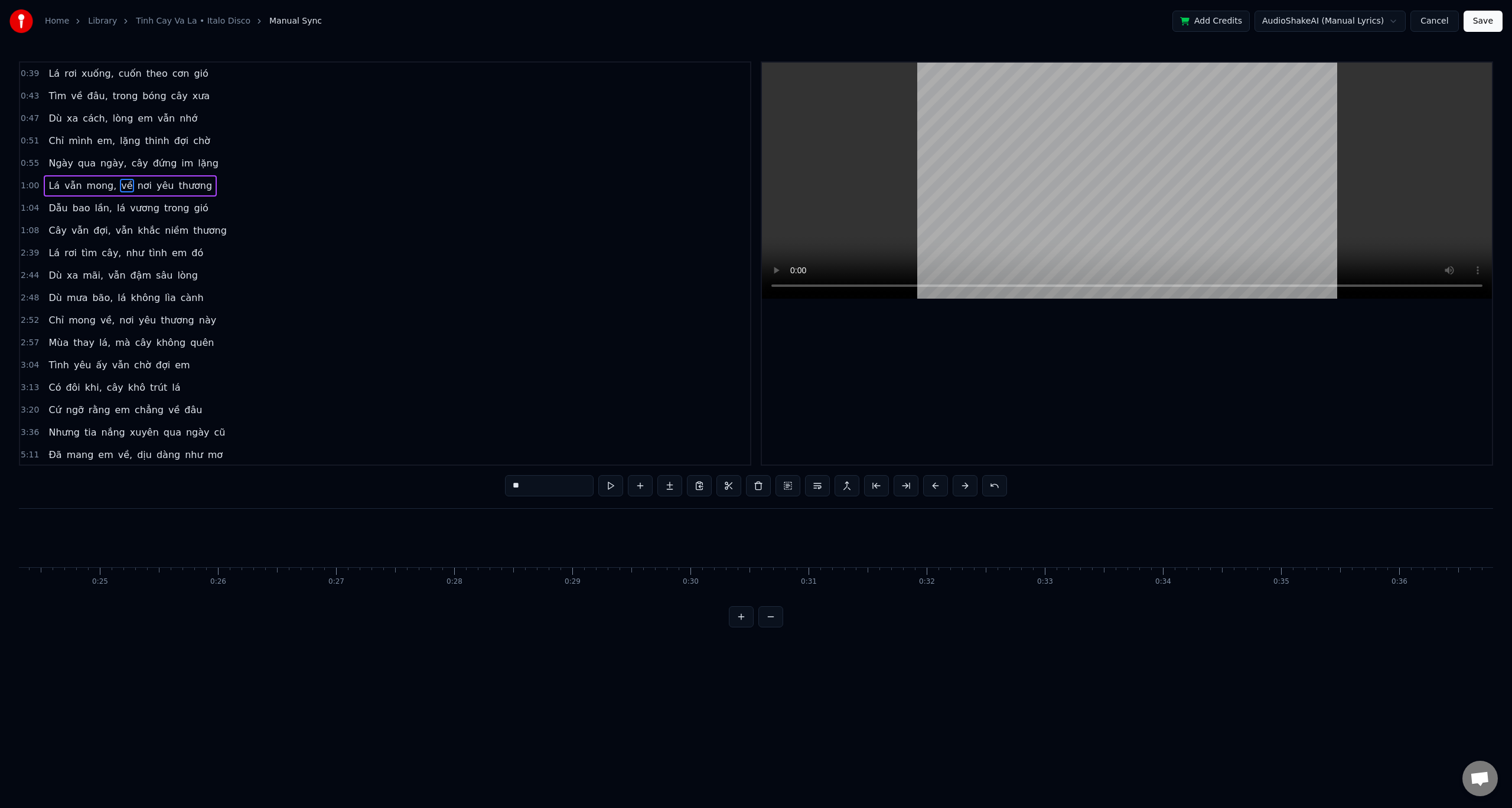
scroll to position [0, 2745]
click at [731, 485] on button at bounding box center [726, 486] width 25 height 21
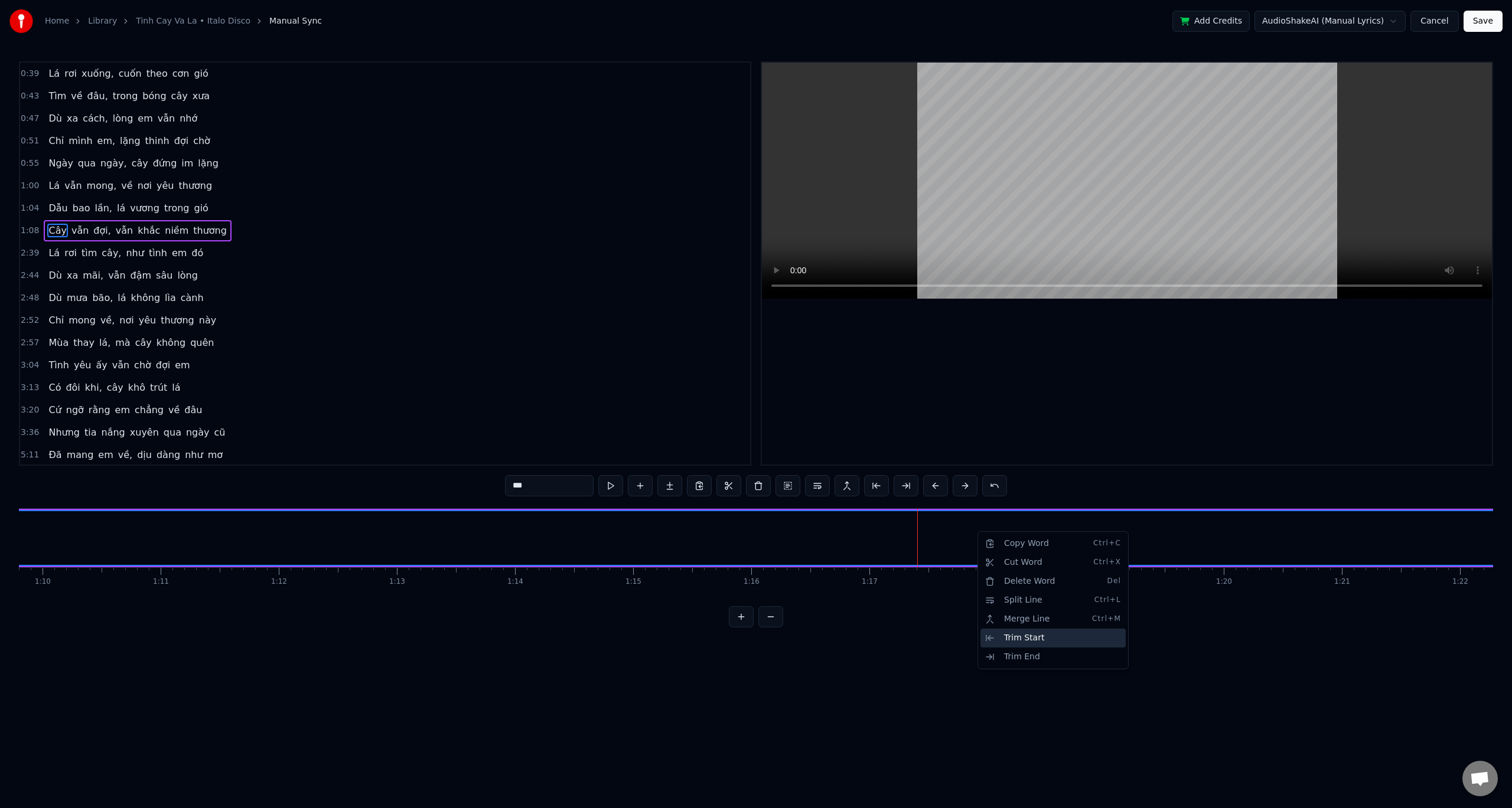
click at [1020, 635] on div "Trim Start" at bounding box center [1053, 638] width 145 height 19
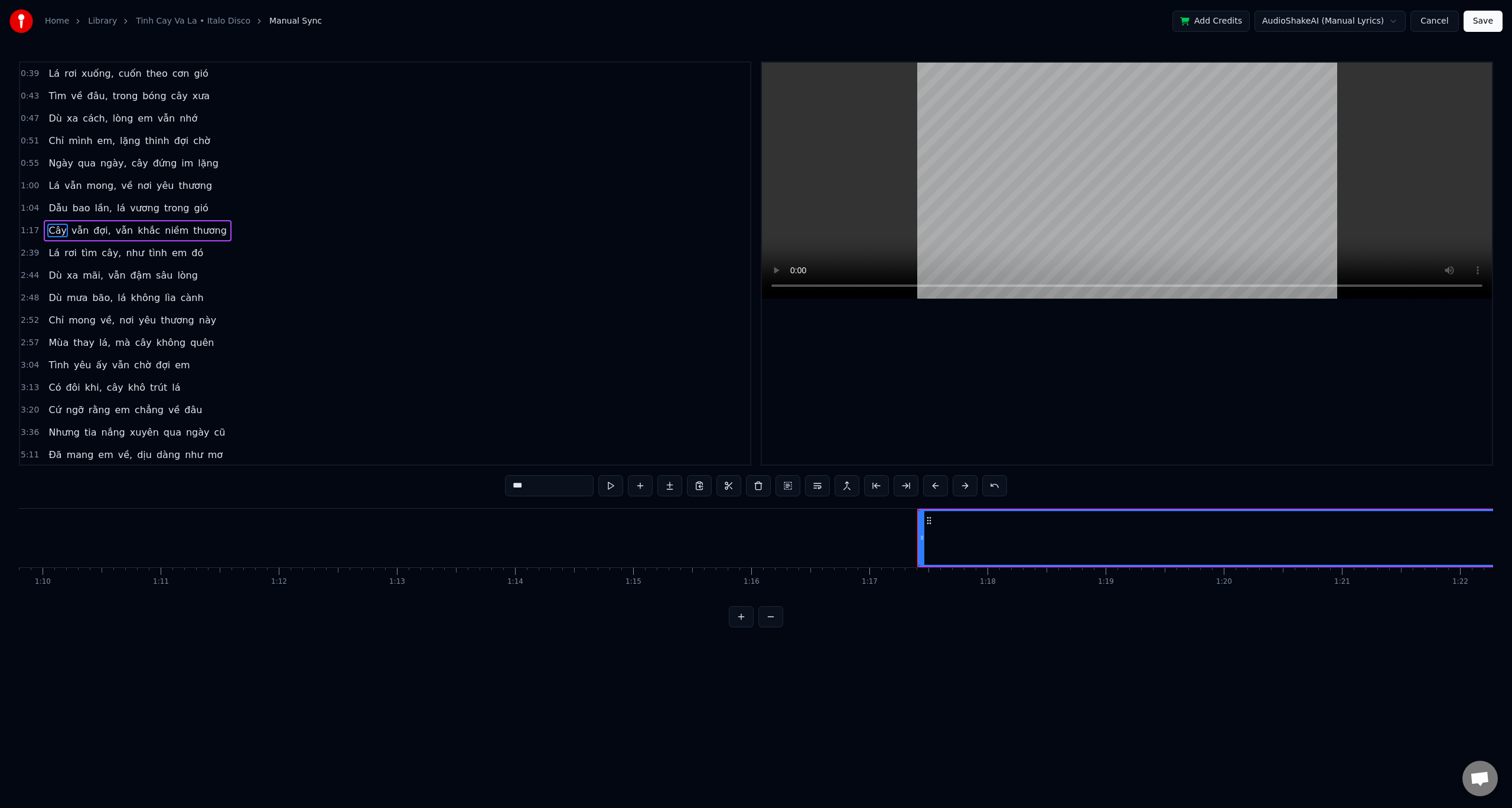
click at [767, 626] on button at bounding box center [771, 617] width 25 height 21
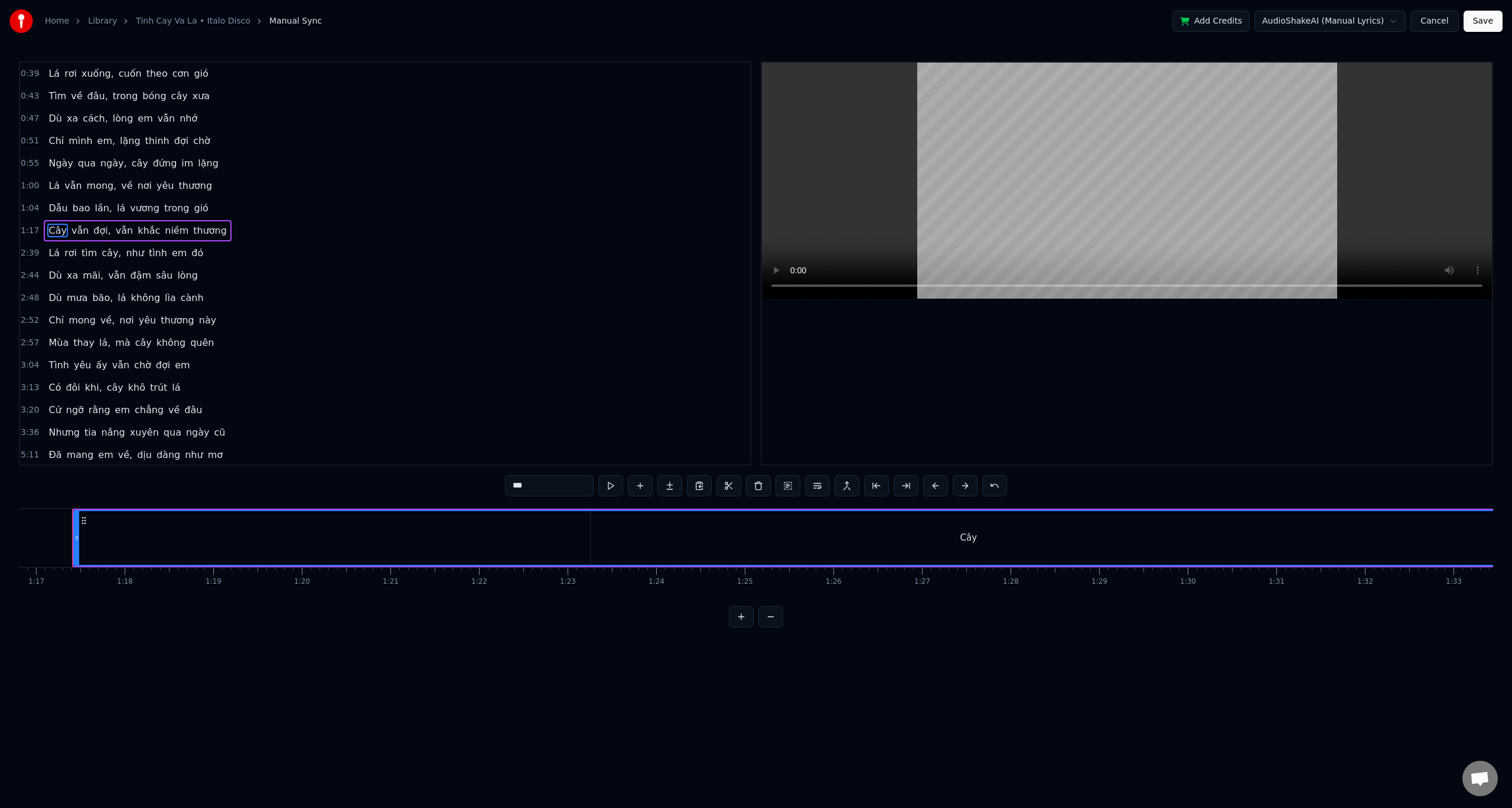
scroll to position [0, 6800]
drag, startPoint x: 1066, startPoint y: 528, endPoint x: 970, endPoint y: 536, distance: 96.3
click at [970, 536] on div "Cây" at bounding box center [975, 538] width 1789 height 54
click at [770, 628] on button at bounding box center [771, 617] width 25 height 21
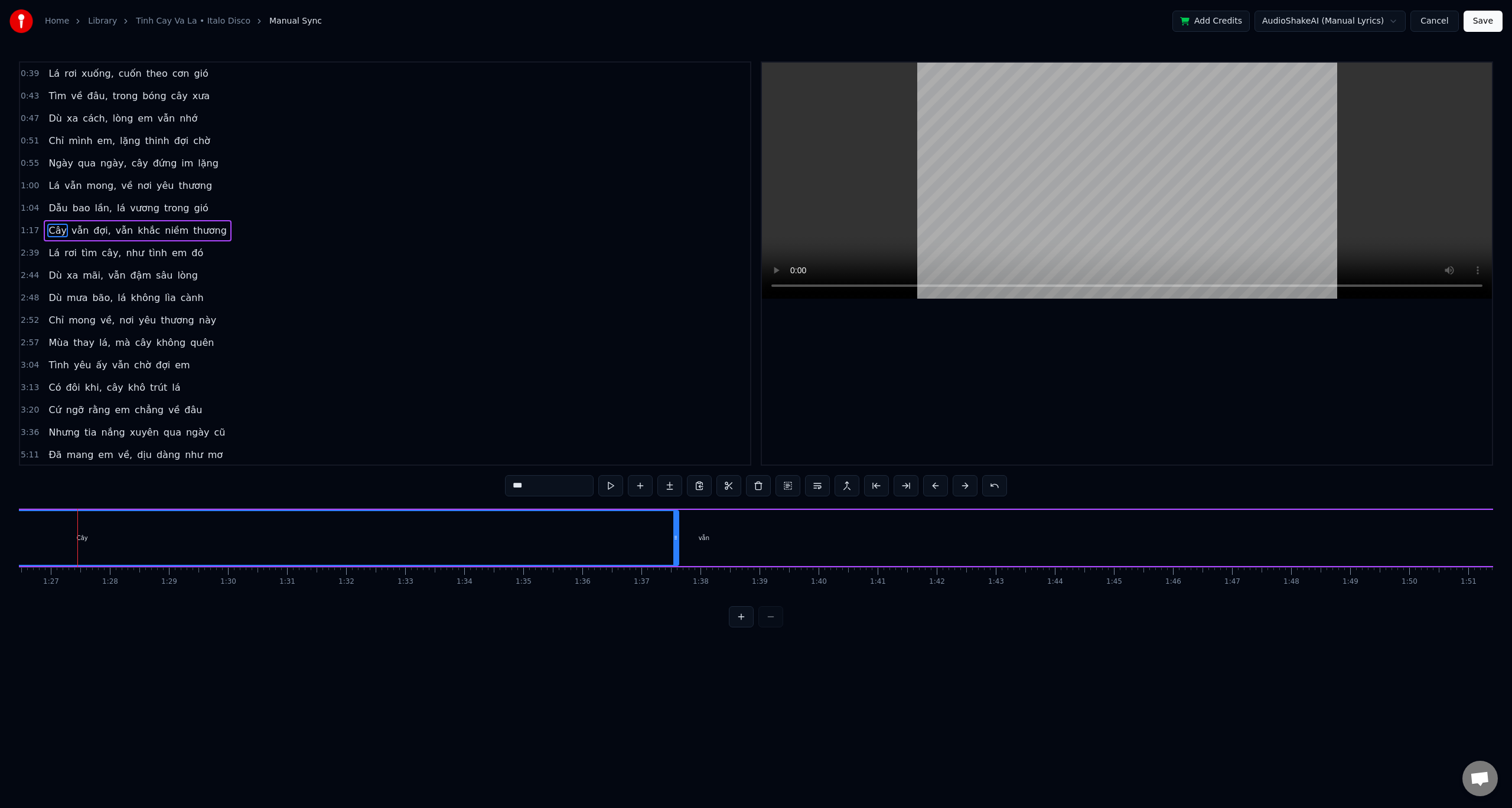
scroll to position [0, 5107]
click at [771, 628] on div at bounding box center [756, 617] width 55 height 21
